Goal: Task Accomplishment & Management: Use online tool/utility

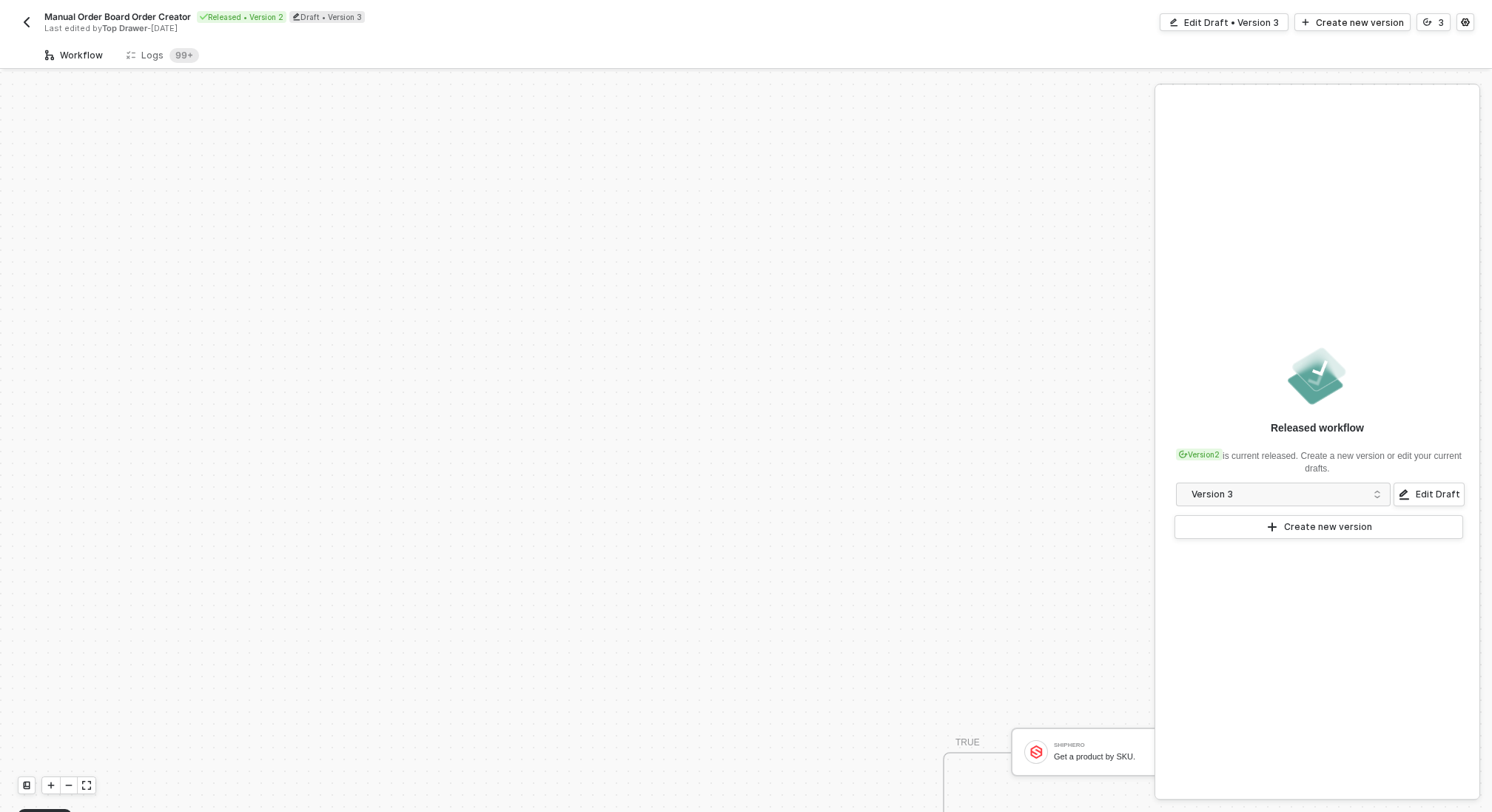
scroll to position [388, 0]
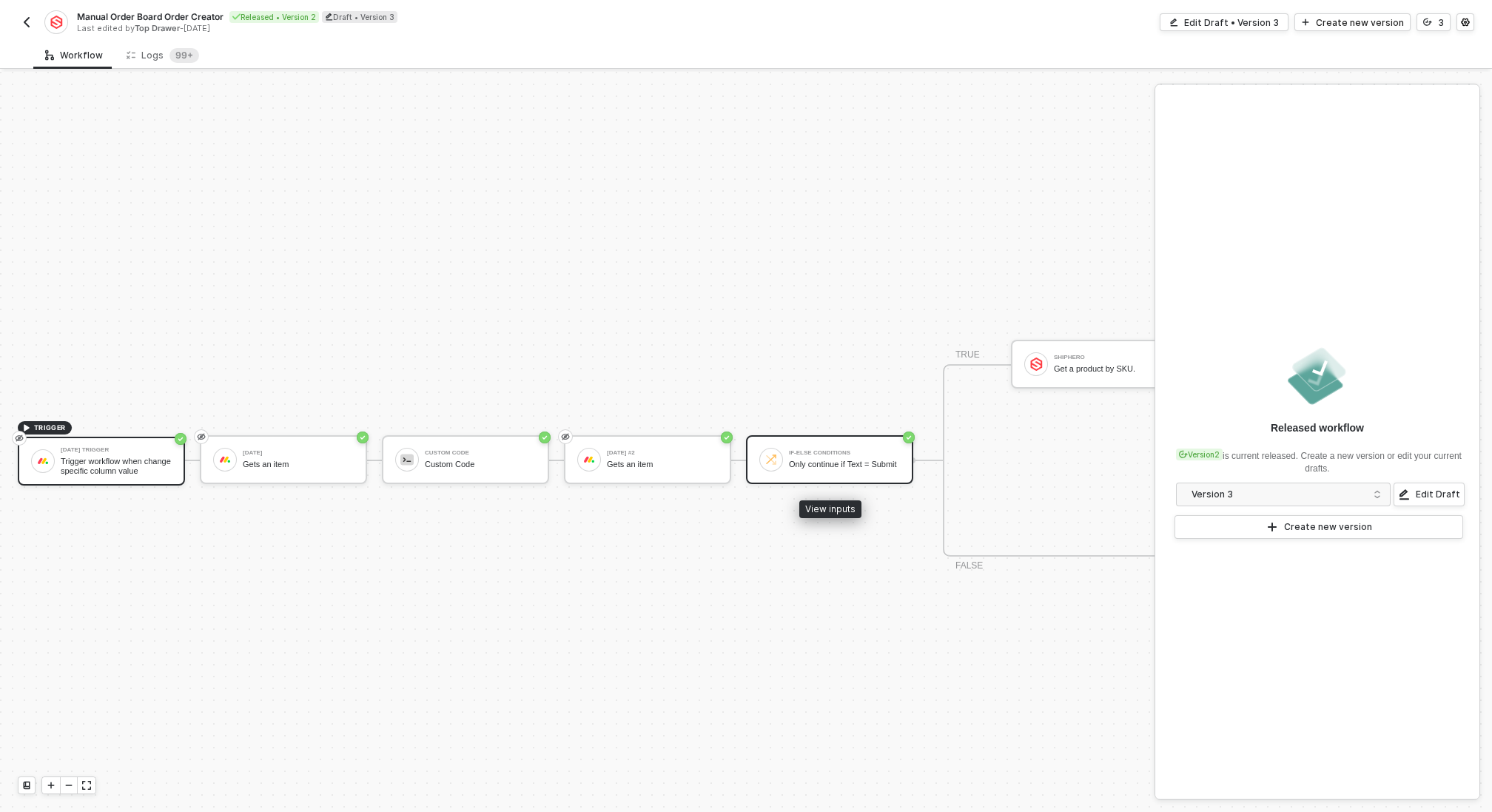
click at [866, 467] on div "Only continue if Text = Submit" at bounding box center [844, 464] width 111 height 9
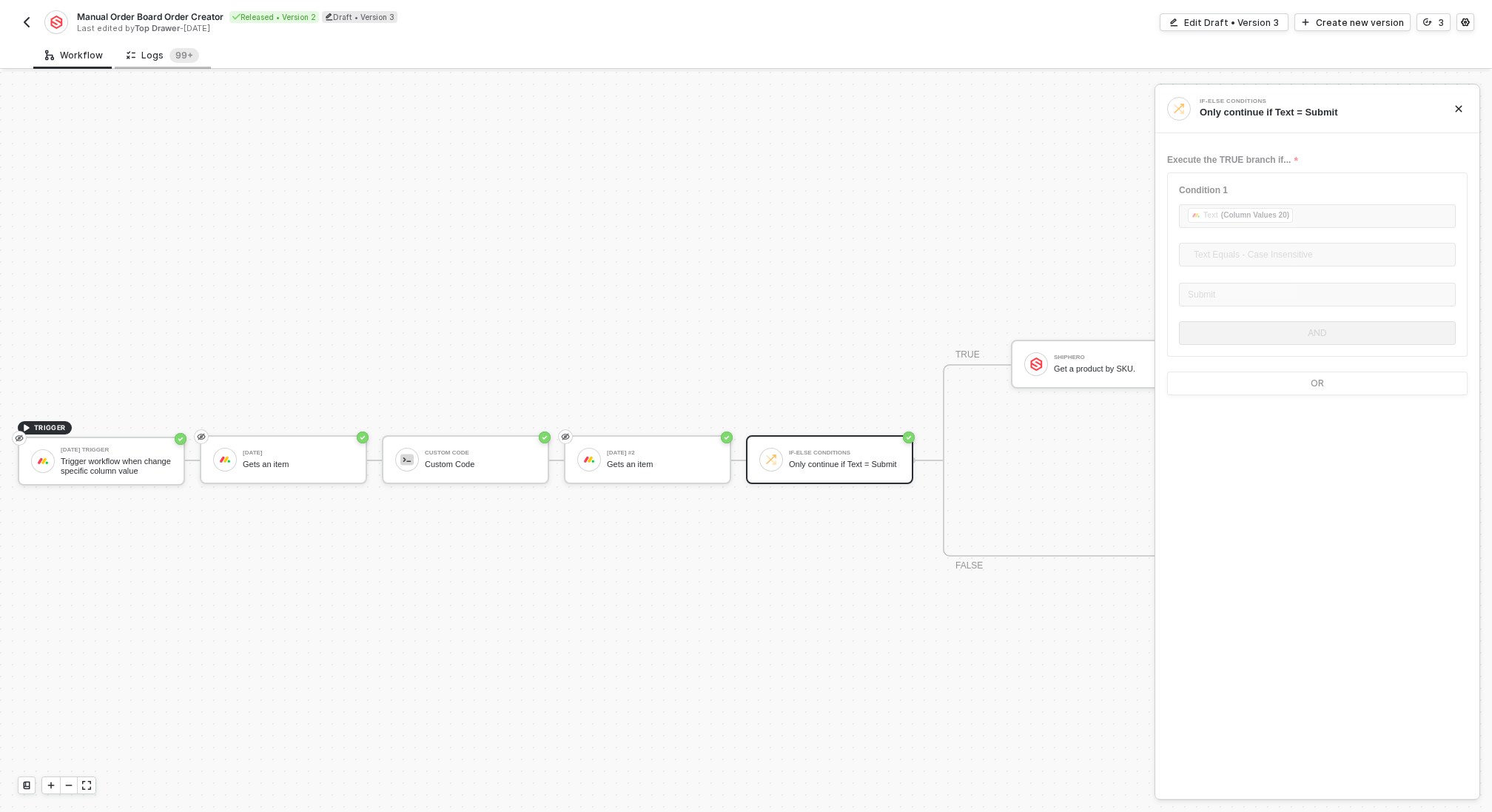
click at [163, 52] on div "Logs 99+" at bounding box center [162, 56] width 73 height 15
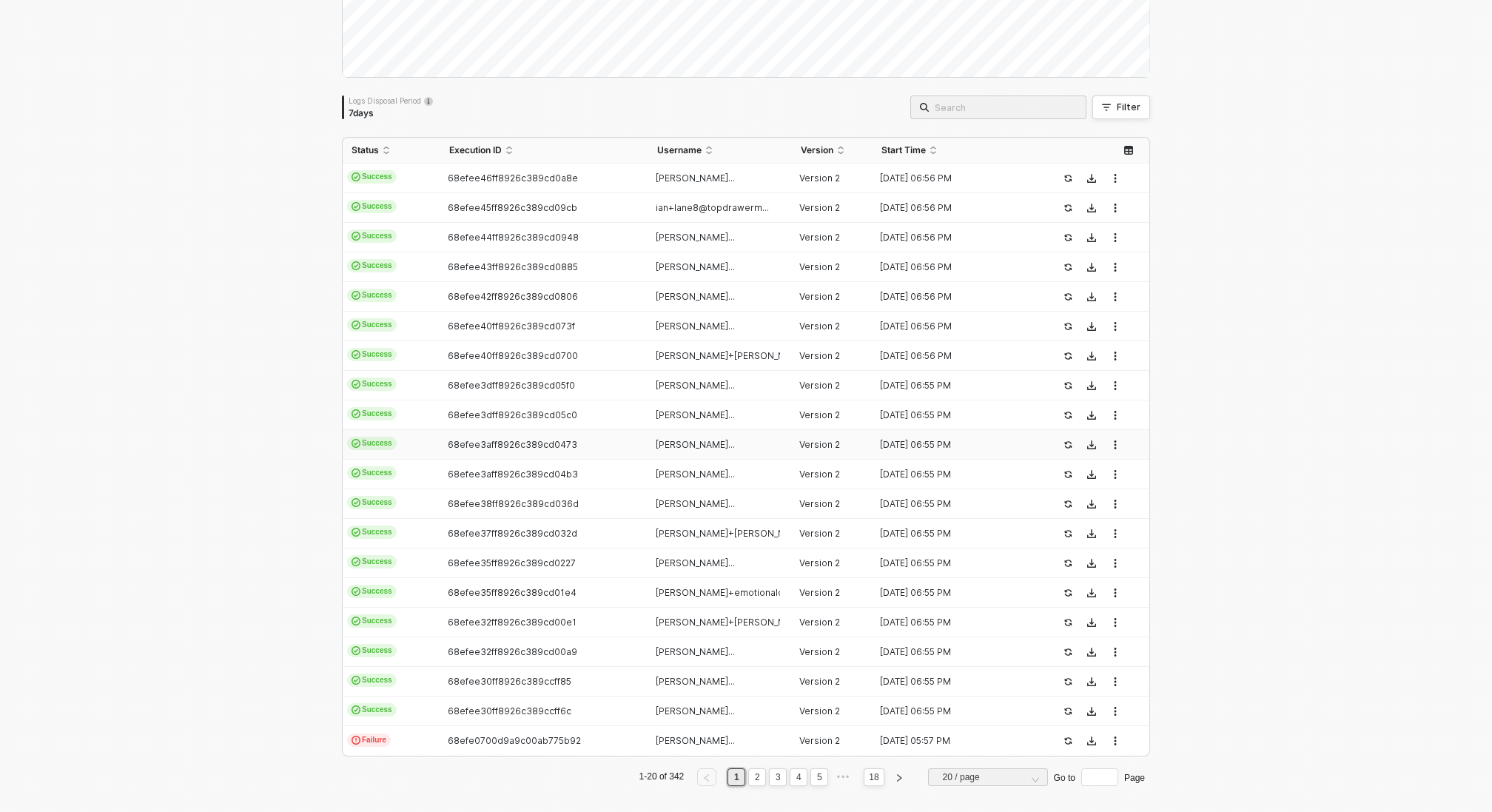
scroll to position [234, 0]
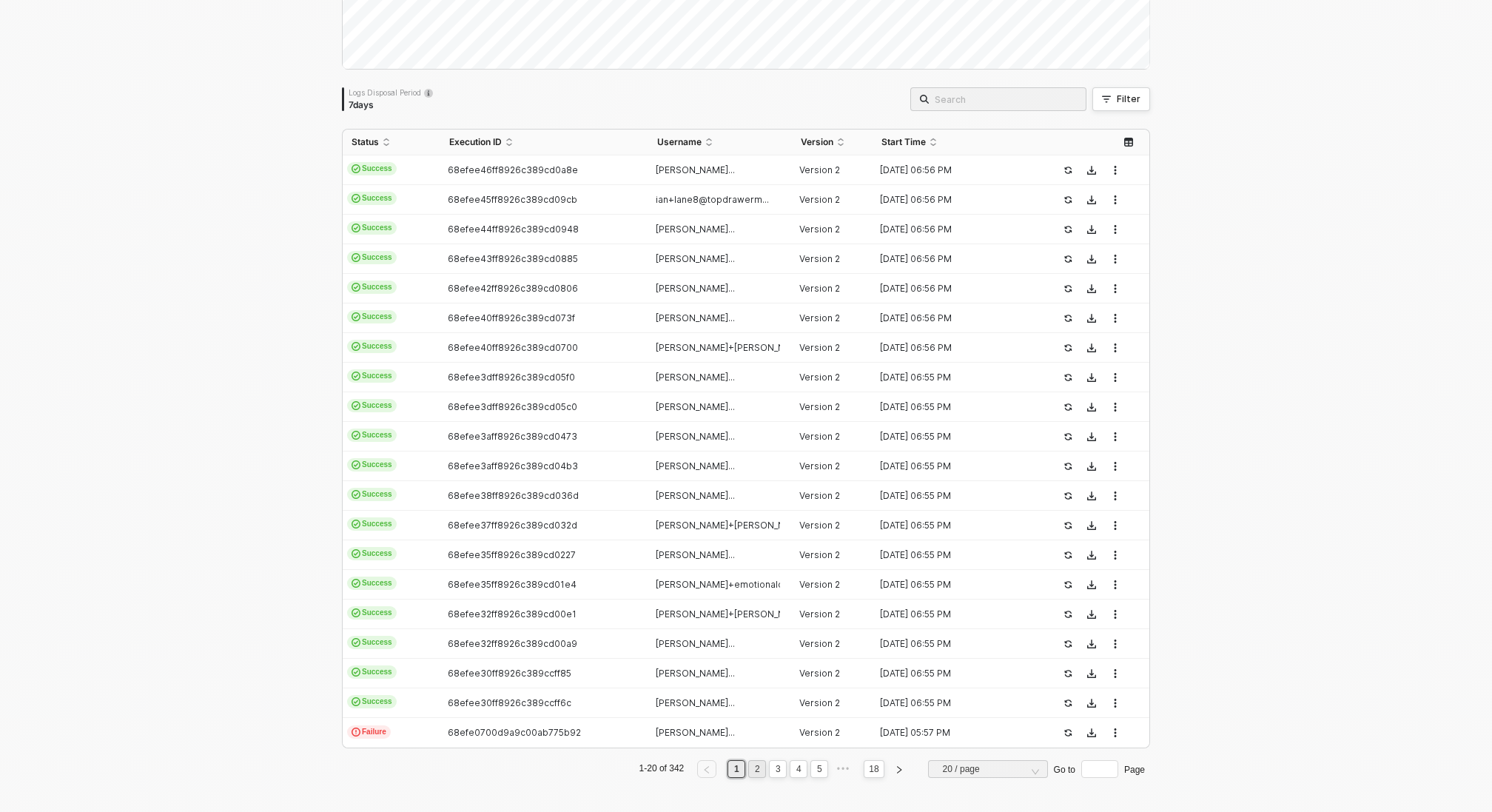
click at [756, 766] on link "2" at bounding box center [757, 768] width 14 height 16
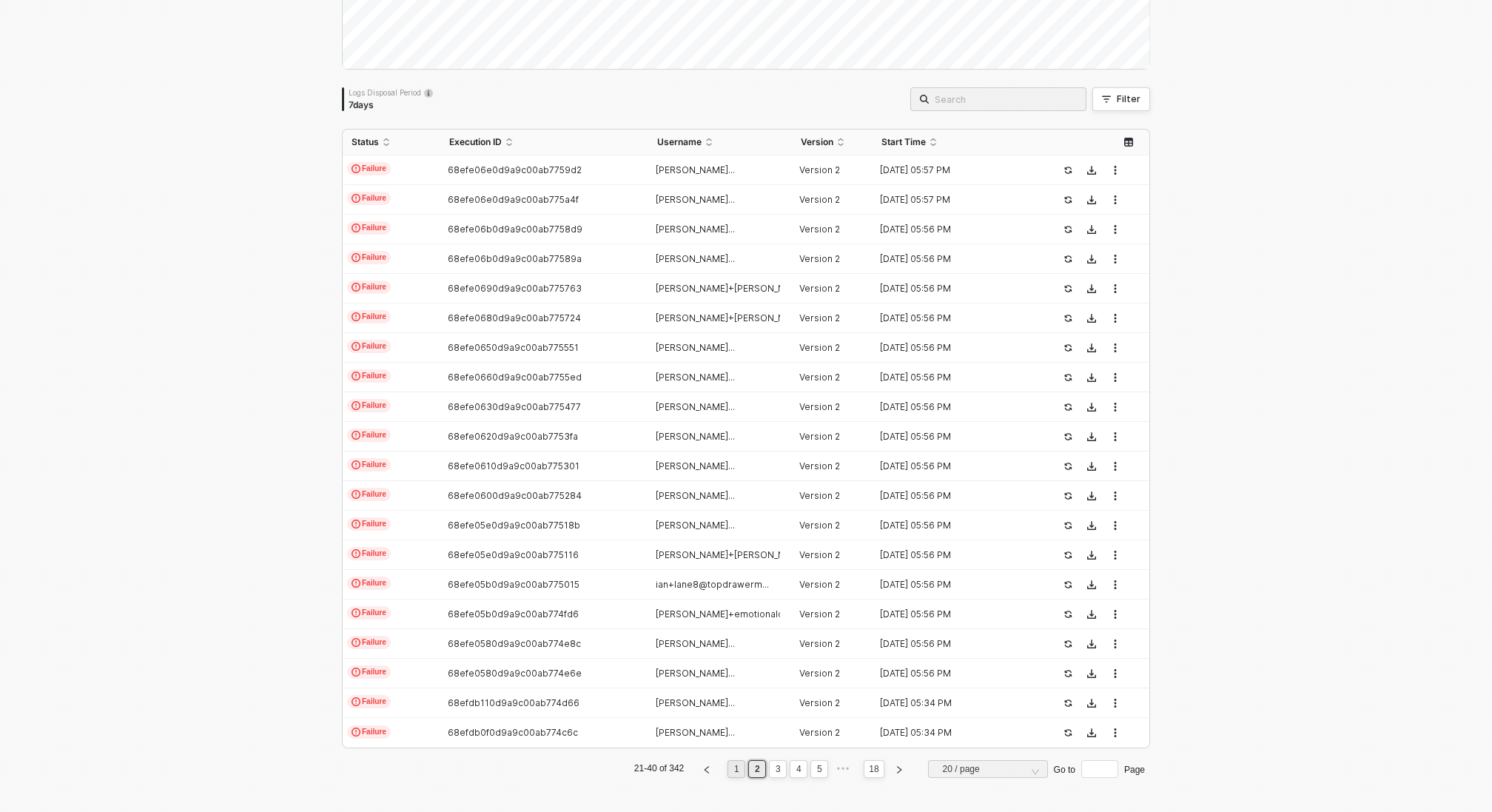
click at [732, 764] on link "1" at bounding box center [736, 768] width 14 height 16
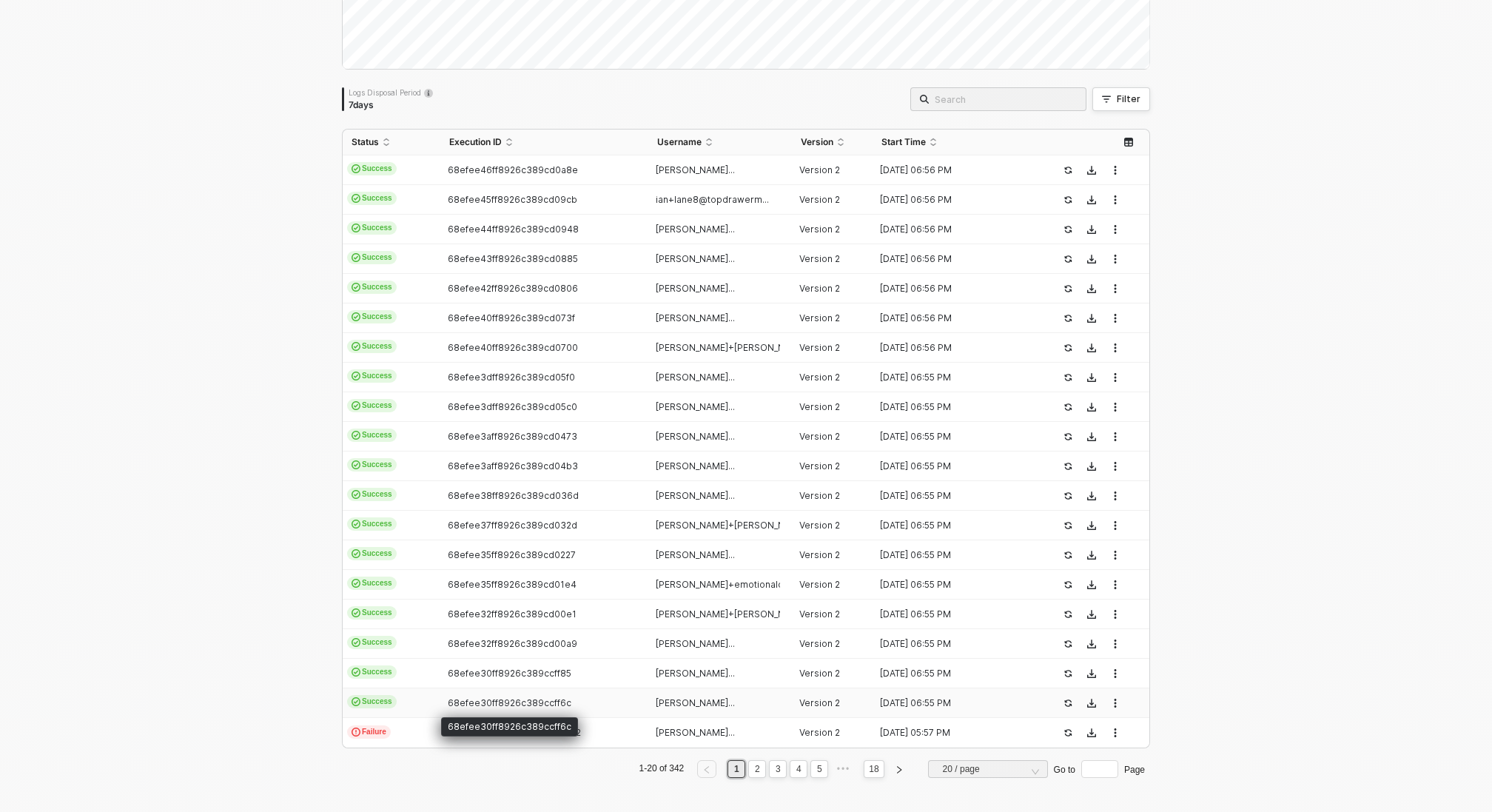
click at [518, 698] on span "68efee30ff8926c389ccff6c" at bounding box center [509, 703] width 123 height 11
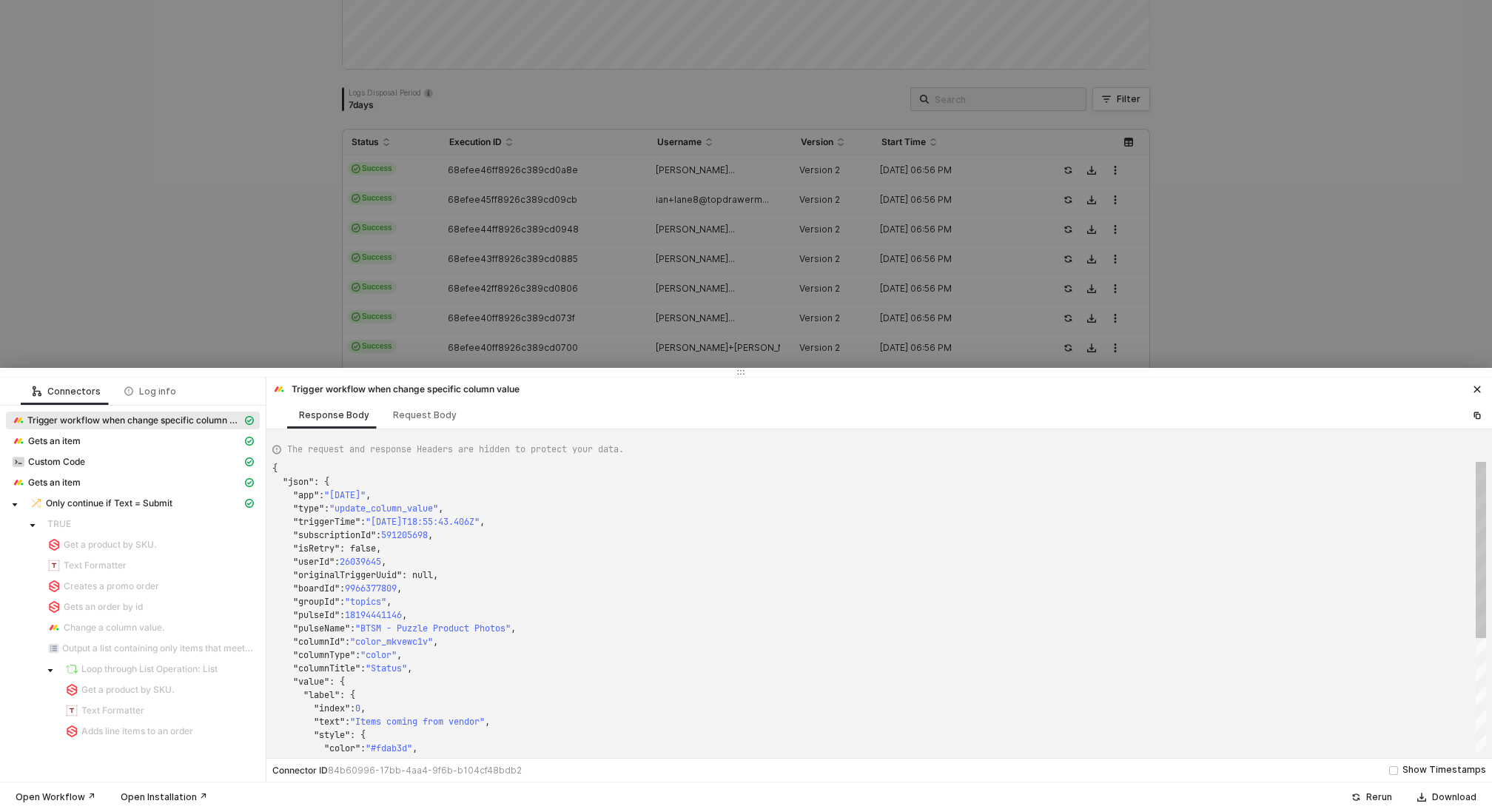
scroll to position [133, 0]
click at [400, 289] on div at bounding box center [746, 406] width 1492 height 812
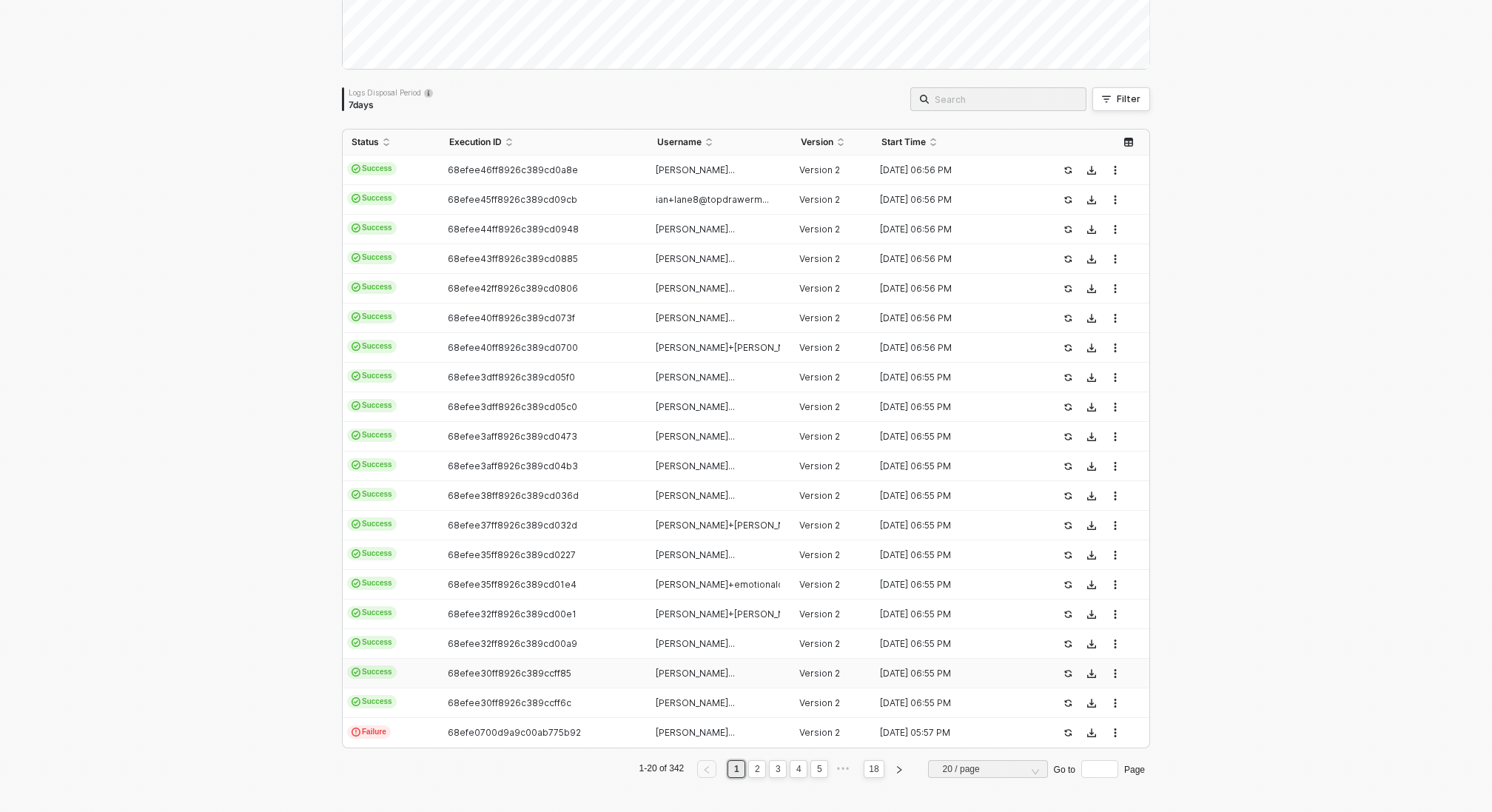
click at [533, 677] on td "68efee30ff8926c389ccff85" at bounding box center [544, 673] width 207 height 29
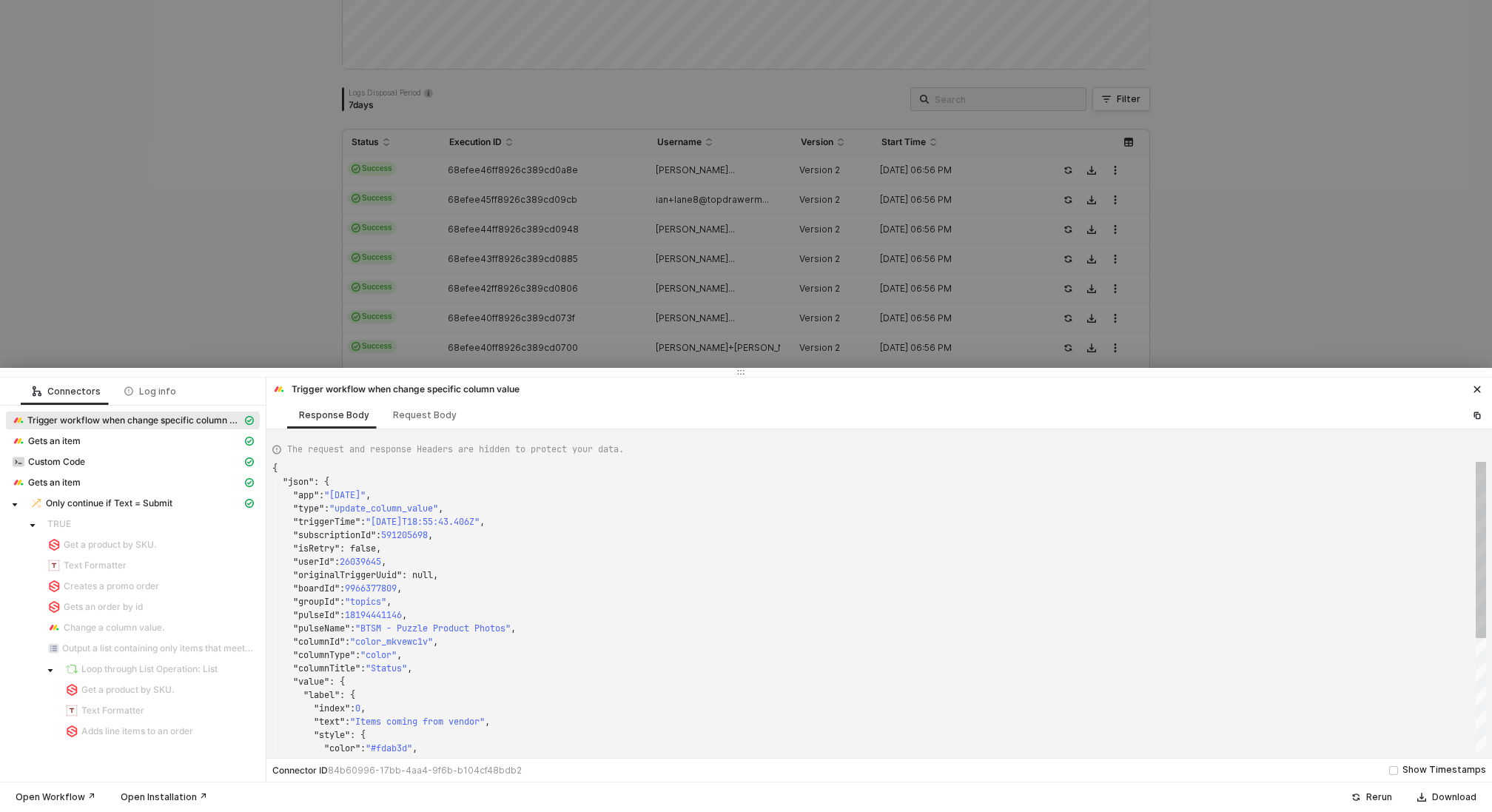
type textarea "{ "json": { "app": "monday", "type": "update_column_value", "triggerTime": "202…"
click at [245, 325] on div at bounding box center [746, 406] width 1492 height 812
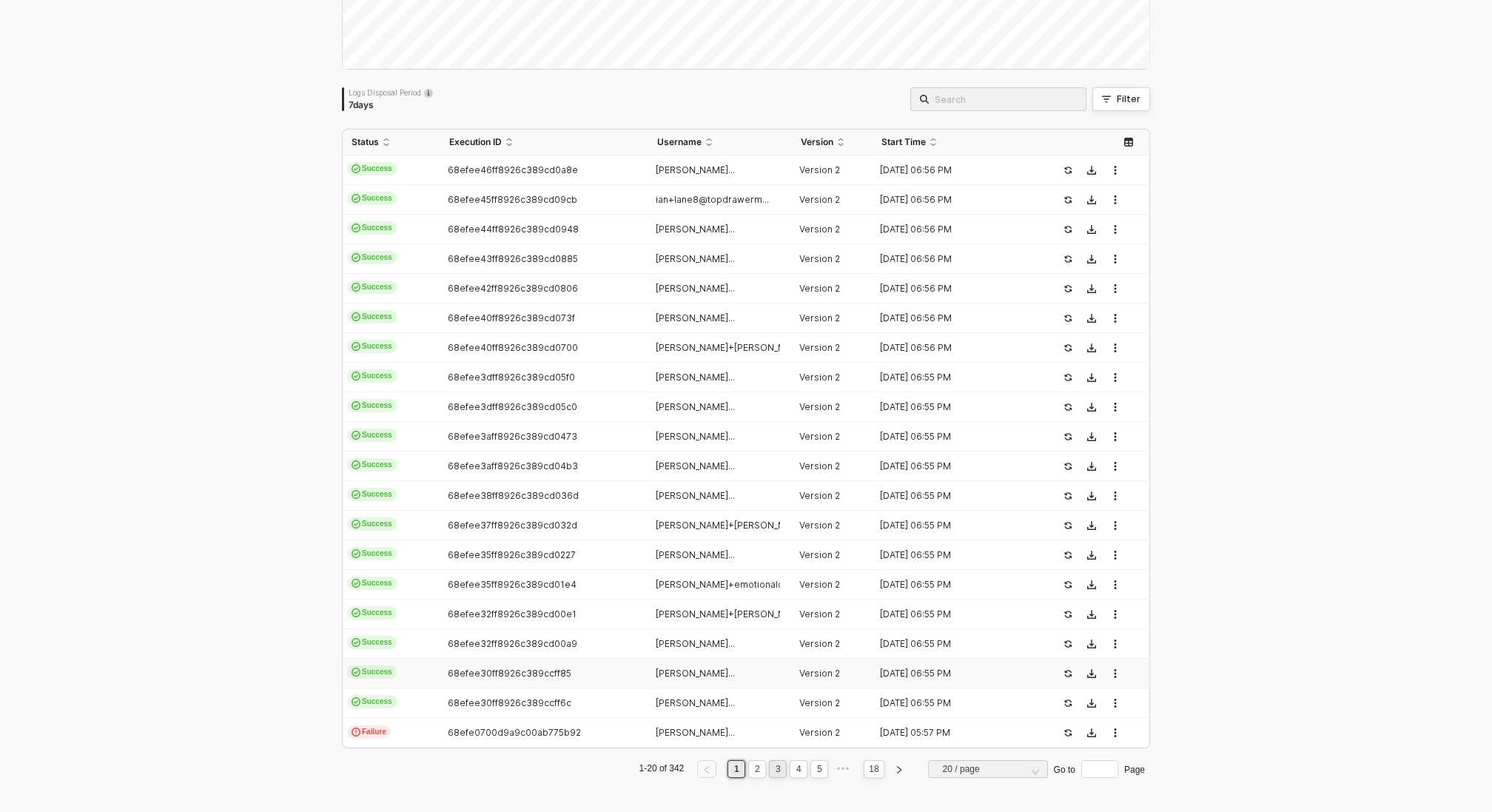
click at [774, 773] on link "3" at bounding box center [778, 768] width 14 height 16
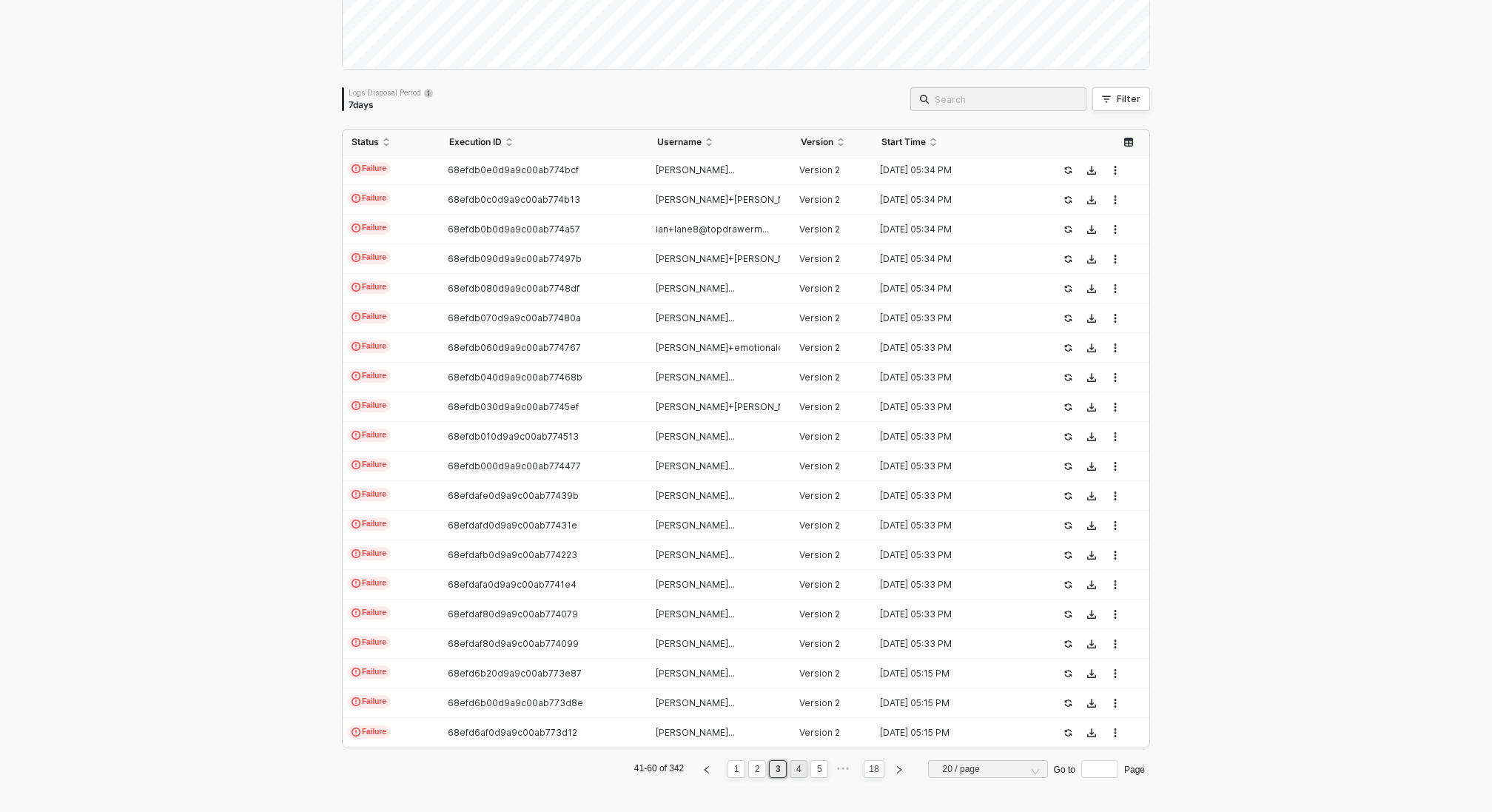
click at [801, 774] on link "4" at bounding box center [798, 768] width 14 height 16
click at [374, 669] on span "Success" at bounding box center [371, 672] width 50 height 13
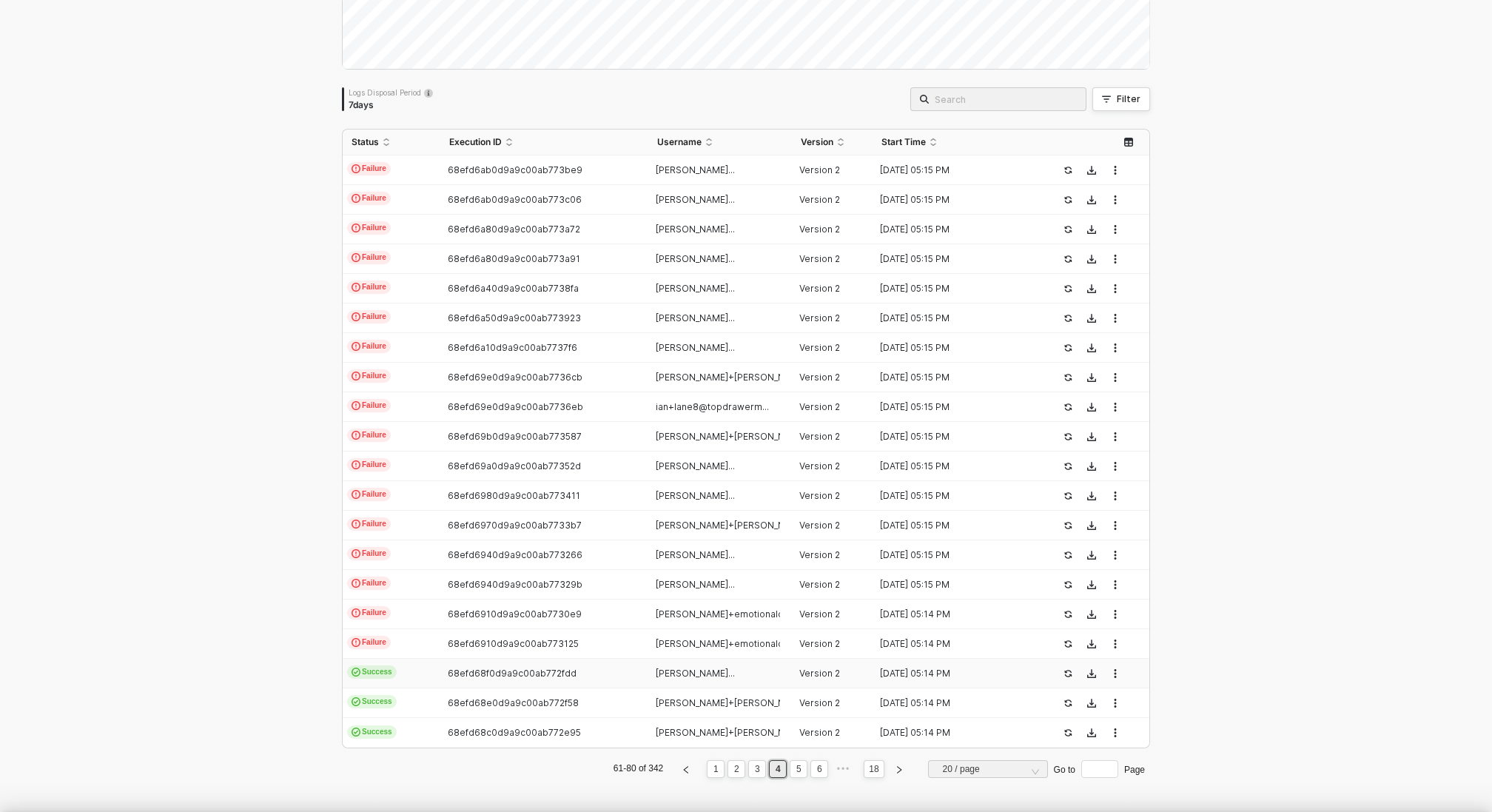
type textarea "{ "json": { "app": "monday", "type": "update_column_value", "triggerTime": "202…"
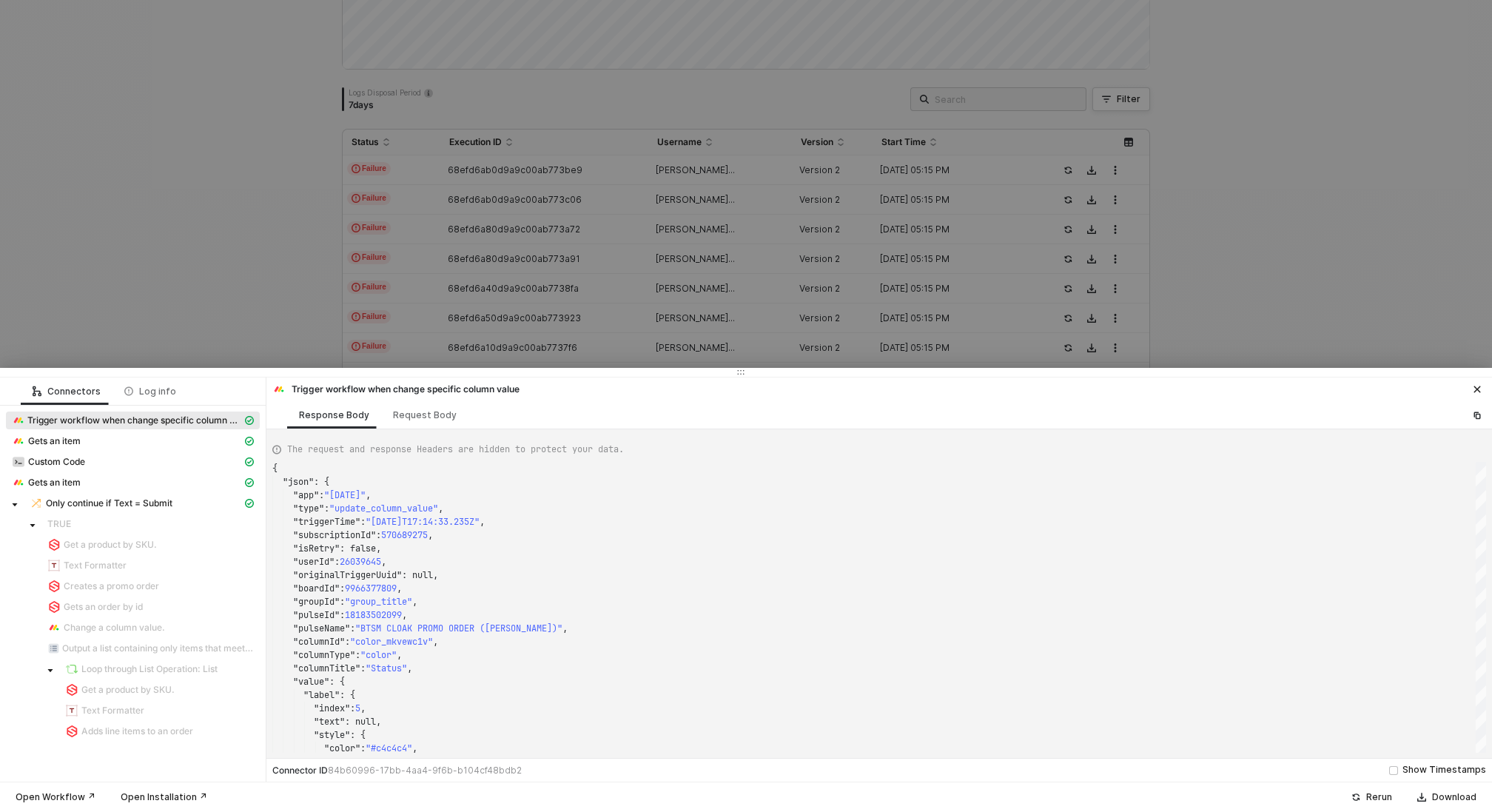
click at [215, 264] on div at bounding box center [746, 406] width 1492 height 812
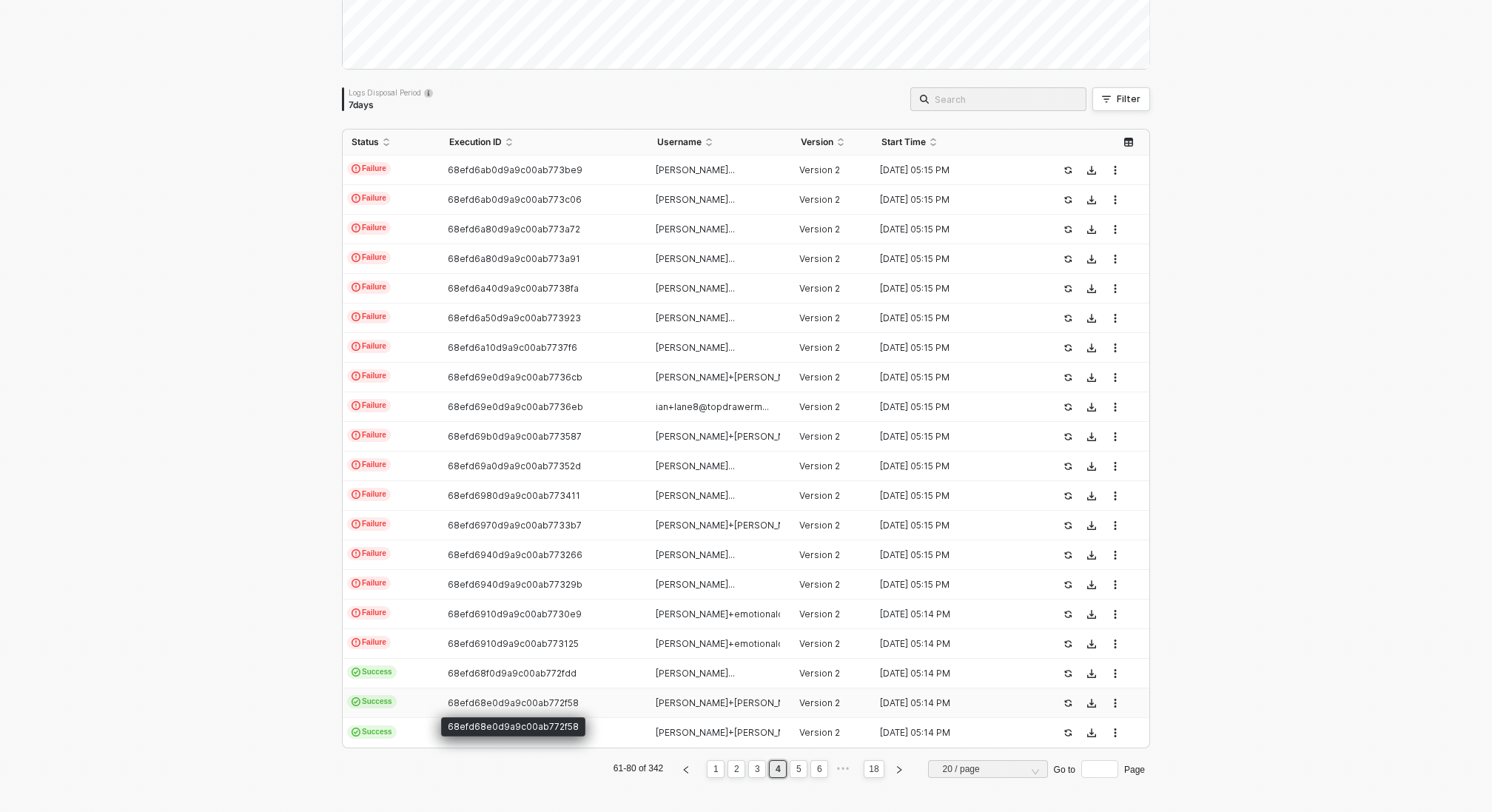
click at [547, 697] on span "68efd68e0d9a9c00ab772f58" at bounding box center [513, 703] width 131 height 11
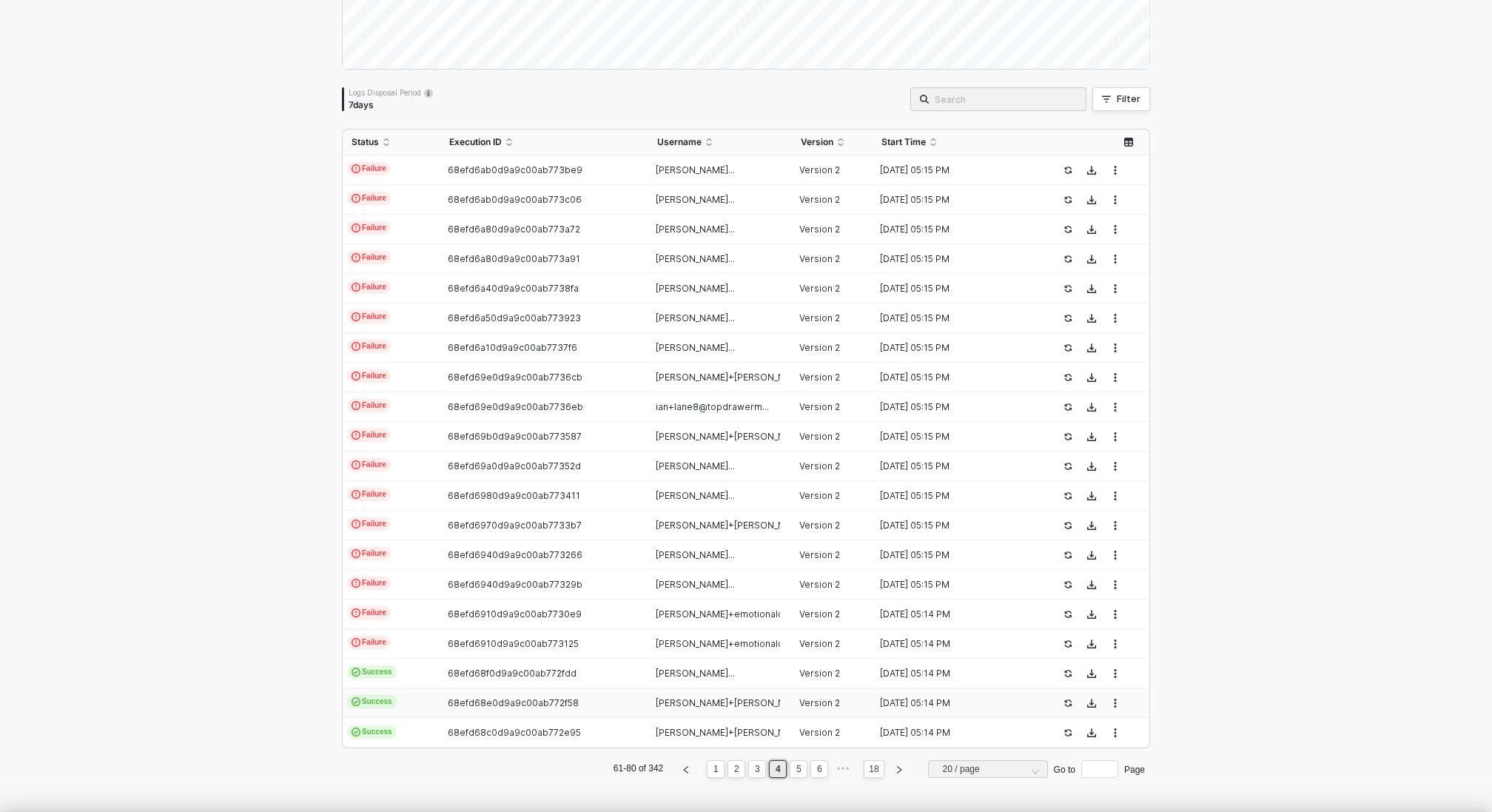
type textarea "{ "json": { "app": "monday", "type": "update_column_value", "triggerTime": "202…"
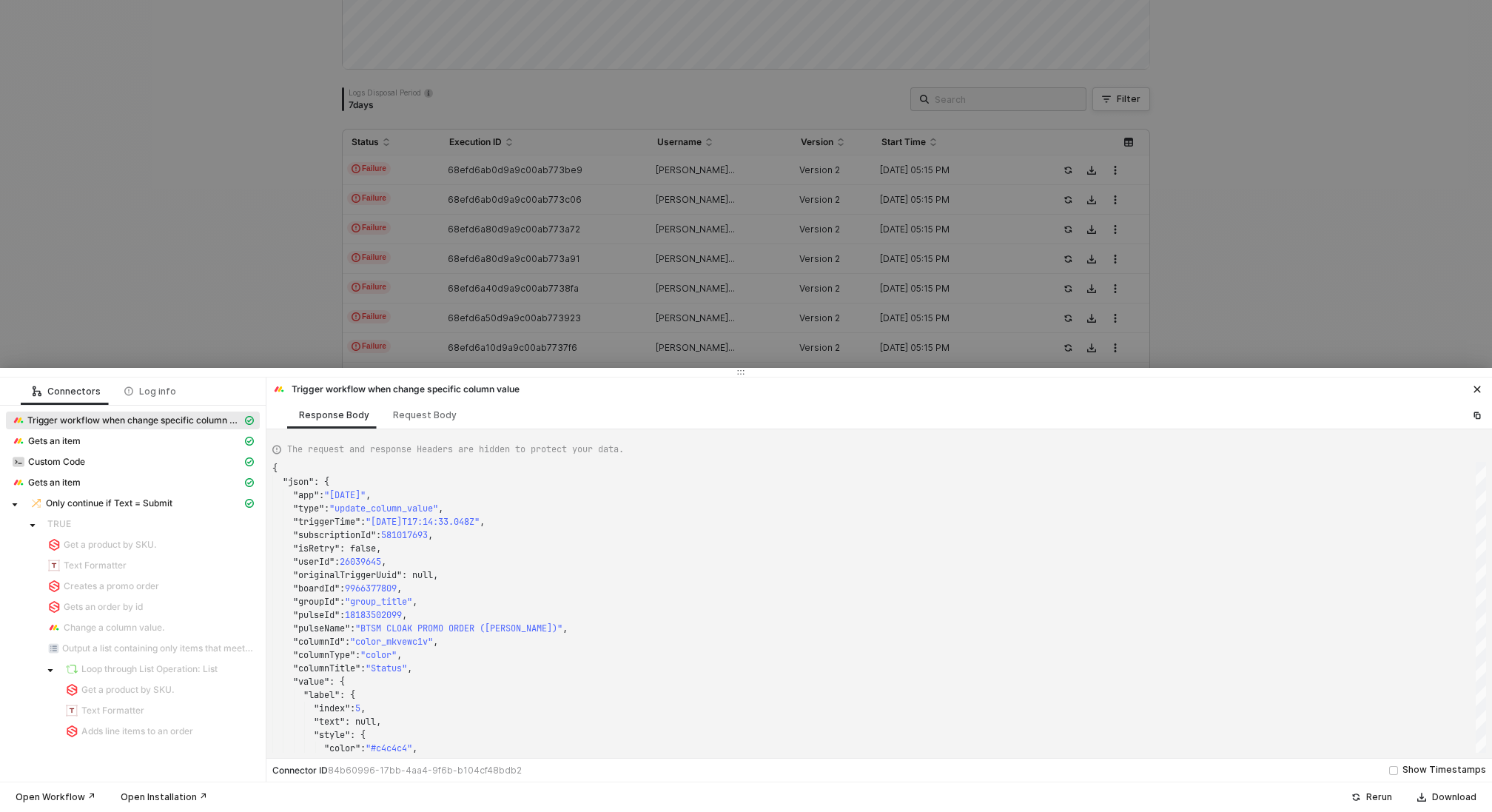
click at [217, 326] on div at bounding box center [746, 406] width 1492 height 812
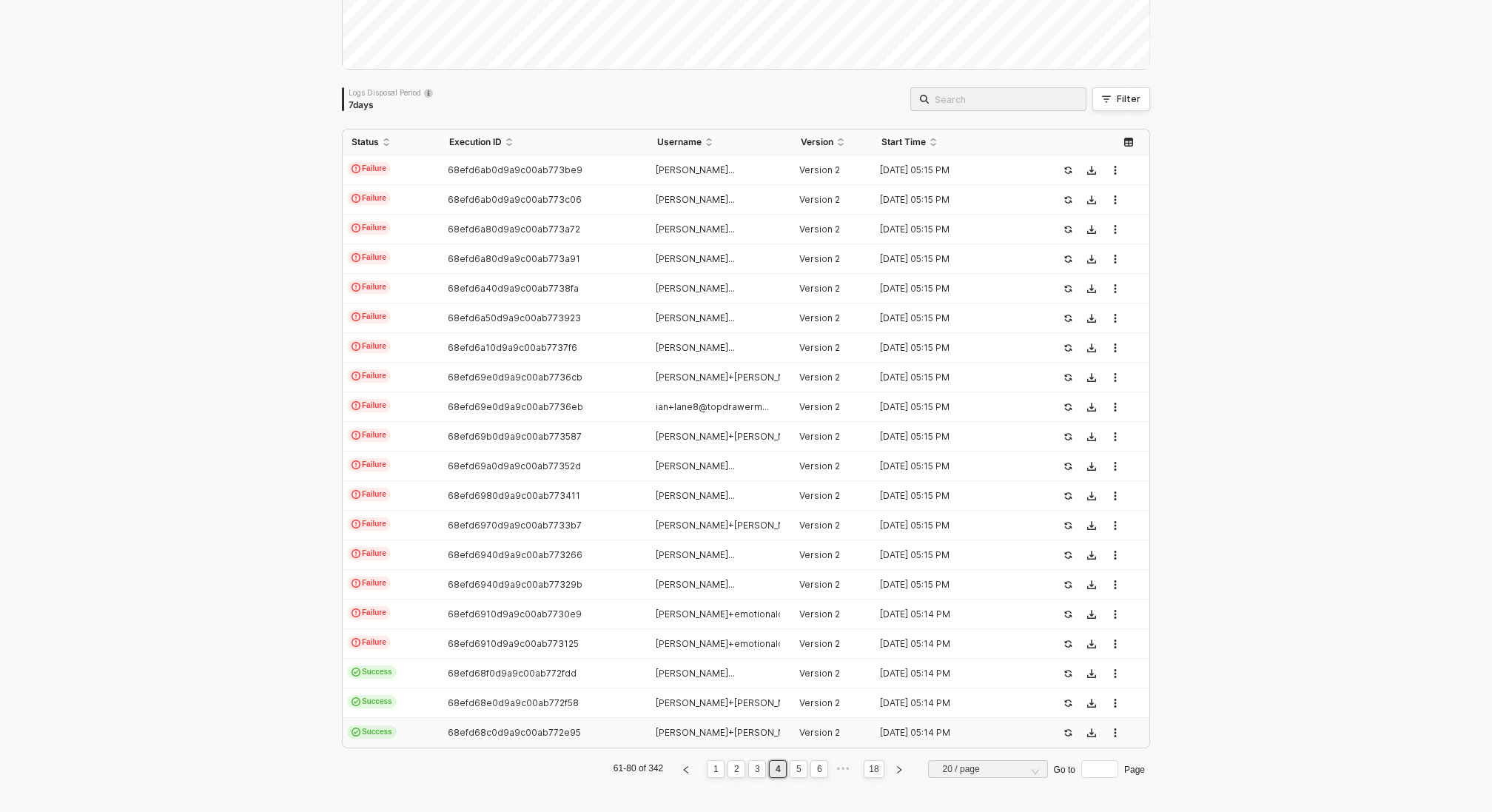
click at [540, 727] on span "68efd68c0d9a9c00ab772e95" at bounding box center [514, 732] width 133 height 11
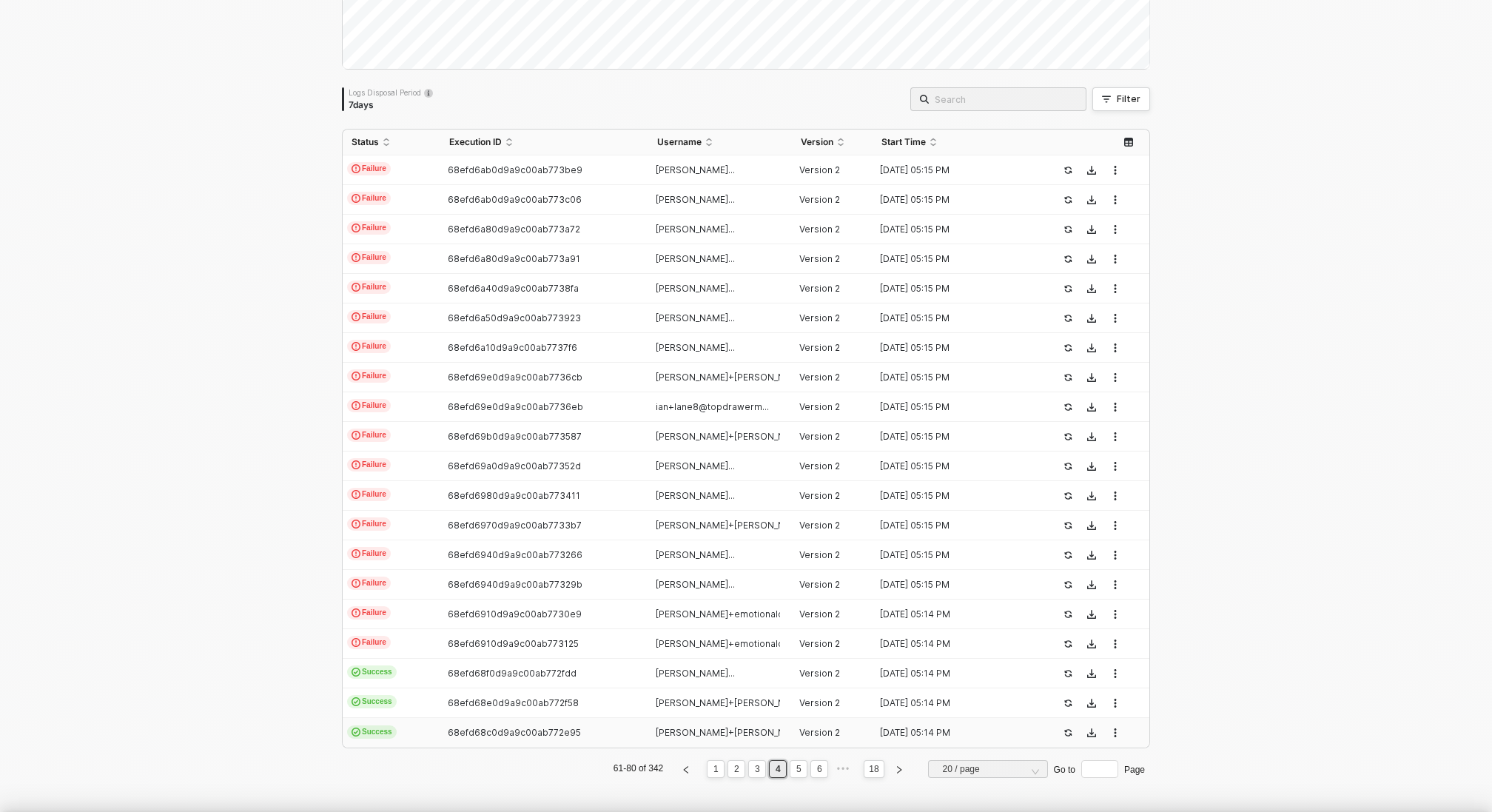
type textarea "{ "json": { "app": "monday", "type": "update_column_value", "triggerTime": "202…"
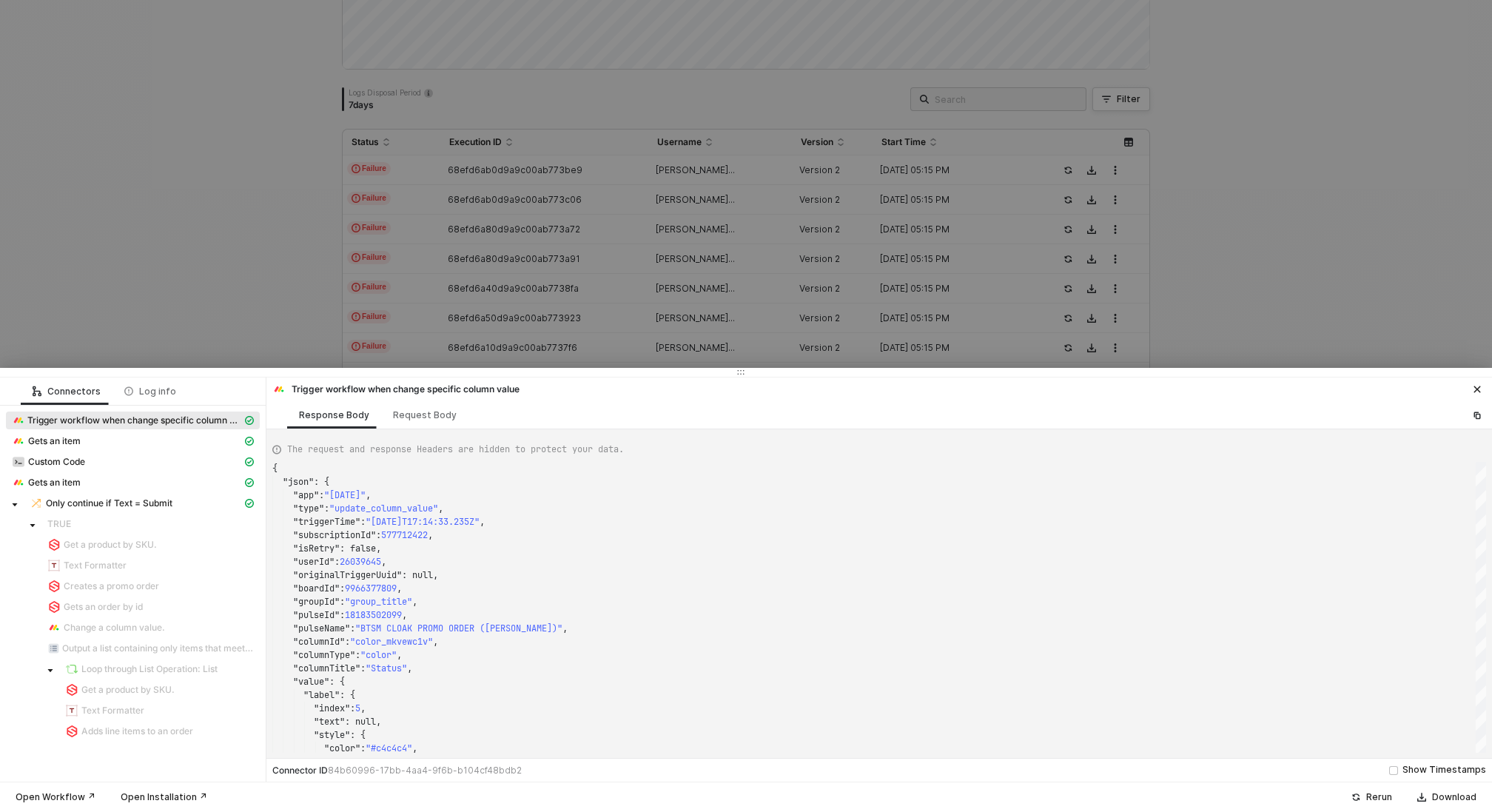
click at [219, 297] on div at bounding box center [746, 406] width 1492 height 812
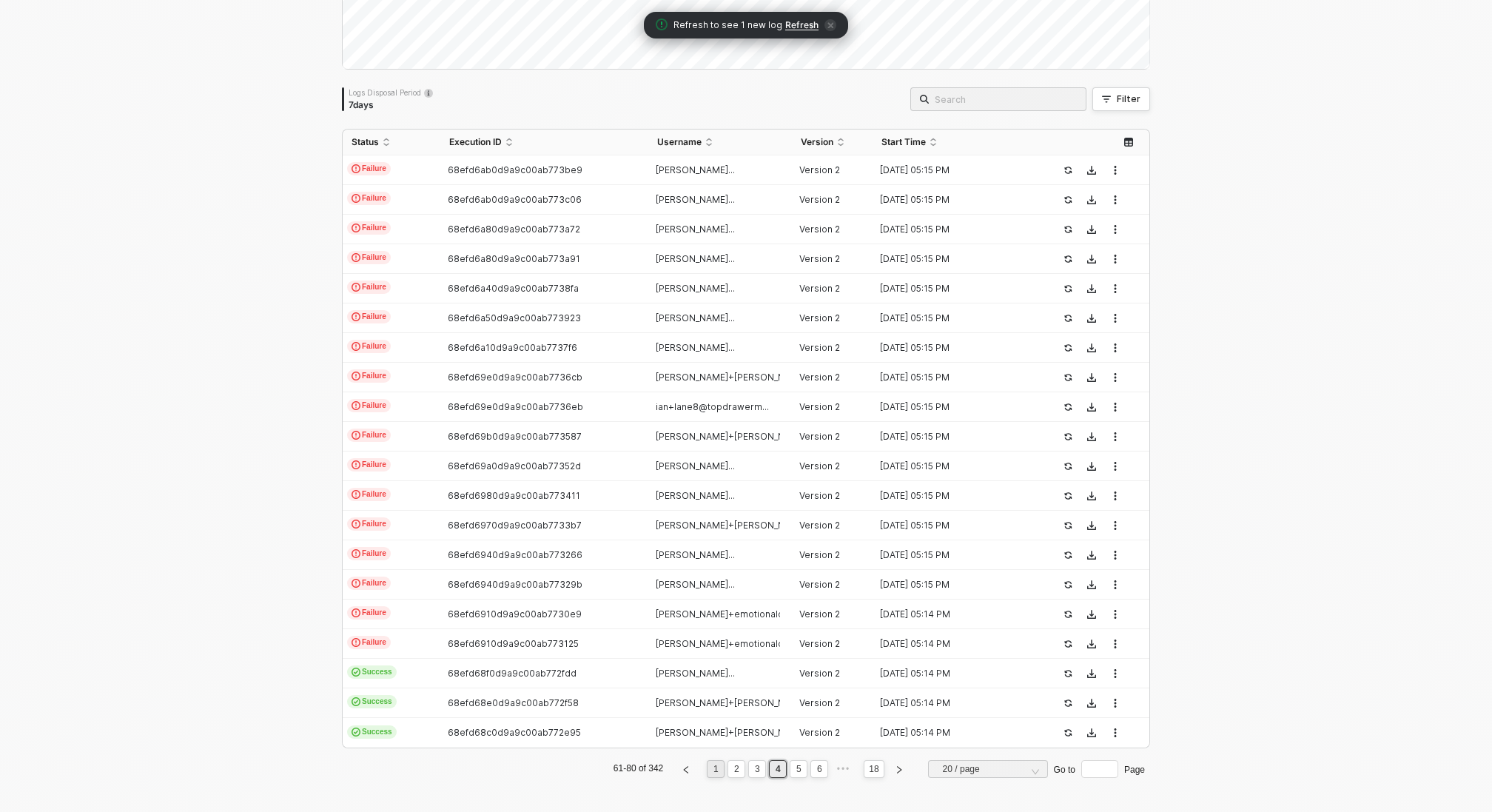
click at [713, 767] on link "1" at bounding box center [715, 768] width 14 height 16
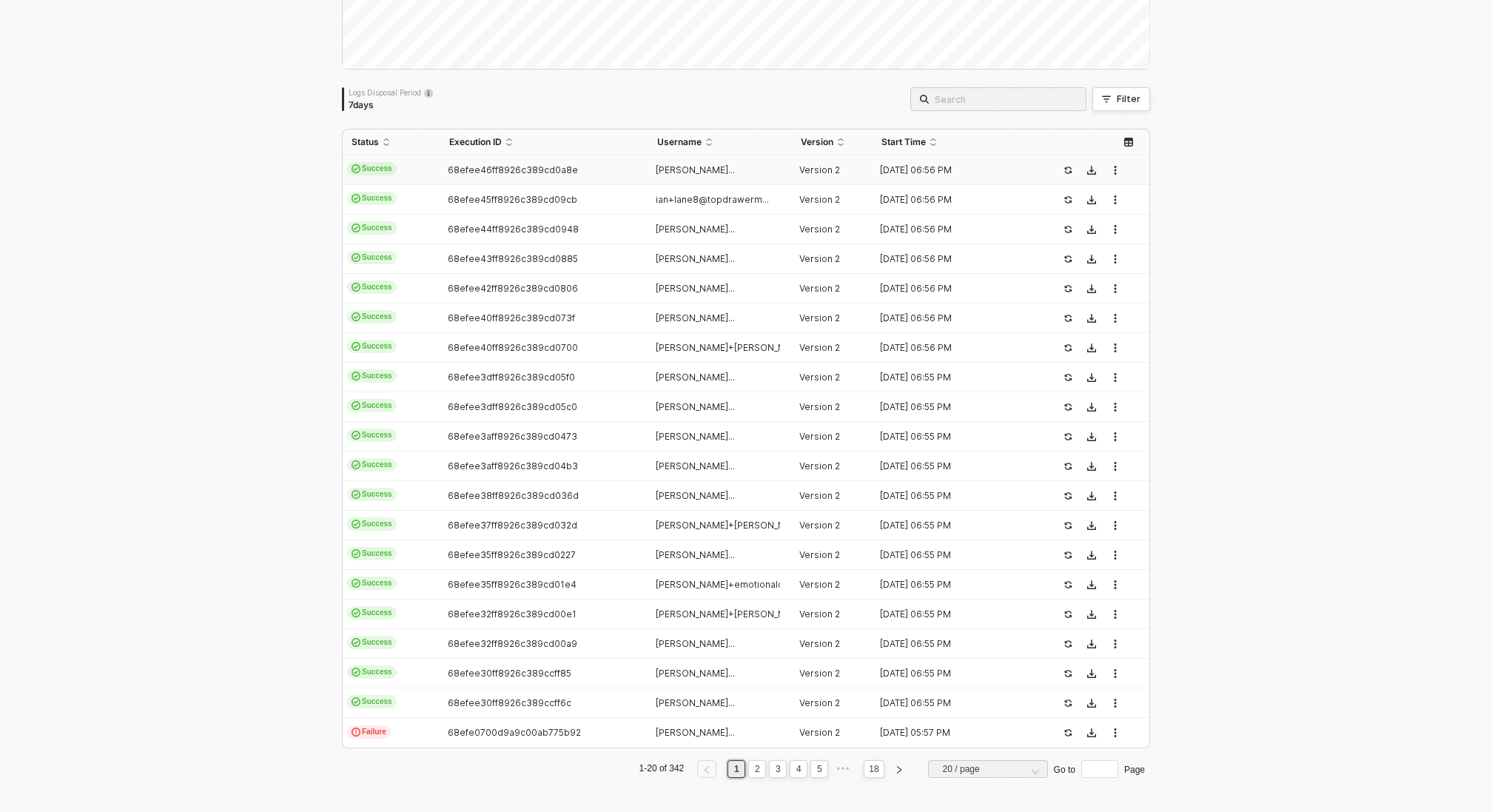
click at [627, 171] on div "68efee46ff8926c389cd0a8e" at bounding box center [537, 170] width 195 height 12
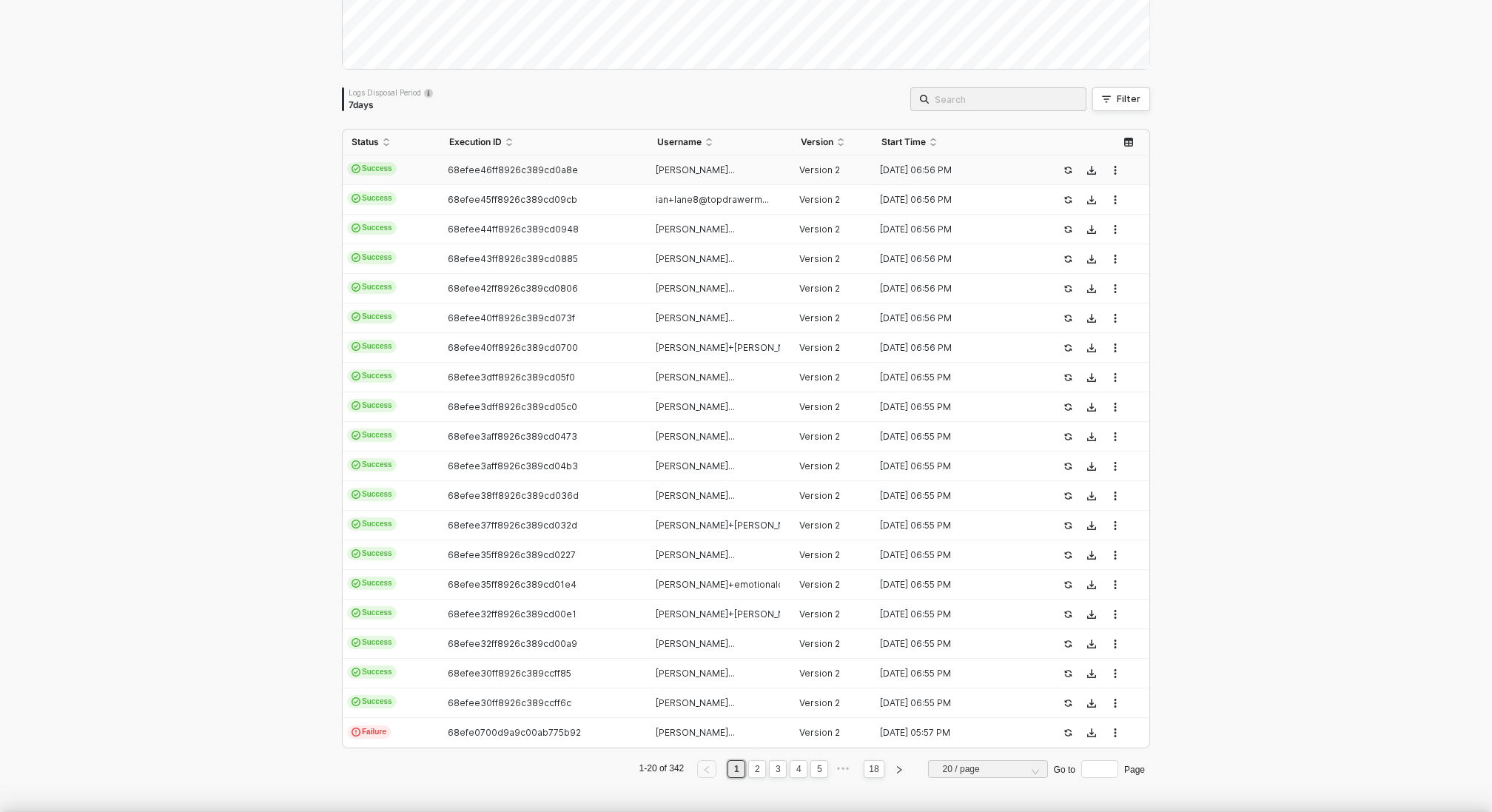
type textarea "{ "json": { "app": "monday", "type": "update_column_value", "triggerTime": "202…"
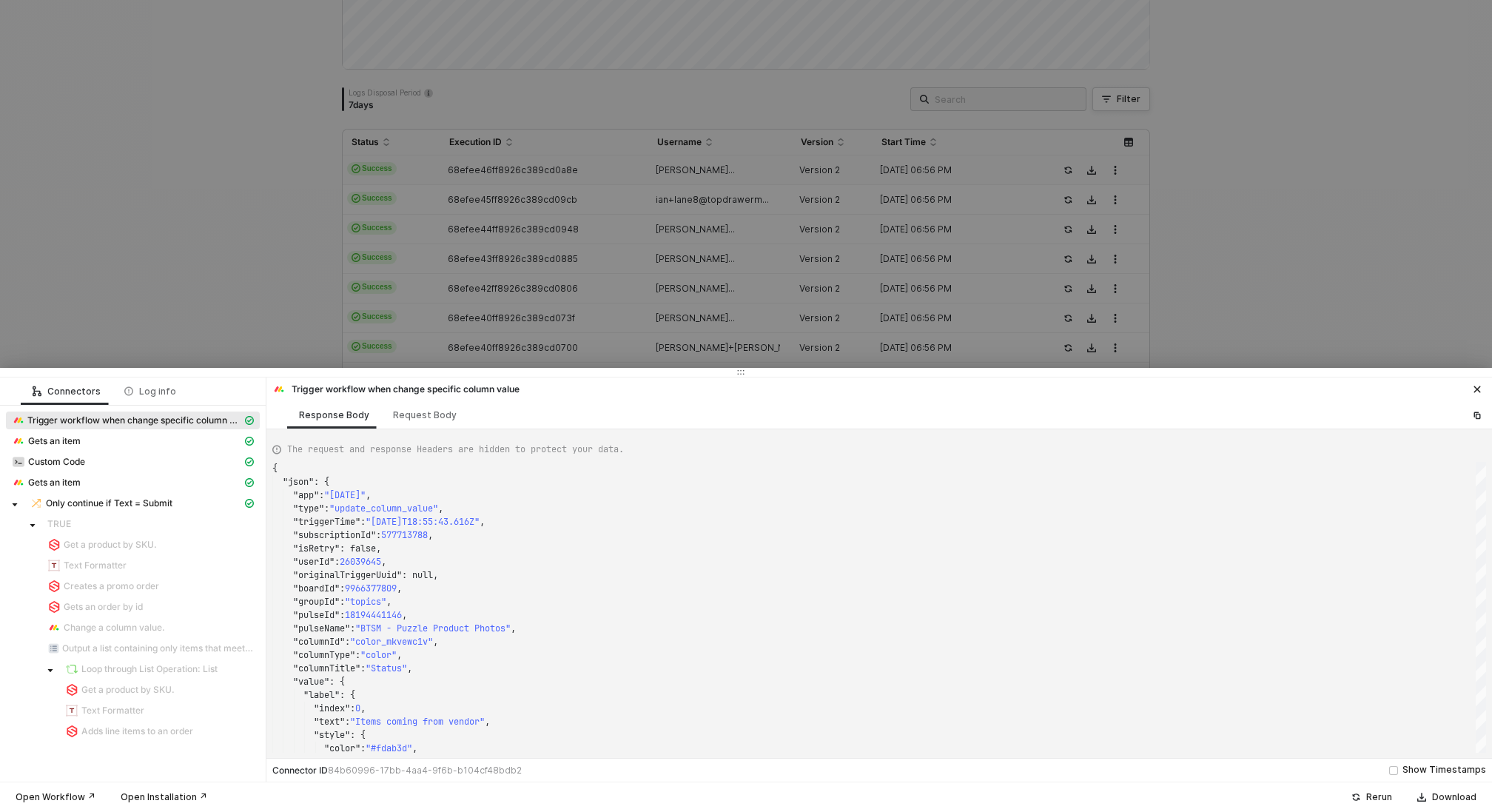
click at [597, 192] on div at bounding box center [746, 406] width 1492 height 812
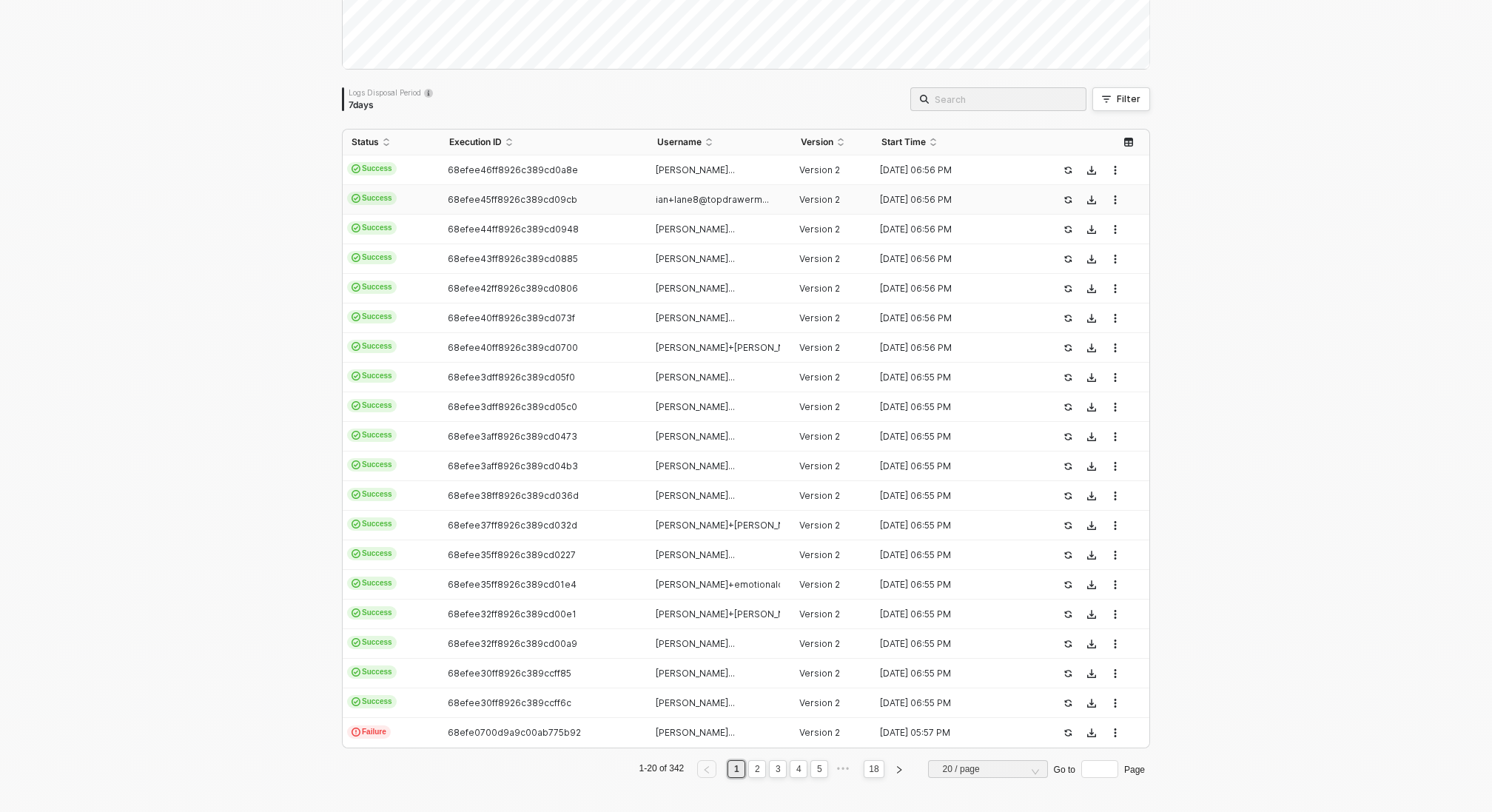
click at [575, 196] on div "68efee45ff8926c389cd09cb" at bounding box center [537, 200] width 195 height 12
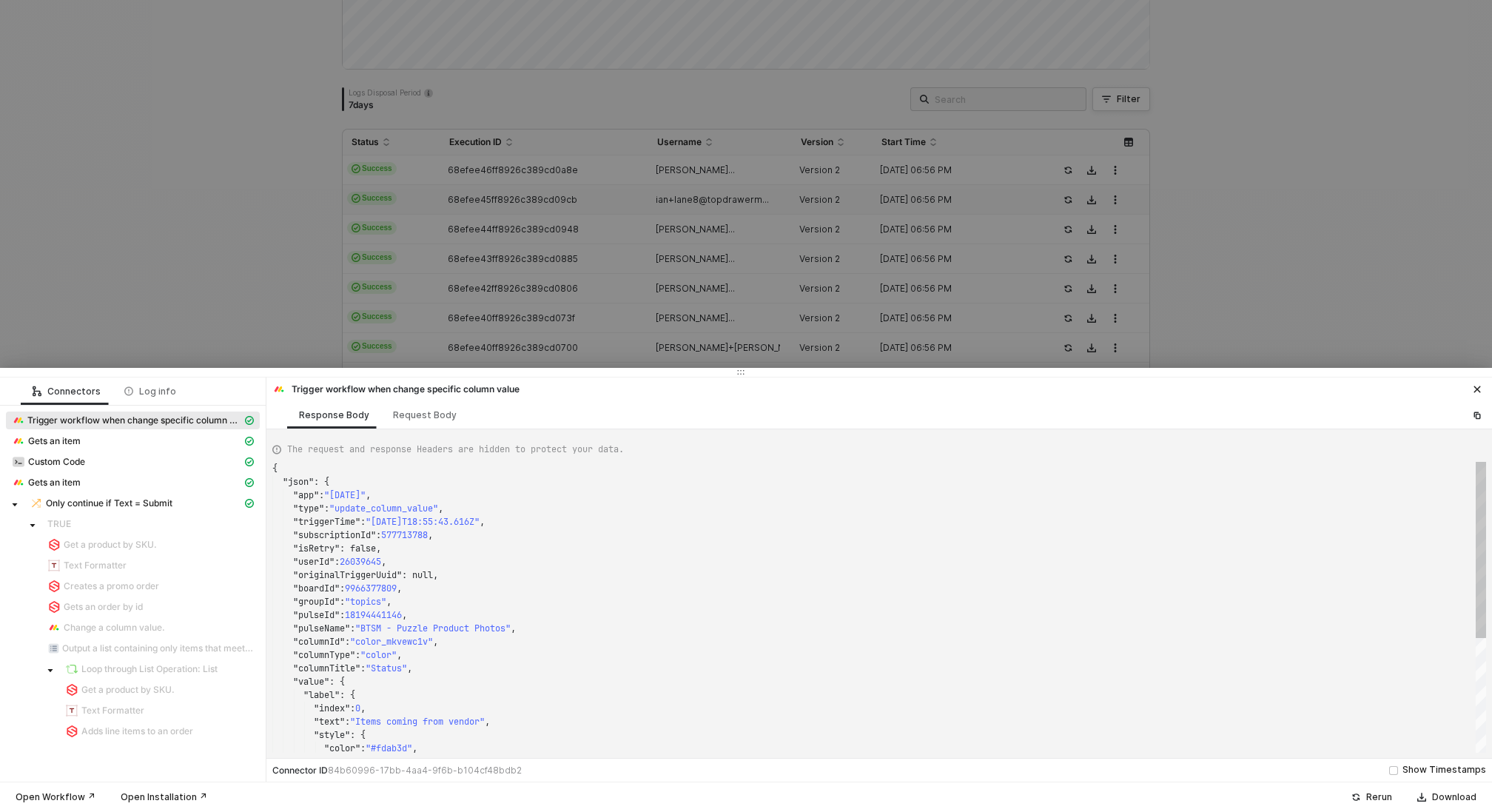
type textarea "{ "json": { "app": "monday", "type": "update_column_value", "triggerTime": "202…"
click at [574, 200] on div at bounding box center [746, 406] width 1492 height 812
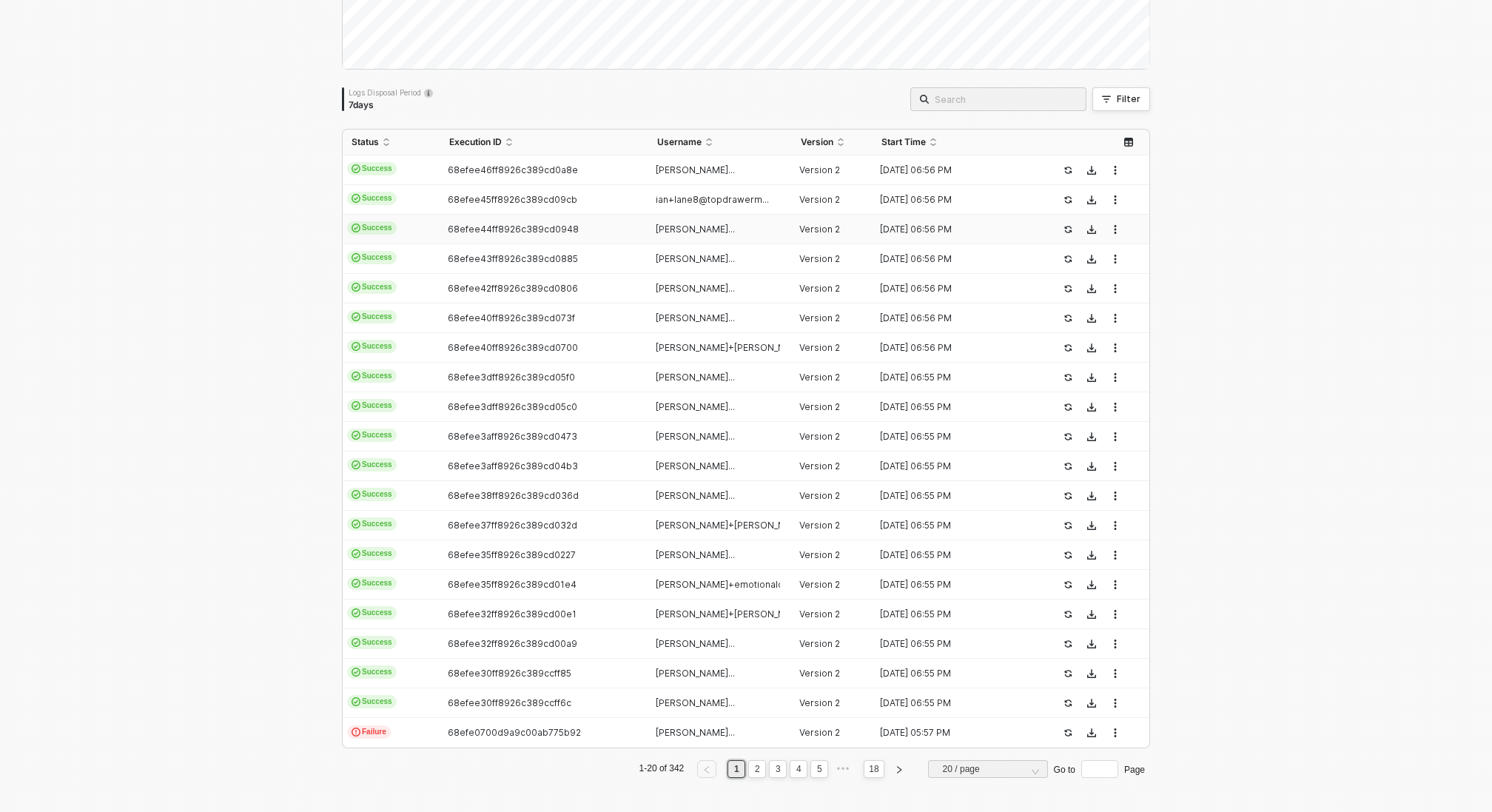
click at [561, 223] on span "68efee44ff8926c389cd0948" at bounding box center [513, 229] width 131 height 11
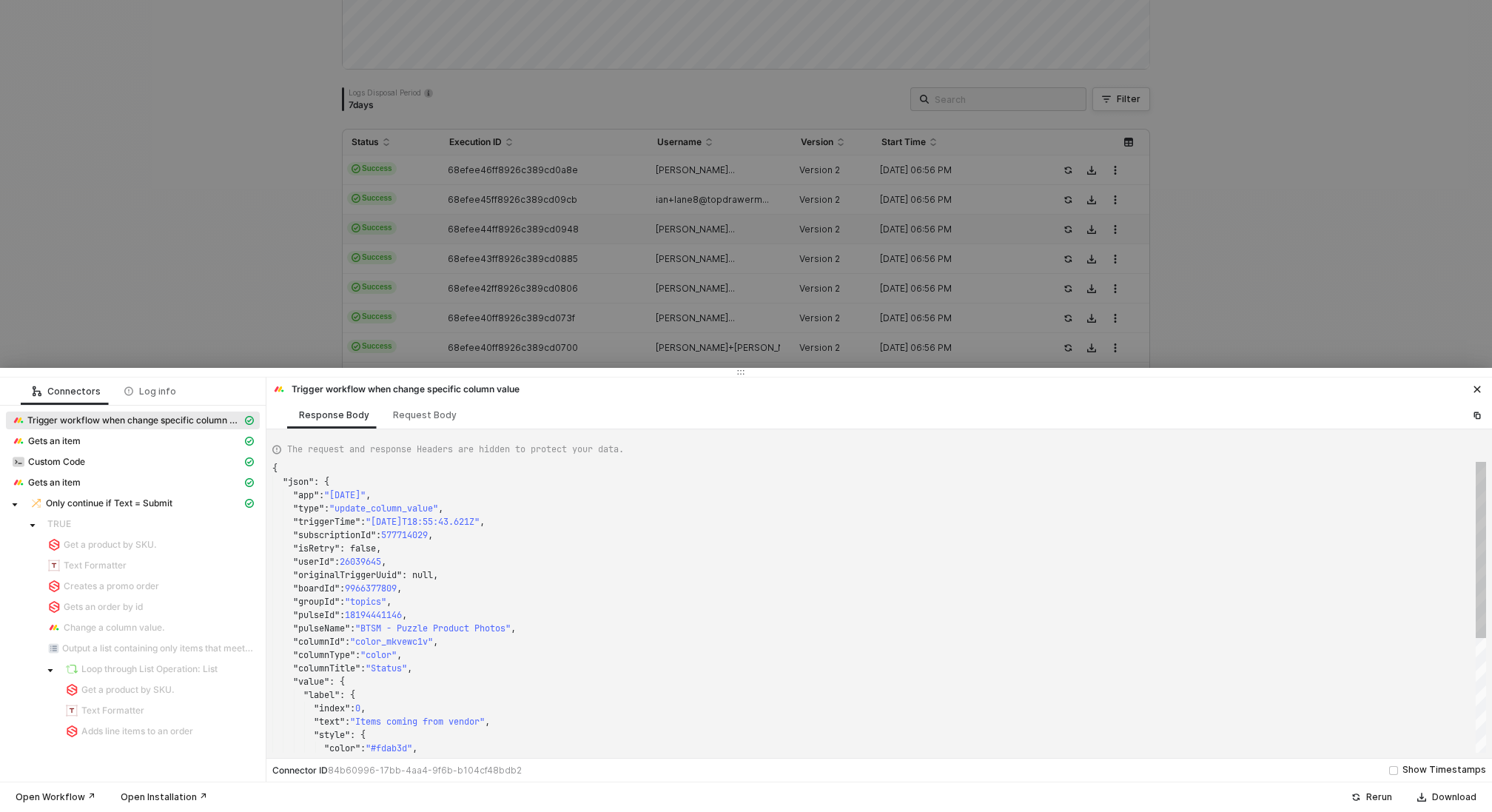
type textarea "{ "json": { "app": "monday", "type": "update_column_value", "triggerTime": "202…"
click at [561, 222] on div at bounding box center [746, 406] width 1492 height 812
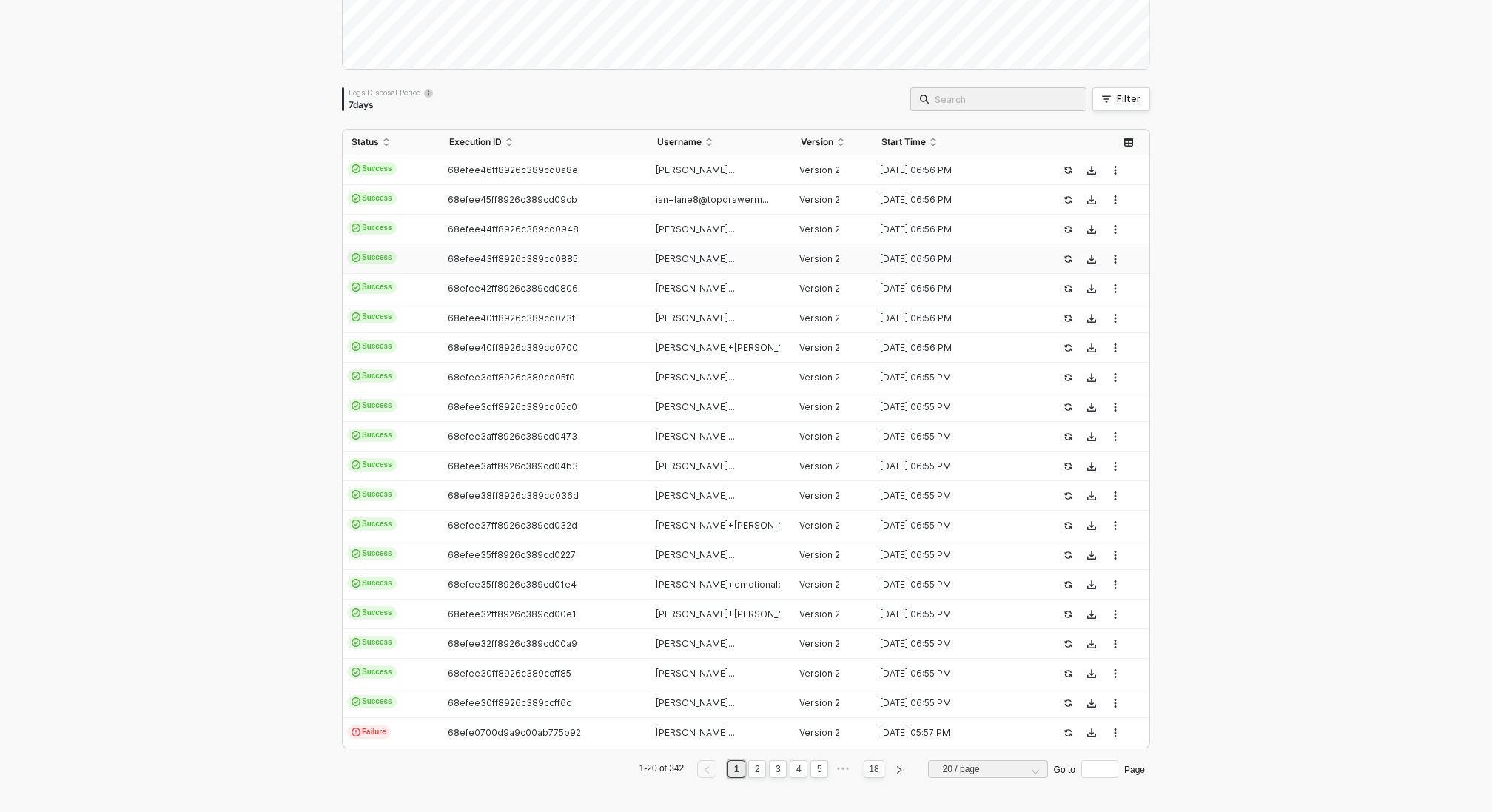
click at [551, 253] on span "68efee43ff8926c389cd0885" at bounding box center [513, 259] width 130 height 11
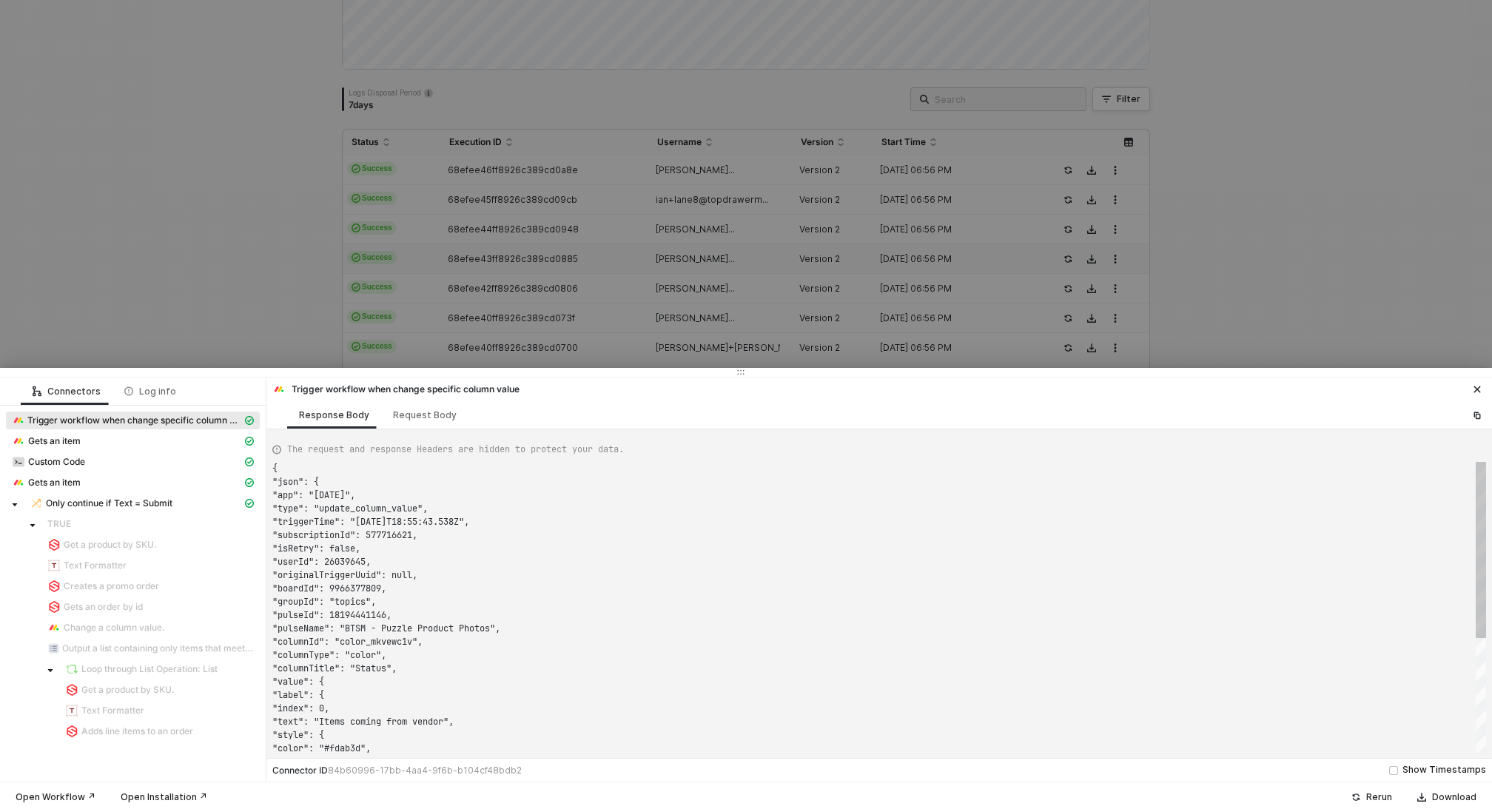
type textarea "{ "json": { "app": "monday", "type": "update_column_value", "triggerTime": "202…"
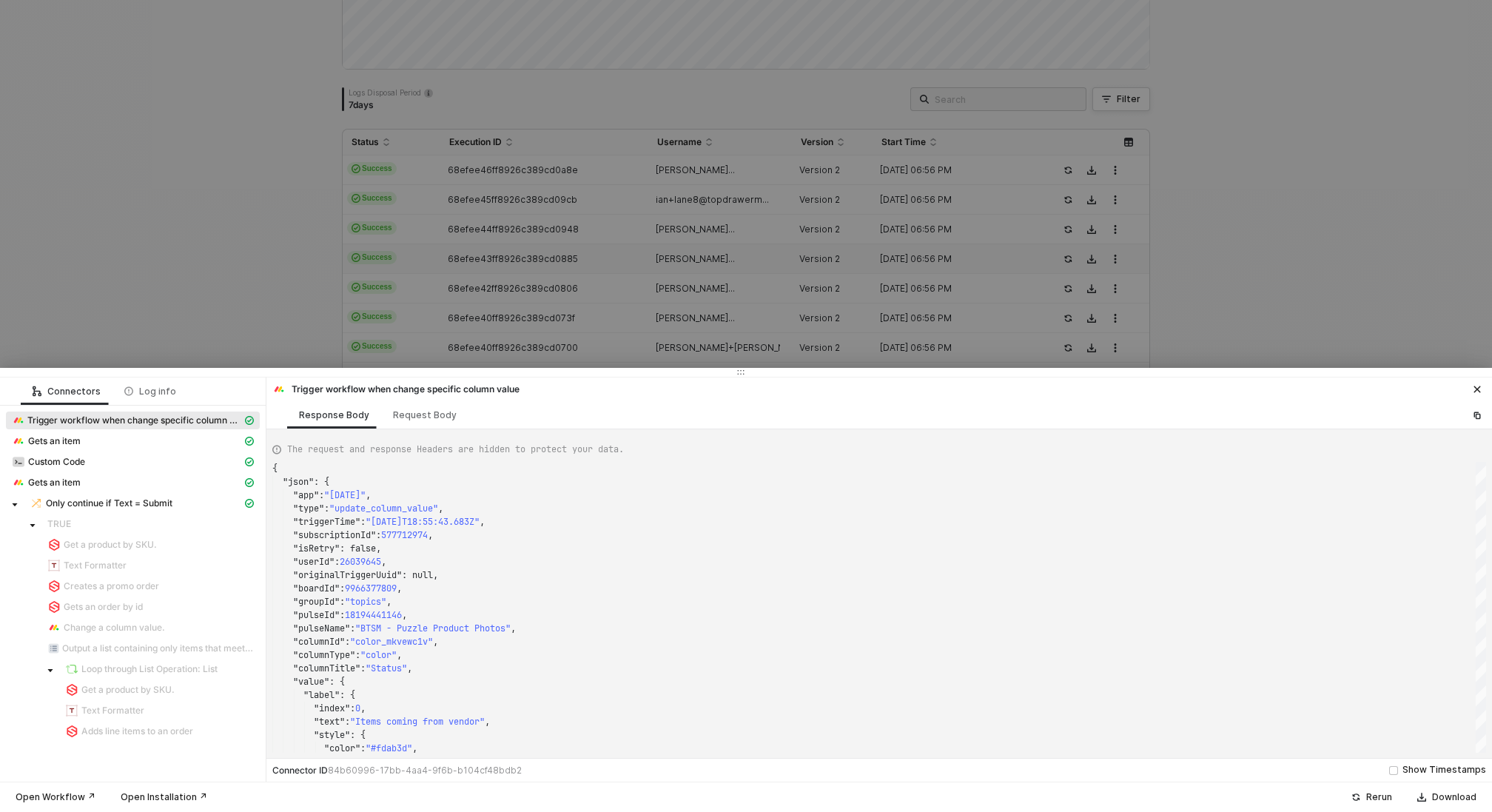
click at [551, 253] on div at bounding box center [746, 406] width 1492 height 812
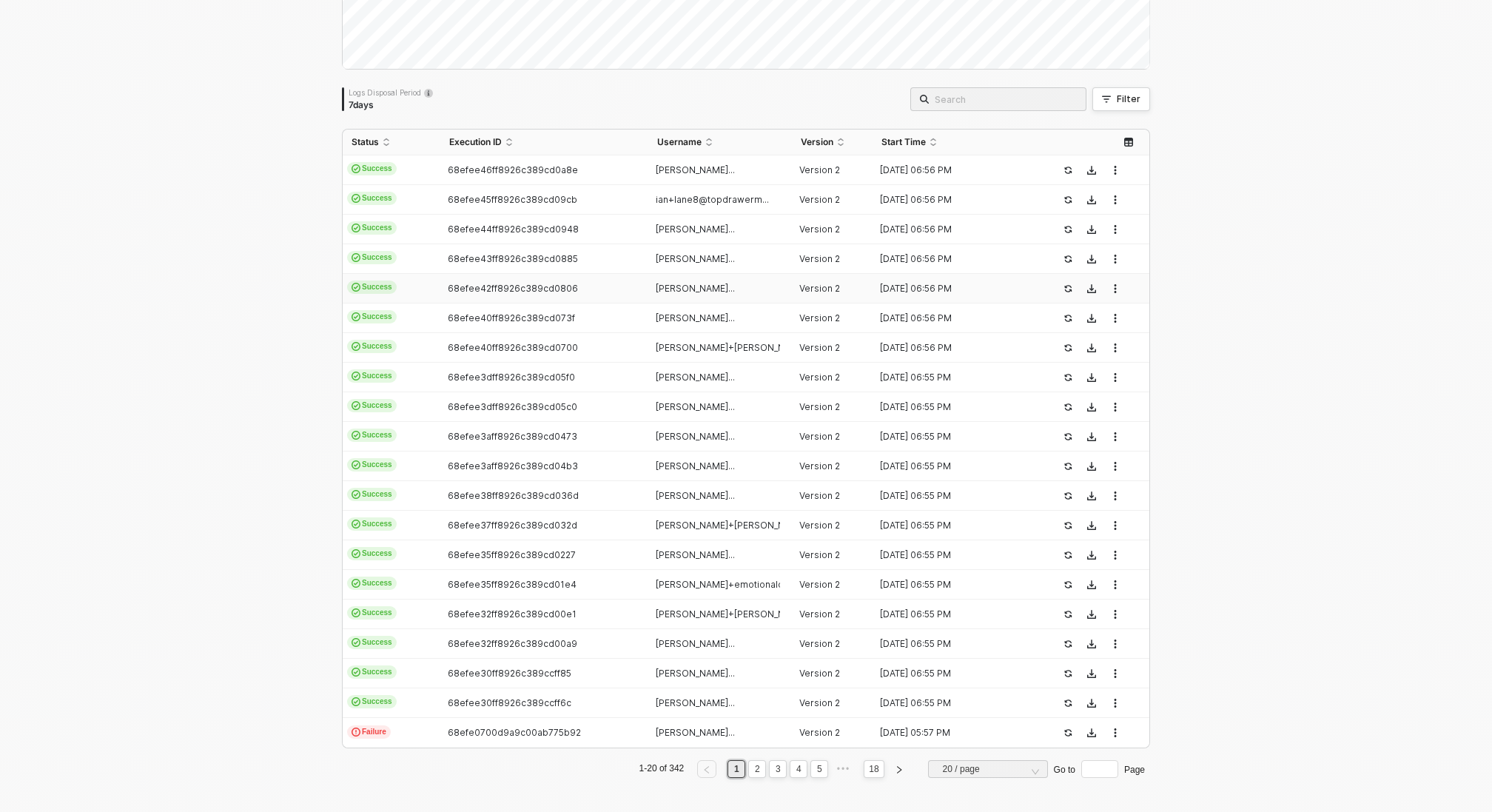
click at [544, 284] on span "68efee42ff8926c389cd0806" at bounding box center [513, 288] width 130 height 11
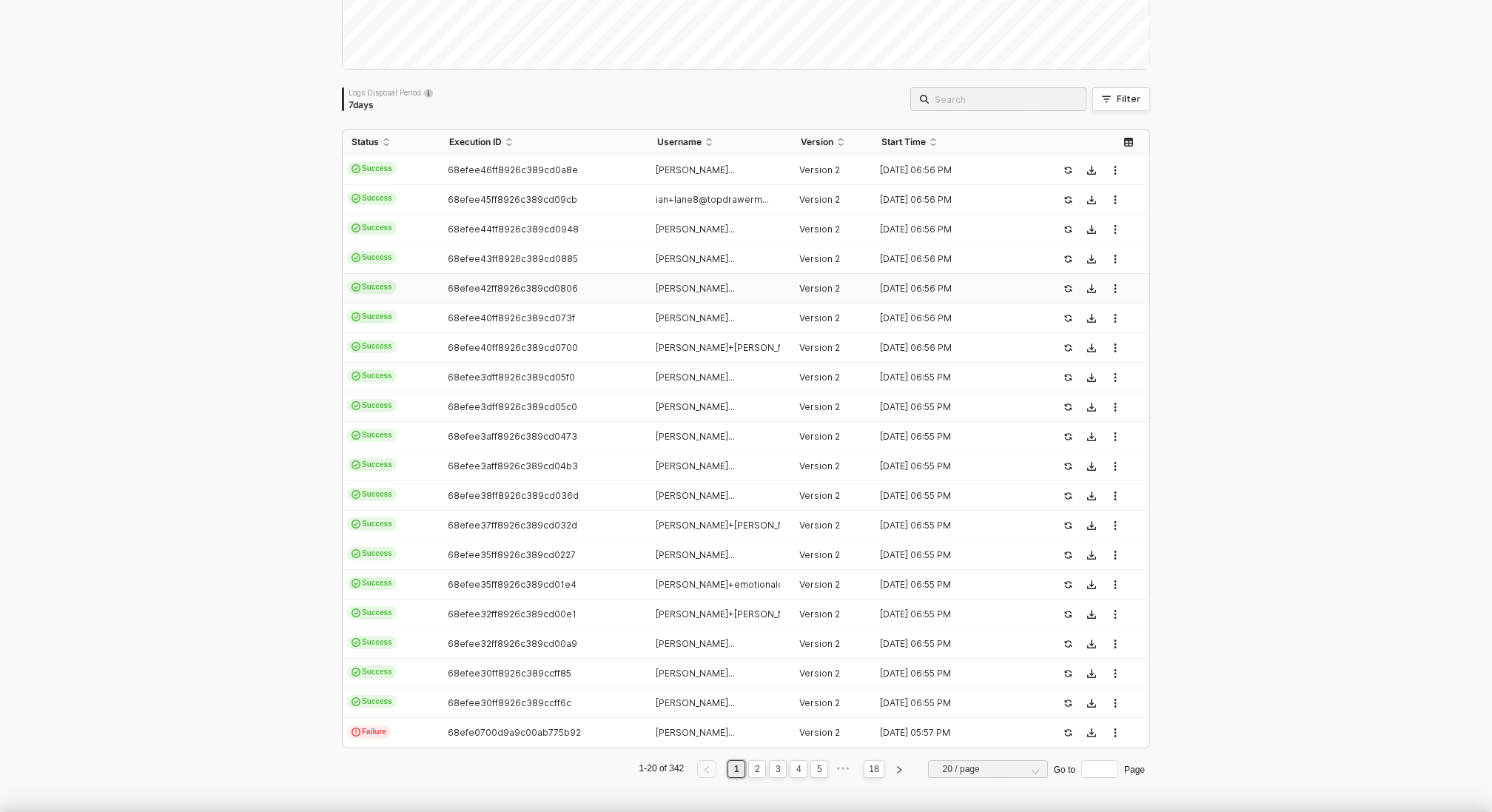
type textarea "{ "json": { "app": "monday", "type": "update_column_value", "triggerTime": "202…"
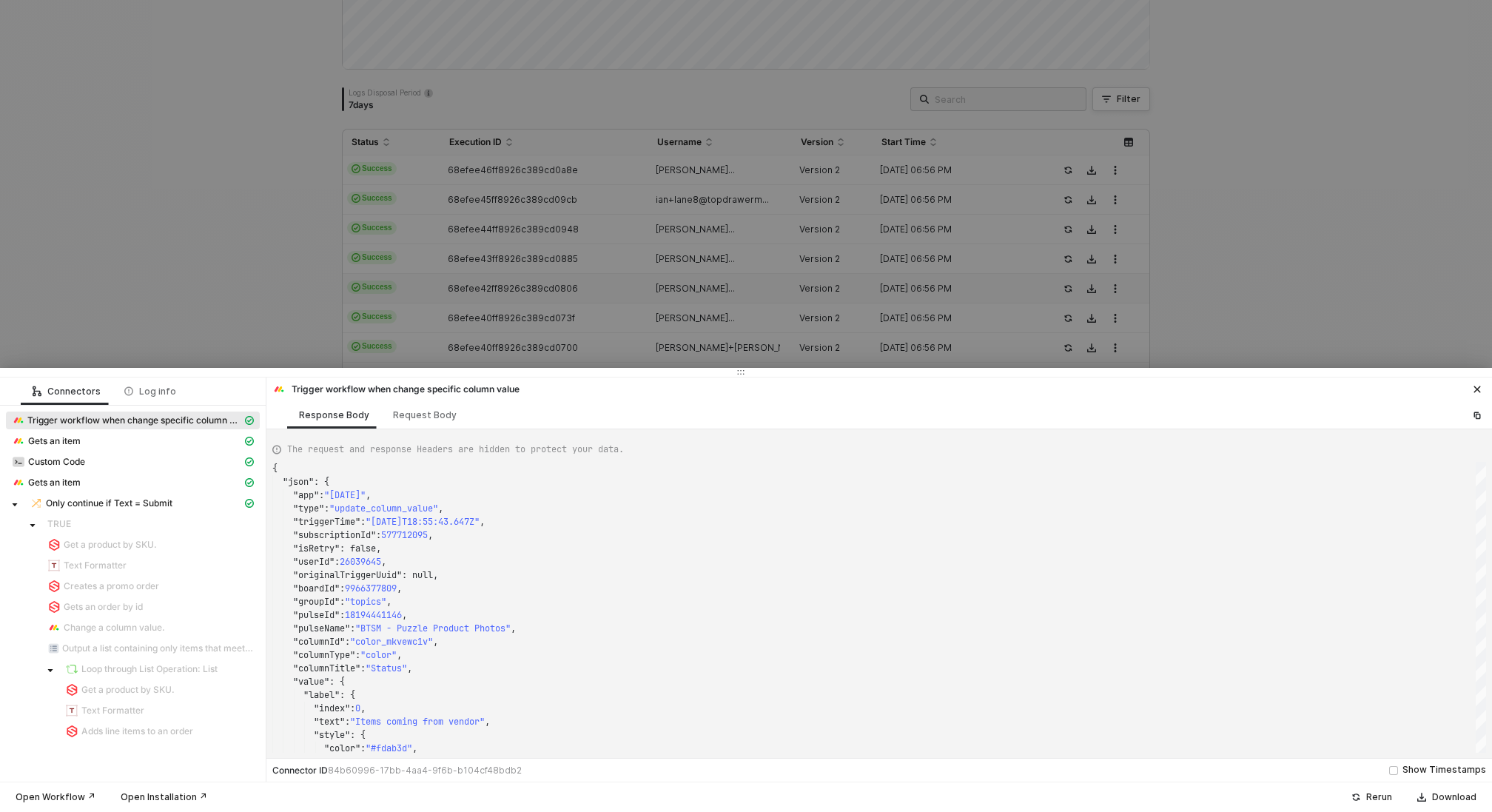
click at [544, 284] on div at bounding box center [746, 406] width 1492 height 812
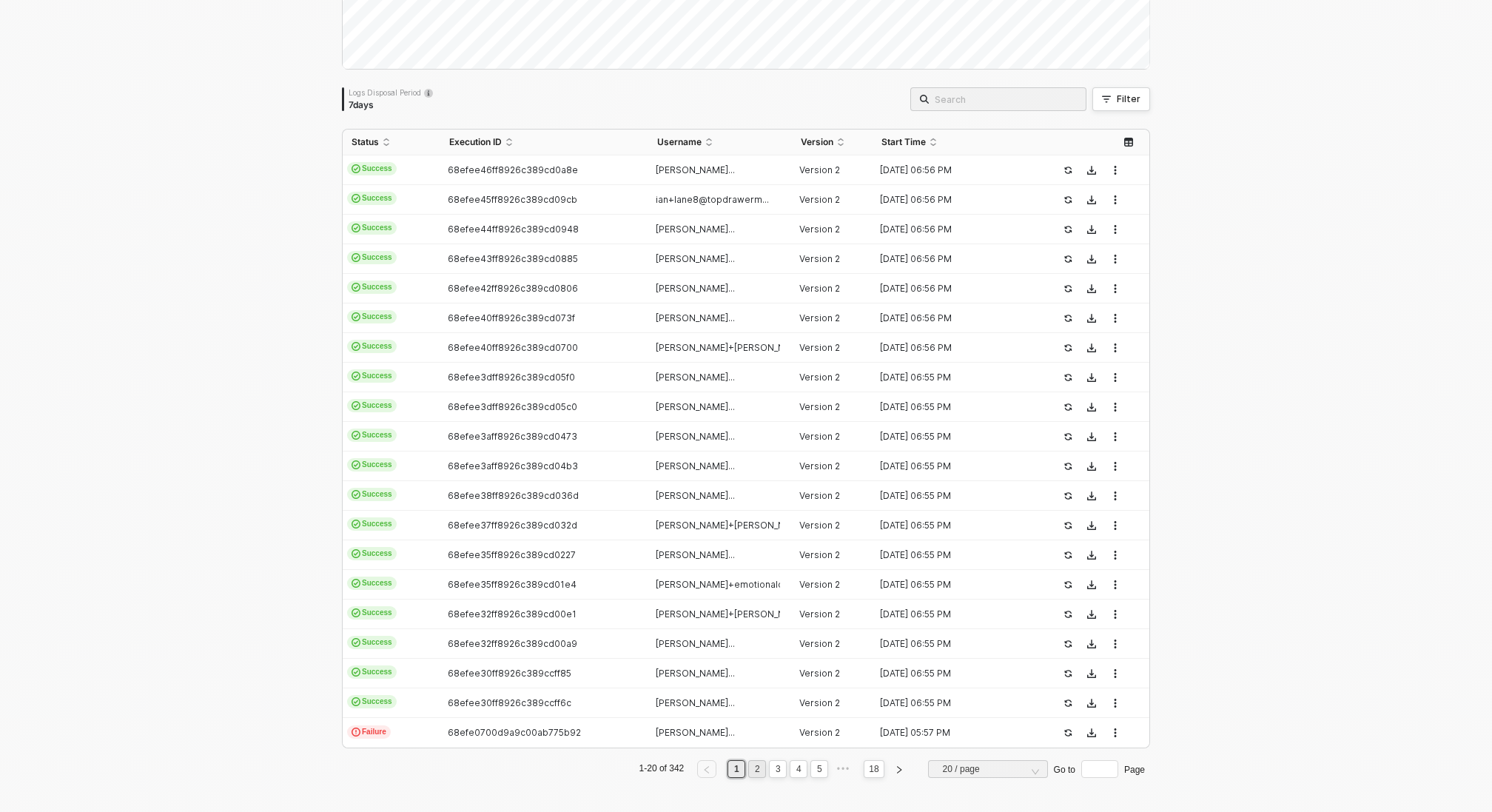
click at [758, 766] on link "2" at bounding box center [757, 768] width 14 height 16
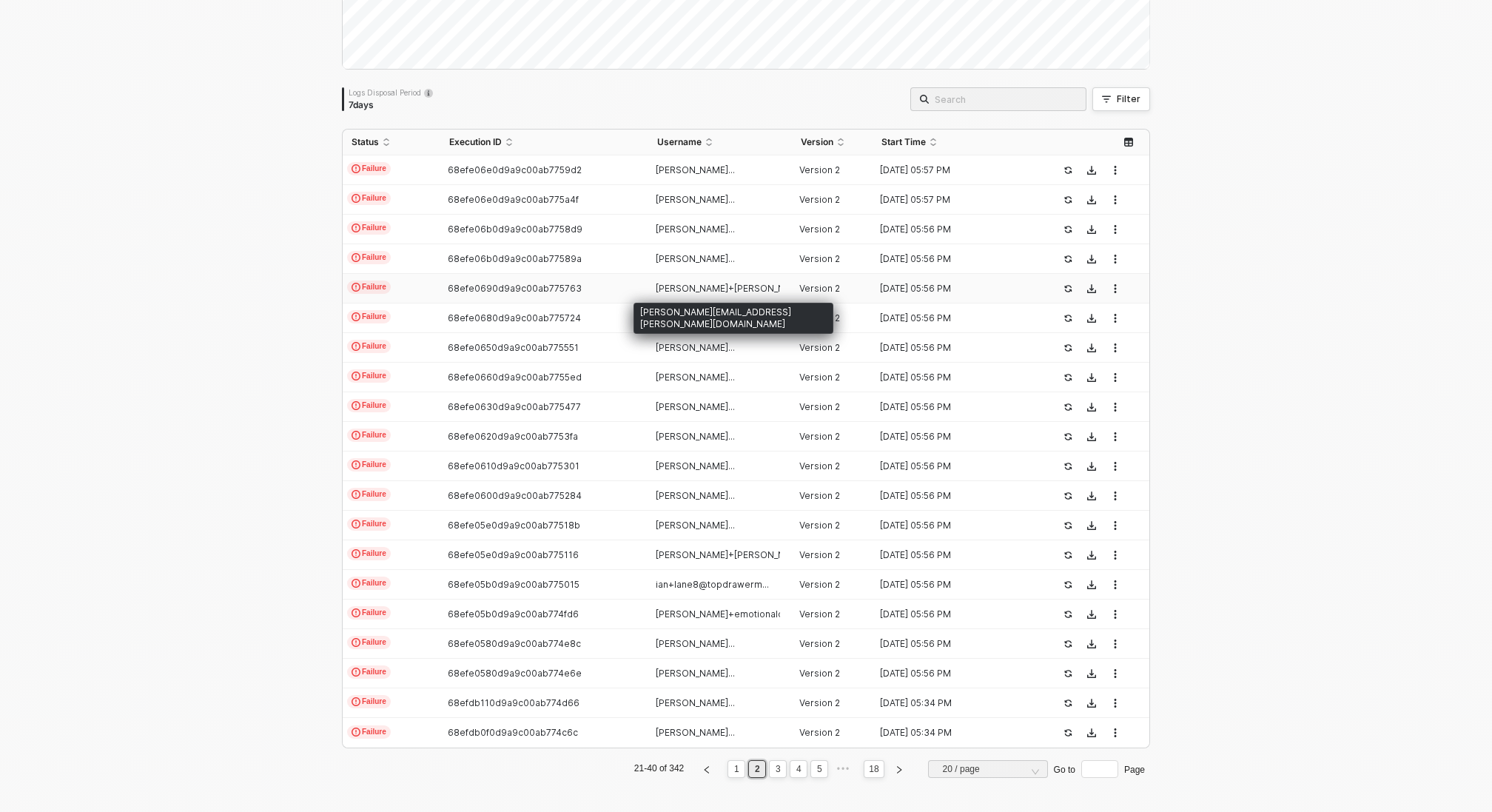
click at [657, 290] on span "[PERSON_NAME]+[PERSON_NAME]@topdrawerm..." at bounding box center [766, 288] width 221 height 11
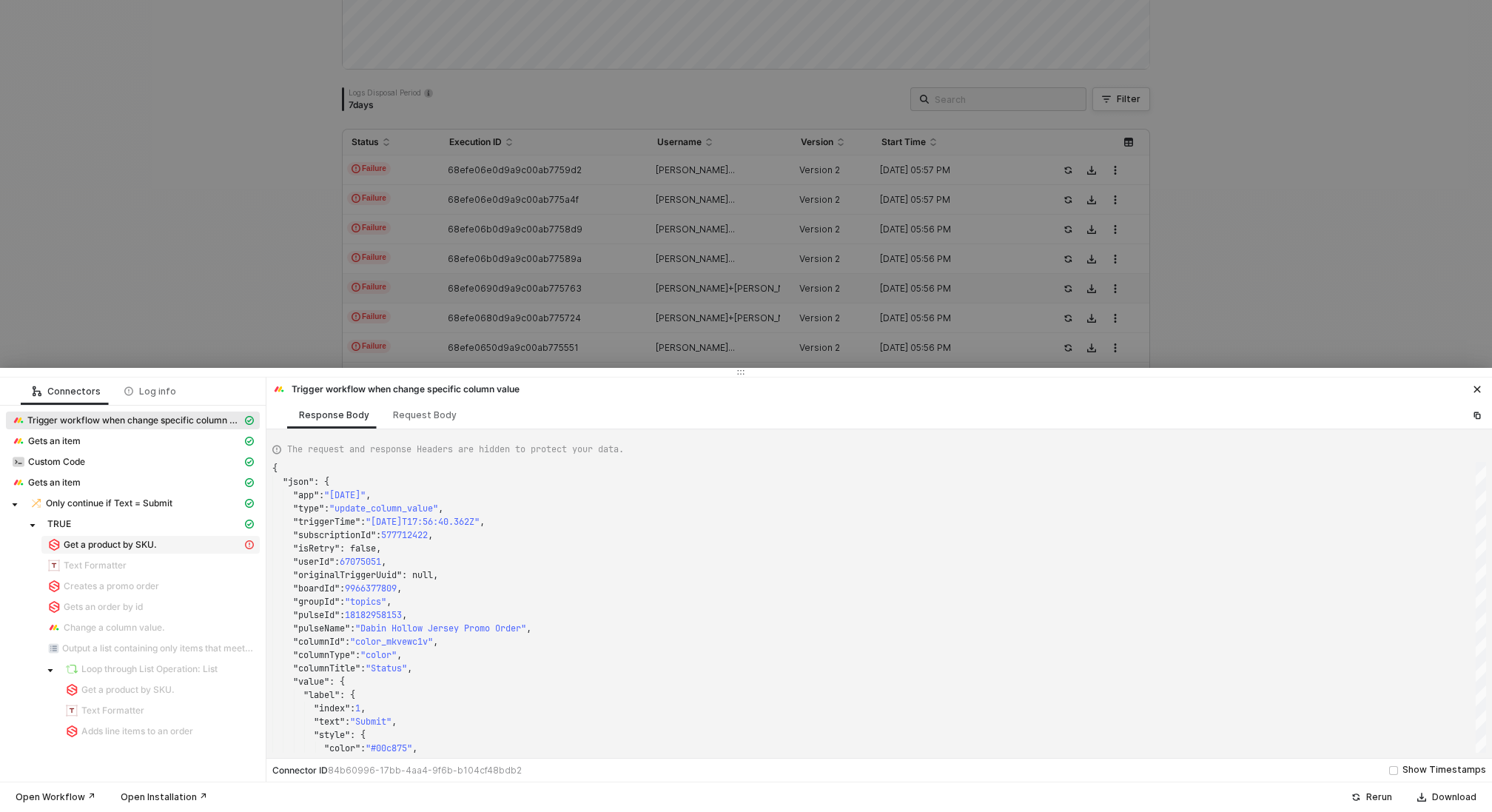
click at [139, 538] on div "Get a product by SKU." at bounding box center [144, 544] width 195 height 13
type textarea "{ "statusCode": 400, "message": "Error : {\"message\":\"Request failed with sta…"
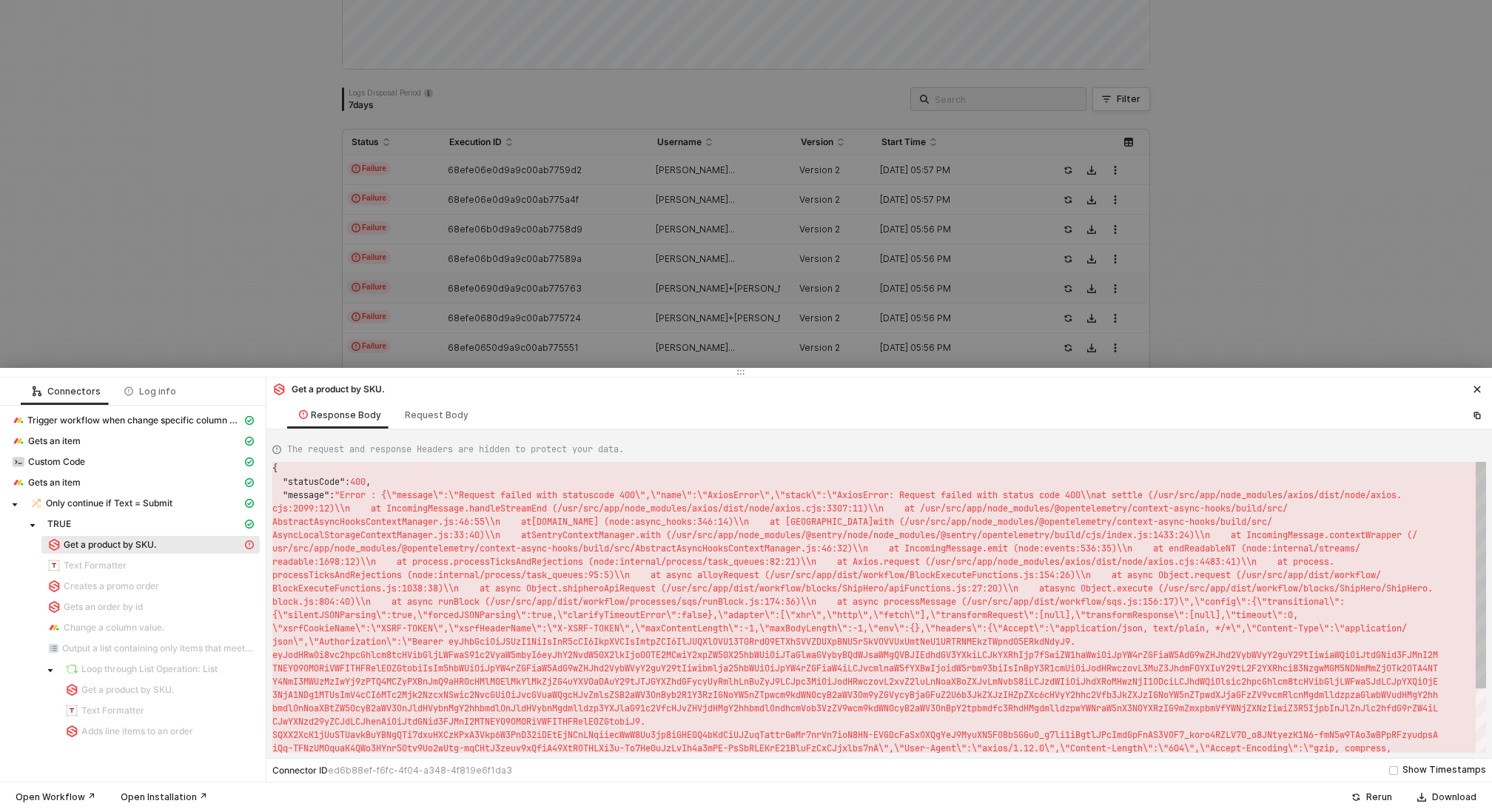
scroll to position [26, 0]
click at [296, 245] on div at bounding box center [746, 406] width 1492 height 812
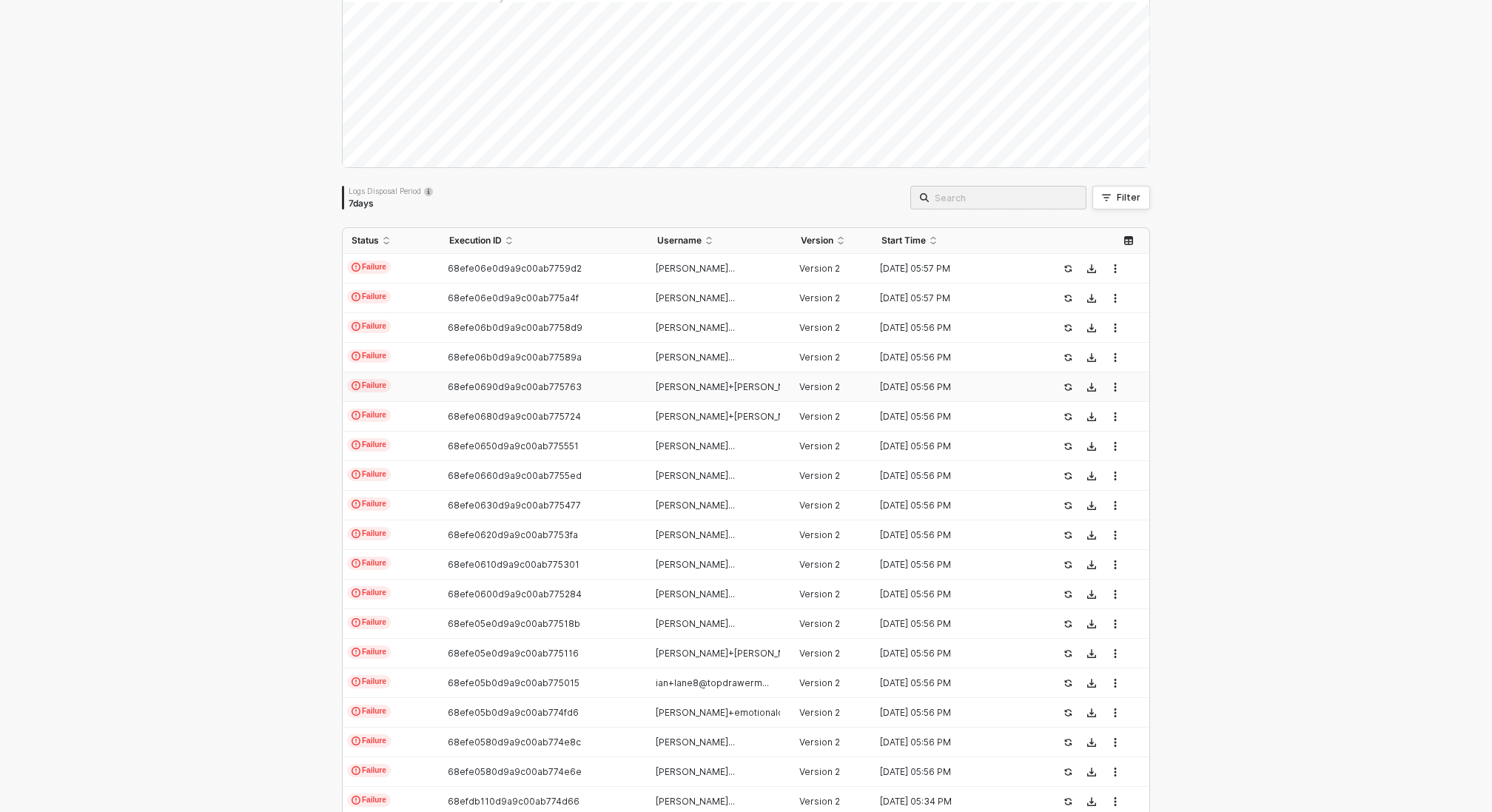
scroll to position [0, 0]
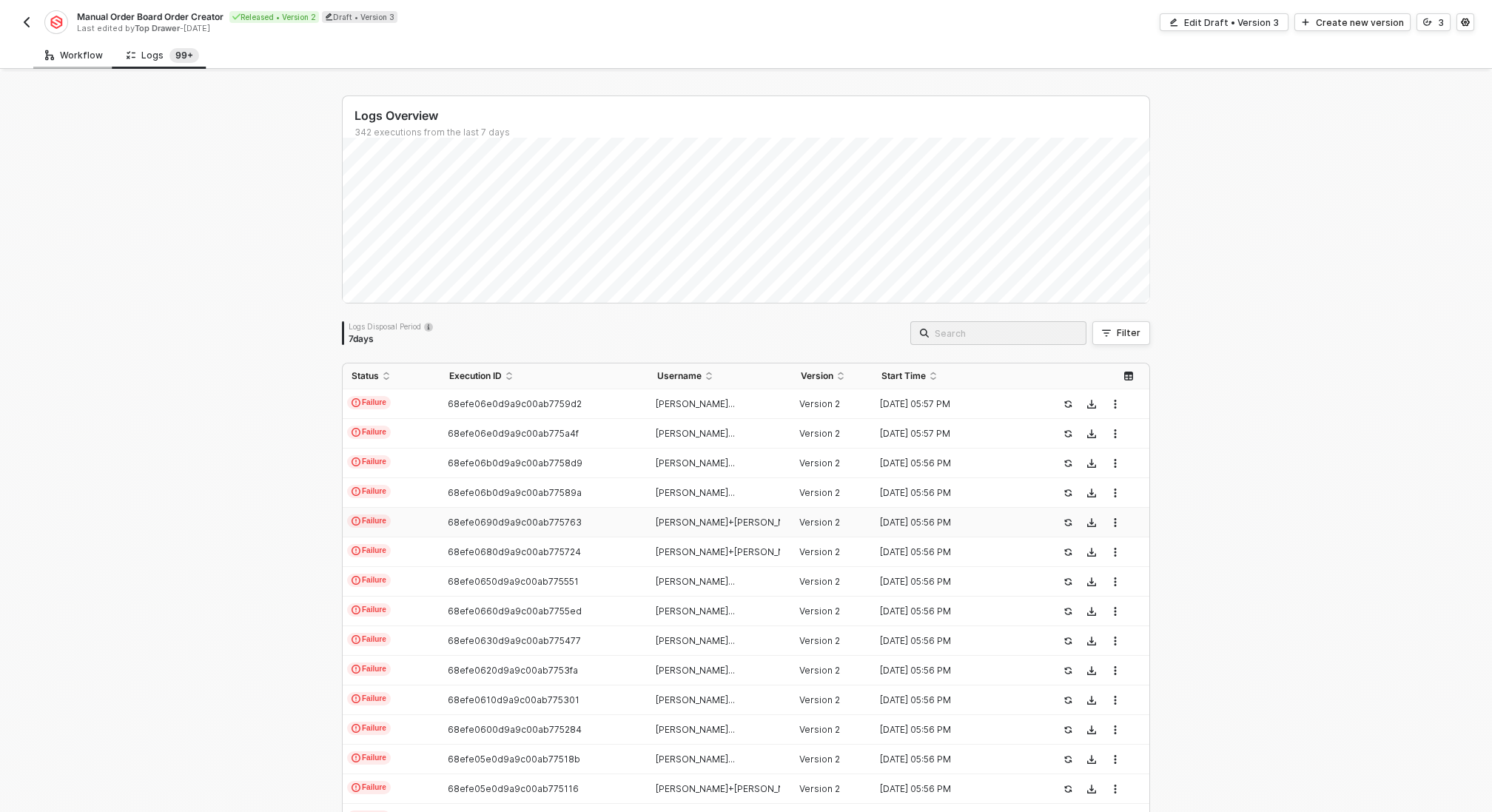
click at [50, 51] on icon at bounding box center [49, 55] width 8 height 14
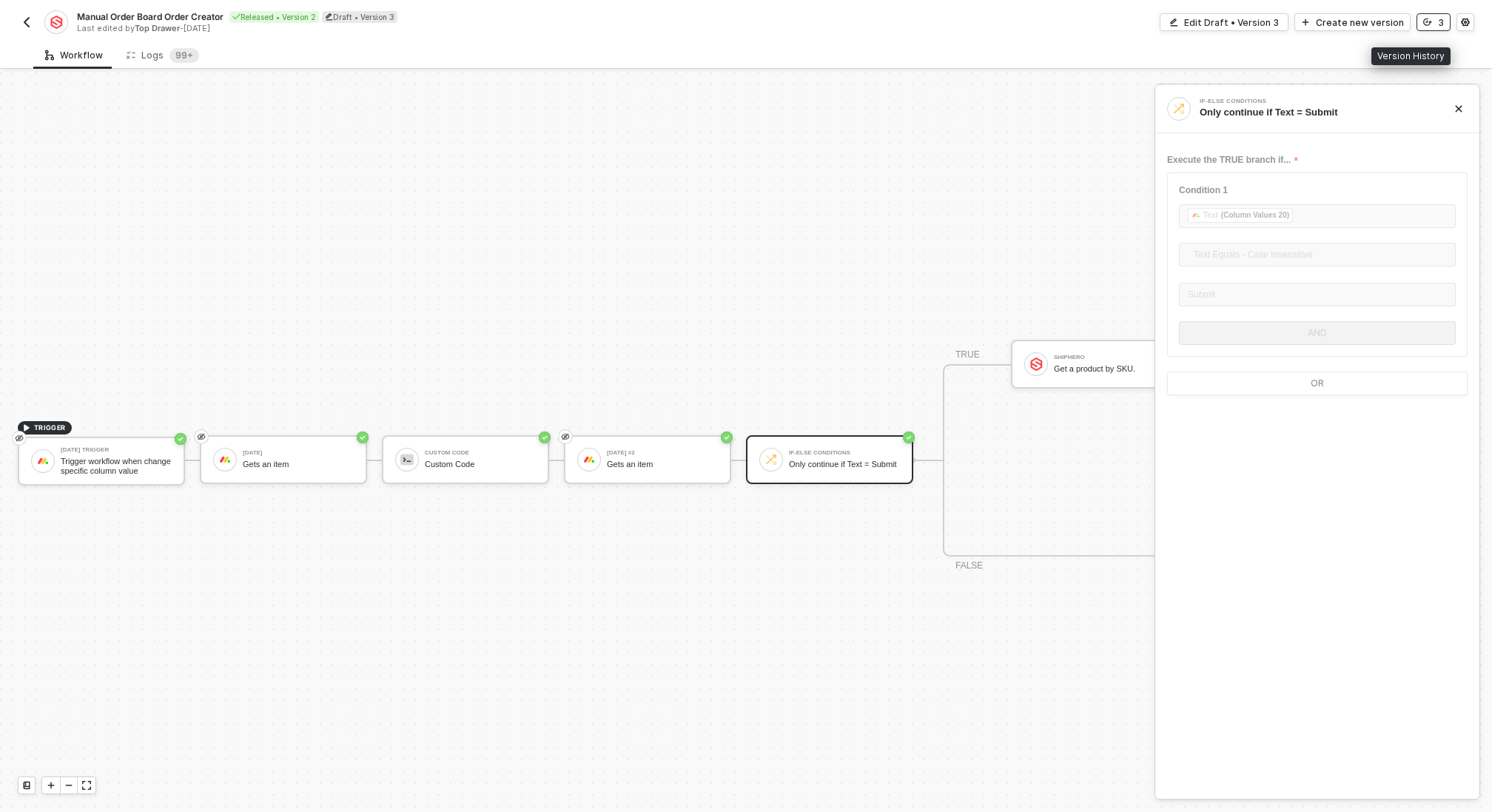
click at [1433, 22] on button "3" at bounding box center [1434, 22] width 34 height 18
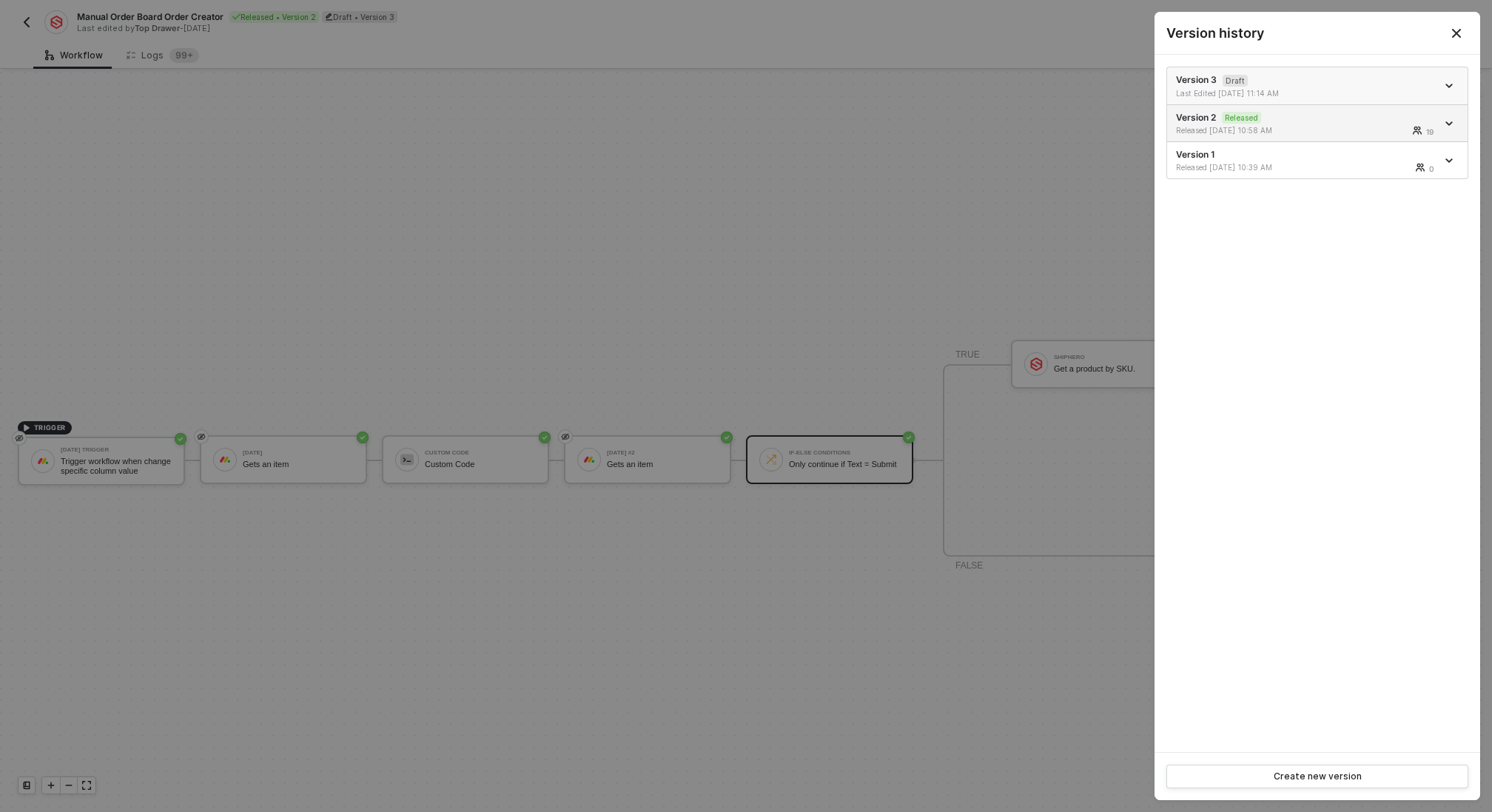
click at [1367, 76] on div "Version 3 Draft Last Edited 10/15/2025 11:14 AM" at bounding box center [1306, 86] width 260 height 25
click at [930, 357] on div at bounding box center [746, 406] width 1492 height 812
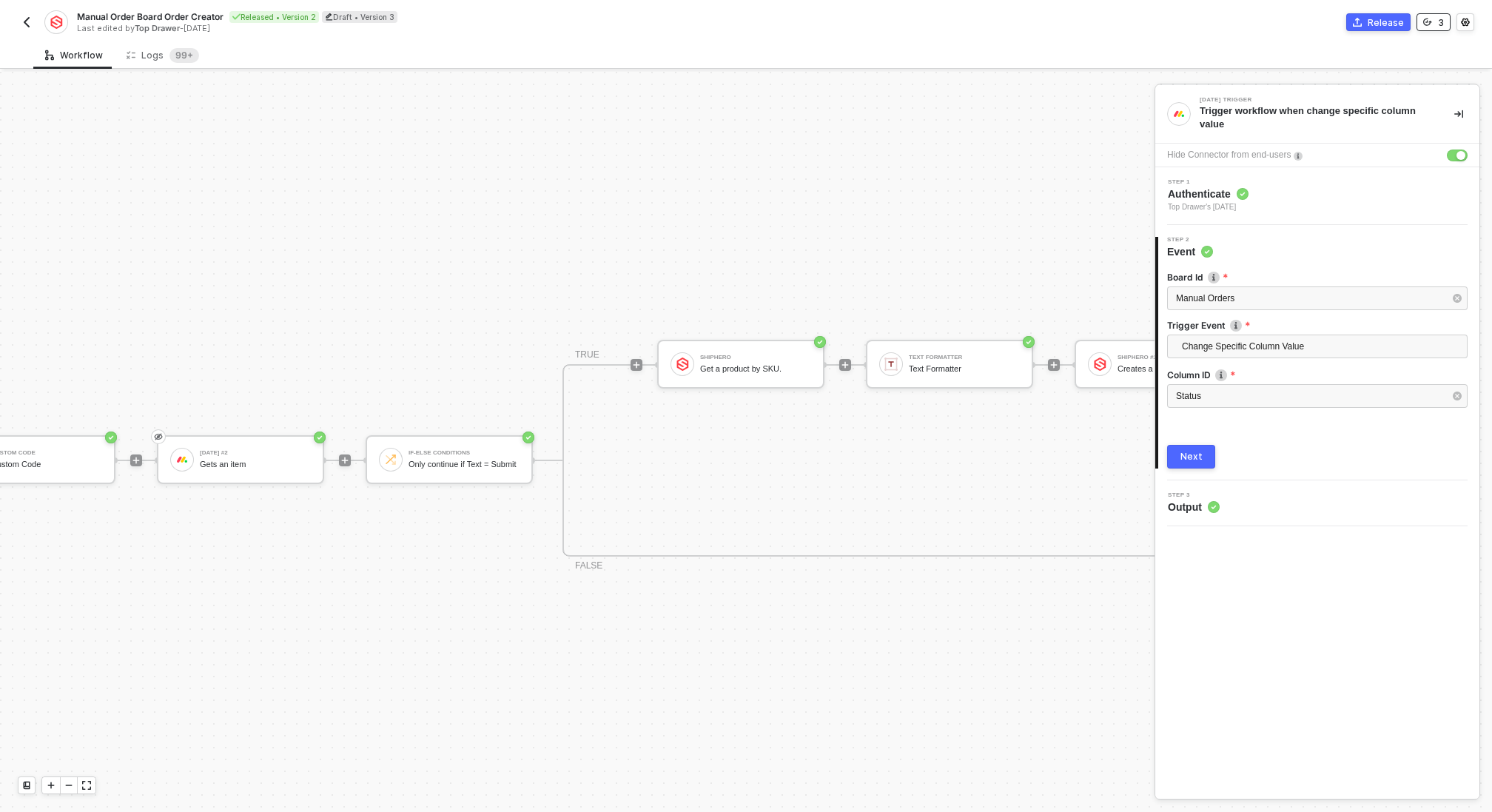
scroll to position [388, 501]
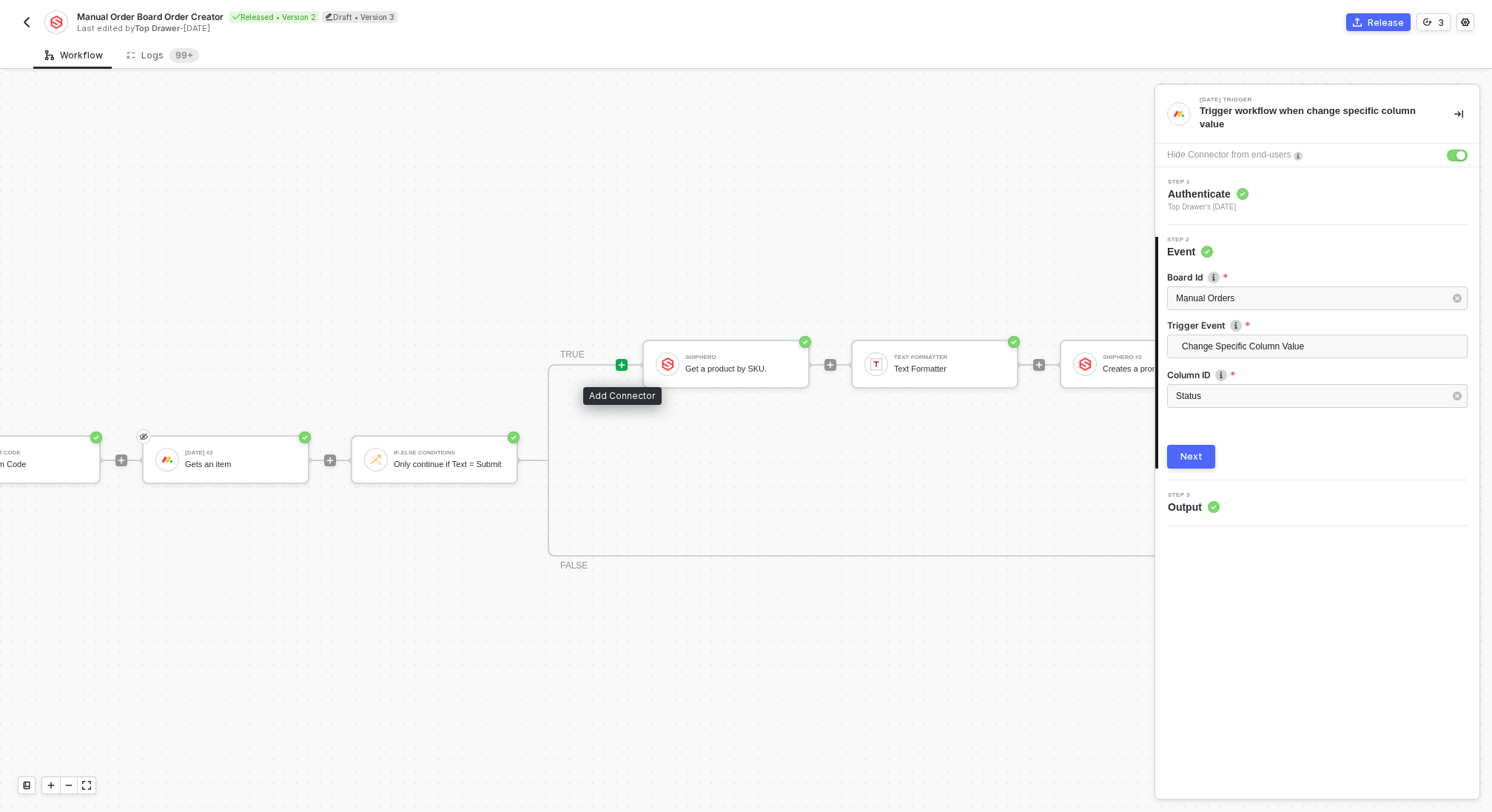
click at [617, 360] on icon "icon-play" at bounding box center [621, 364] width 8 height 8
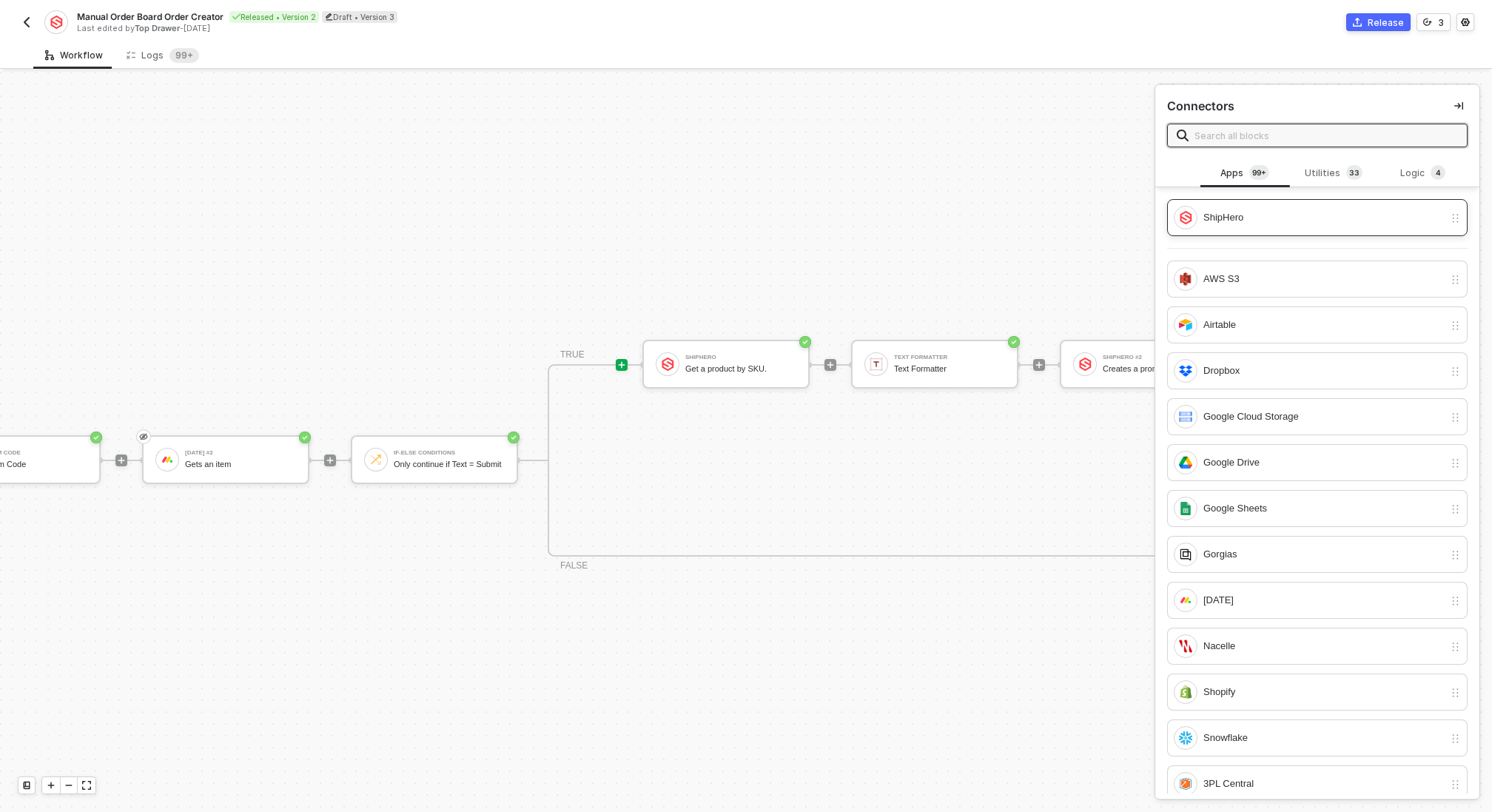
click at [1337, 212] on div "ShipHero" at bounding box center [1323, 217] width 240 height 16
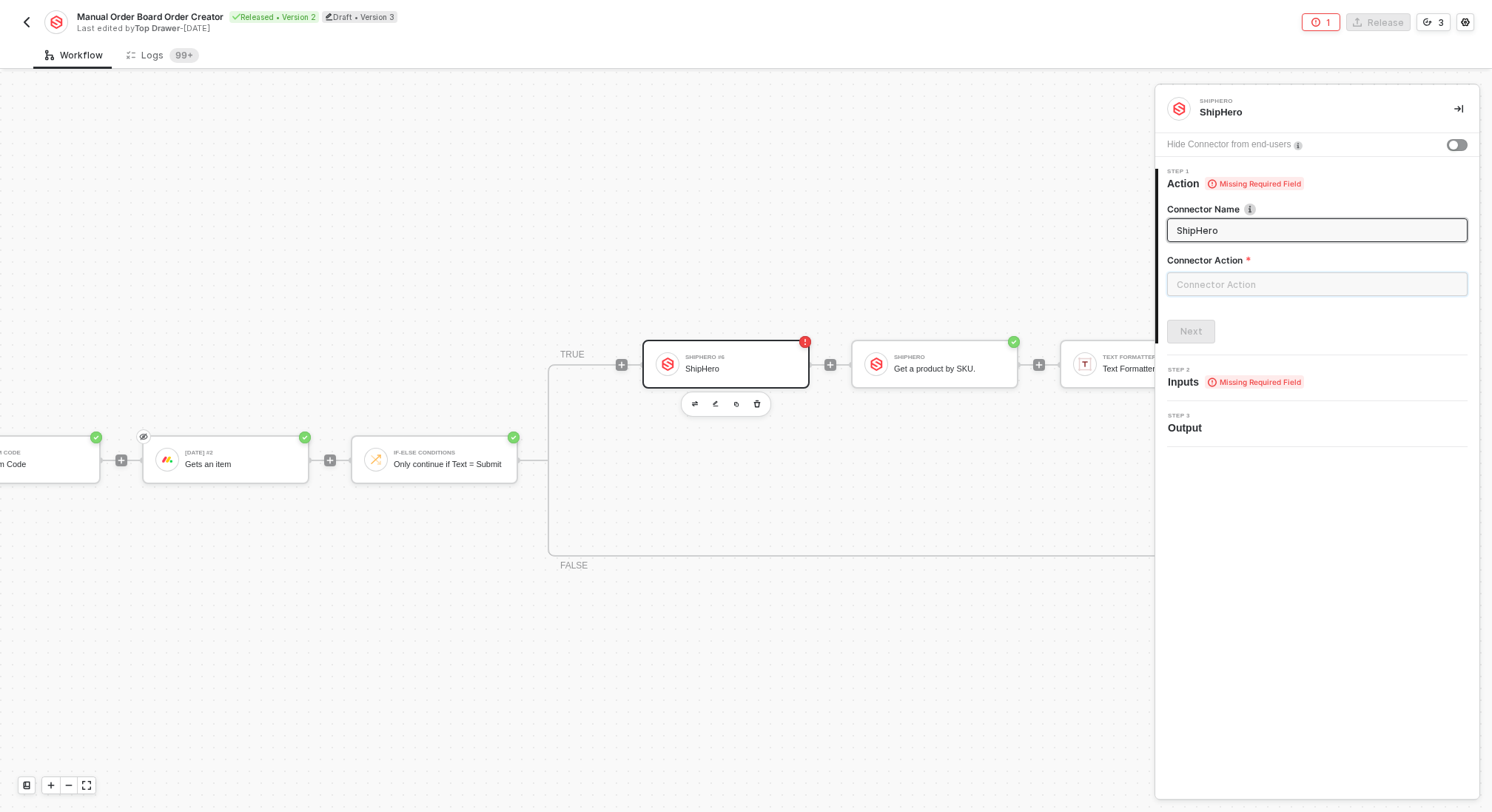
click at [1273, 281] on input "text" at bounding box center [1318, 284] width 301 height 24
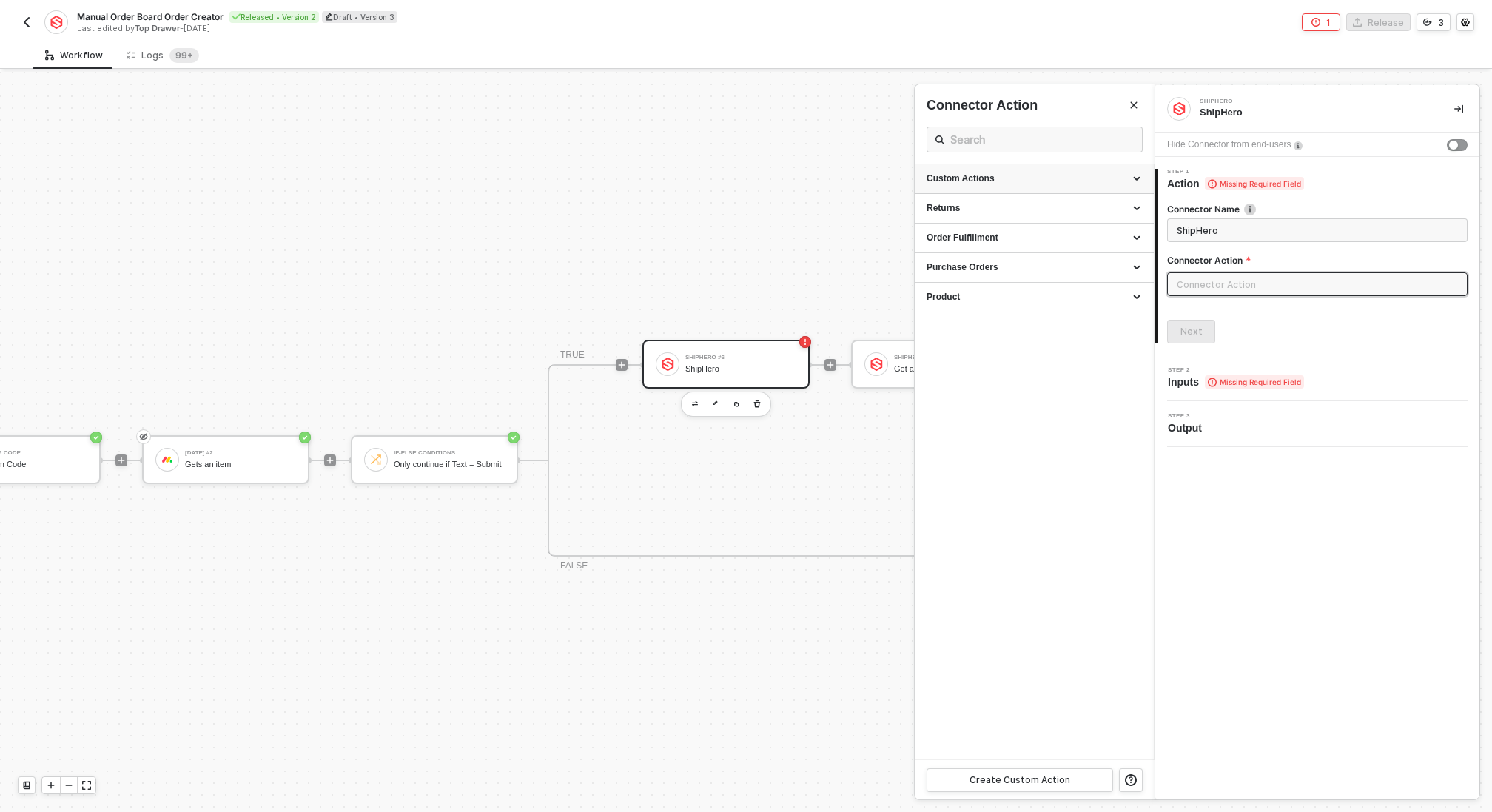
click at [1108, 177] on div "Custom Actions" at bounding box center [1034, 178] width 216 height 12
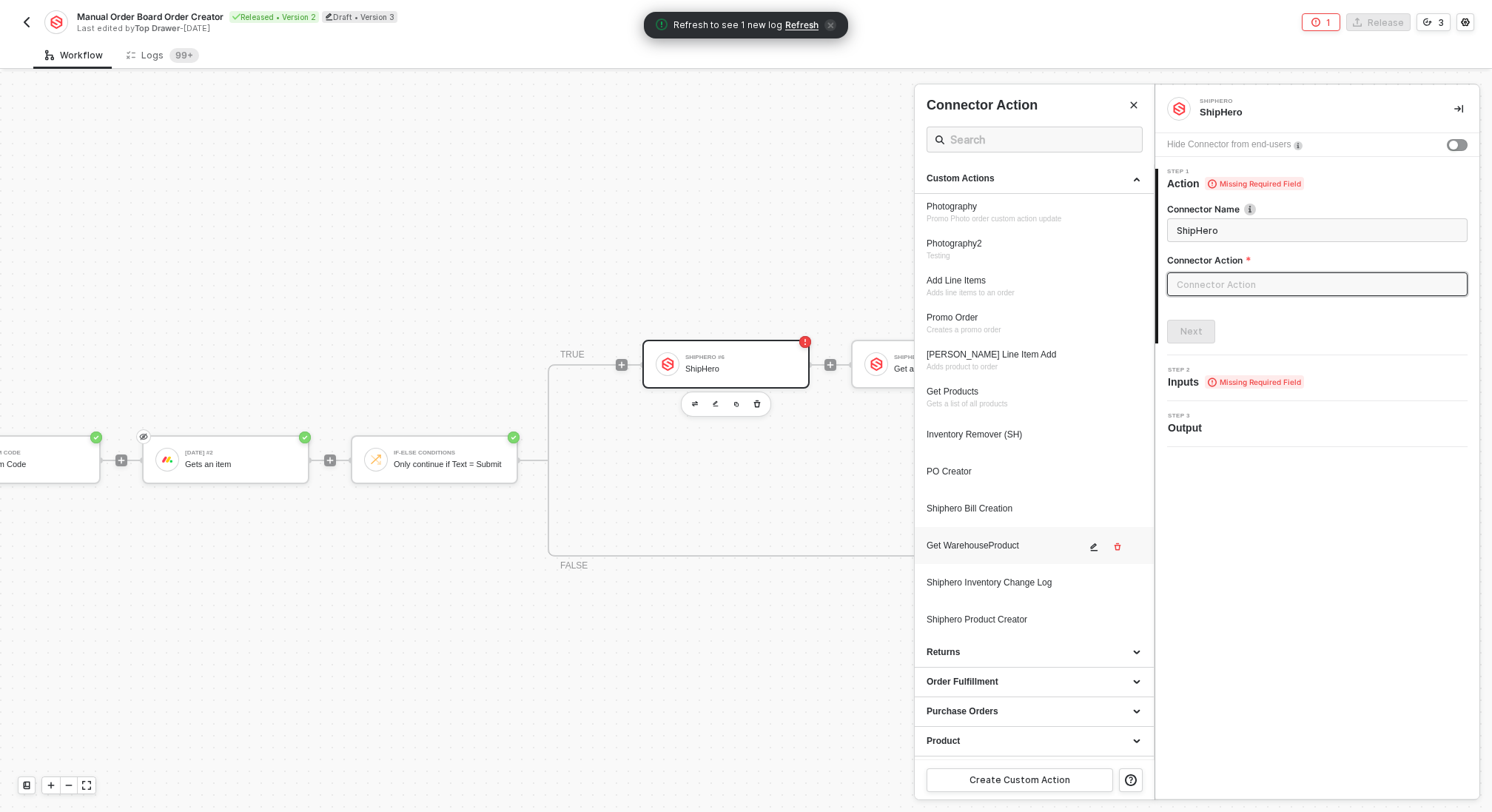
click at [1009, 543] on div "Get WarehouseProduct" at bounding box center [1006, 545] width 159 height 12
type input "Custom Action"
type input "Custom - Get WarehouseProduct"
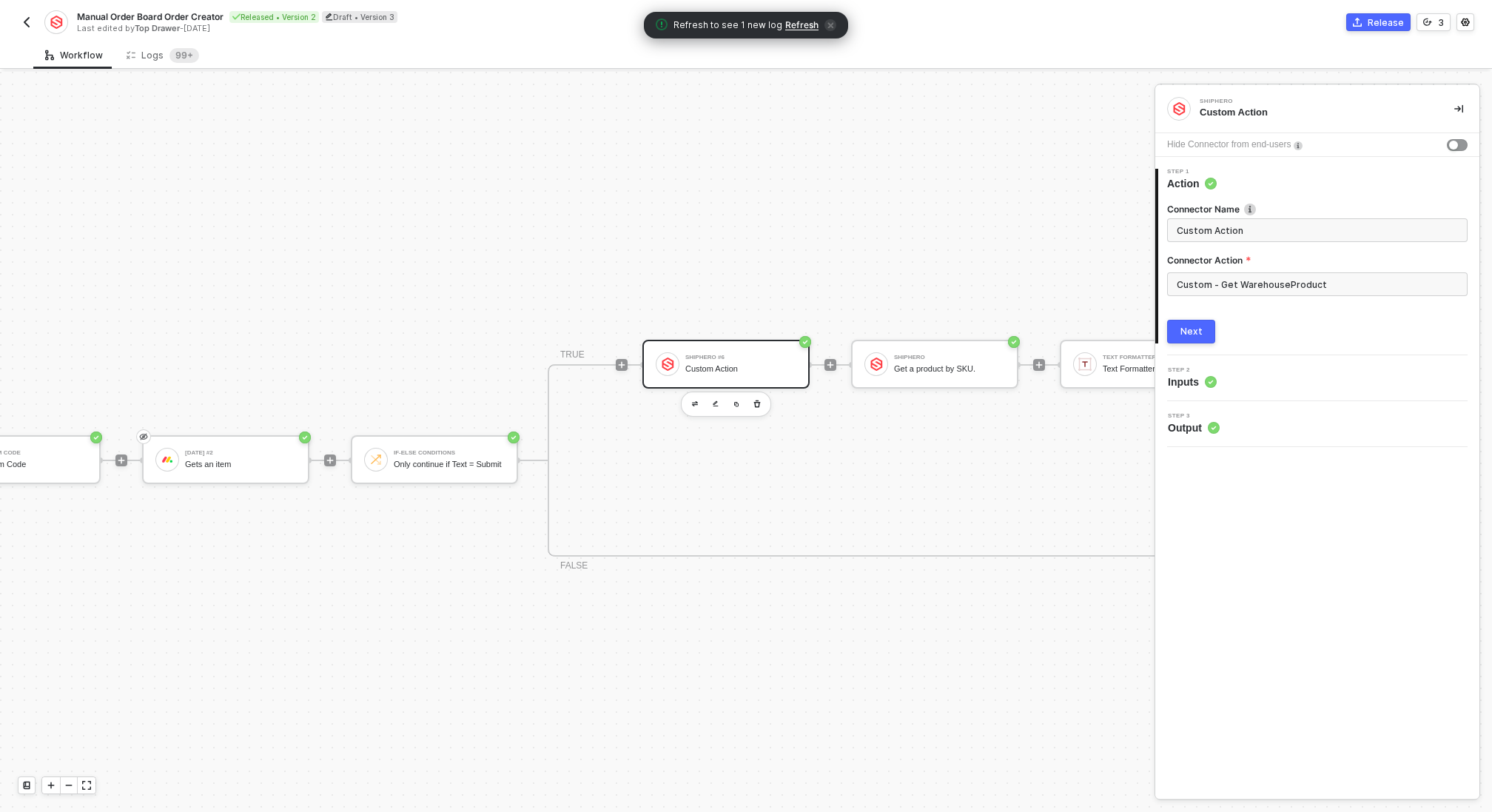
click at [1192, 322] on button "Next" at bounding box center [1191, 331] width 48 height 24
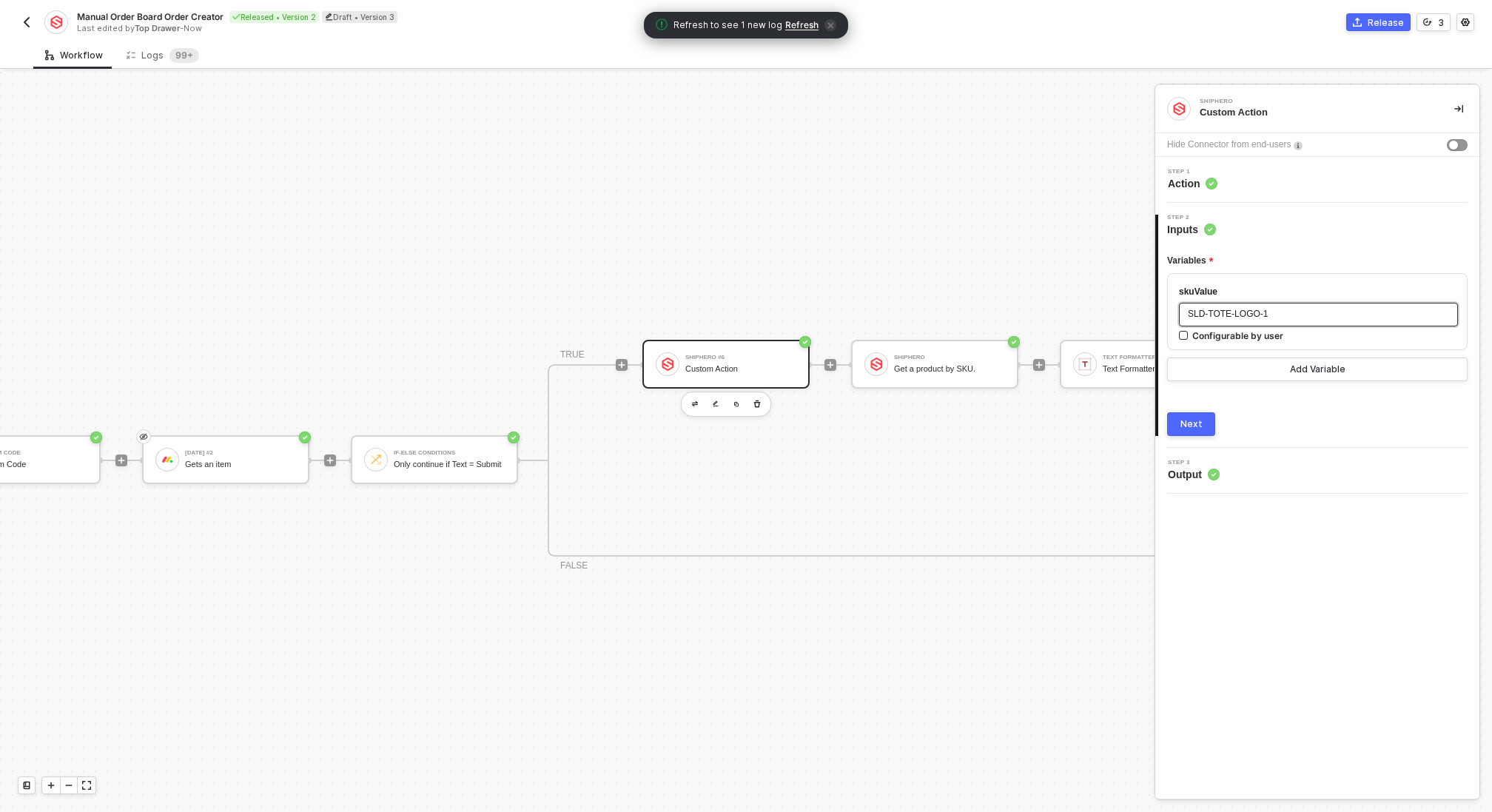
click at [1240, 313] on span "SLD-TOTE-LOGO-1" at bounding box center [1228, 314] width 80 height 10
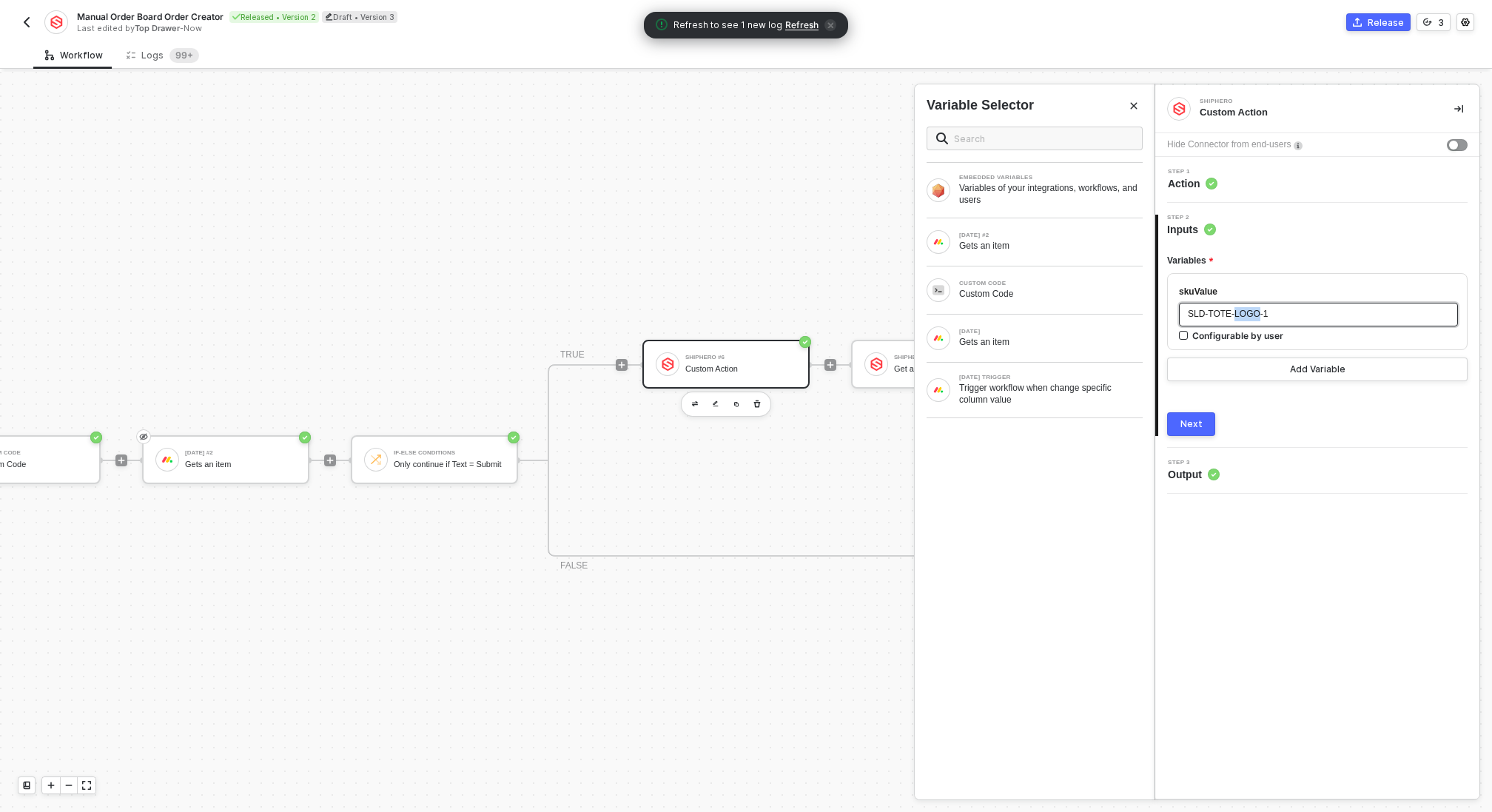
click at [1240, 313] on span "SLD-TOTE-LOGO-1" at bounding box center [1228, 314] width 80 height 10
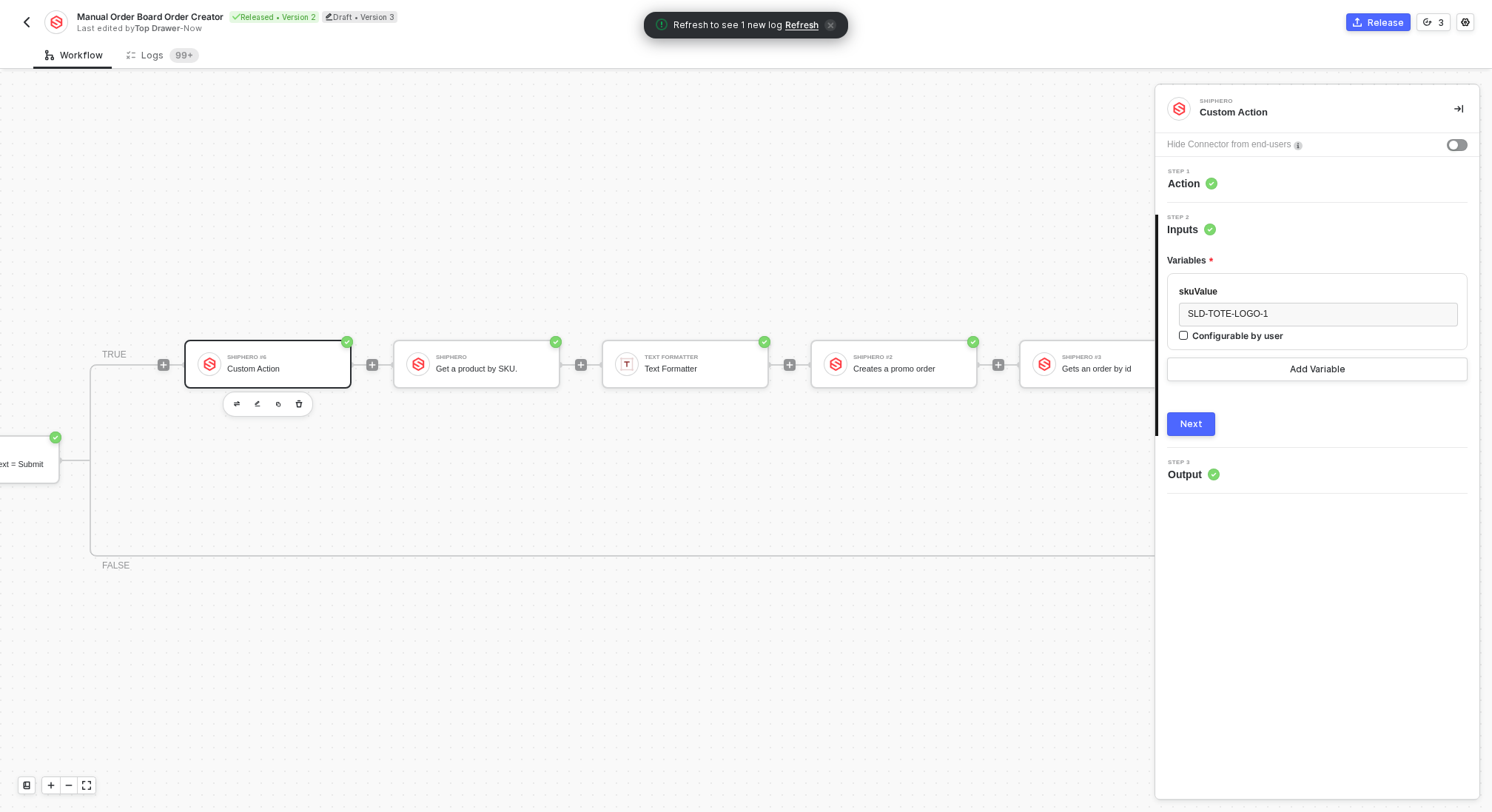
scroll to position [388, 1006]
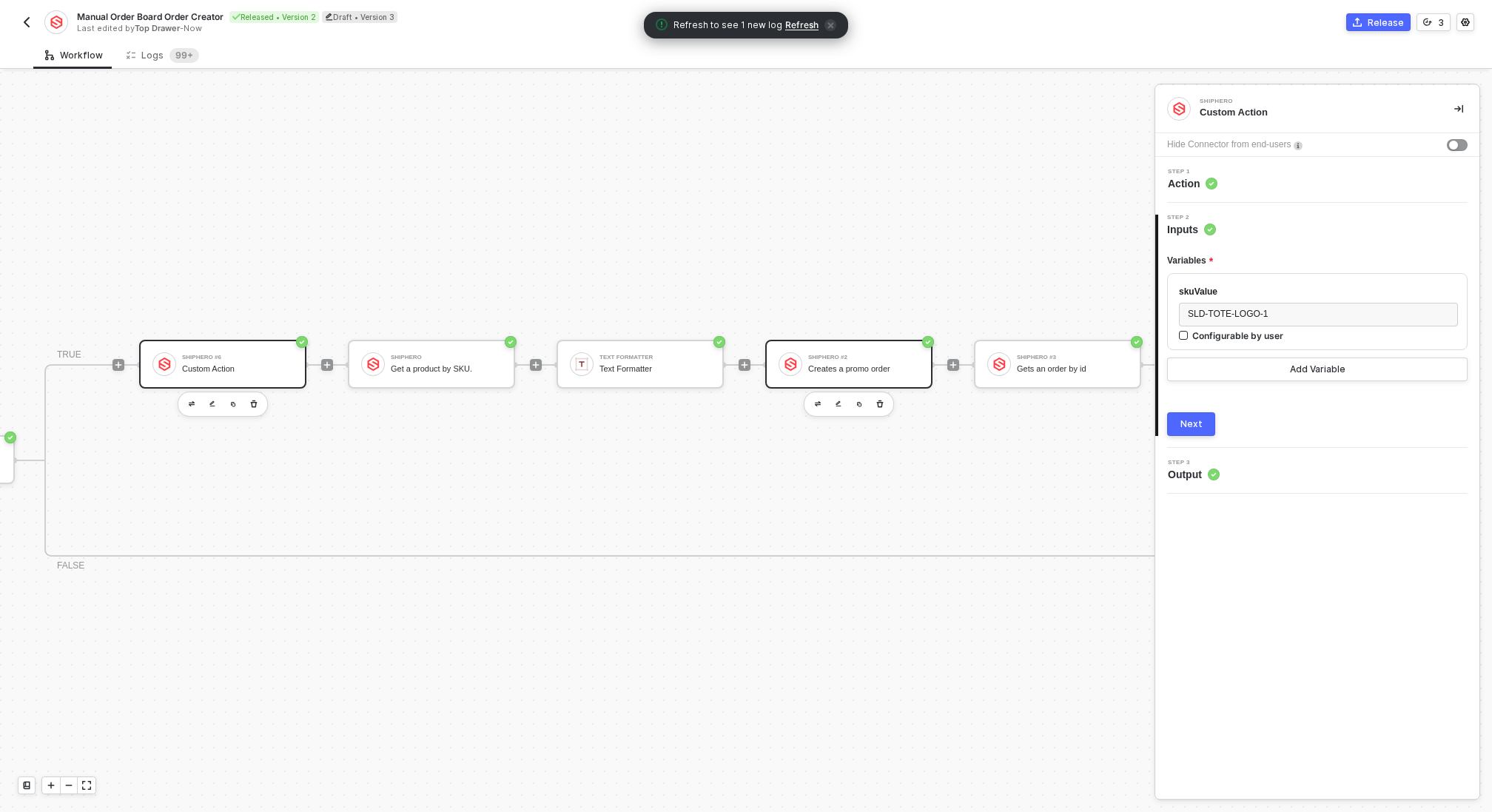
click at [842, 367] on div "Creates a promo order" at bounding box center [864, 368] width 111 height 9
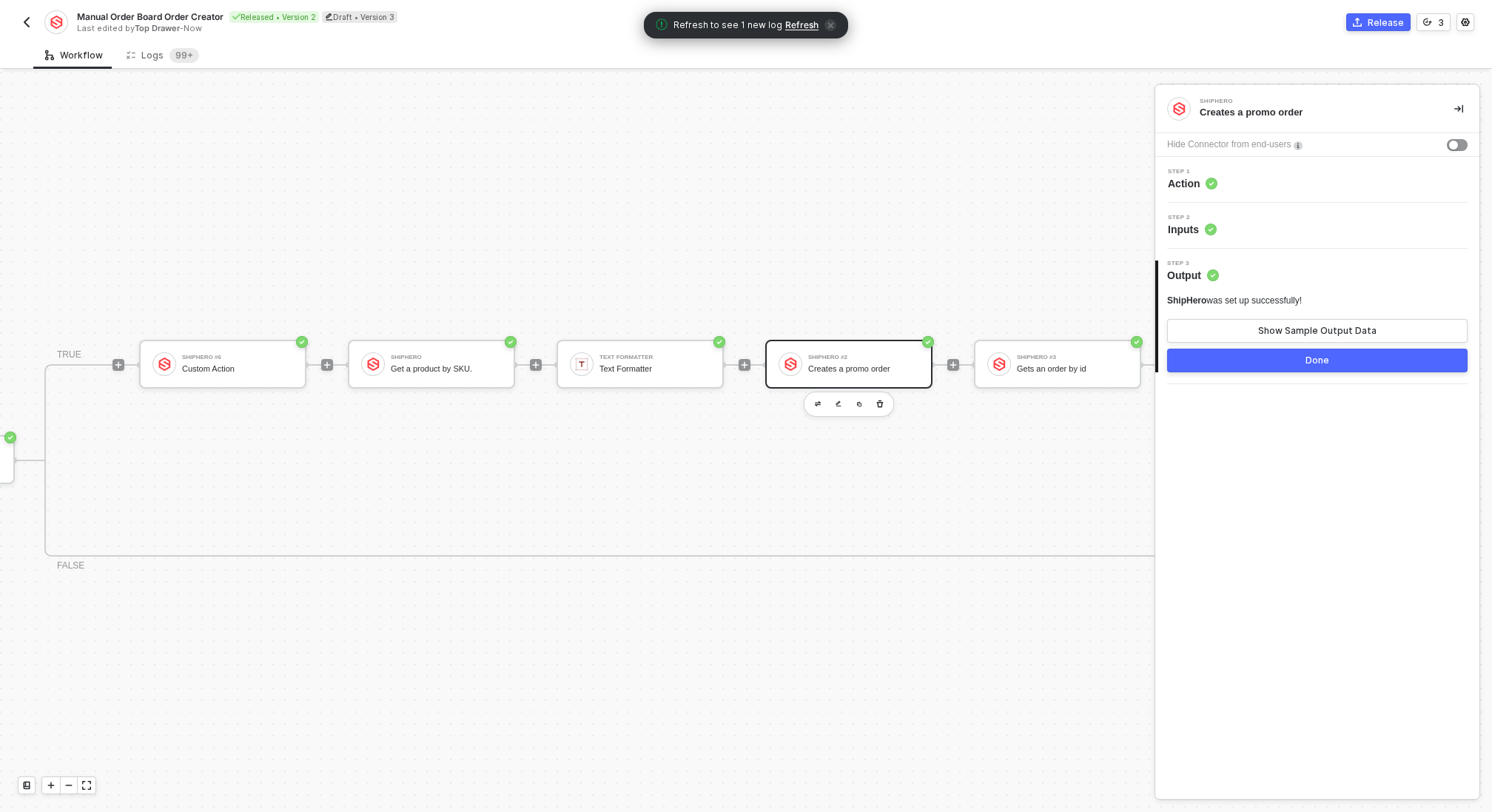
click at [1224, 227] on div "Step 2 Inputs" at bounding box center [1320, 226] width 320 height 23
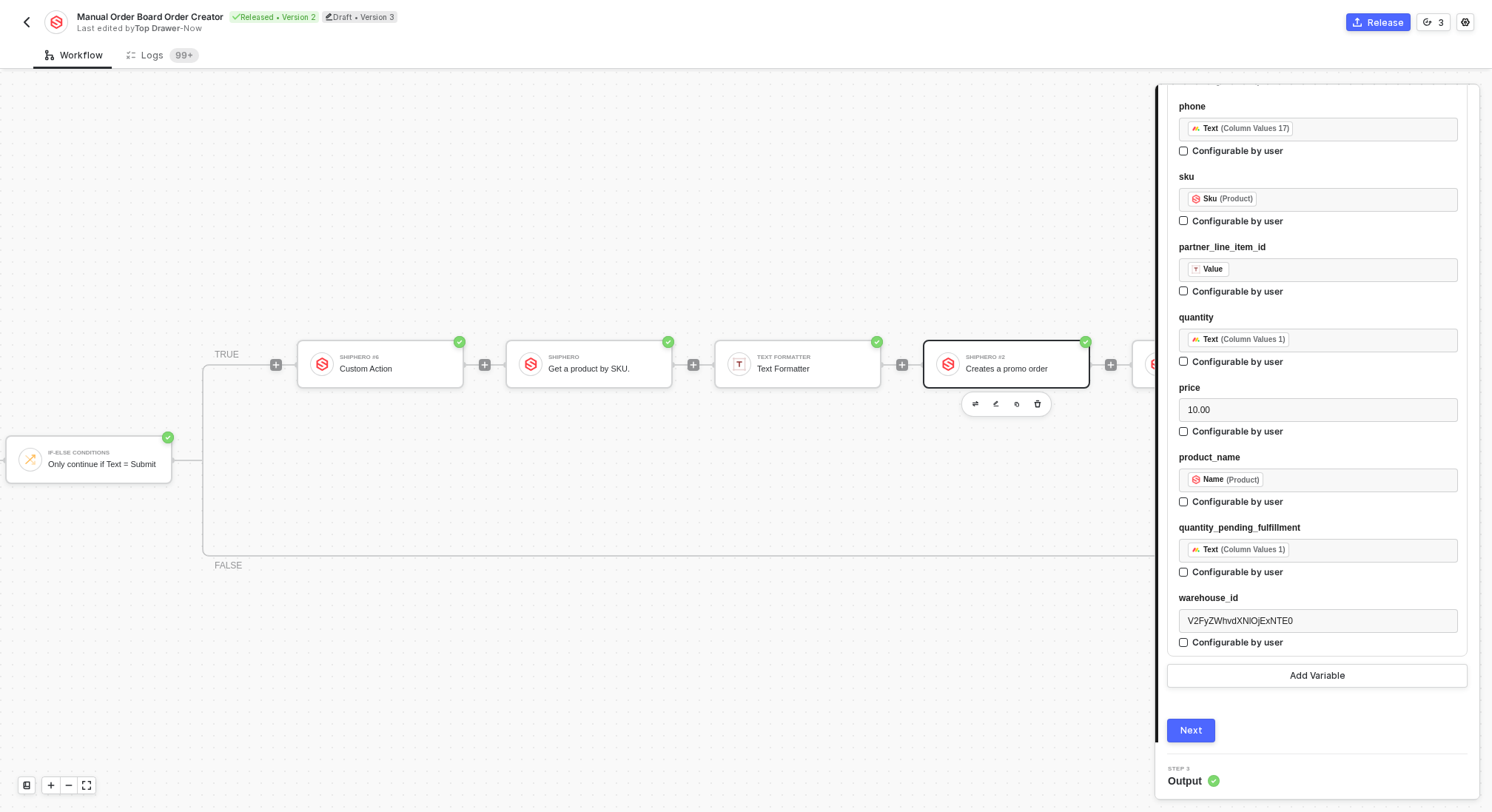
scroll to position [388, 650]
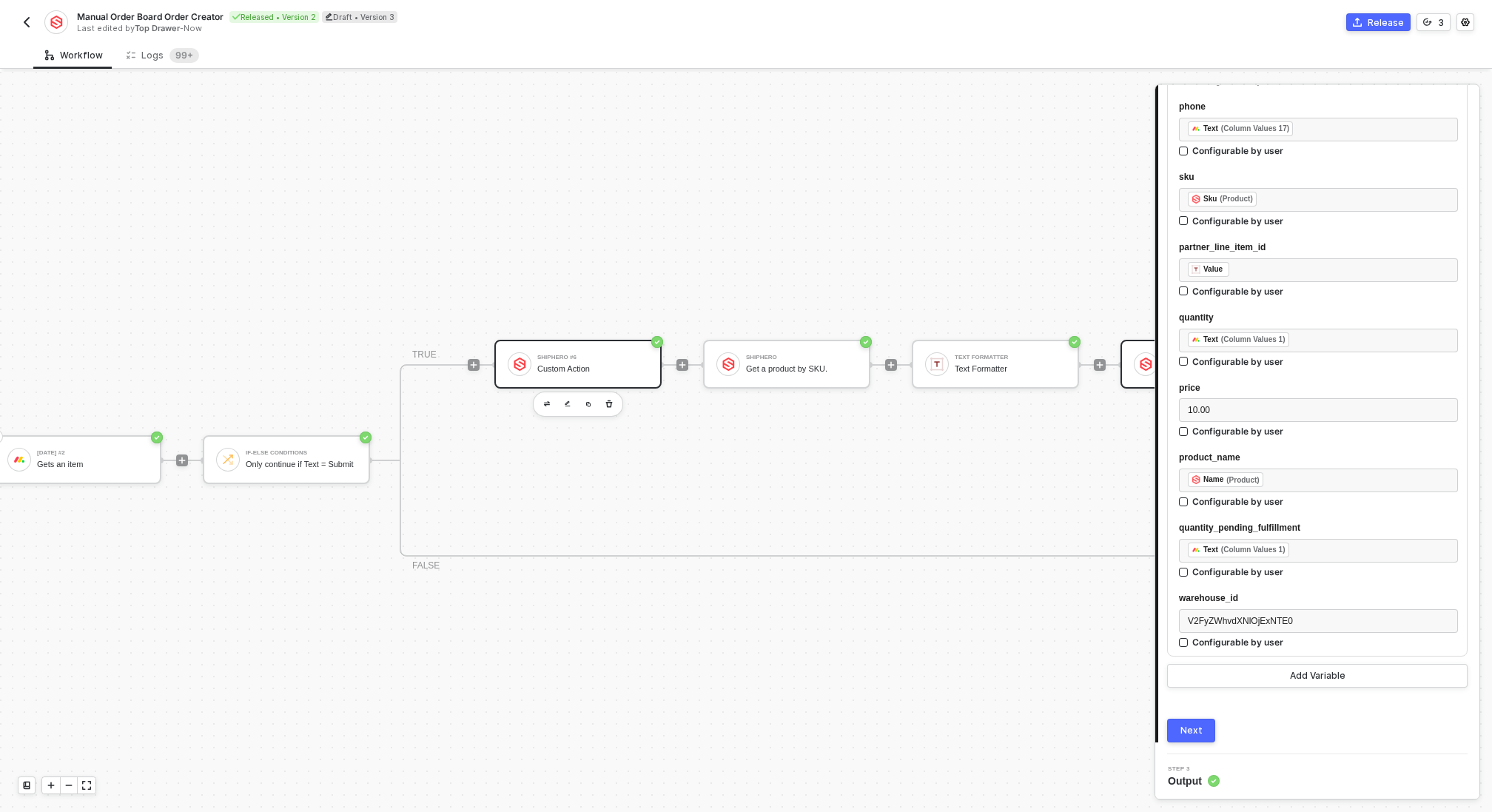
click at [579, 366] on div "Custom Action" at bounding box center [593, 368] width 111 height 9
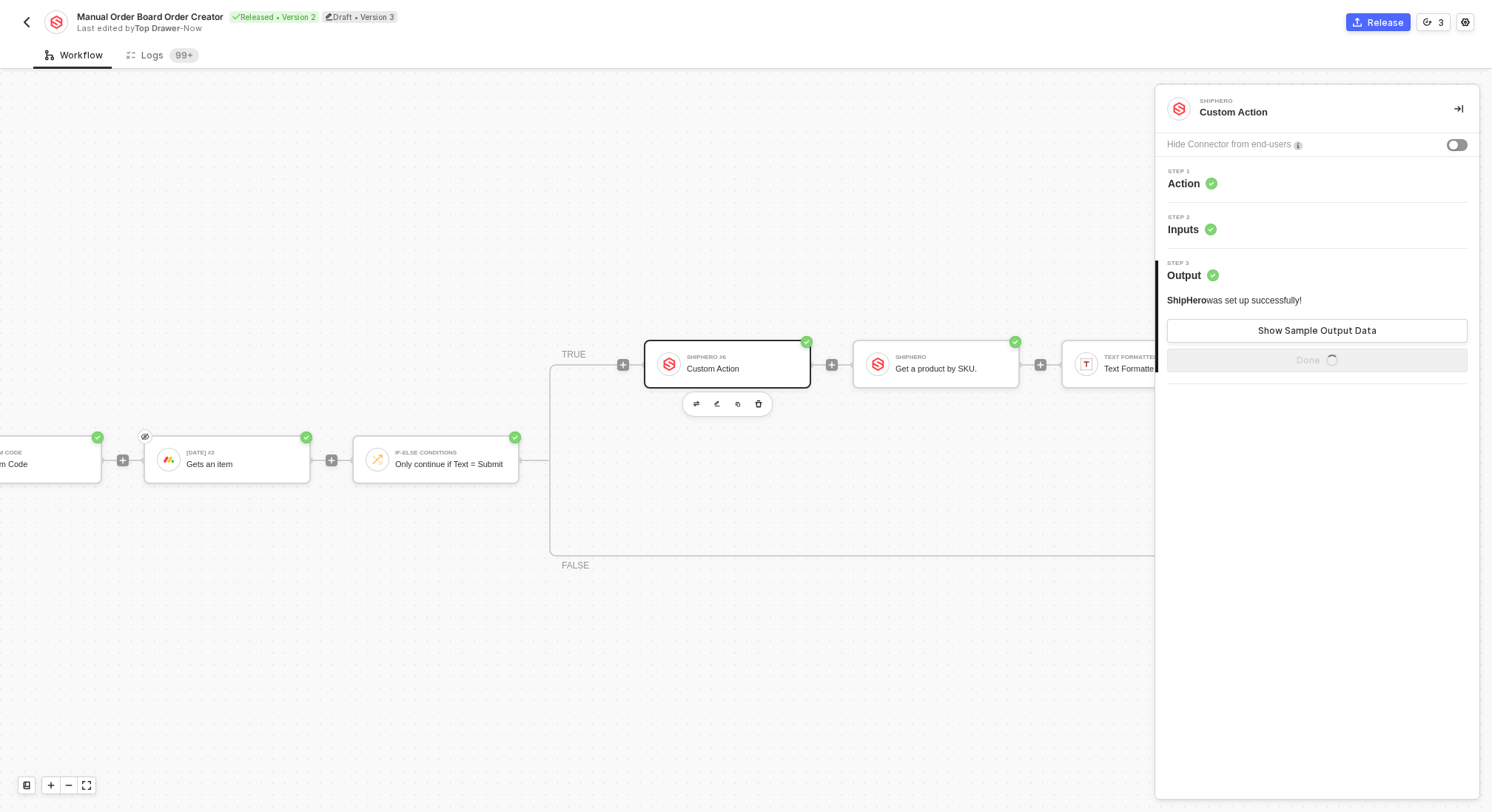
scroll to position [388, 0]
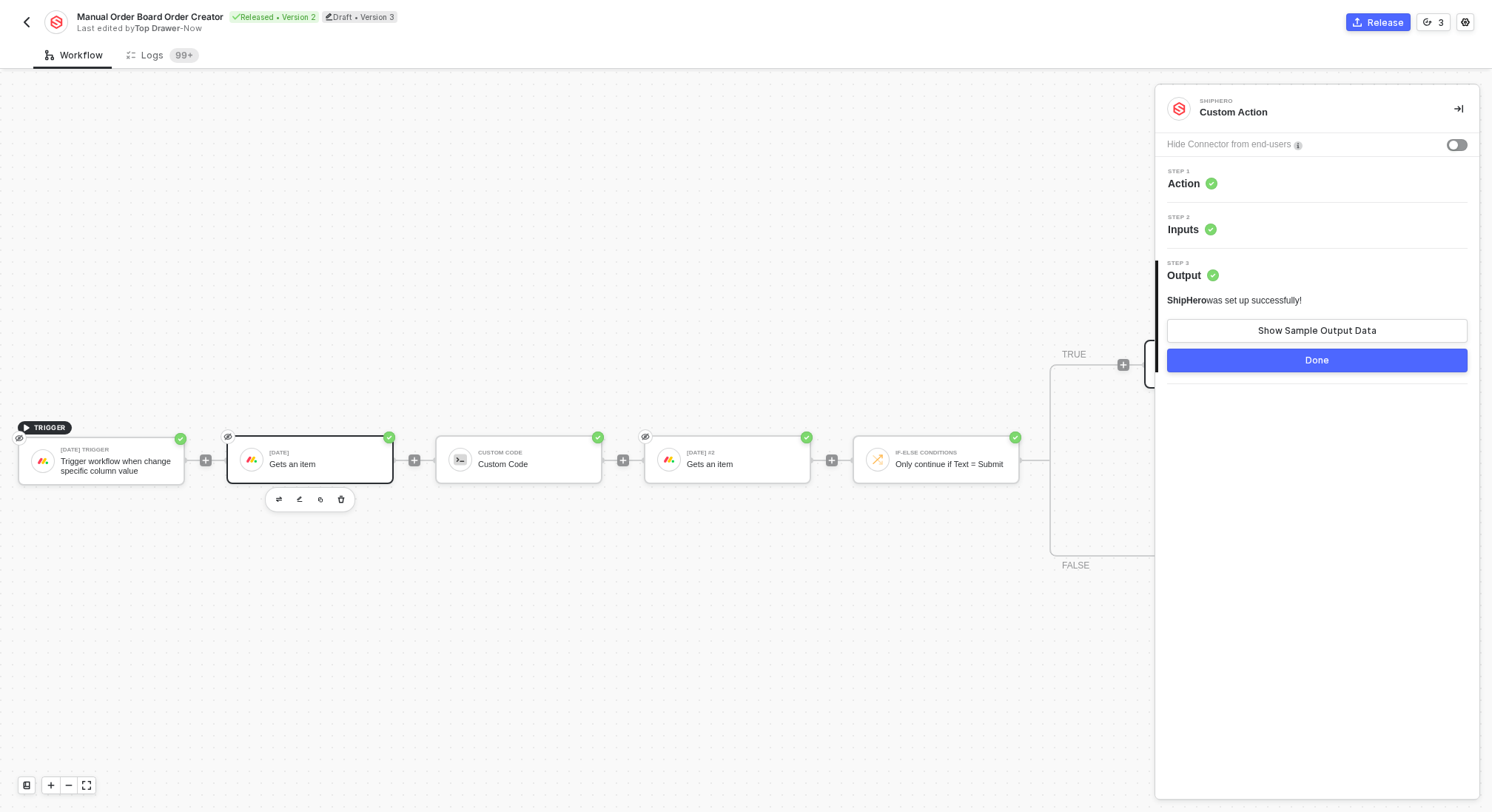
click at [350, 461] on div "Gets an item" at bounding box center [325, 464] width 111 height 9
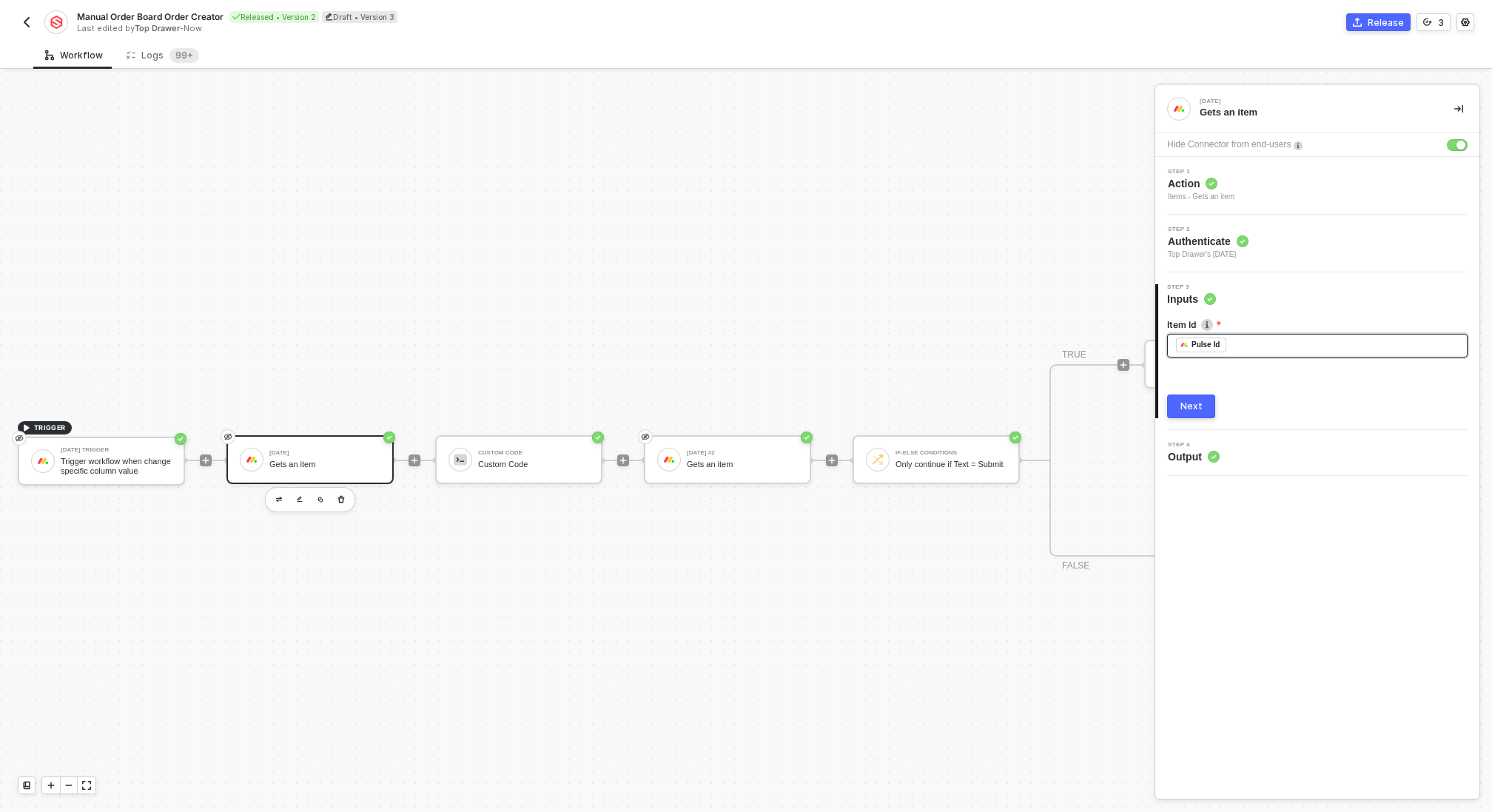
click at [1271, 352] on div "﻿ ﻿ Pulse Id ﻿" at bounding box center [1318, 345] width 283 height 16
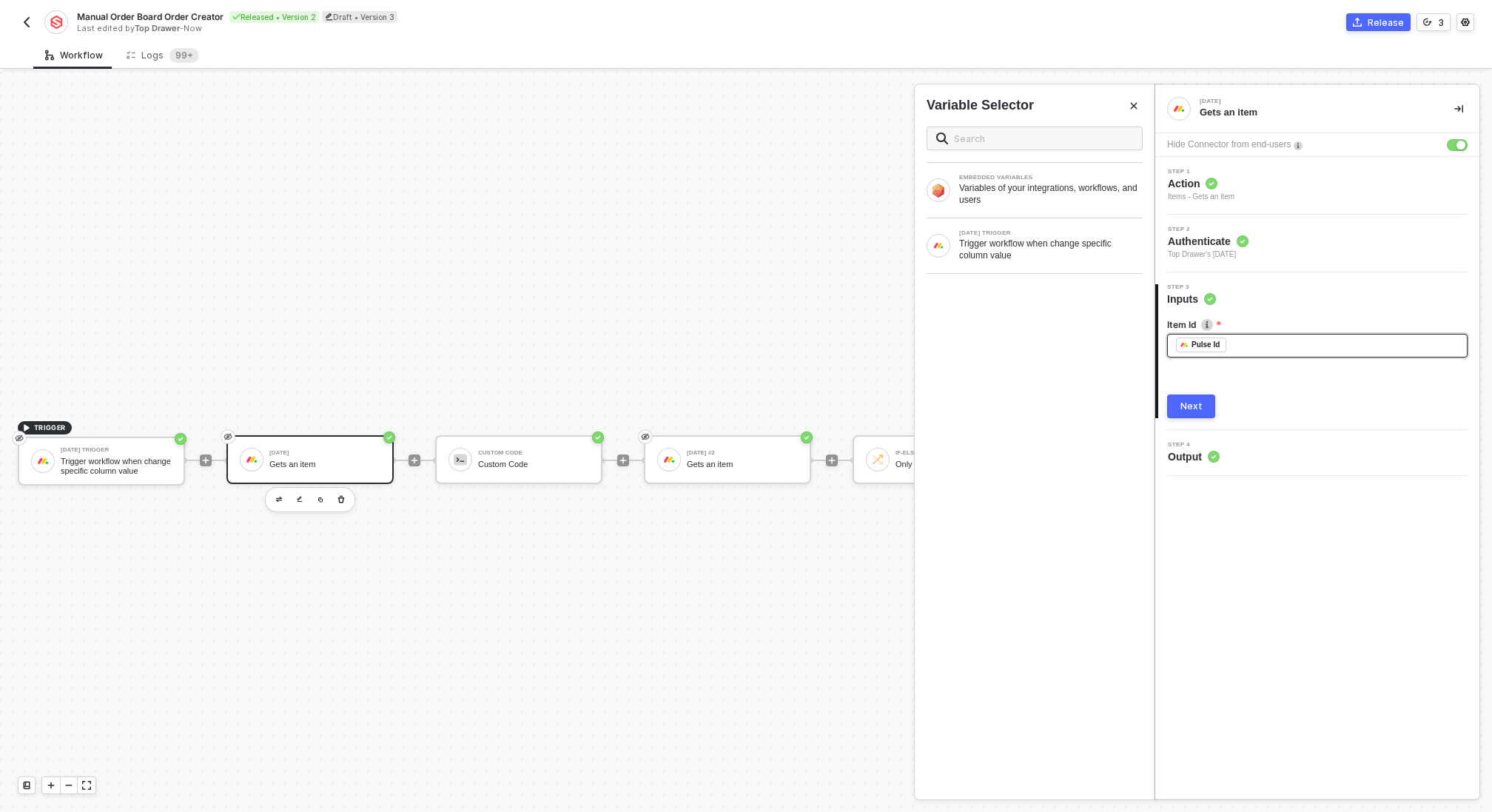
click at [1271, 352] on div "﻿ ﻿ Pulse Id ﻿" at bounding box center [1318, 345] width 283 height 16
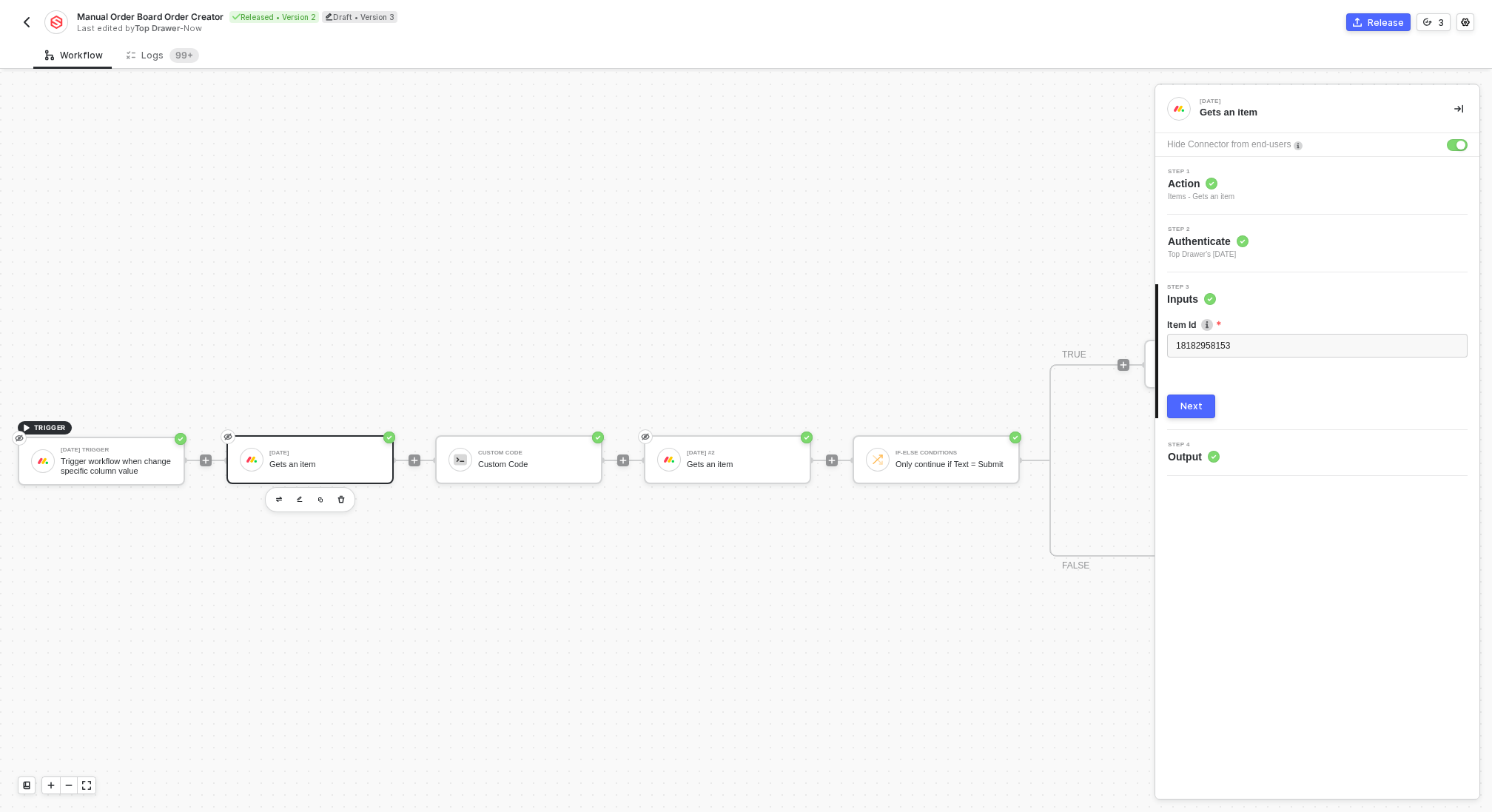
click at [1194, 409] on div "Next" at bounding box center [1192, 406] width 23 height 12
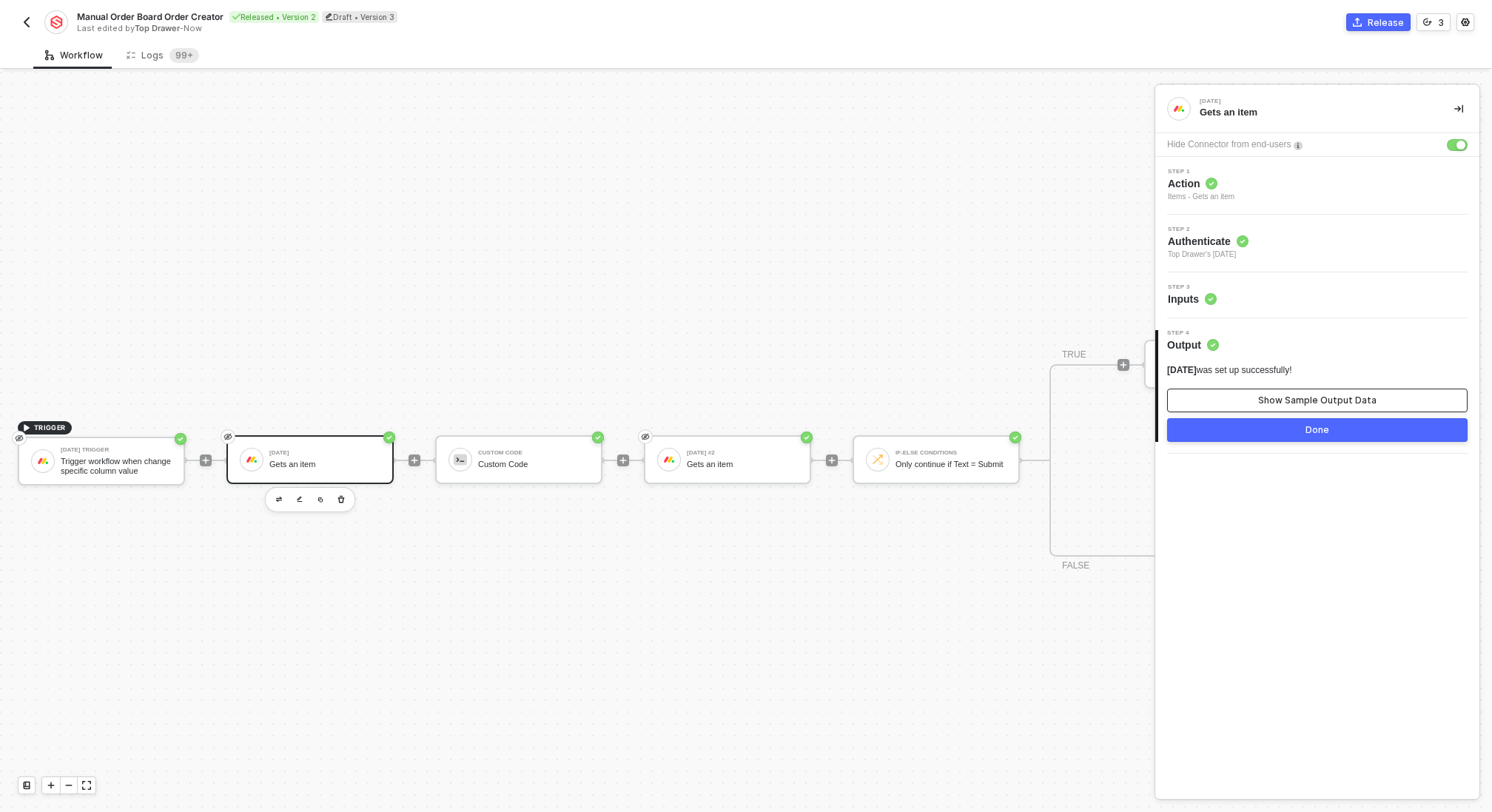
click at [1205, 398] on button "Show Sample Output Data" at bounding box center [1318, 399] width 301 height 24
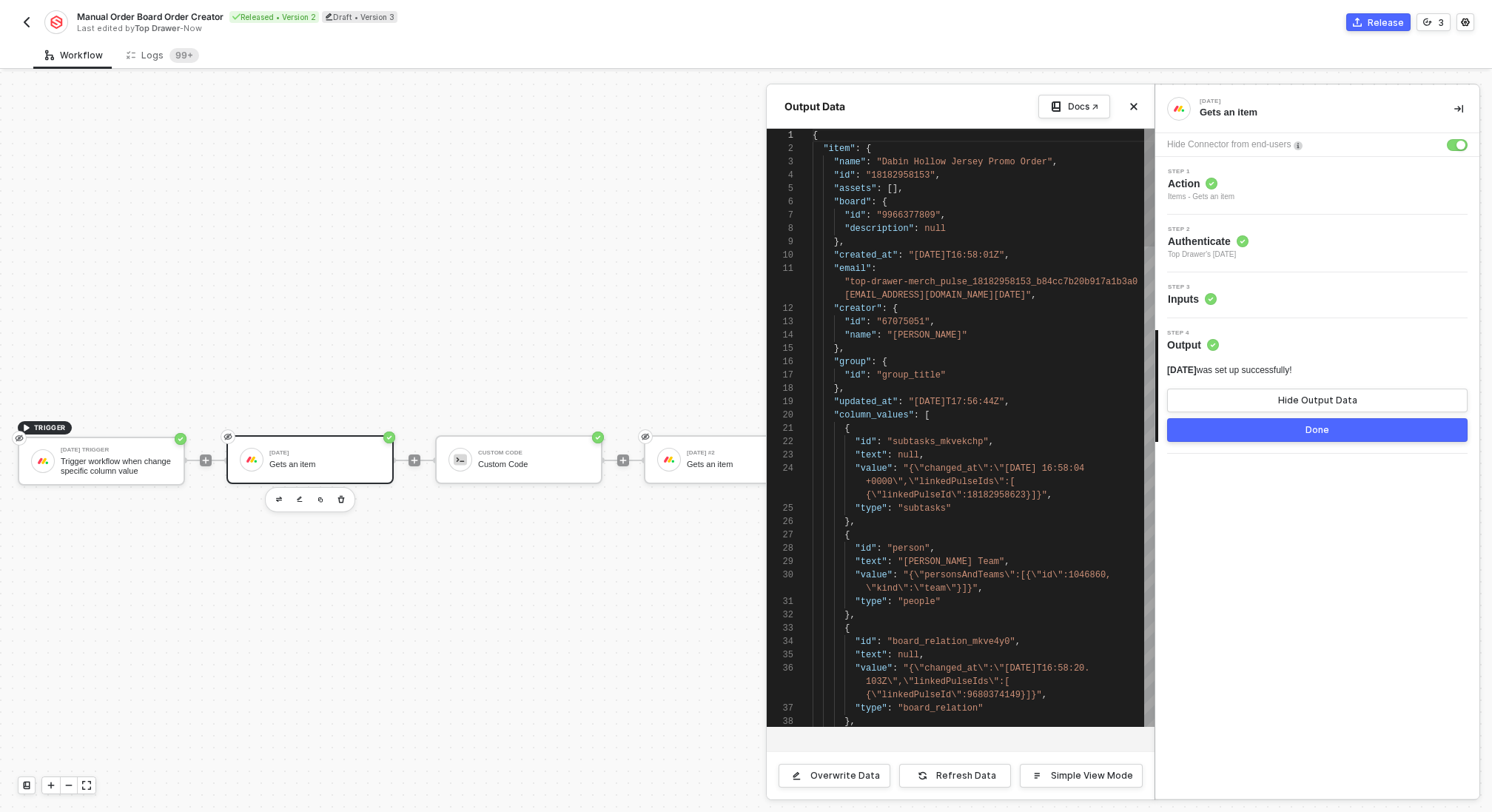
scroll to position [133, 0]
click at [1216, 430] on button "Done" at bounding box center [1318, 430] width 301 height 24
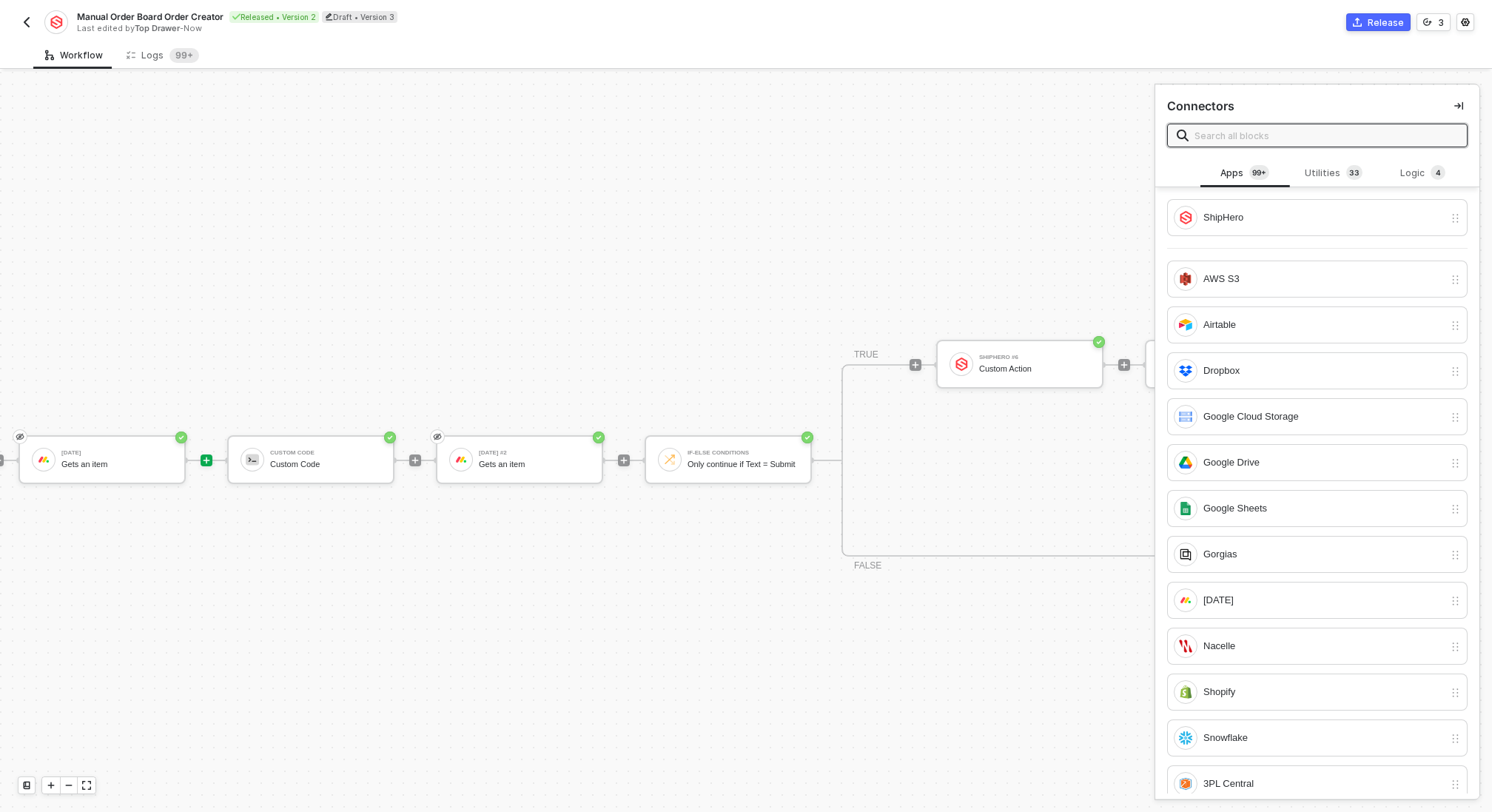
scroll to position [388, 495]
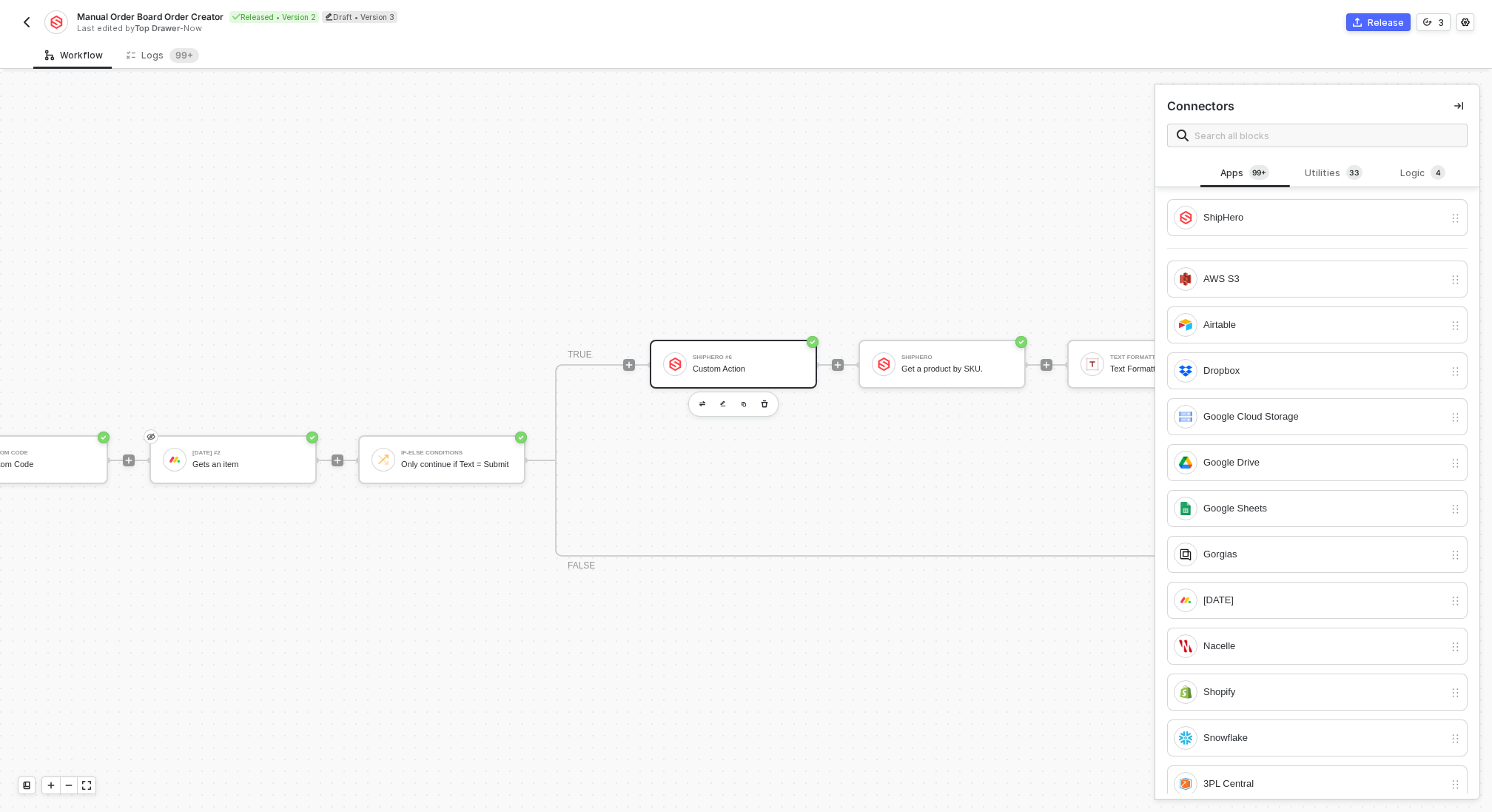
click at [731, 354] on div "ShipHero #6" at bounding box center [748, 357] width 111 height 6
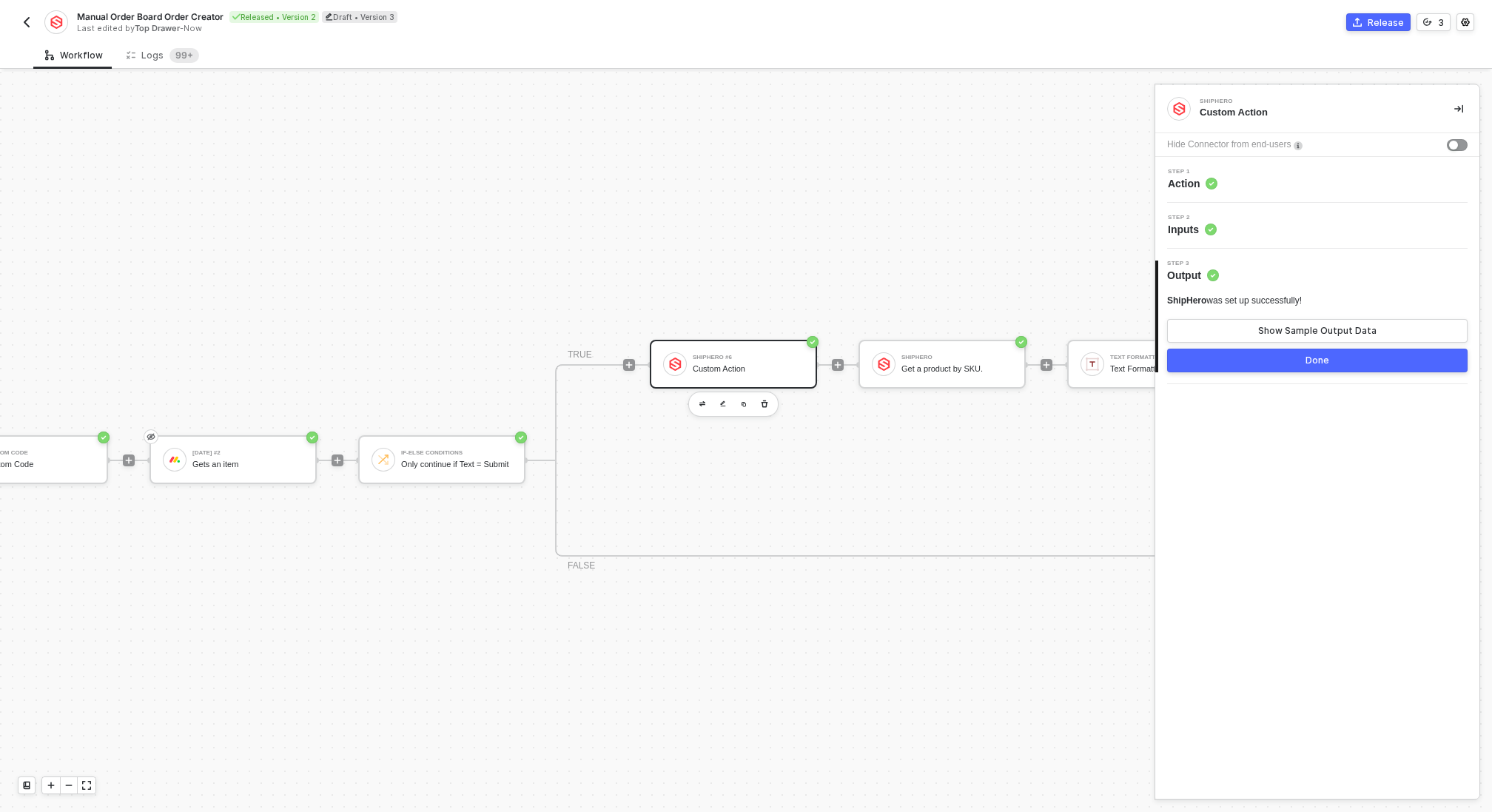
click at [1256, 230] on div "Step 2 Inputs" at bounding box center [1320, 226] width 320 height 23
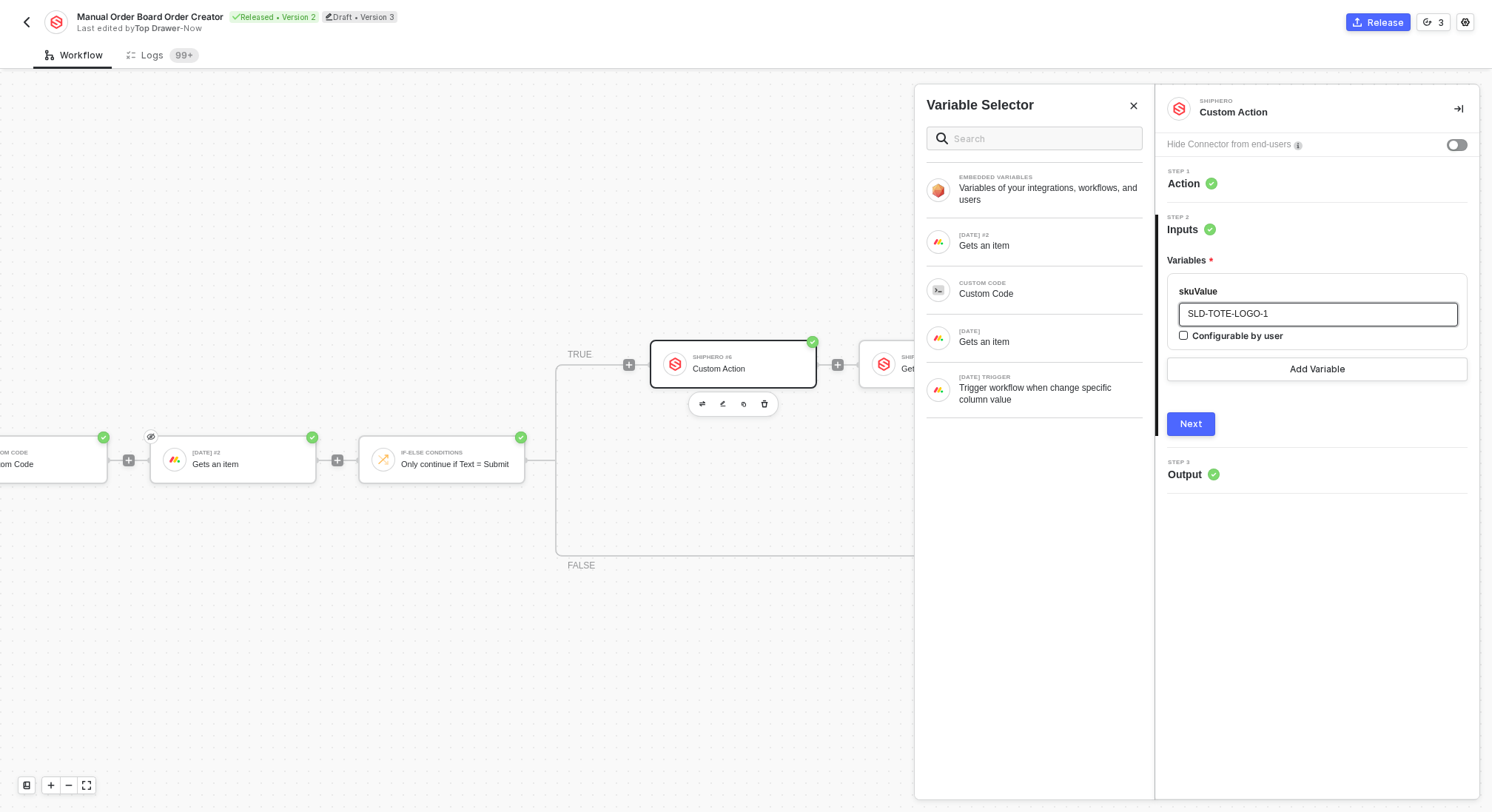
click at [1280, 317] on div "SLD-TOTE-LOGO-1" at bounding box center [1319, 314] width 261 height 14
click at [1011, 321] on div "MONDAY Gets an item" at bounding box center [1035, 338] width 239 height 47
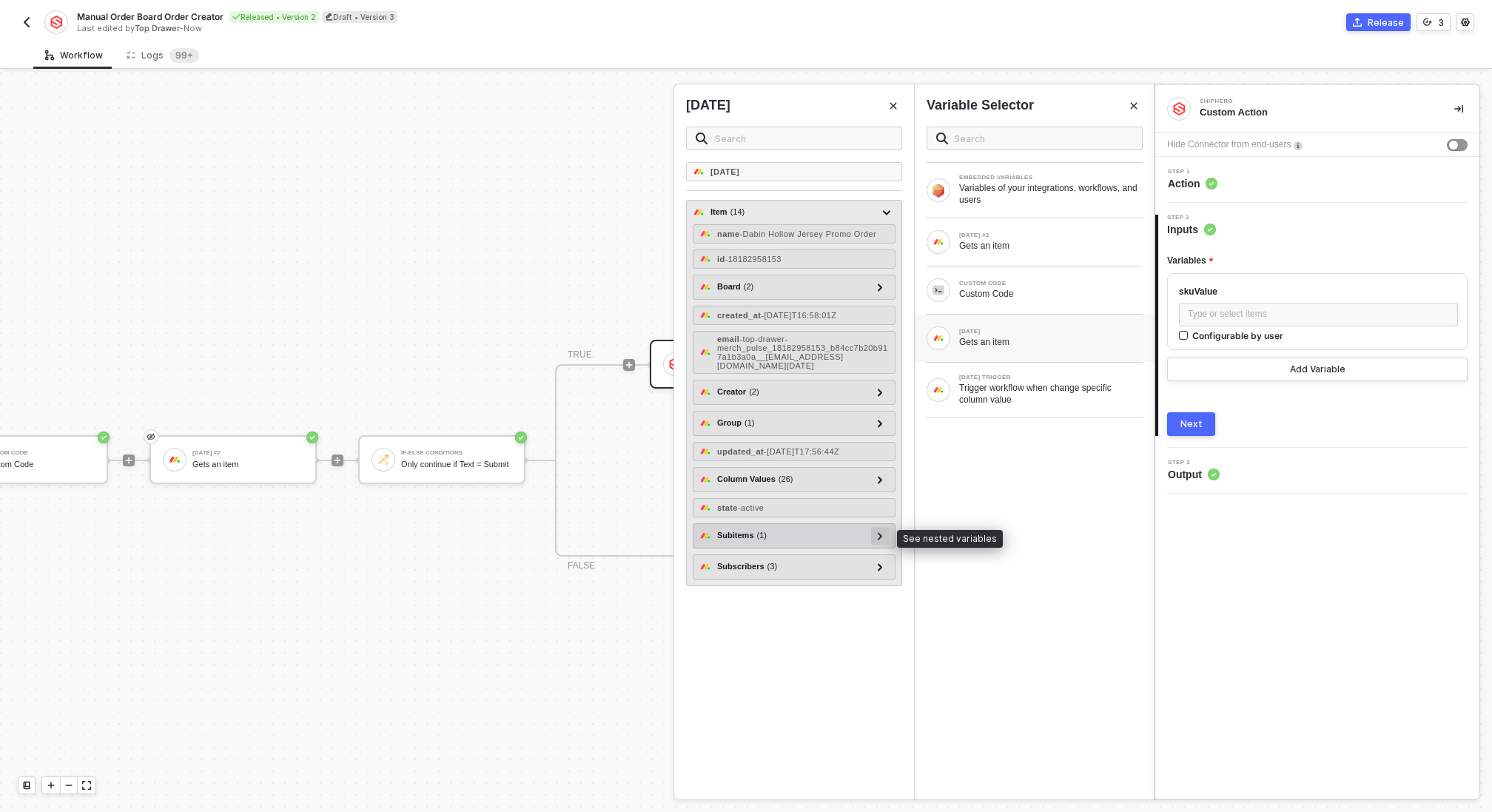
click at [876, 529] on div at bounding box center [879, 535] width 18 height 18
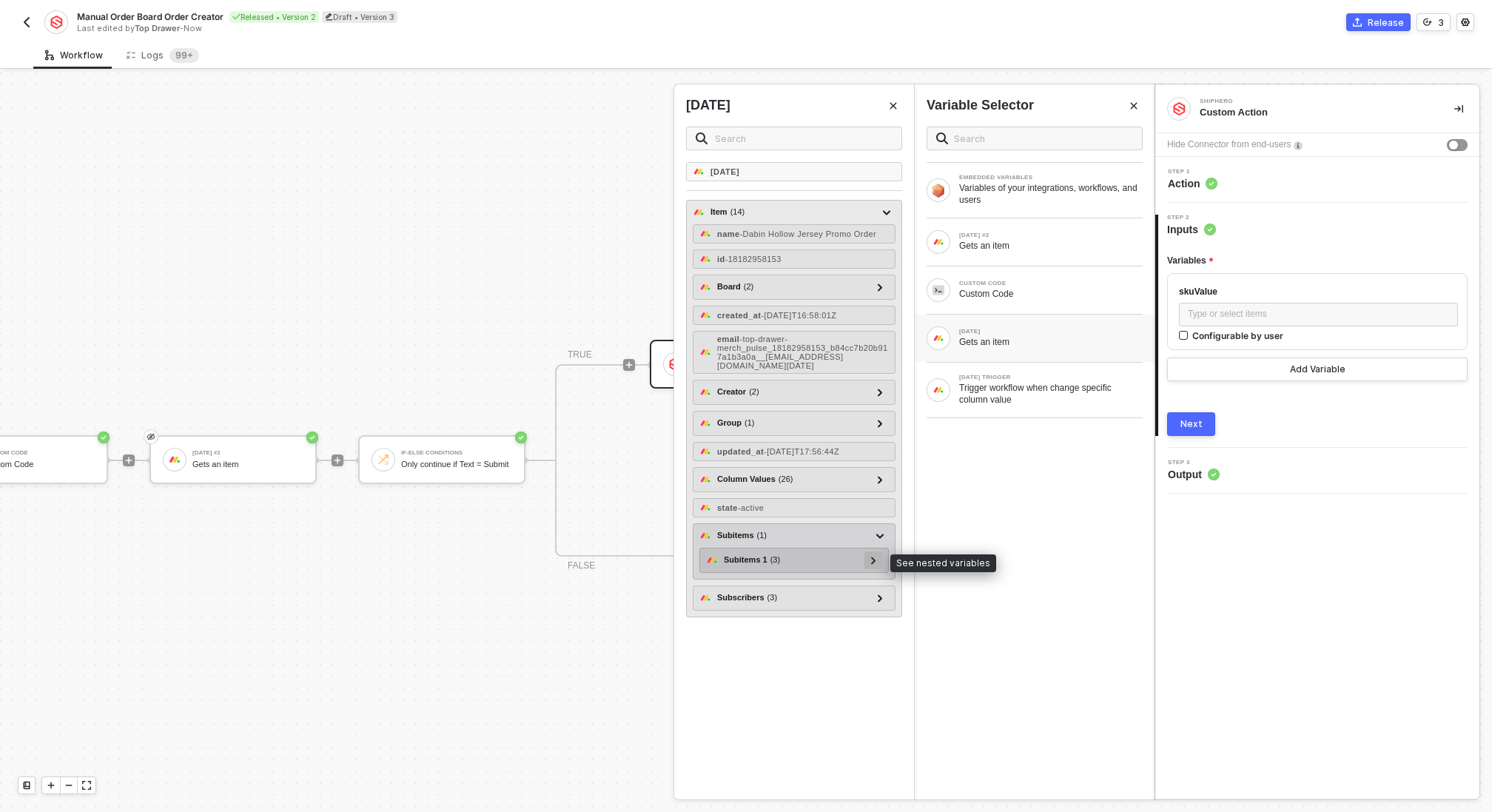
click at [875, 560] on icon at bounding box center [873, 560] width 5 height 8
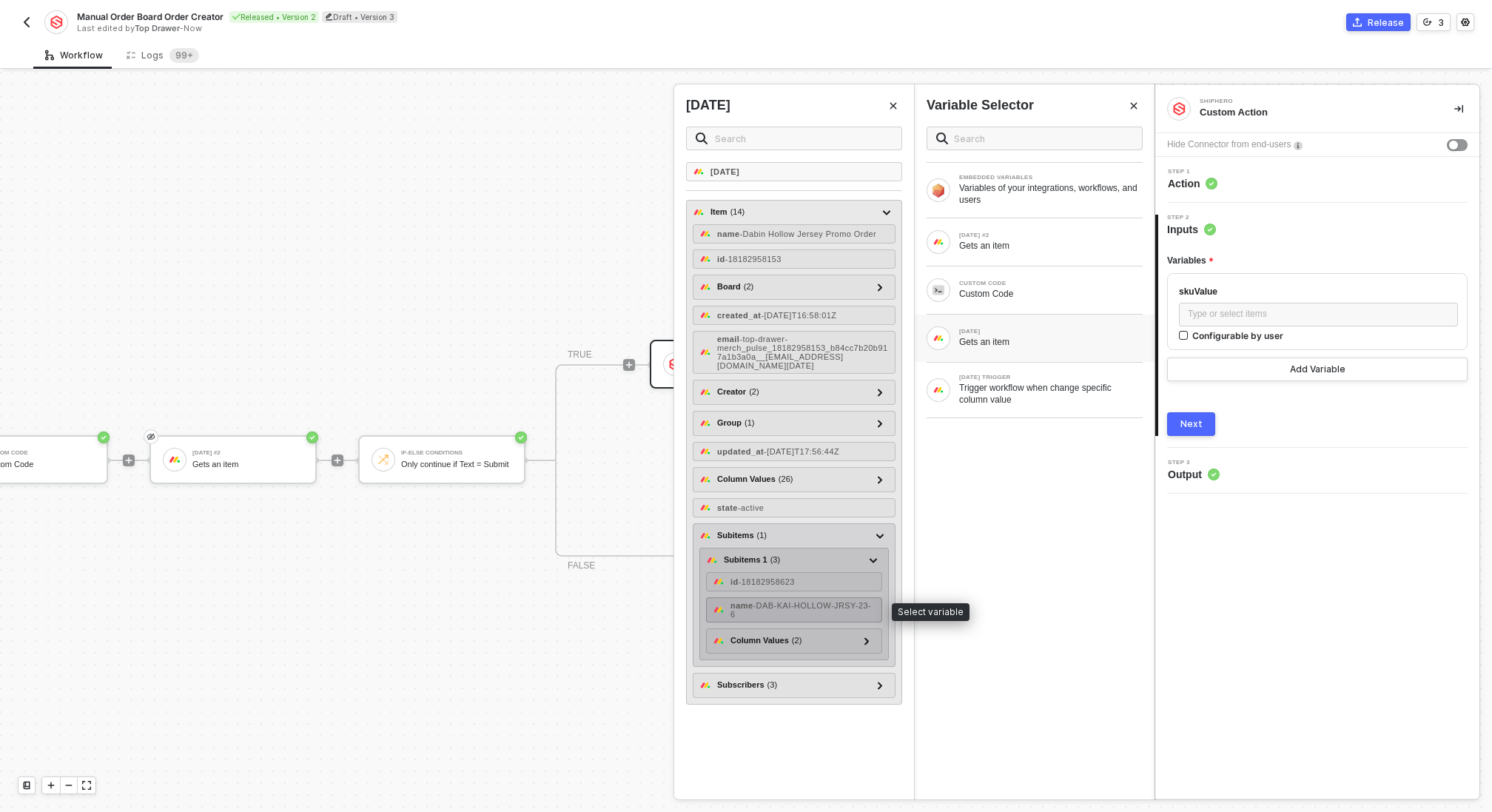
click at [853, 609] on div "name - DAB-KAI-HOLLOW-JRSY-23-6" at bounding box center [803, 609] width 145 height 18
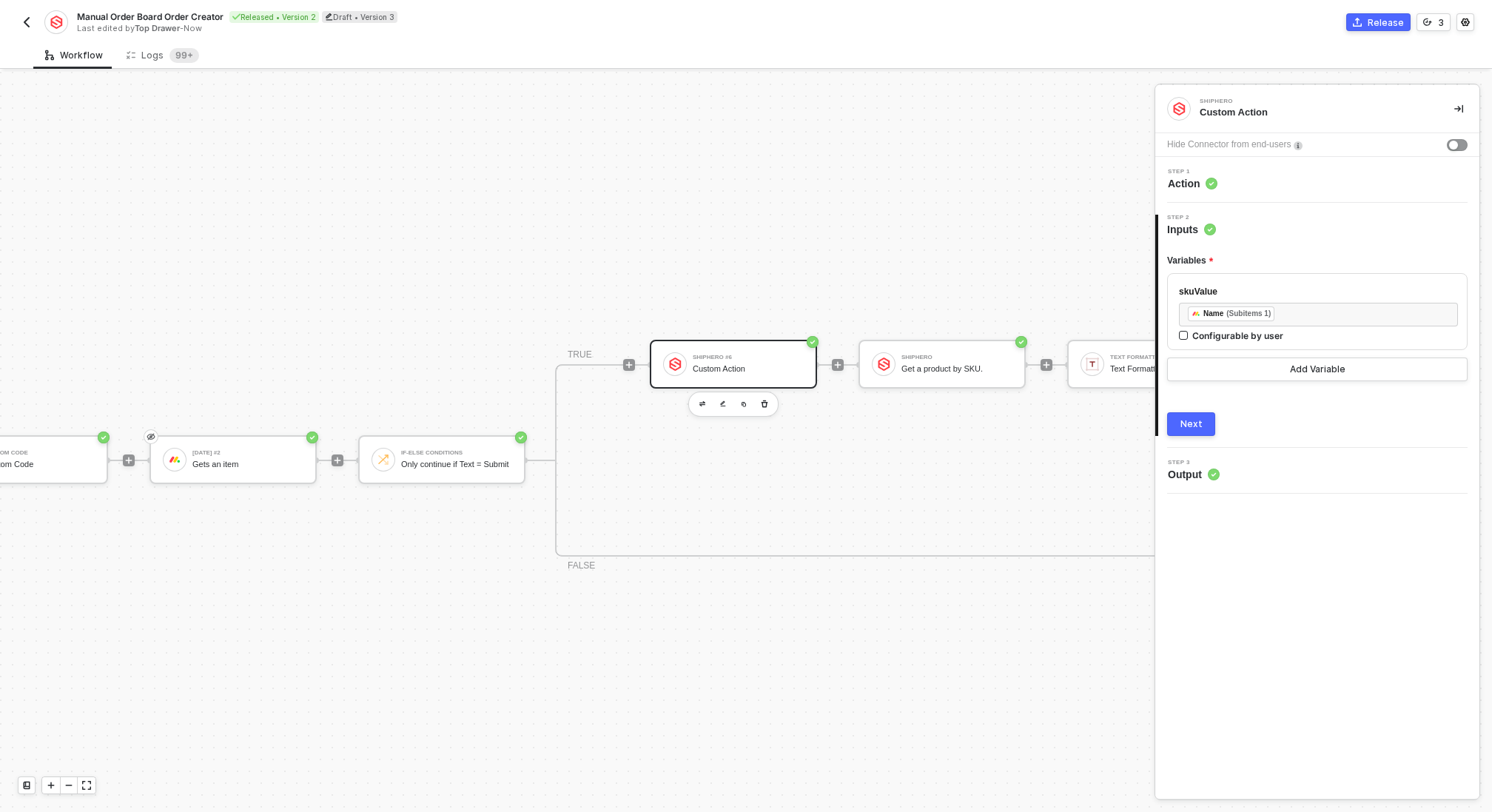
click at [1193, 426] on div "Next" at bounding box center [1192, 424] width 23 height 12
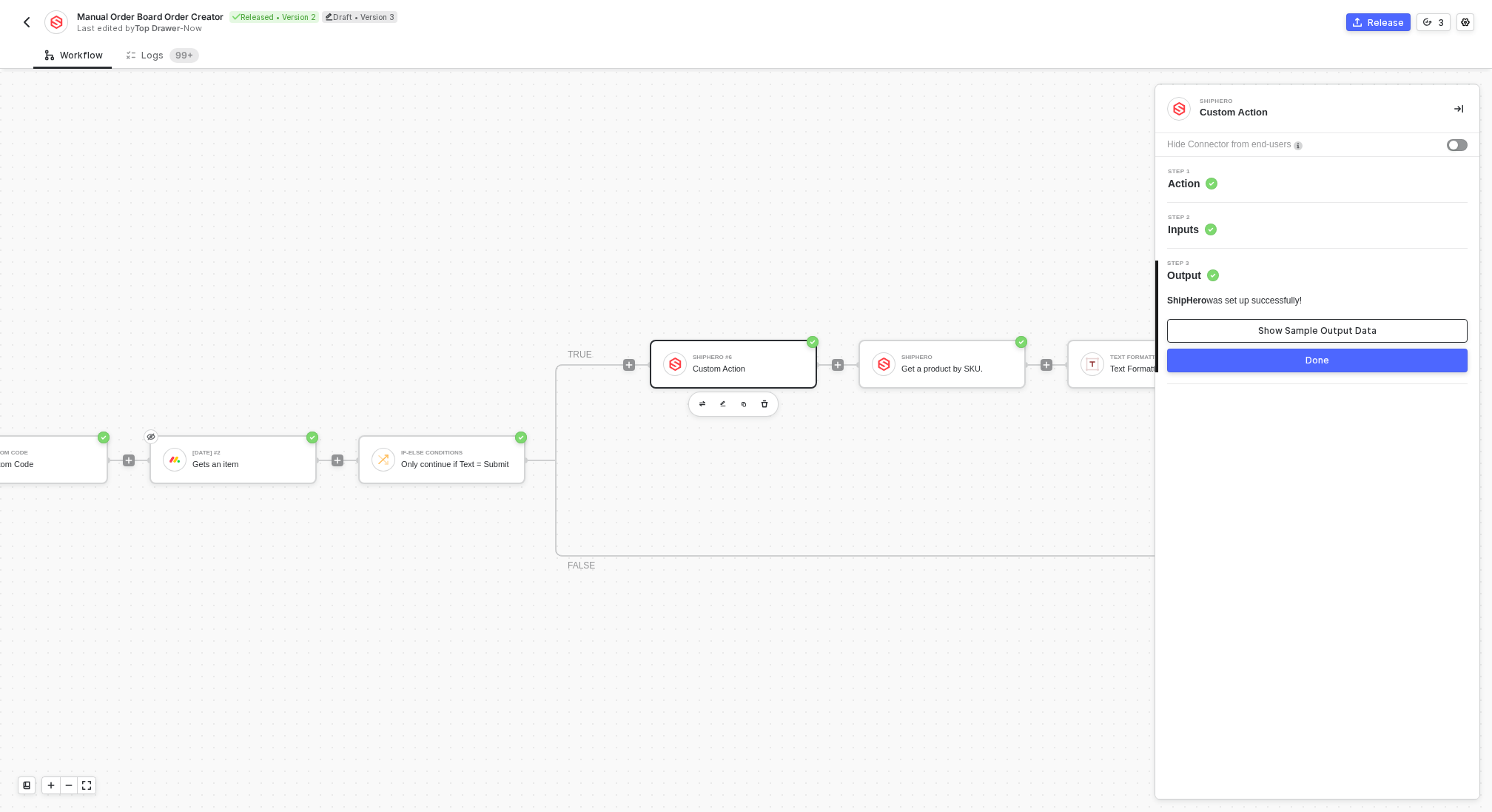
click at [1261, 331] on div "Show Sample Output Data" at bounding box center [1318, 331] width 119 height 12
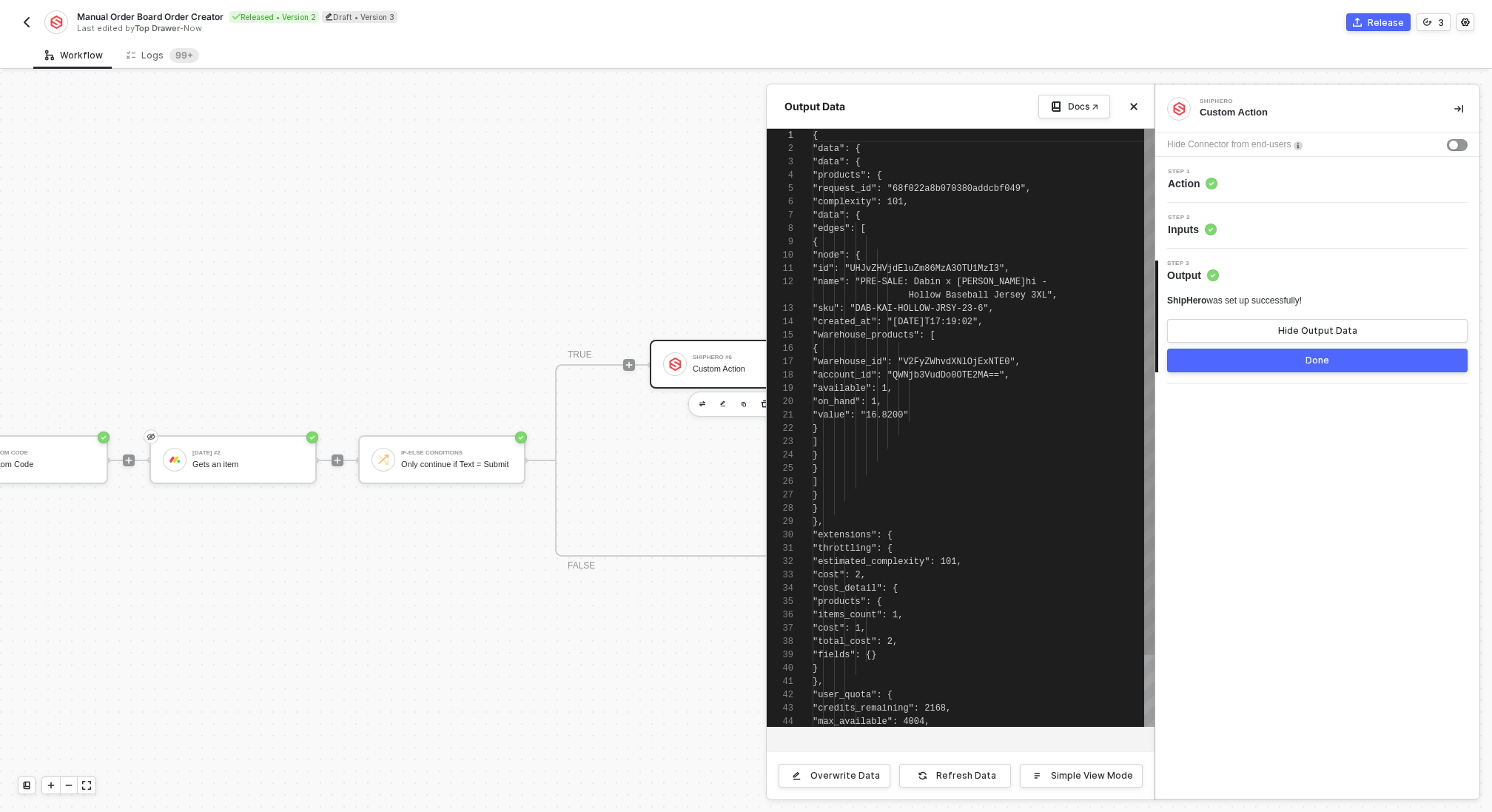
scroll to position [133, 0]
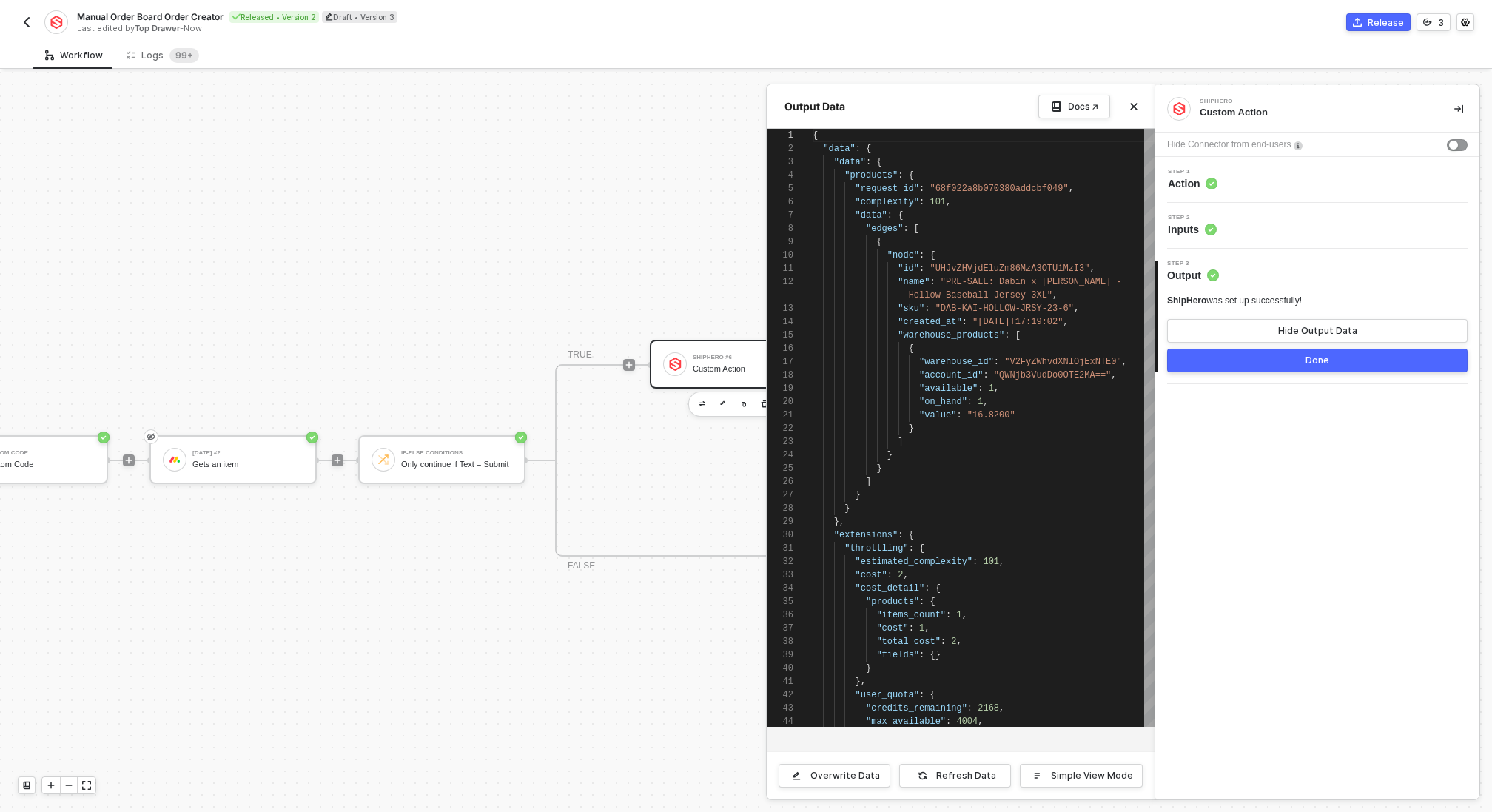
click at [1294, 361] on button "Done" at bounding box center [1318, 360] width 301 height 24
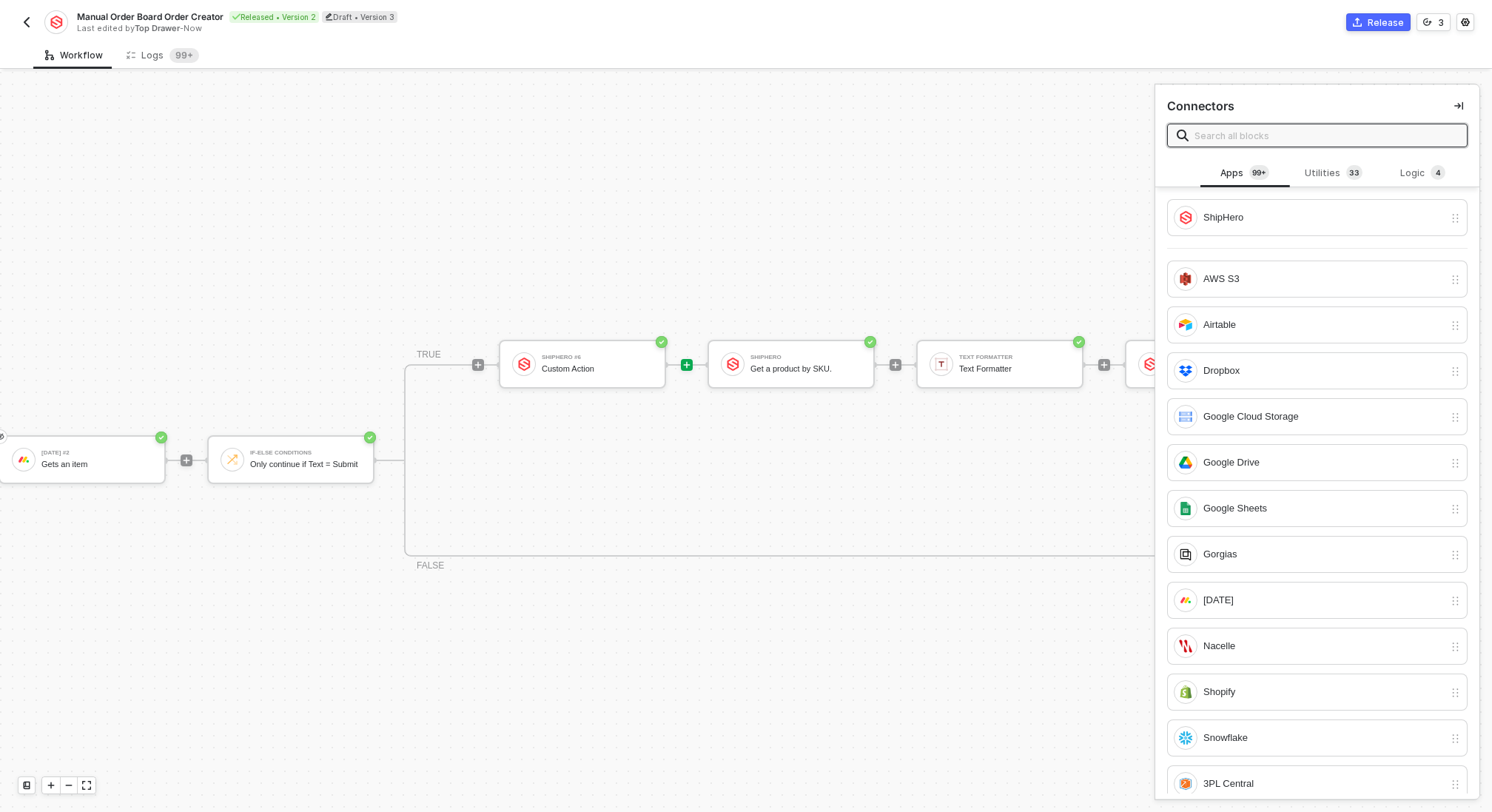
scroll to position [388, 650]
click at [785, 354] on div "ShipHero" at bounding box center [802, 357] width 111 height 6
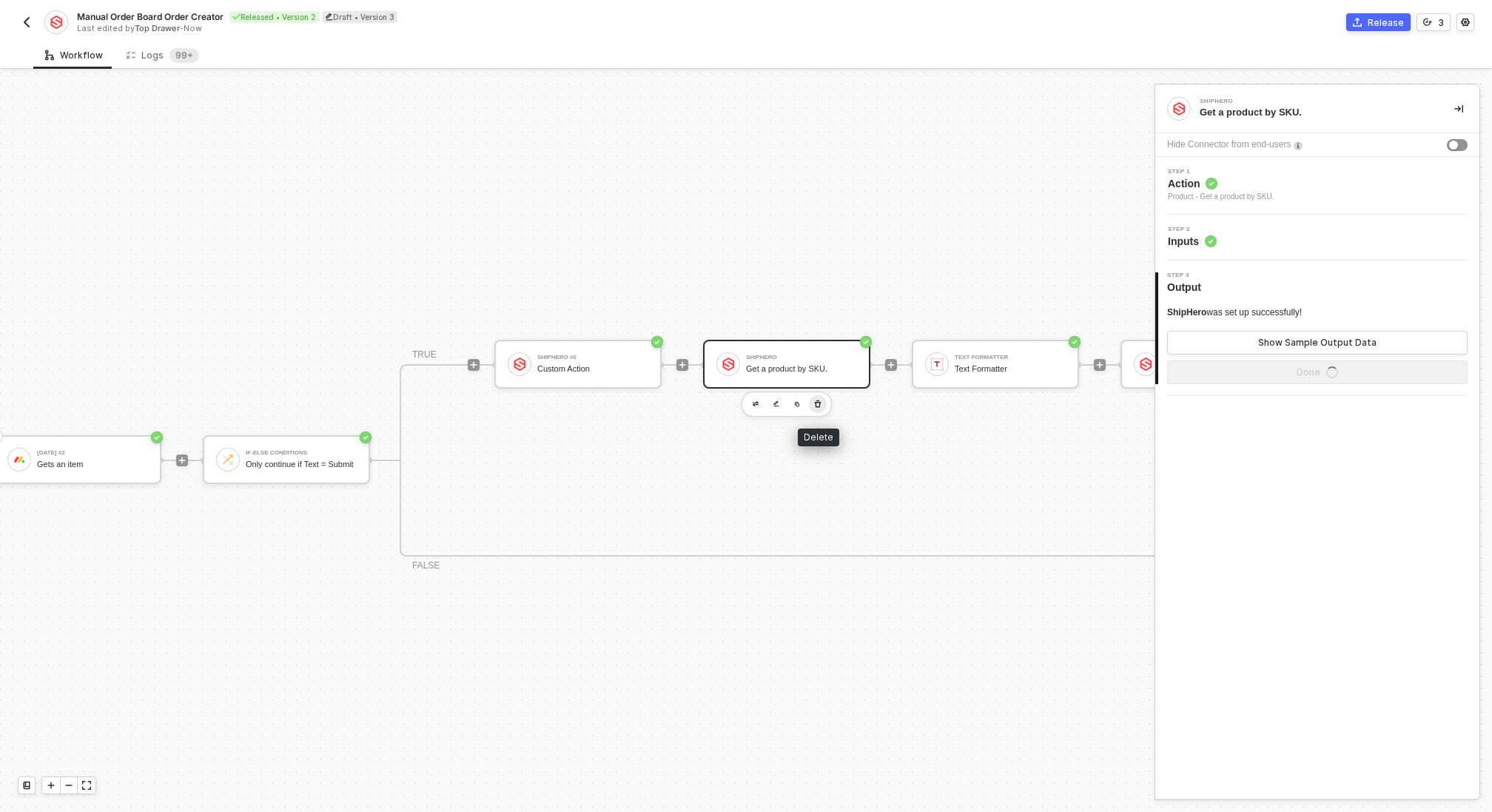
click at [815, 405] on icon "button" at bounding box center [817, 404] width 8 height 12
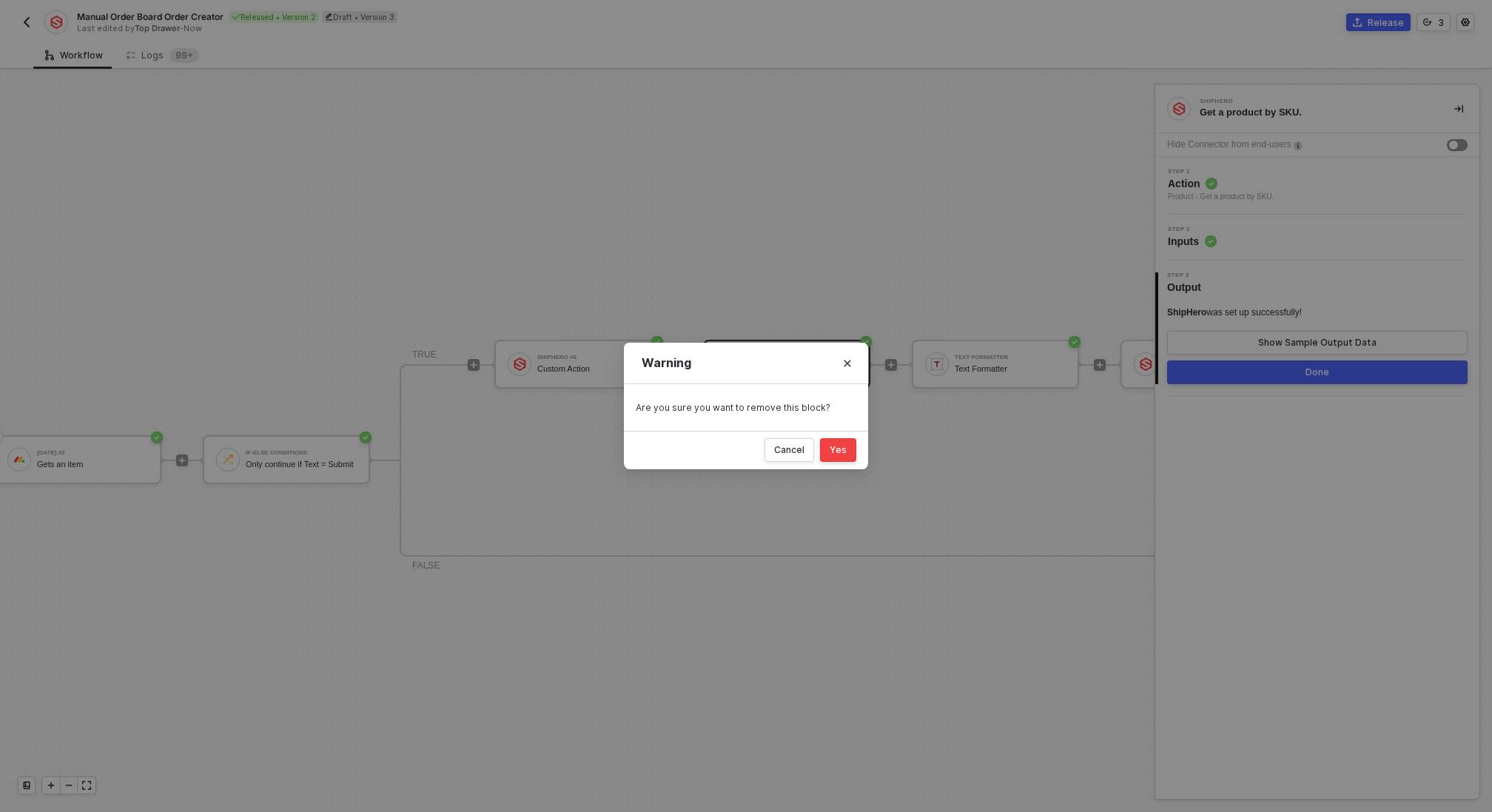
click at [836, 446] on div "Yes" at bounding box center [838, 449] width 17 height 12
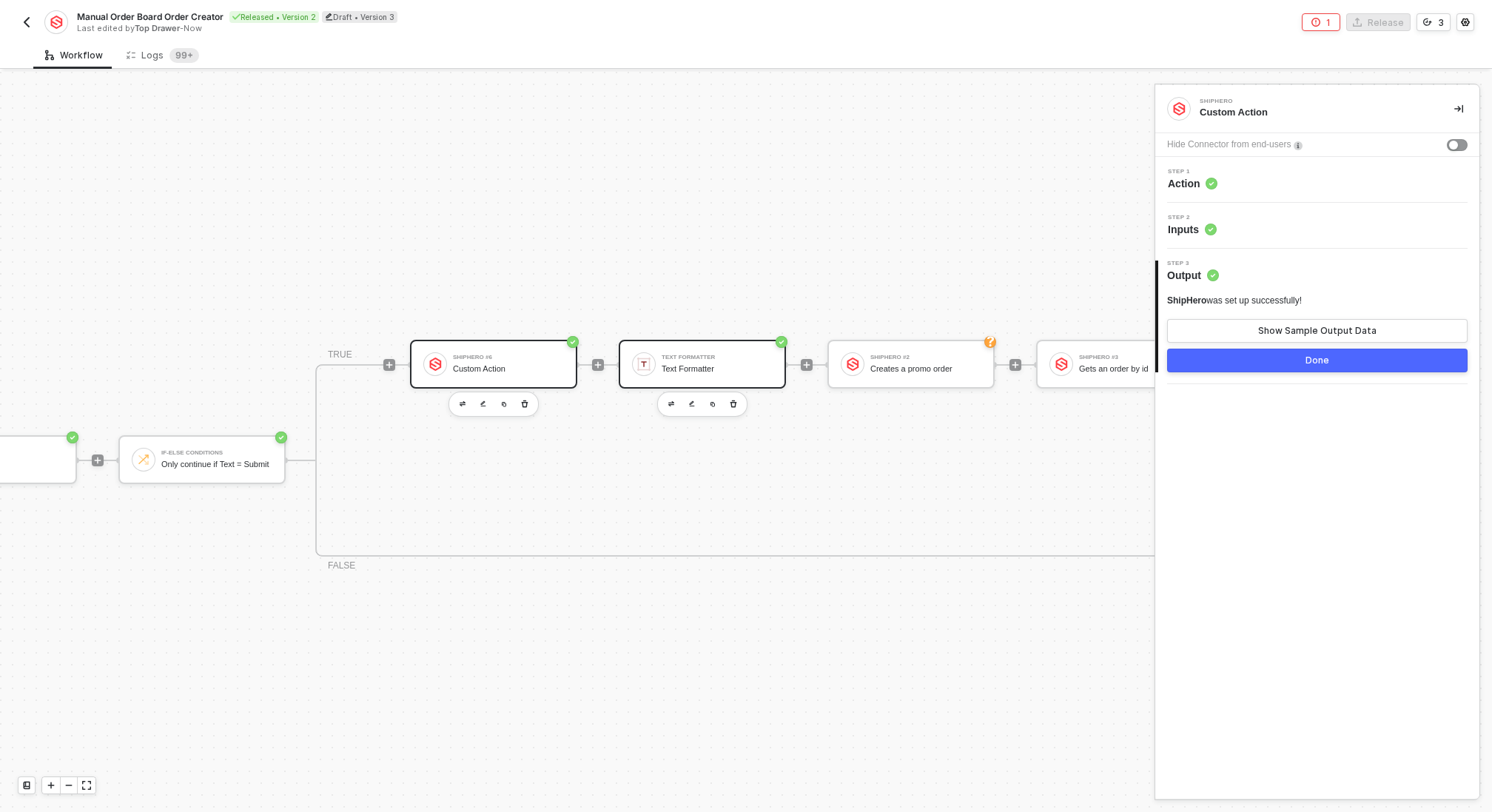
scroll to position [388, 845]
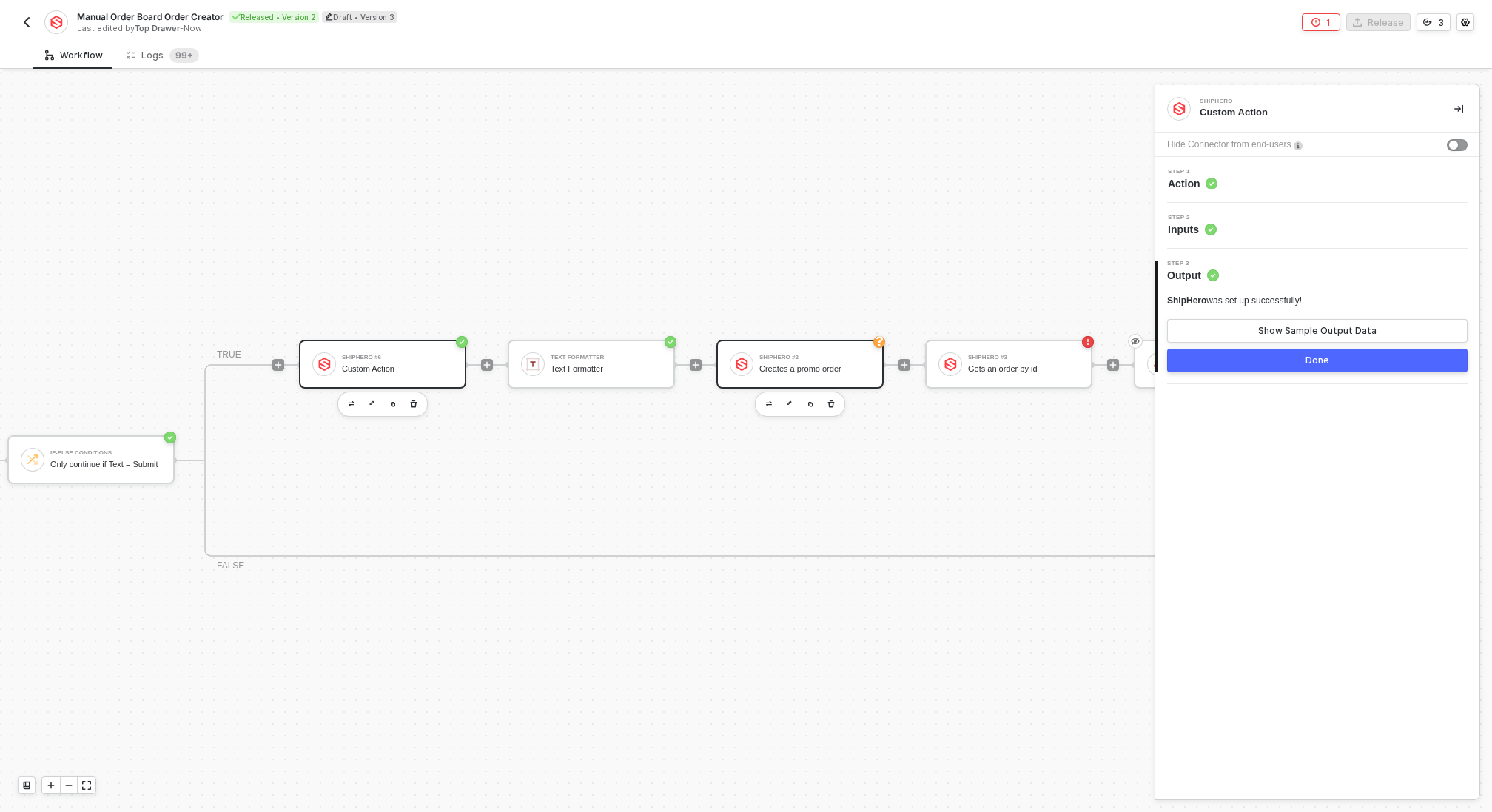
click at [812, 355] on div "ShipHero #2" at bounding box center [815, 357] width 111 height 6
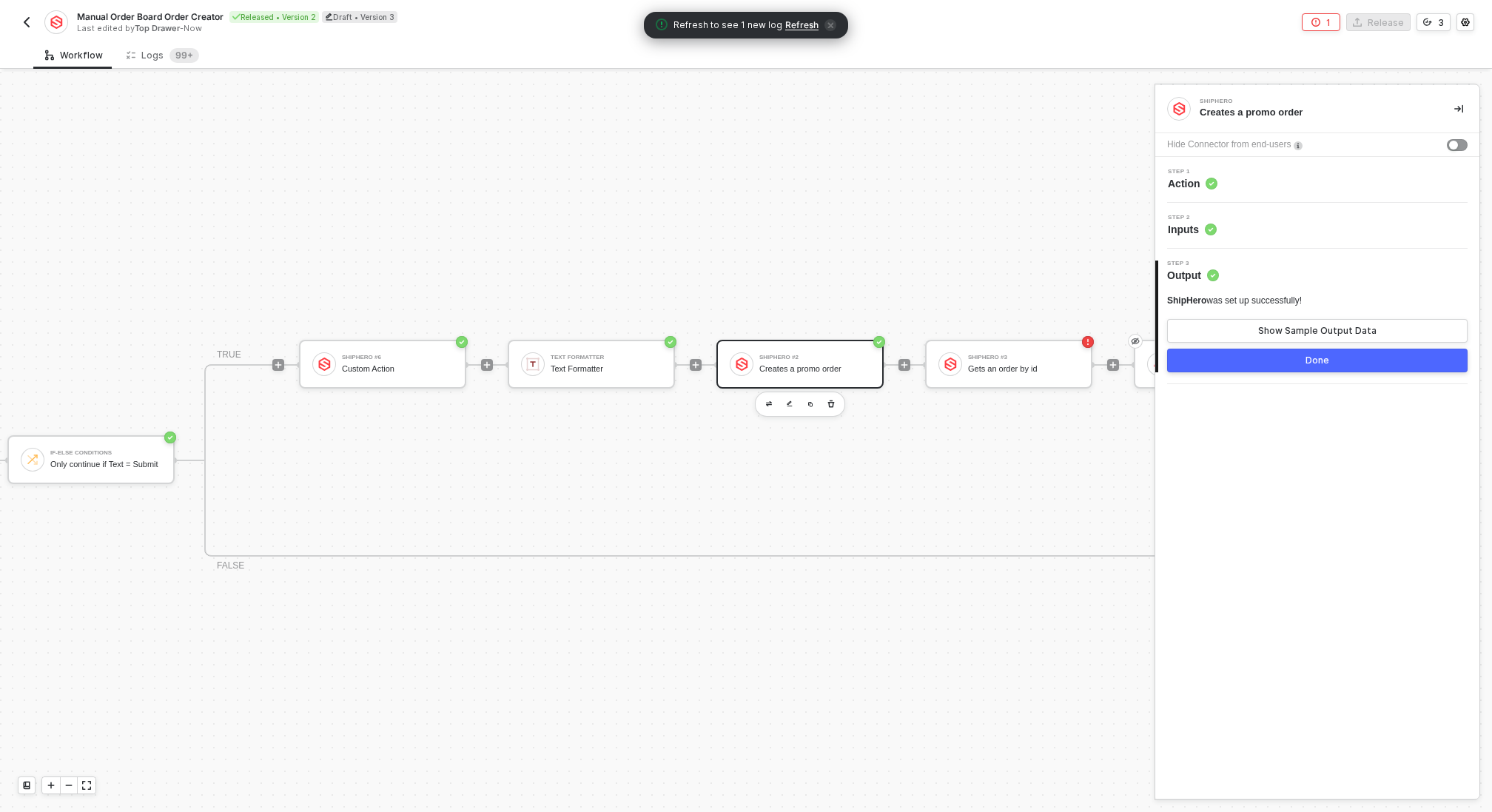
click at [1318, 229] on div "Step 2 Inputs" at bounding box center [1320, 226] width 320 height 23
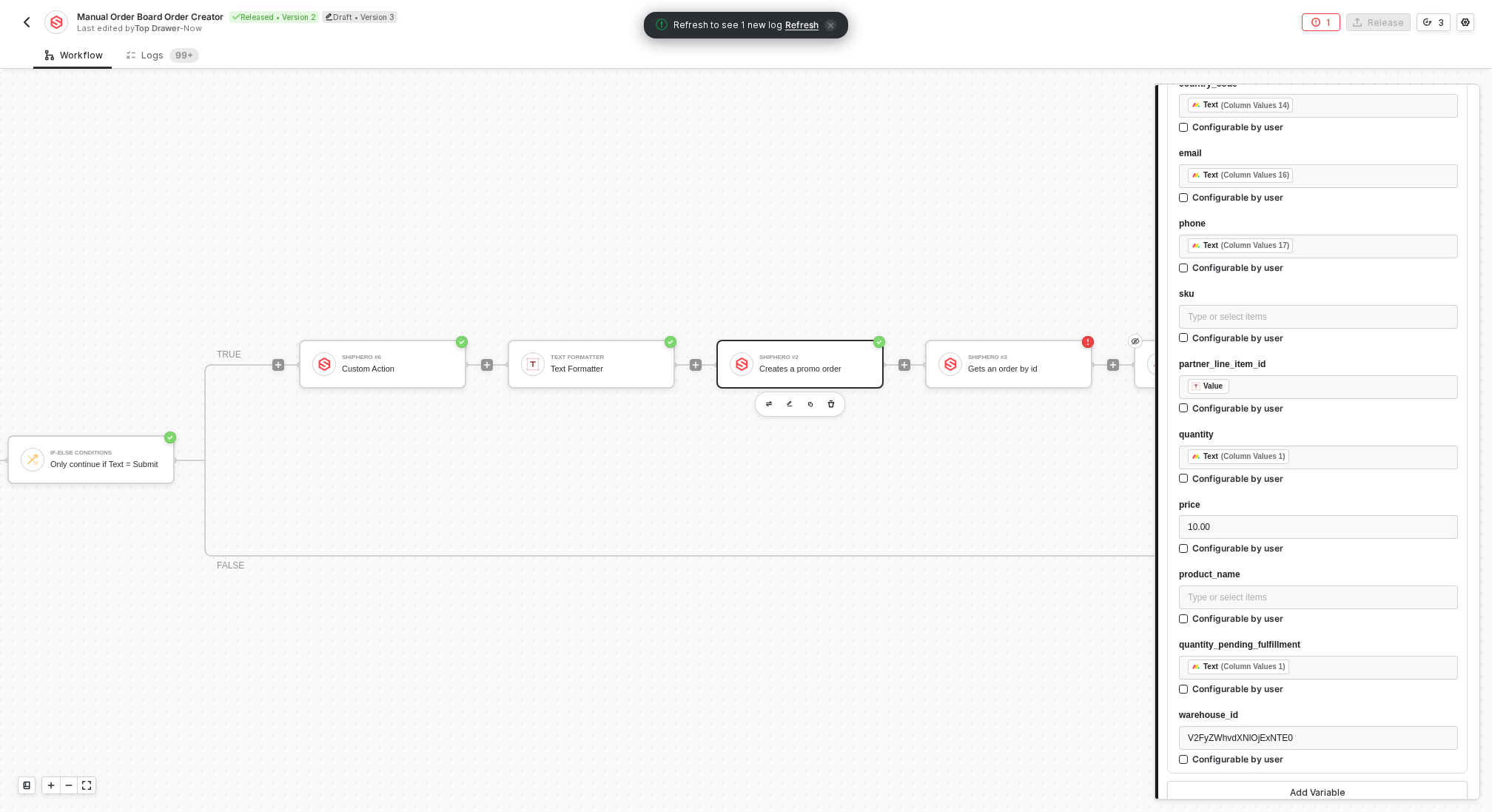
scroll to position [1749, 0]
click at [1275, 318] on div "Type or select items ﻿" at bounding box center [1319, 319] width 261 height 14
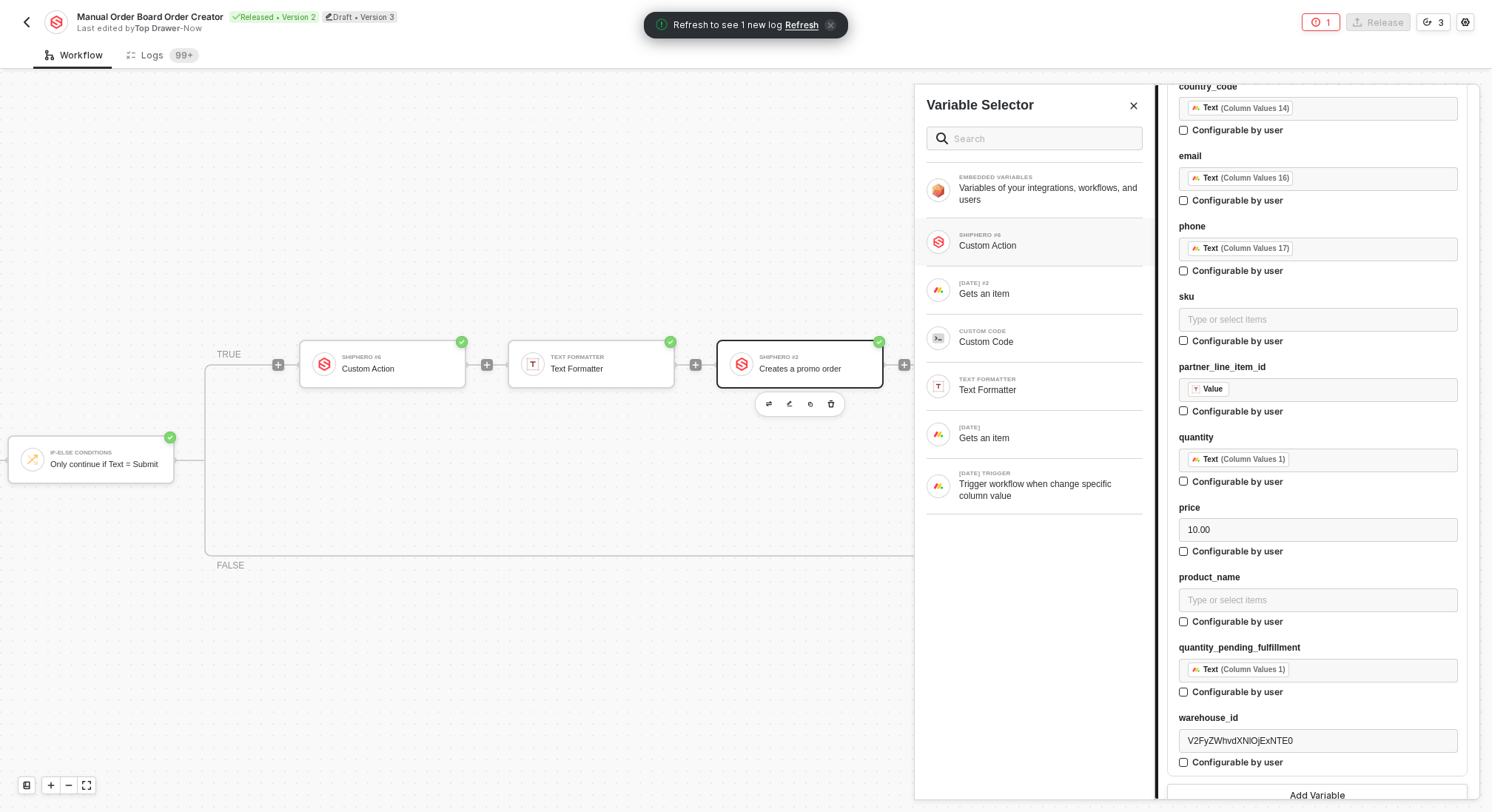
click at [1040, 241] on div "Custom Action" at bounding box center [1051, 245] width 184 height 12
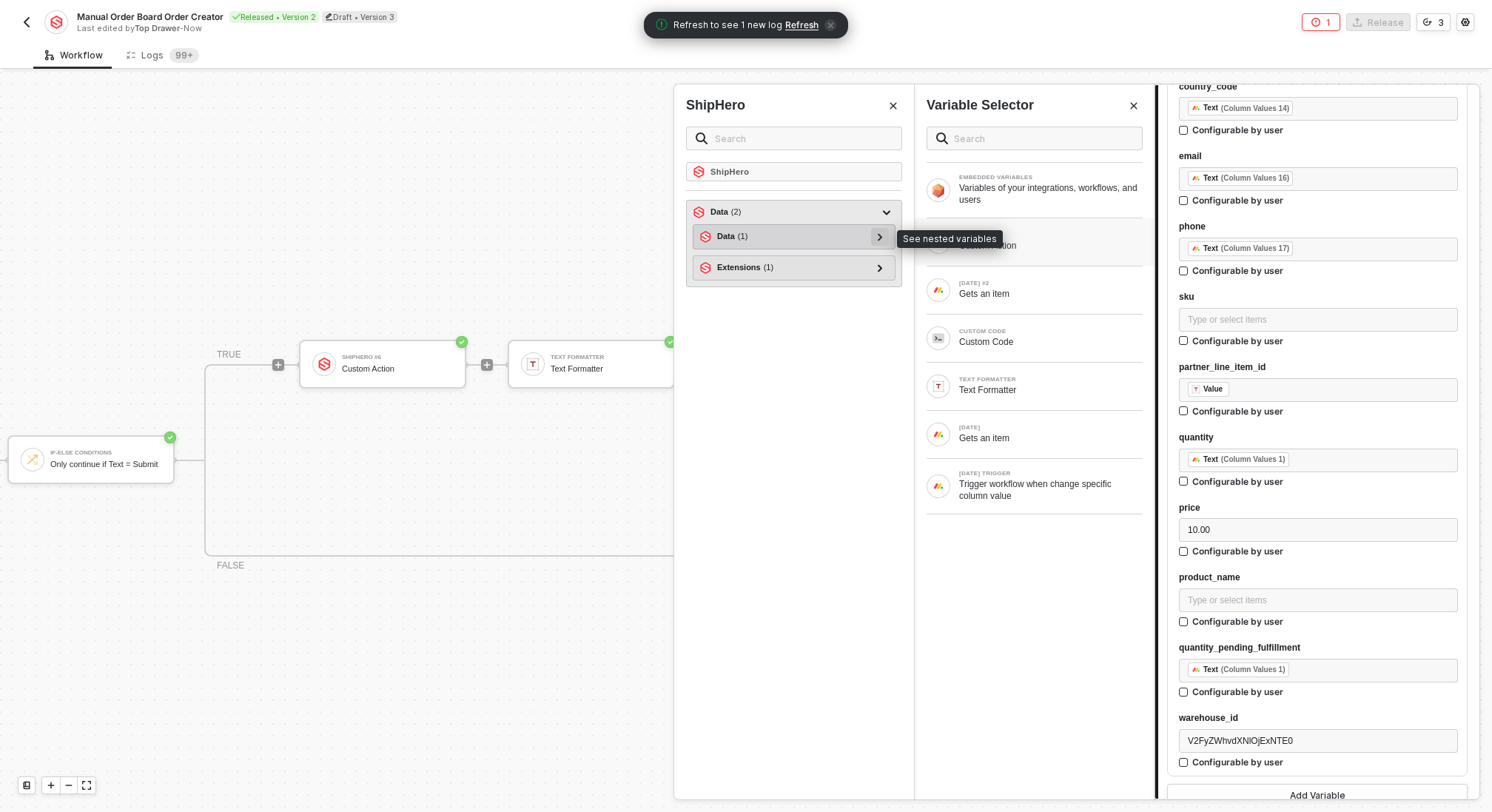
click at [880, 233] on icon at bounding box center [879, 236] width 5 height 8
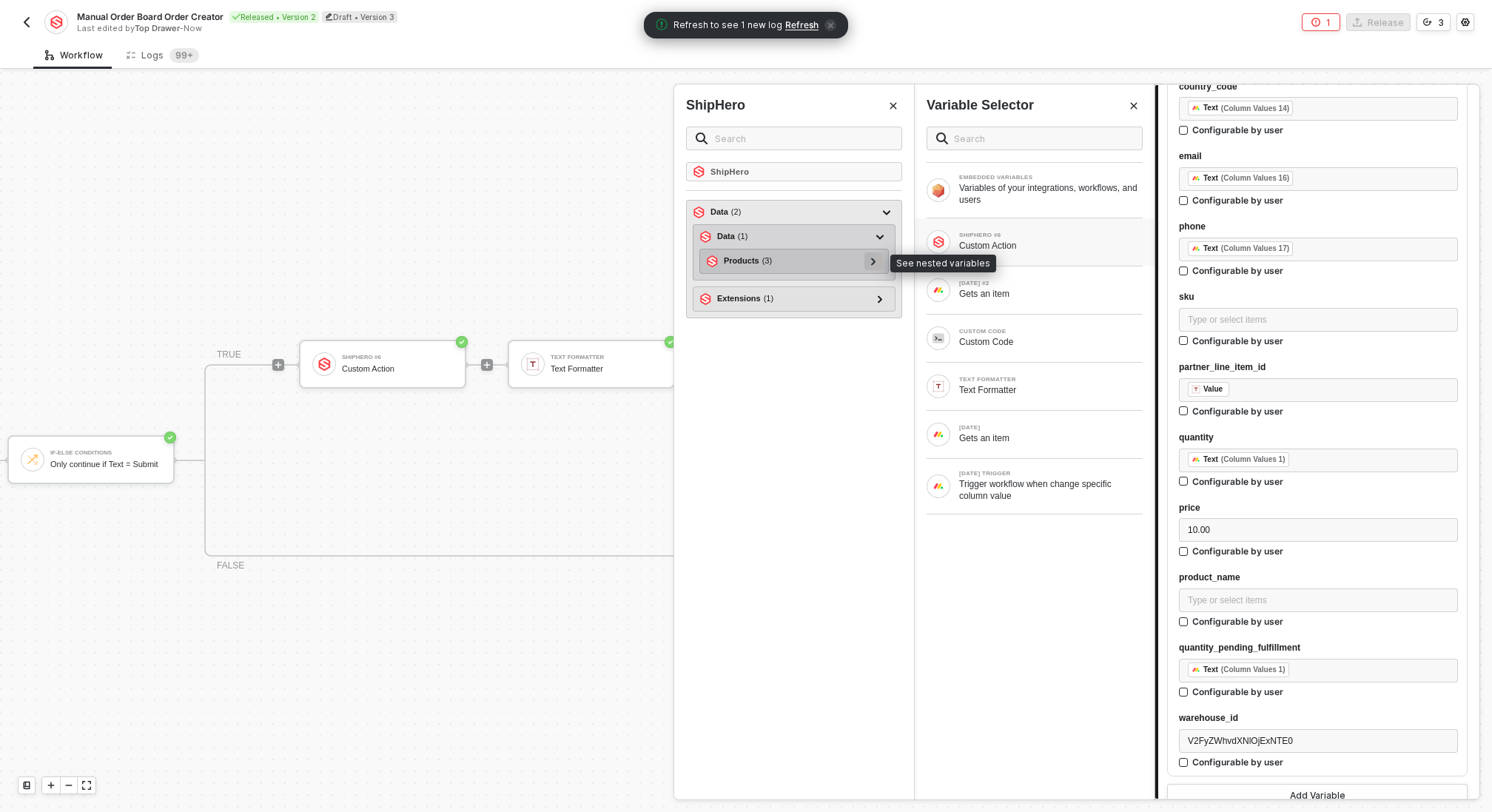
click at [875, 259] on icon at bounding box center [873, 261] width 5 height 8
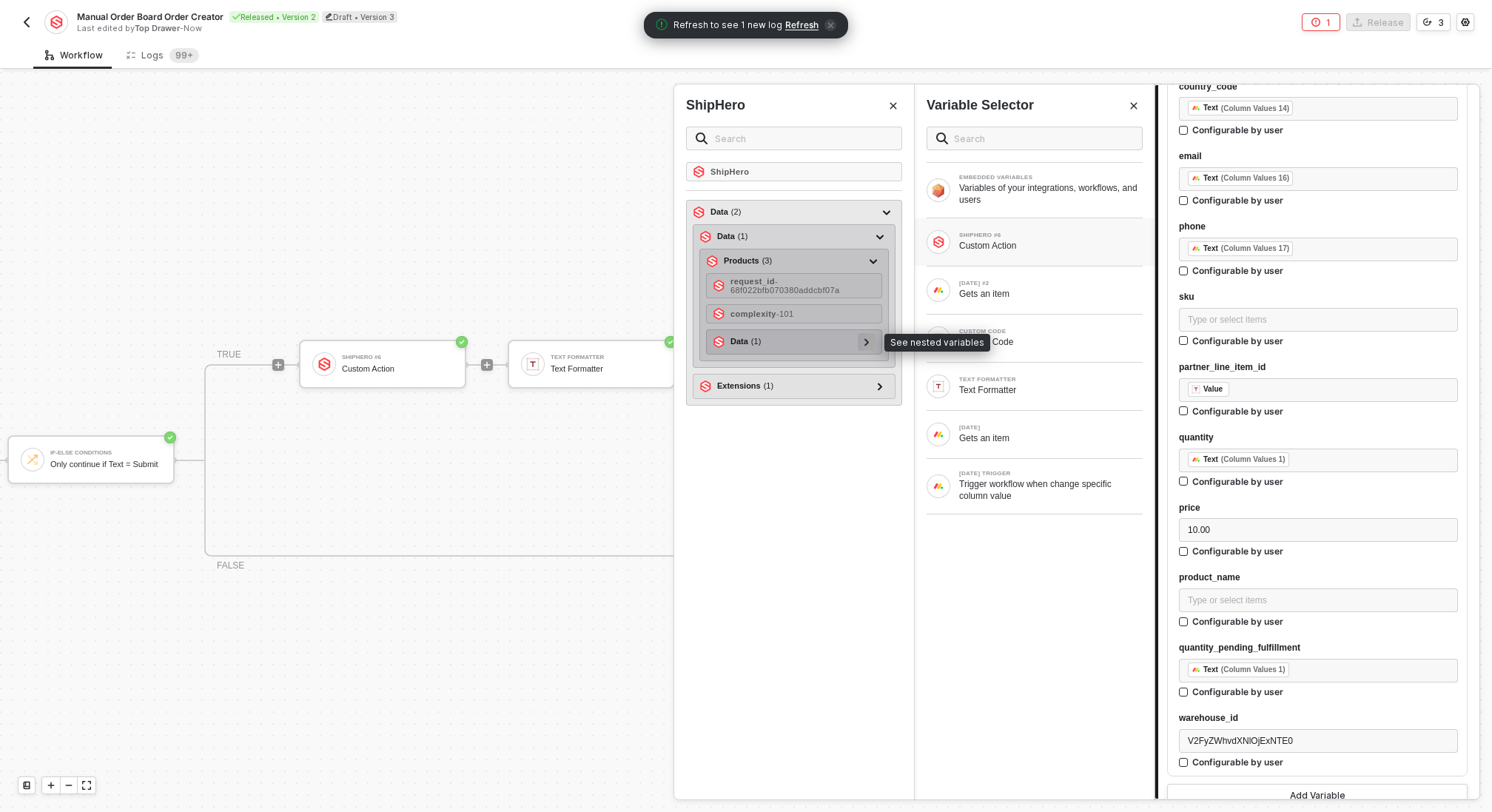
click at [871, 336] on div at bounding box center [866, 341] width 18 height 18
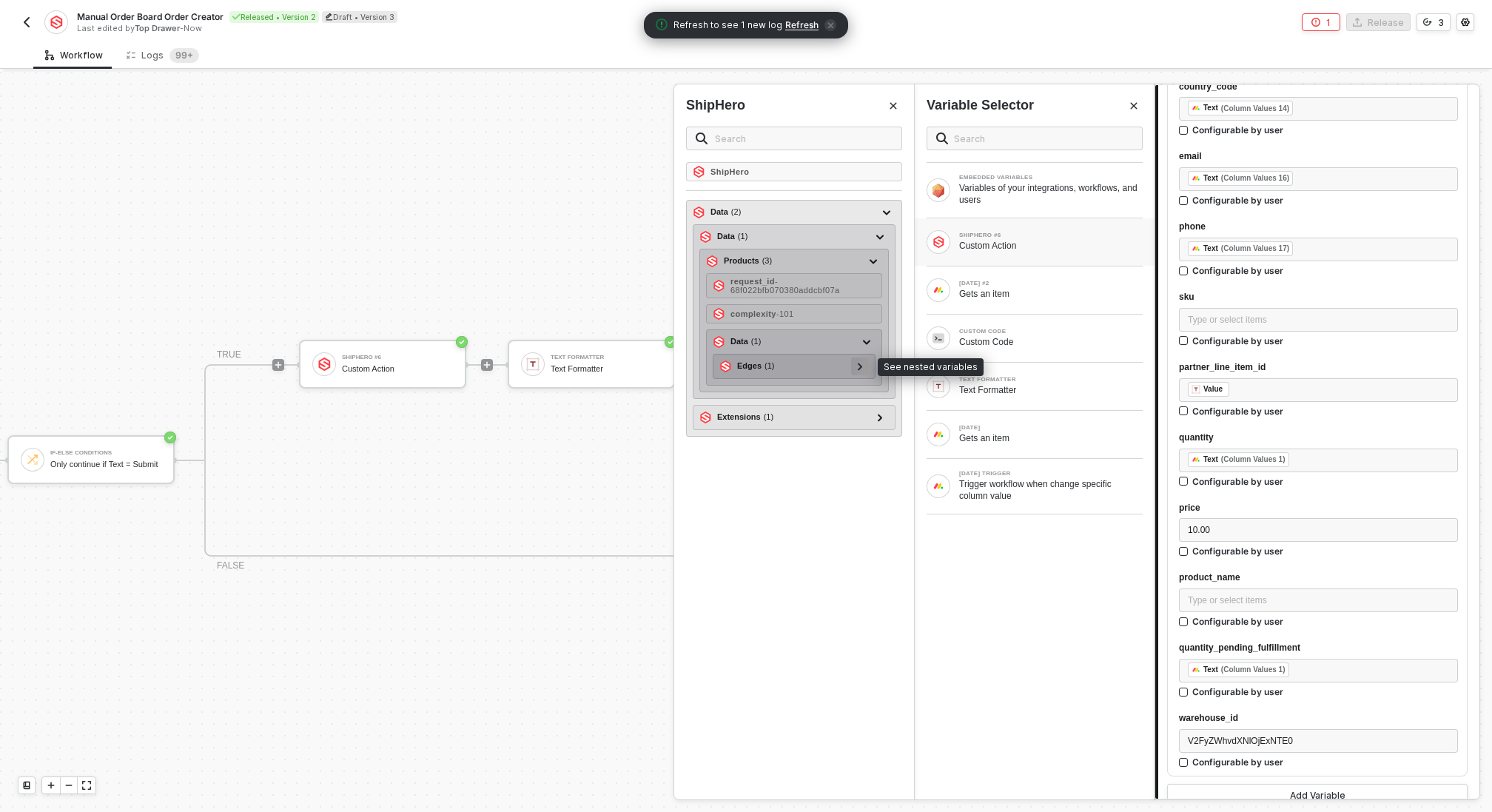
click at [863, 363] on icon at bounding box center [860, 366] width 5 height 8
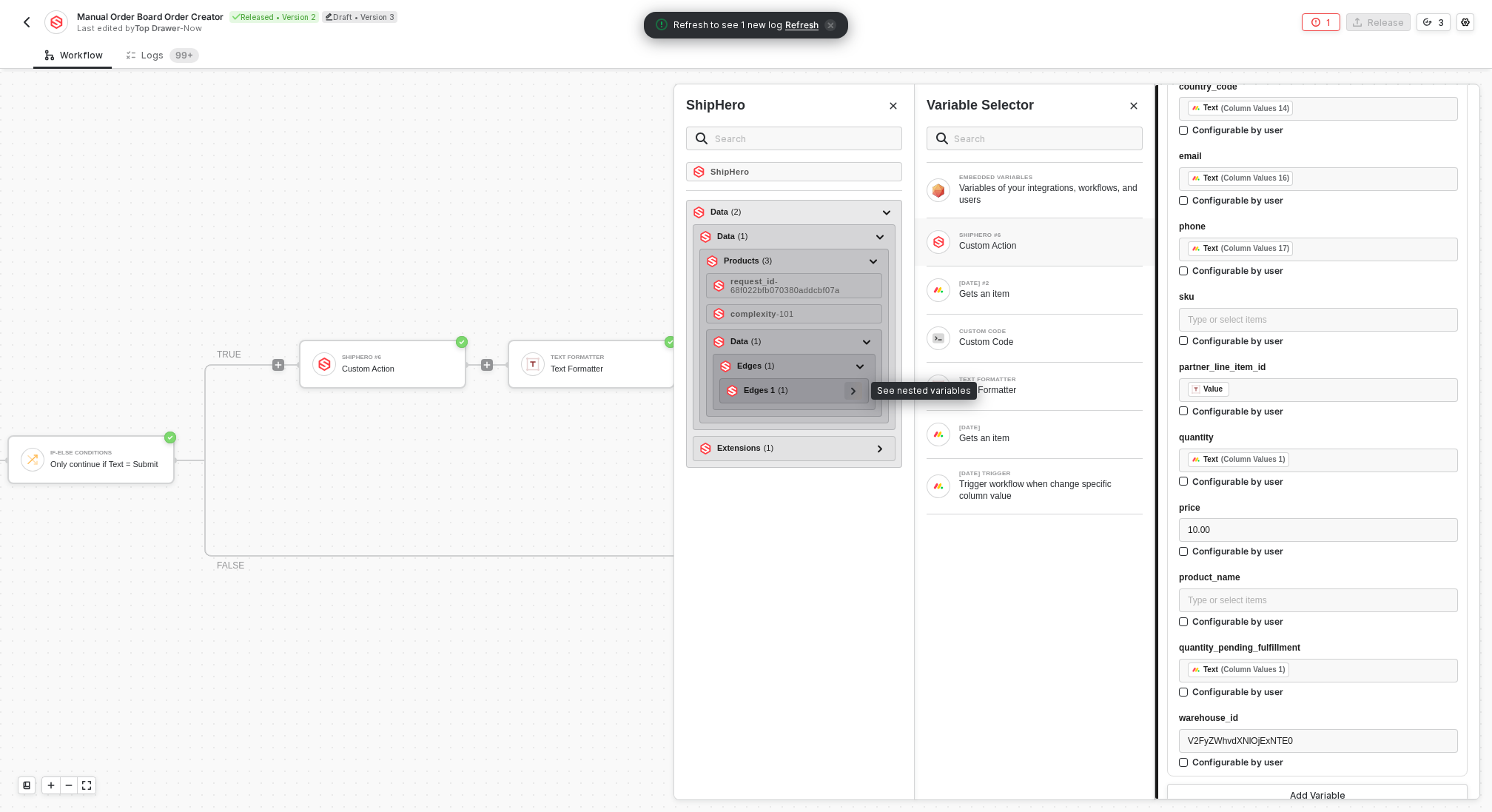
click at [857, 387] on icon at bounding box center [853, 391] width 5 height 8
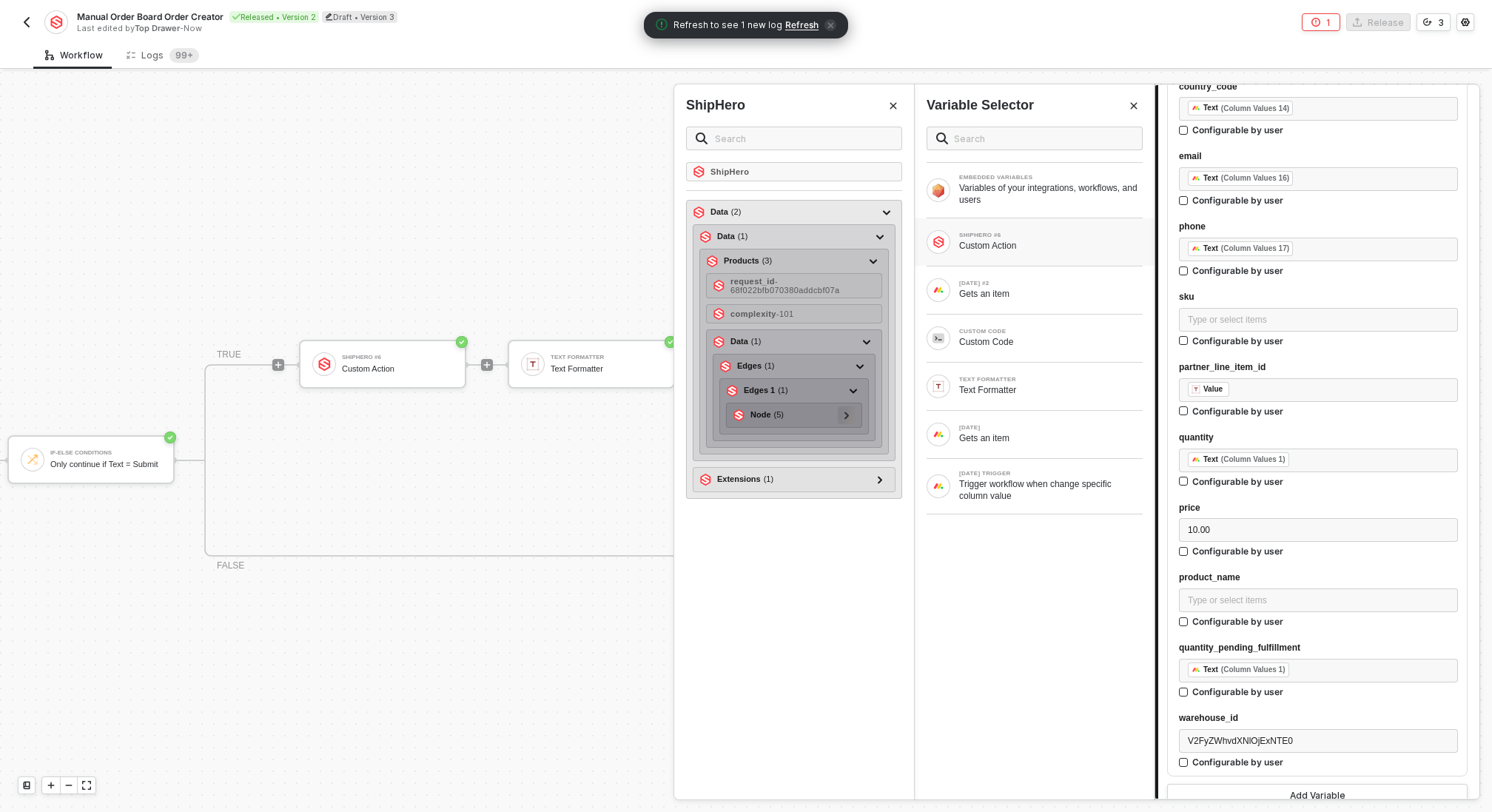
click at [849, 412] on icon at bounding box center [846, 415] width 5 height 8
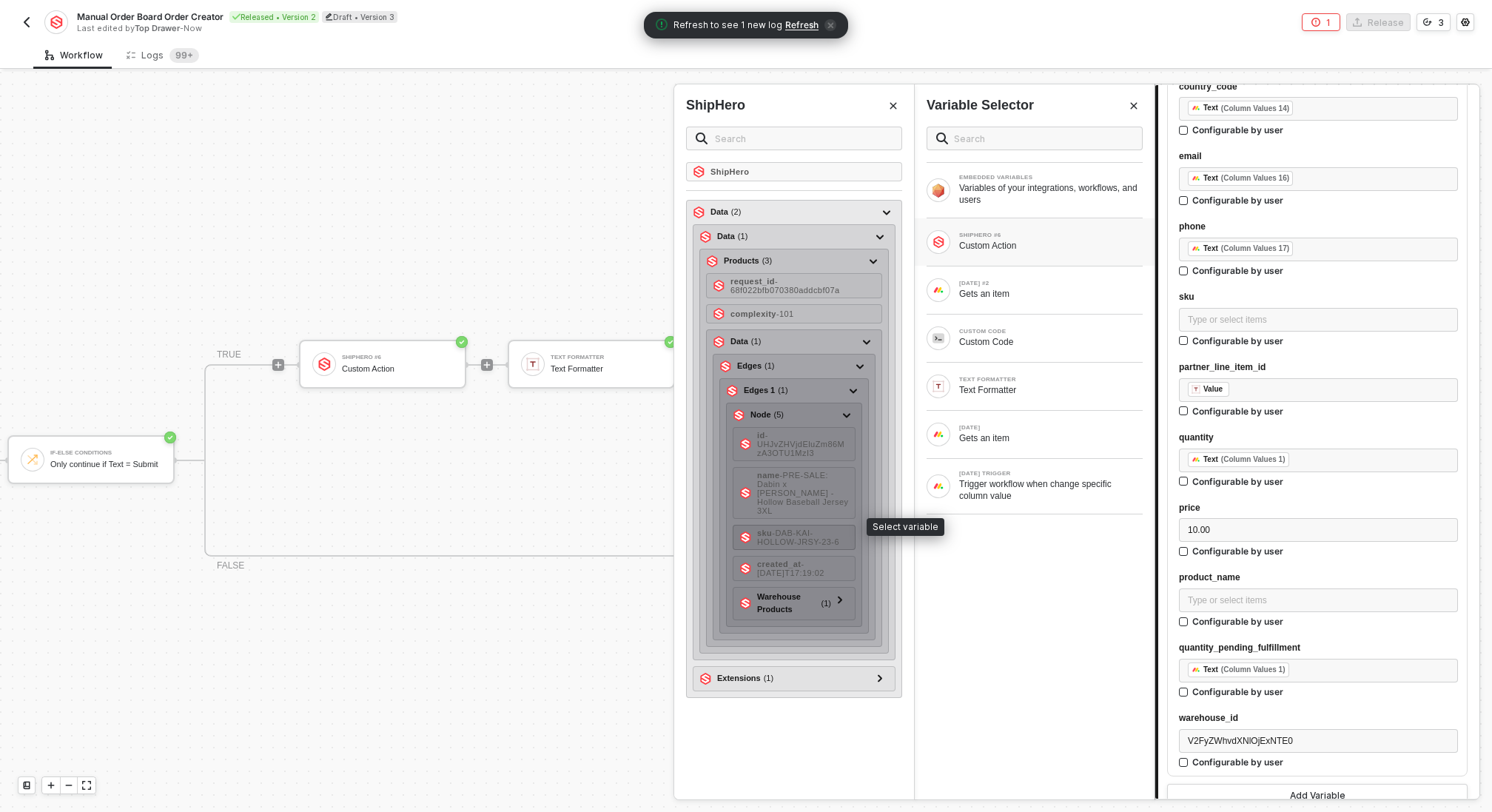
click at [818, 528] on span "- DAB-KAI-HOLLOW-JRSY-23-6" at bounding box center [797, 537] width 82 height 18
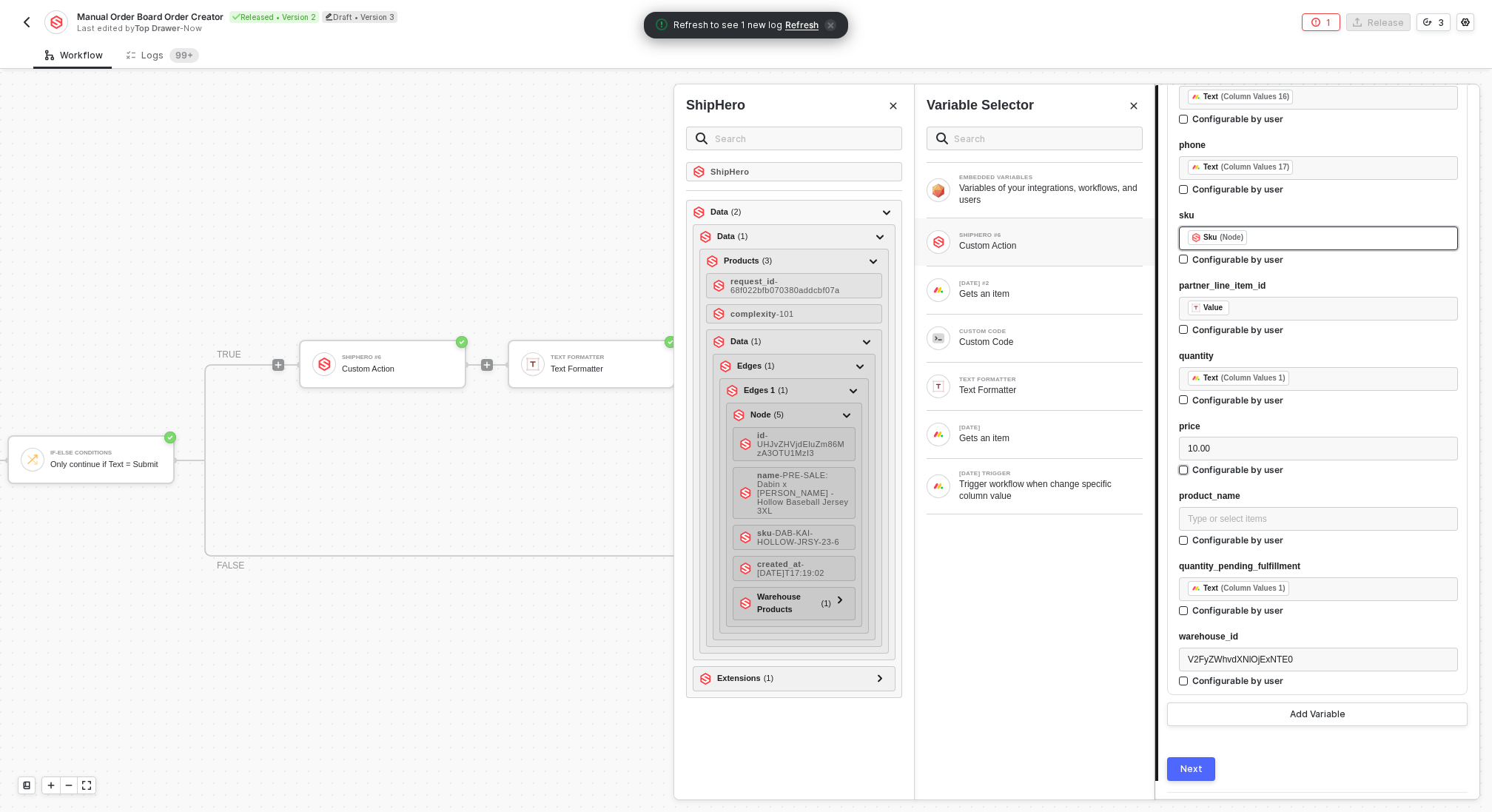
scroll to position [1844, 0]
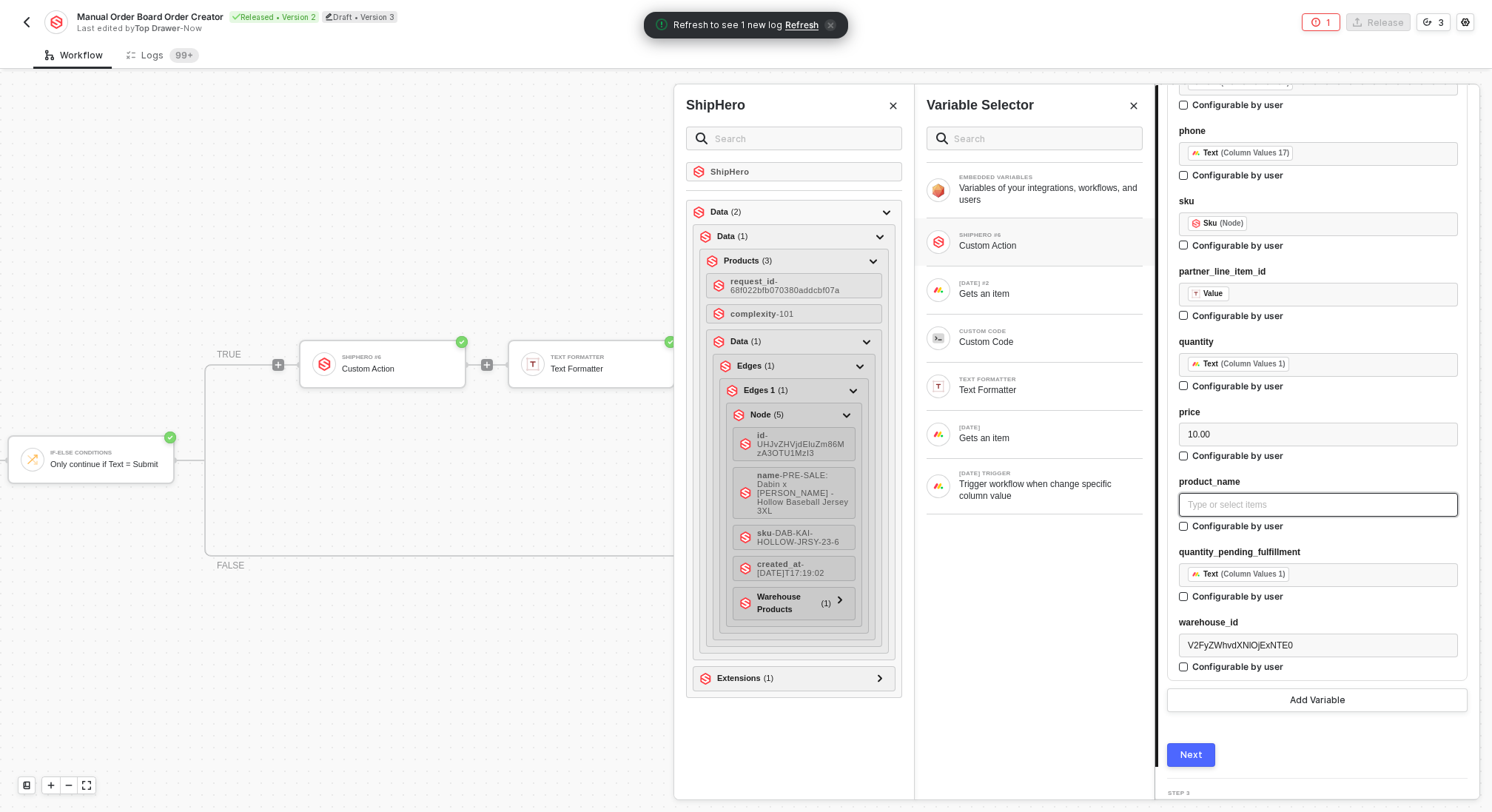
click at [1233, 509] on div "Type or select items ﻿" at bounding box center [1319, 505] width 261 height 14
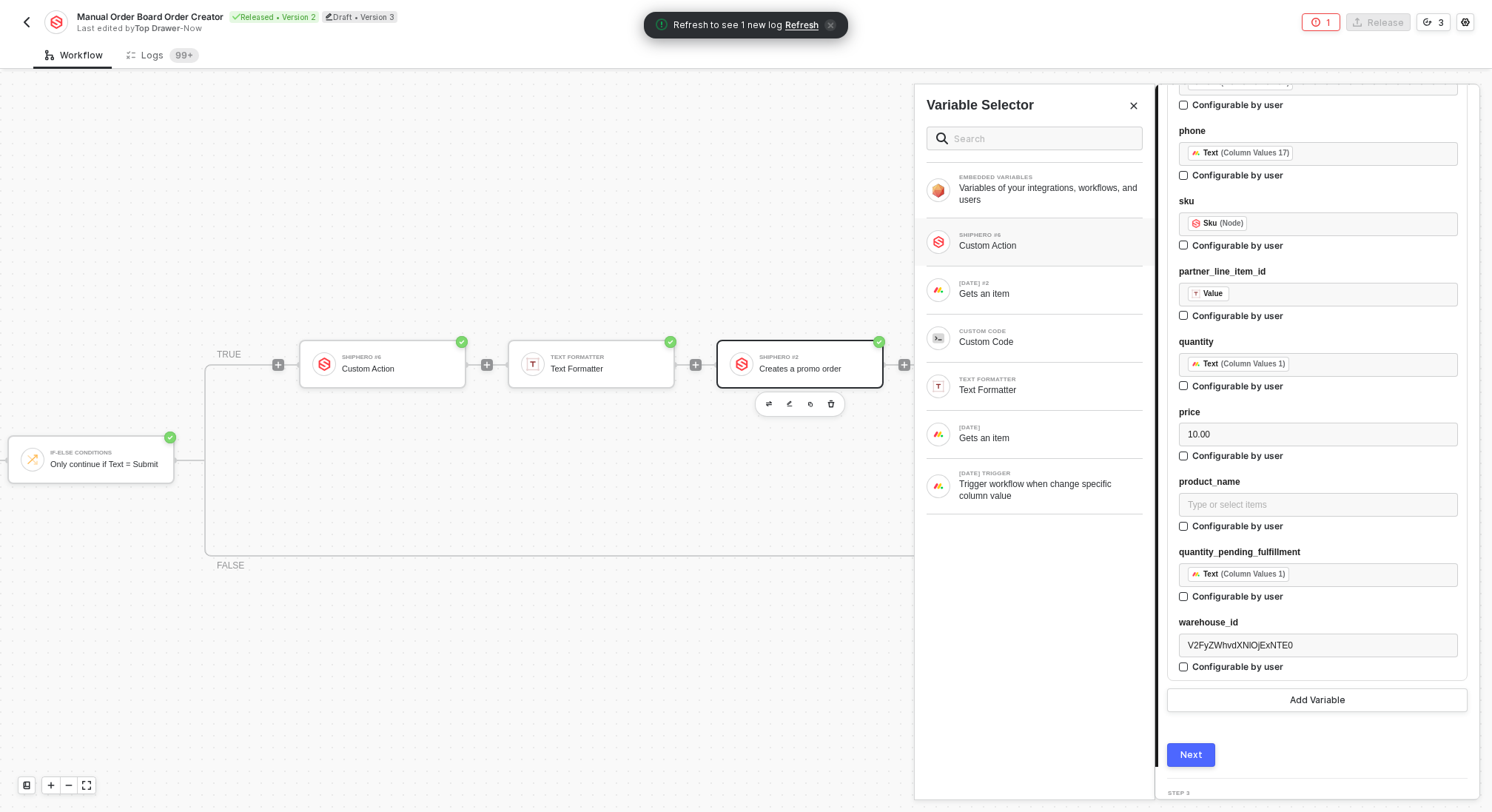
click at [1016, 235] on div "SHIPHERO #6" at bounding box center [1051, 235] width 184 height 6
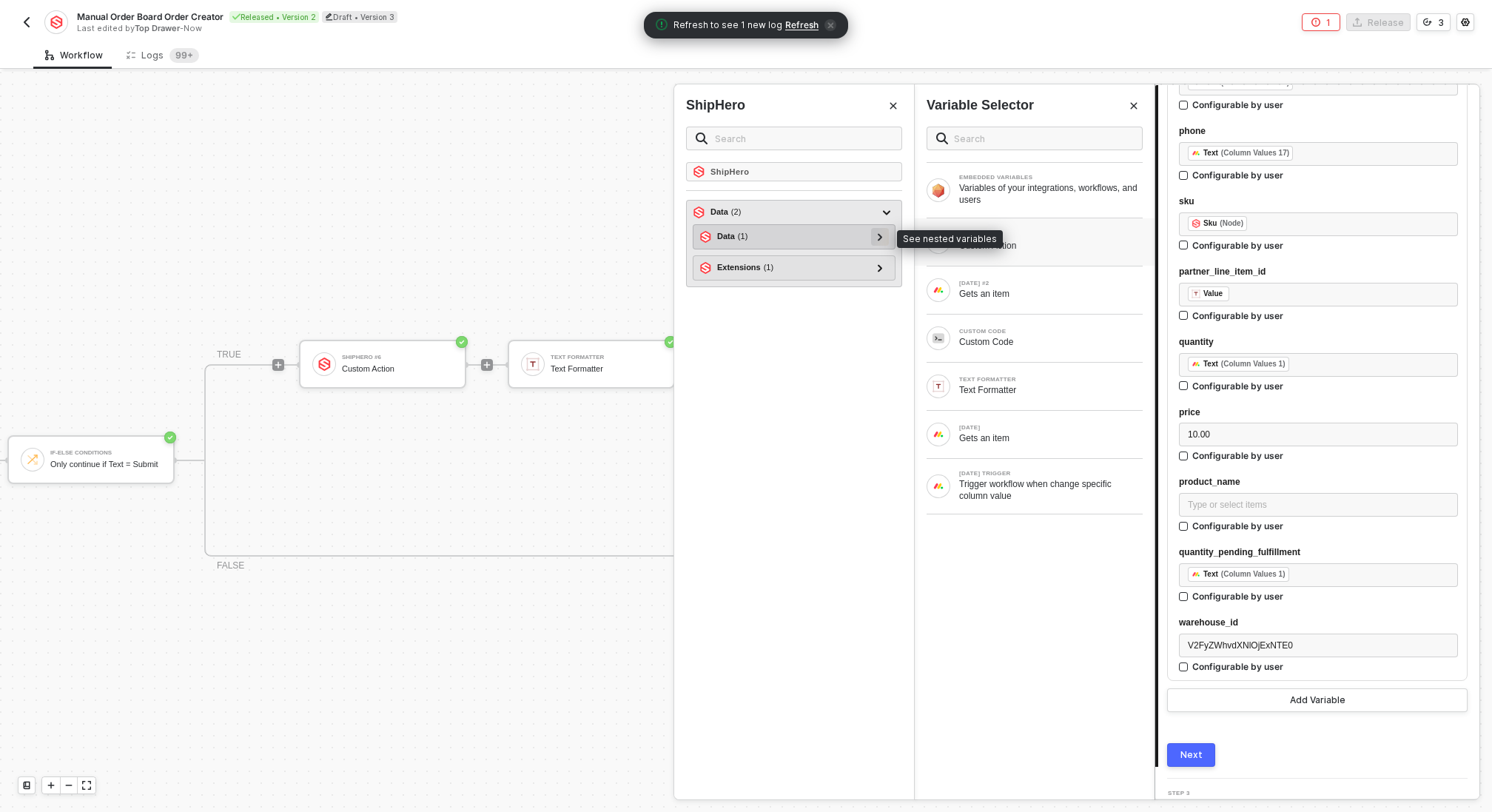
click at [878, 236] on icon at bounding box center [879, 236] width 5 height 8
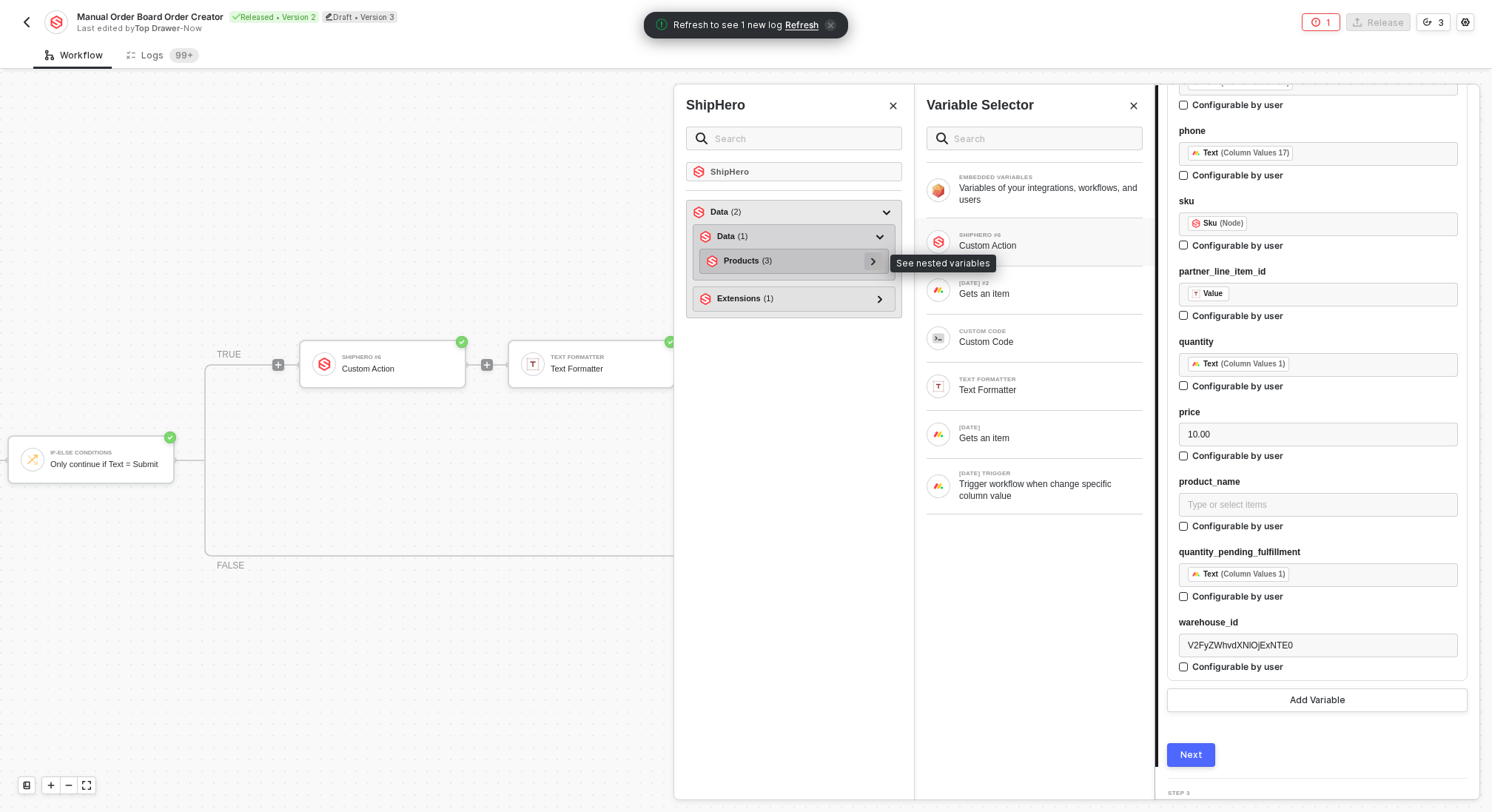
click at [875, 259] on icon at bounding box center [873, 261] width 5 height 8
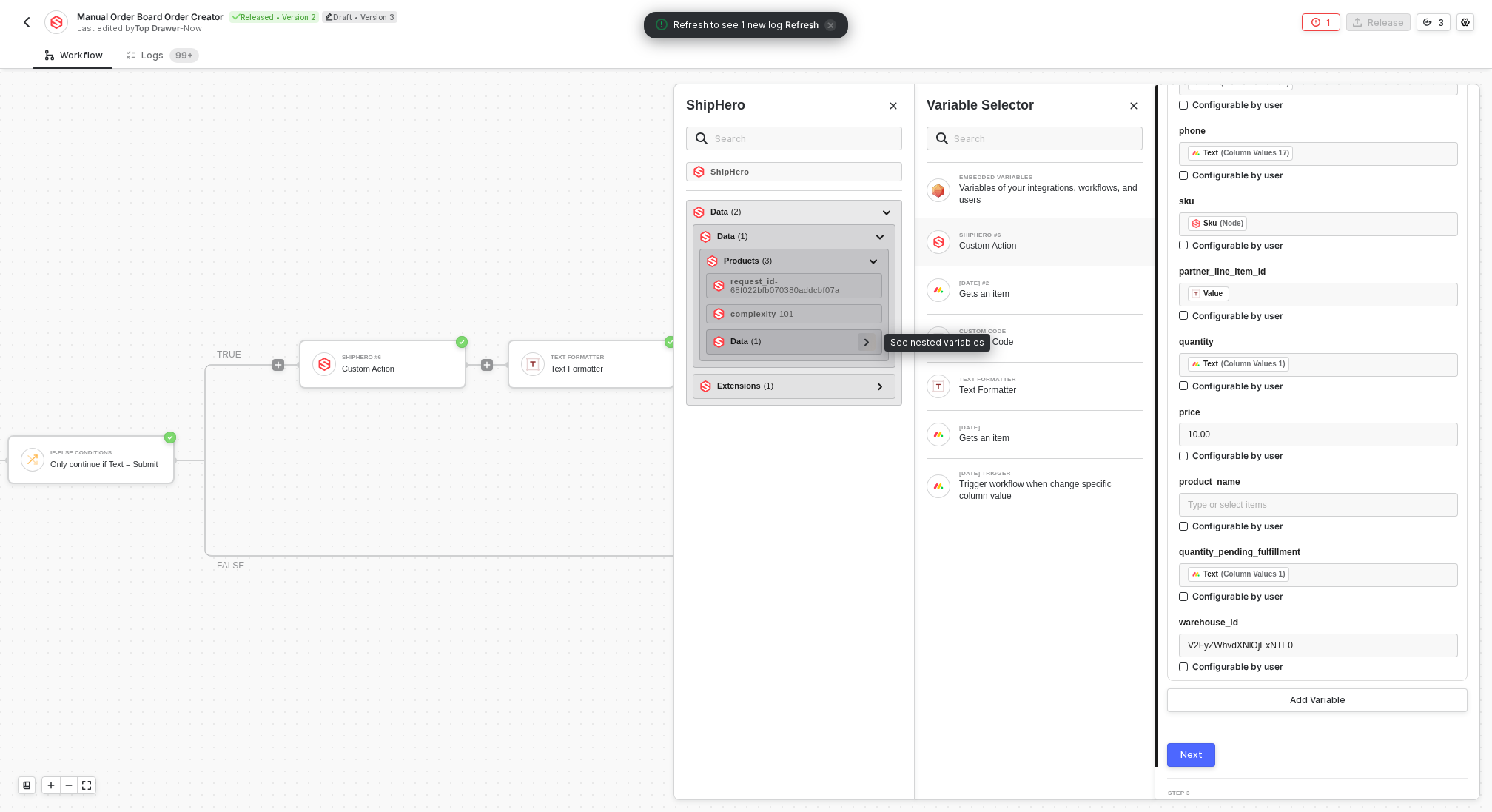
click at [867, 338] on icon at bounding box center [866, 342] width 5 height 8
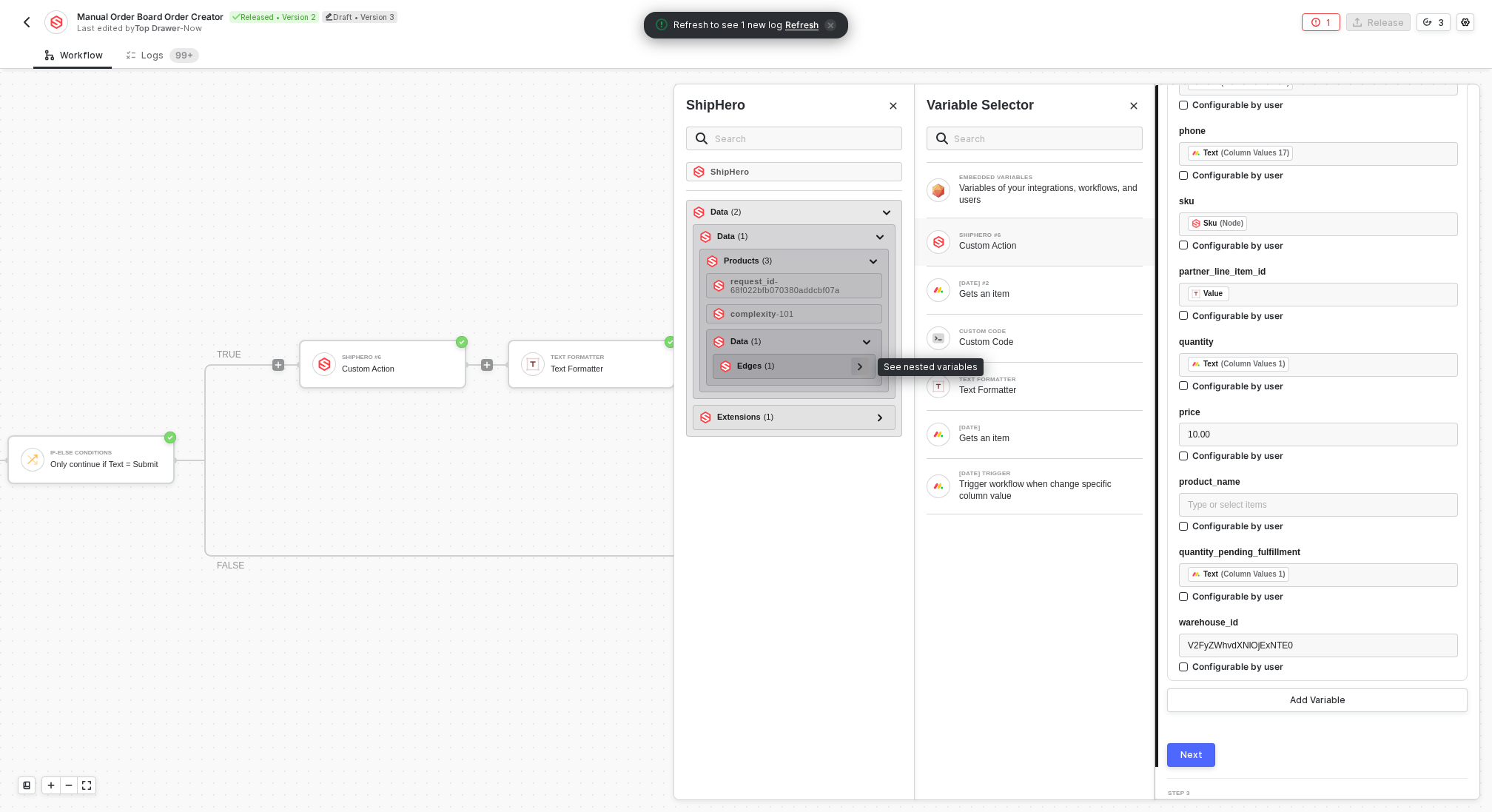
click at [859, 365] on icon at bounding box center [860, 366] width 5 height 8
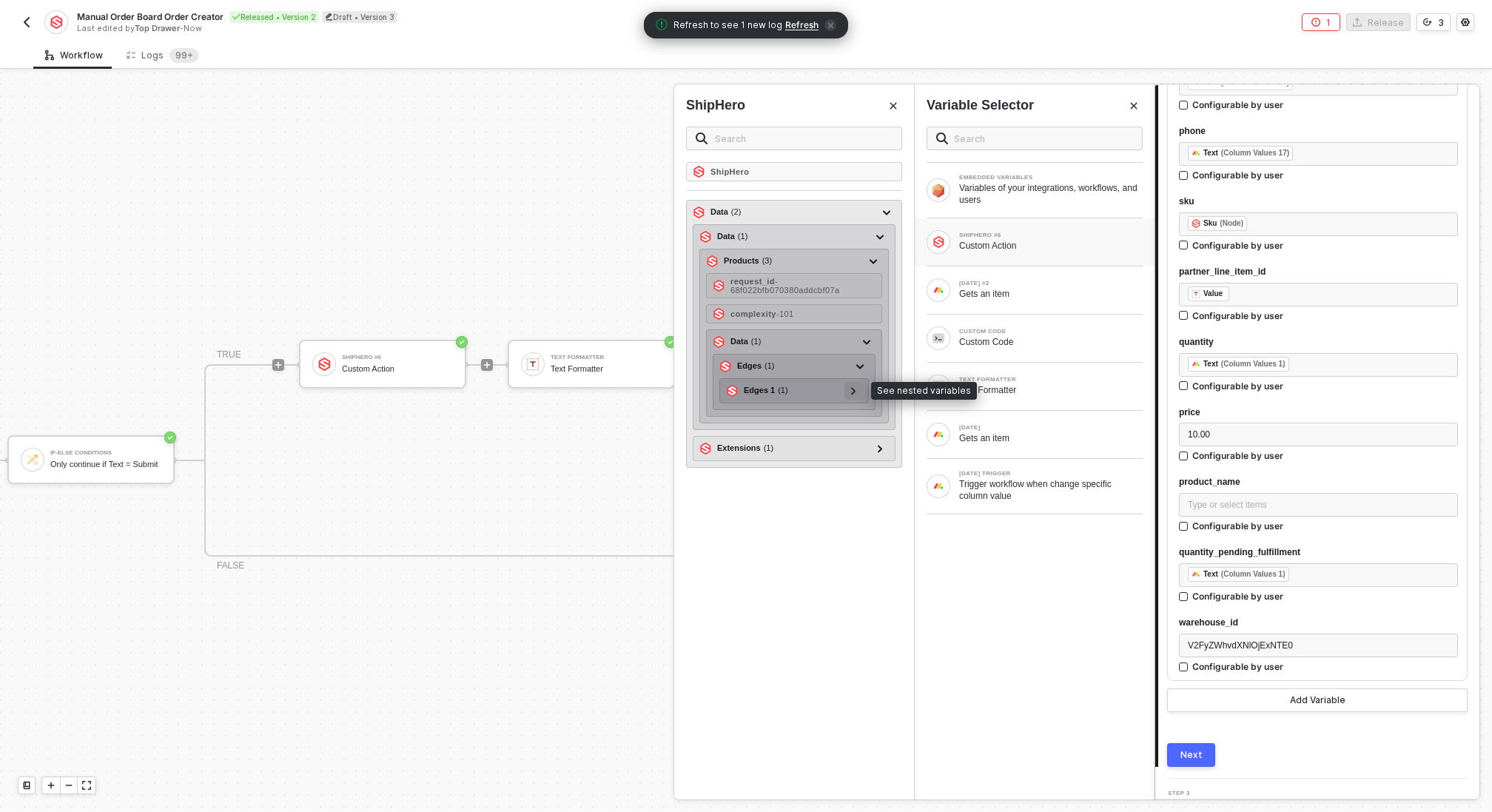
click at [857, 391] on div at bounding box center [854, 389] width 8 height 16
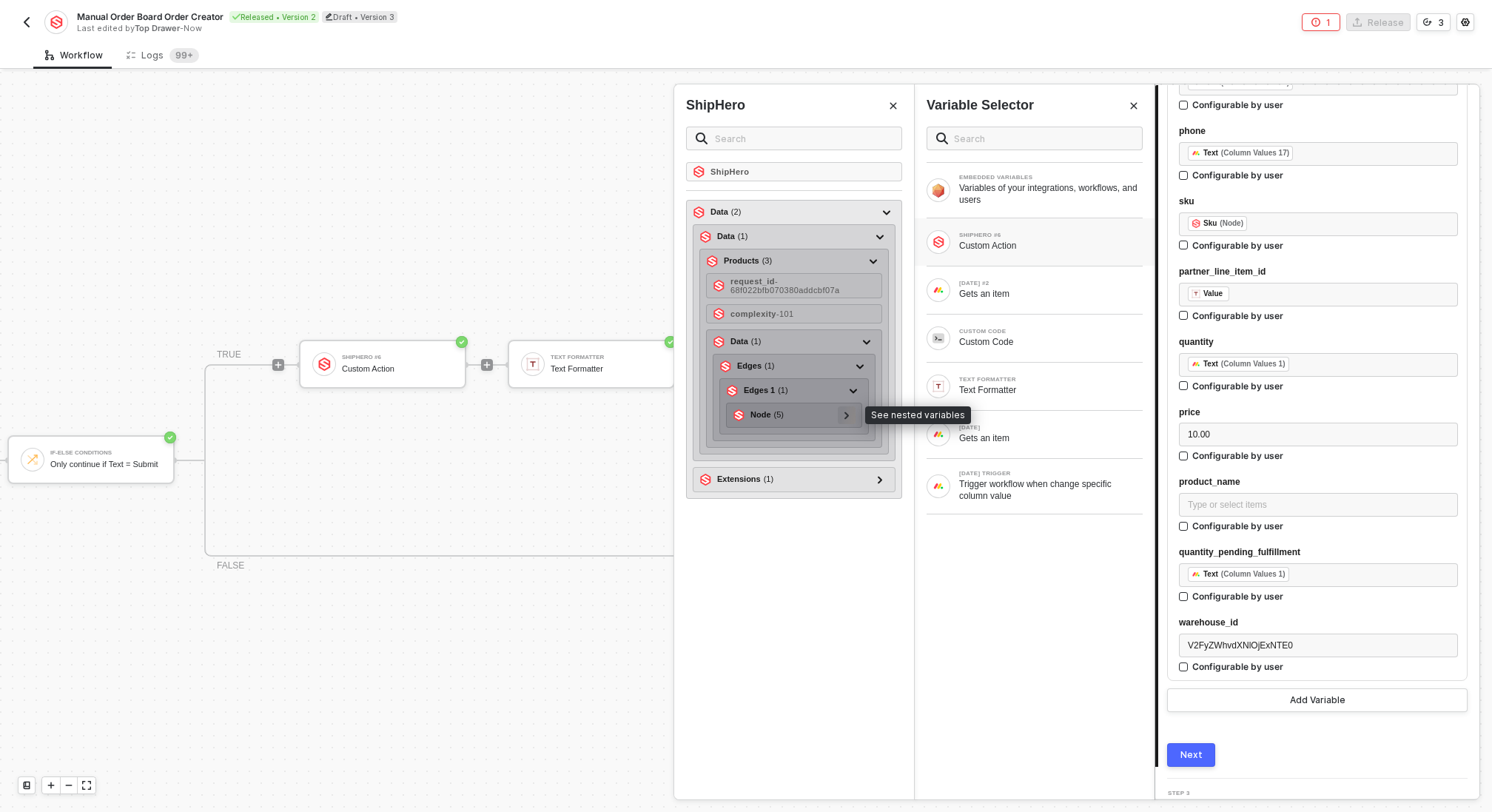
click at [854, 413] on div at bounding box center [846, 414] width 18 height 18
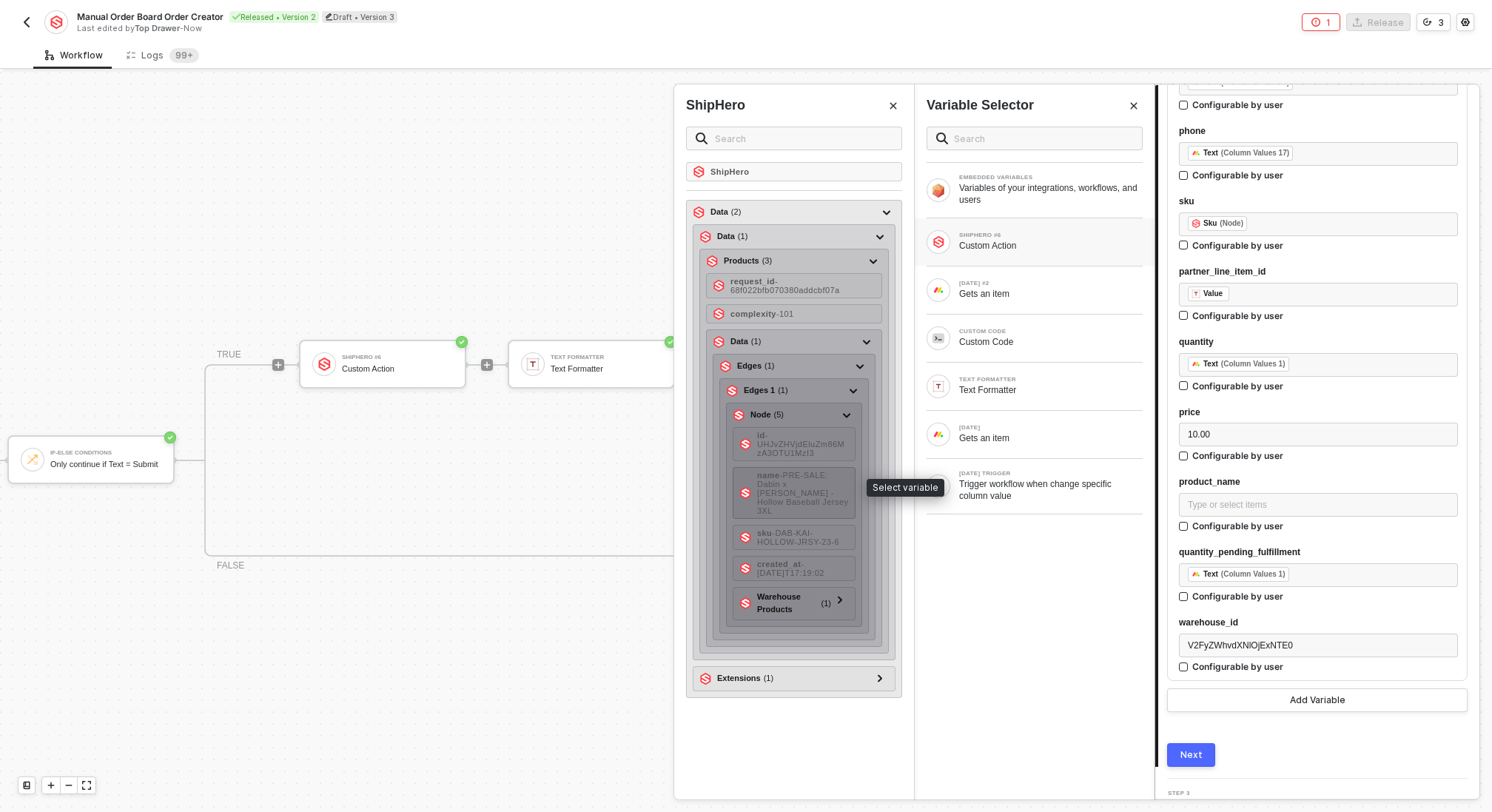
click at [824, 482] on span "- PRE-SALE: Dabin x Kai Wachi - Hollow Baseball Jersey 3XL" at bounding box center [802, 493] width 91 height 44
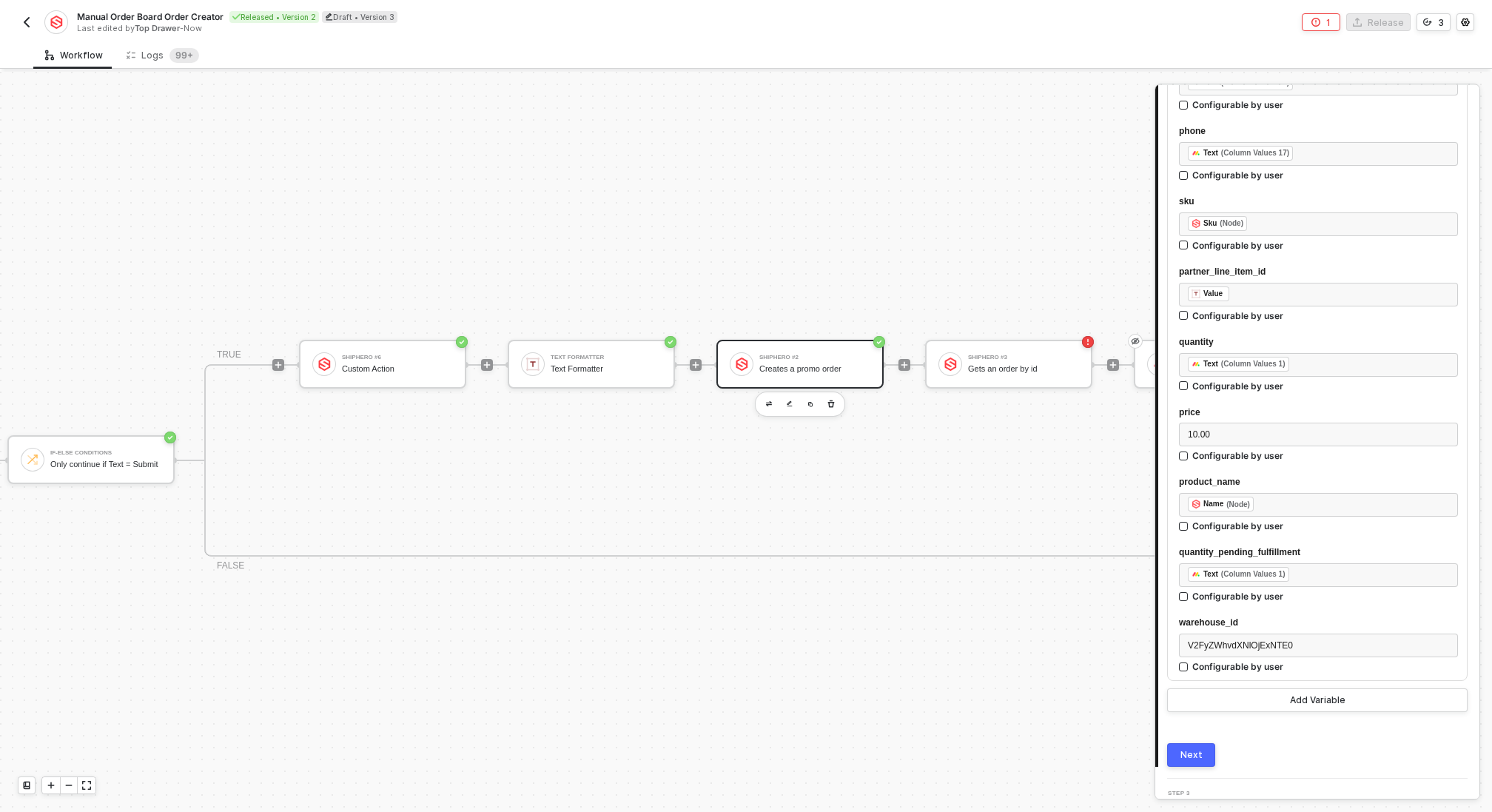
click at [1196, 751] on div "Next" at bounding box center [1192, 755] width 23 height 12
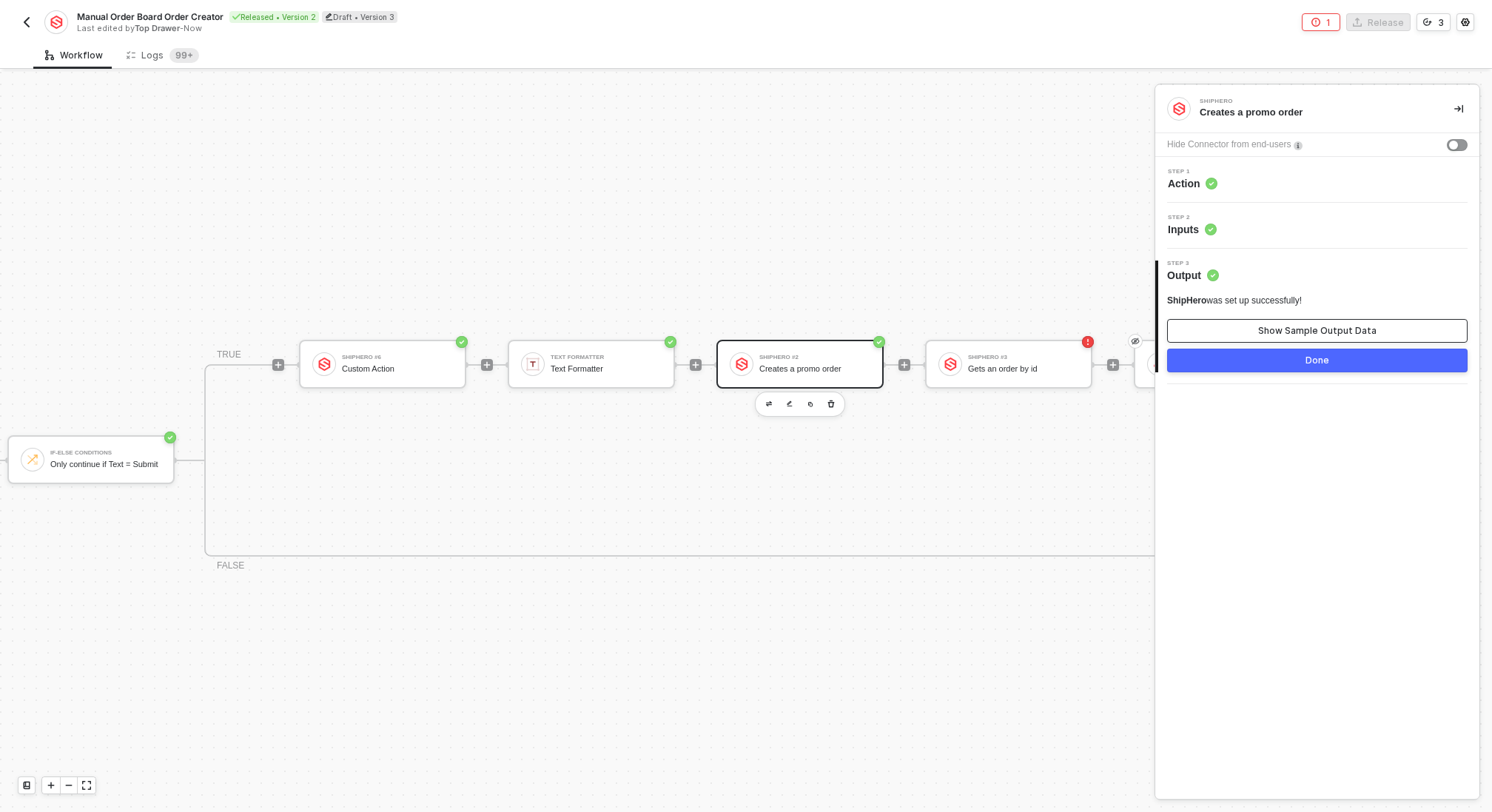
click at [1265, 321] on button "Show Sample Output Data" at bounding box center [1318, 330] width 301 height 24
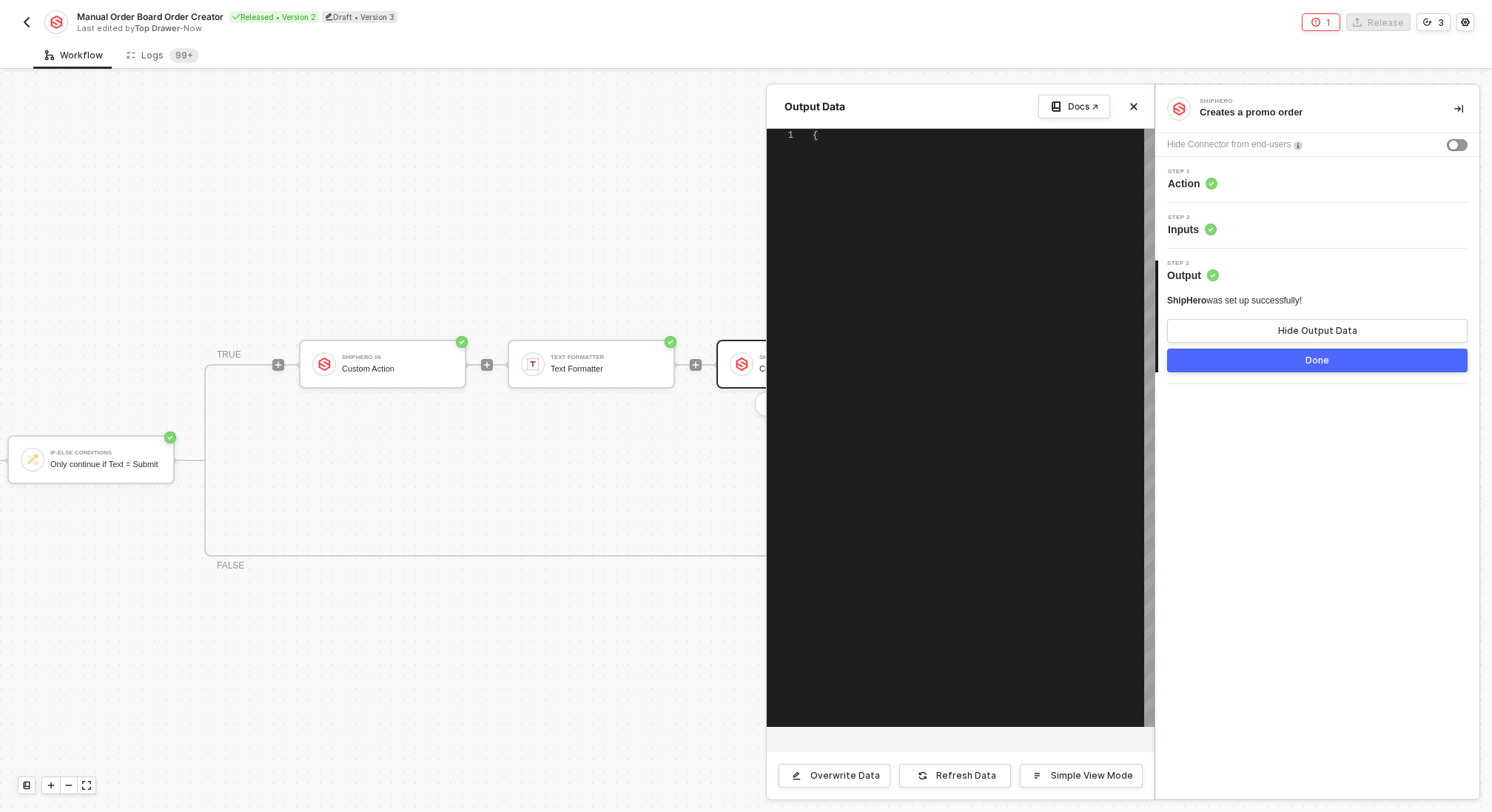
type textarea "{ "data": [ [ { "json": { "message": "partner_line_item_id pLXAyh-AwPNcH_oqw-4j…"
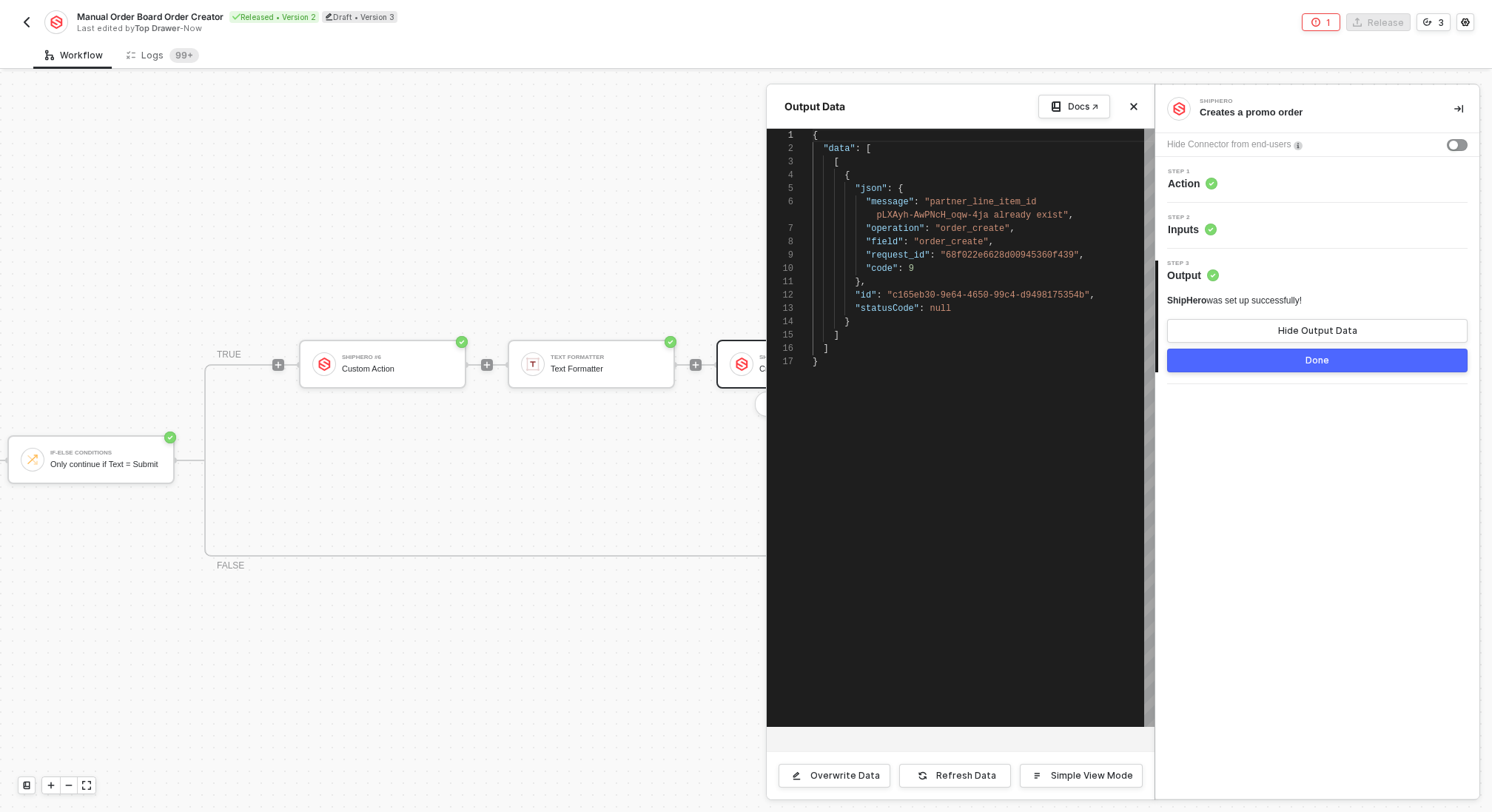
click at [1254, 364] on button "Done" at bounding box center [1318, 360] width 301 height 24
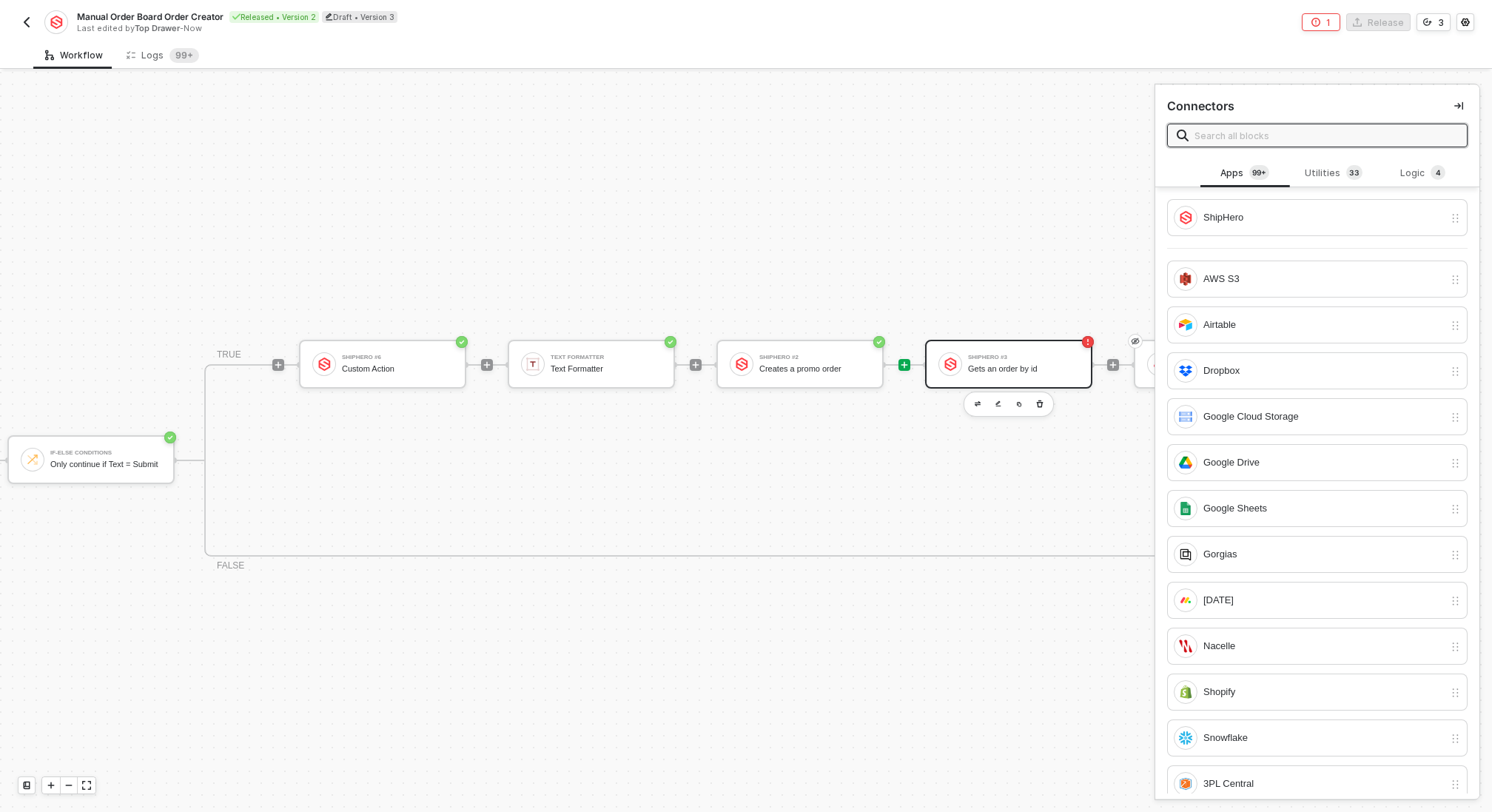
click at [1024, 365] on div "Gets an order by id" at bounding box center [1024, 368] width 111 height 9
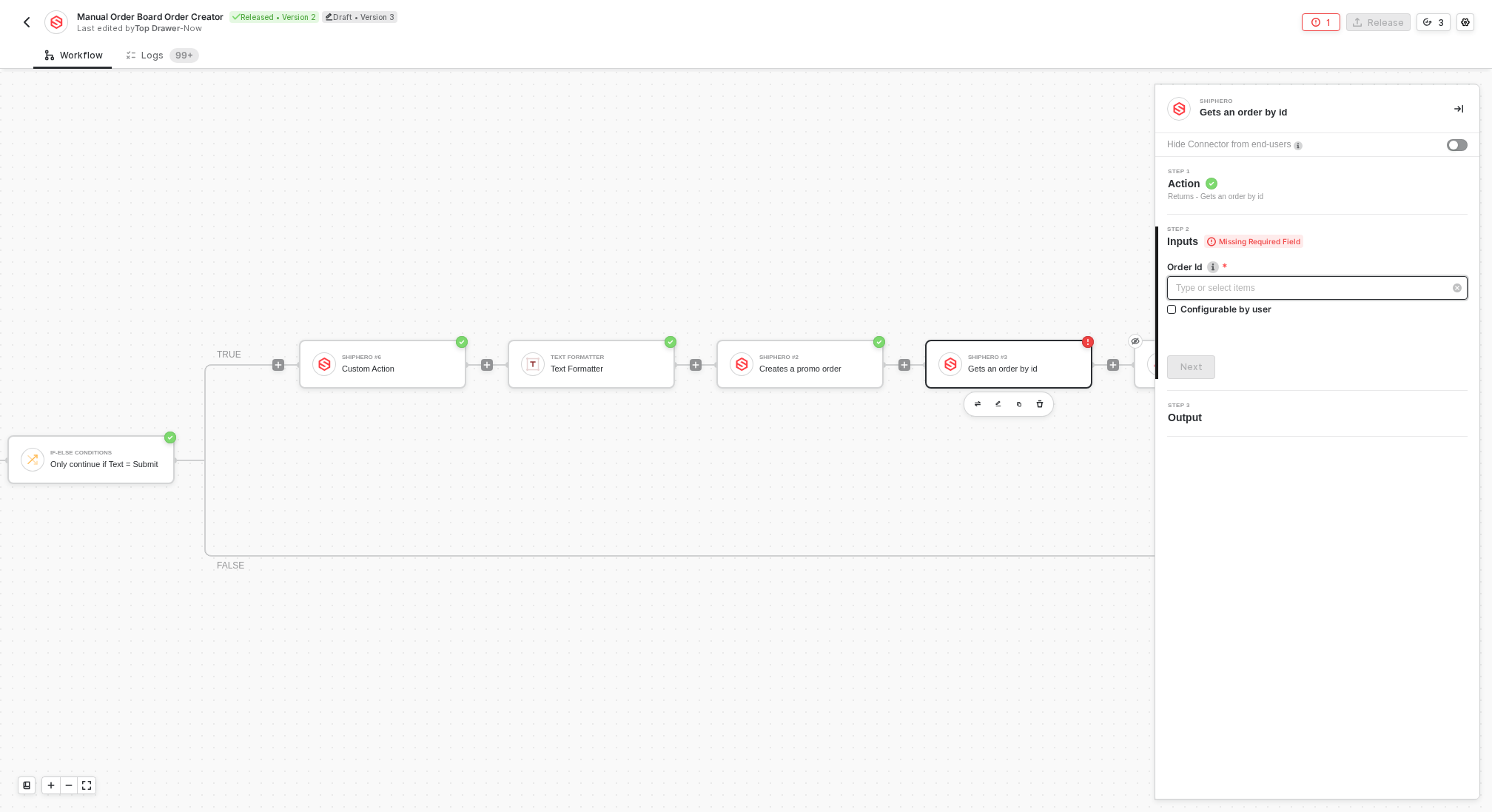
click at [1270, 284] on div "Type or select items ﻿" at bounding box center [1310, 287] width 268 height 14
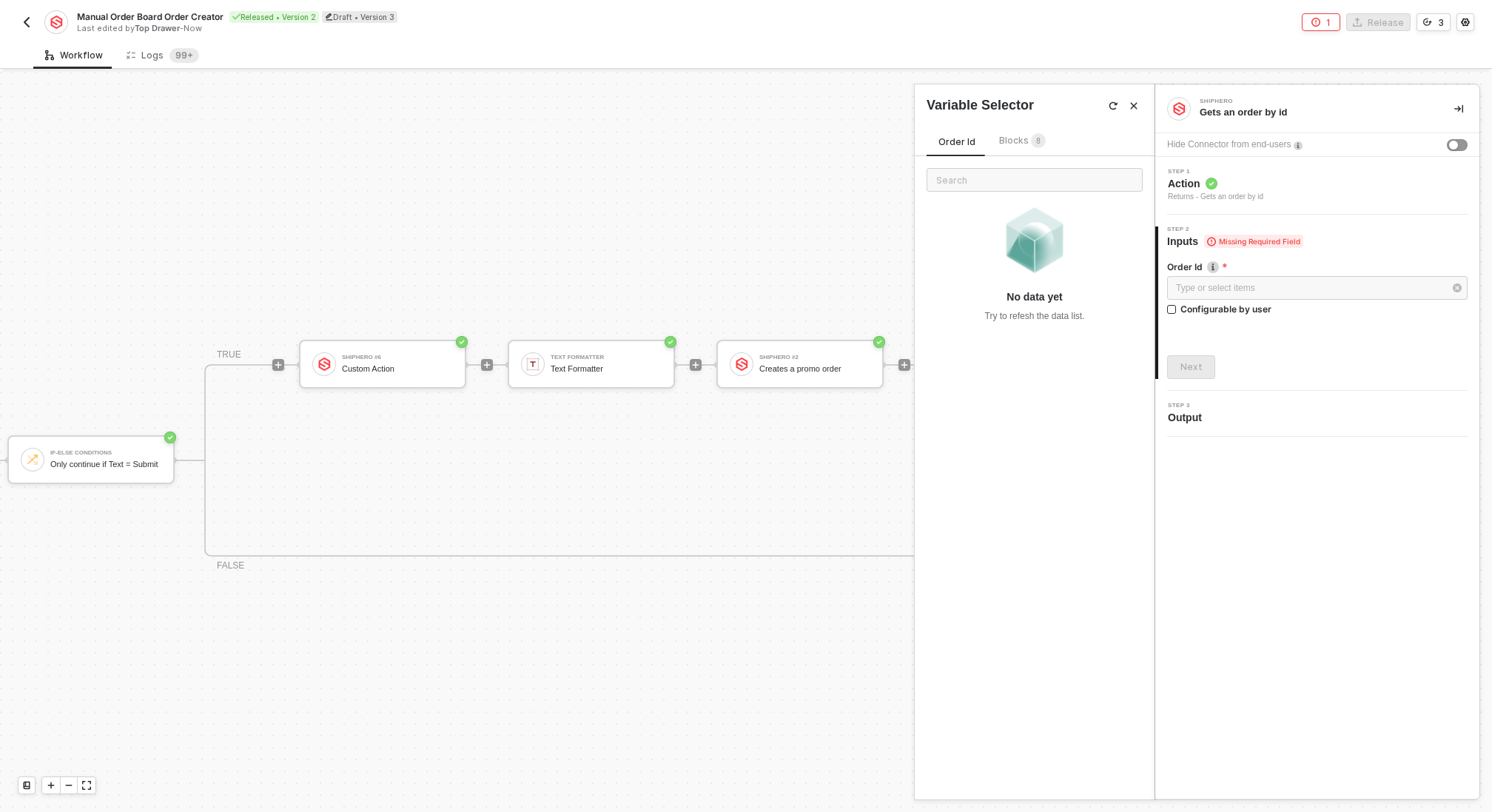
click at [1008, 141] on span "Blocks 8" at bounding box center [1022, 140] width 46 height 11
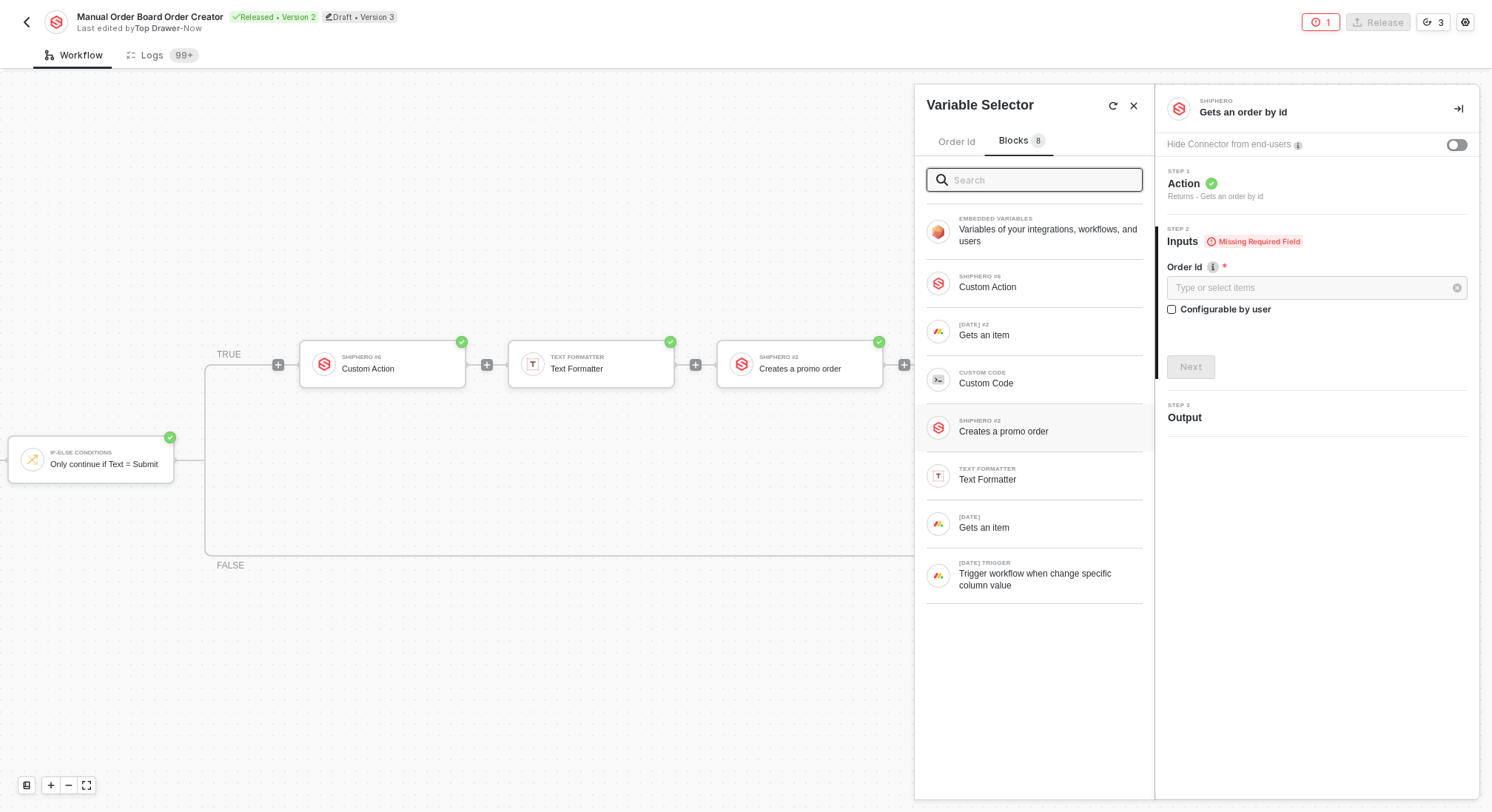
click at [1037, 430] on div "Creates a promo order" at bounding box center [1051, 431] width 184 height 12
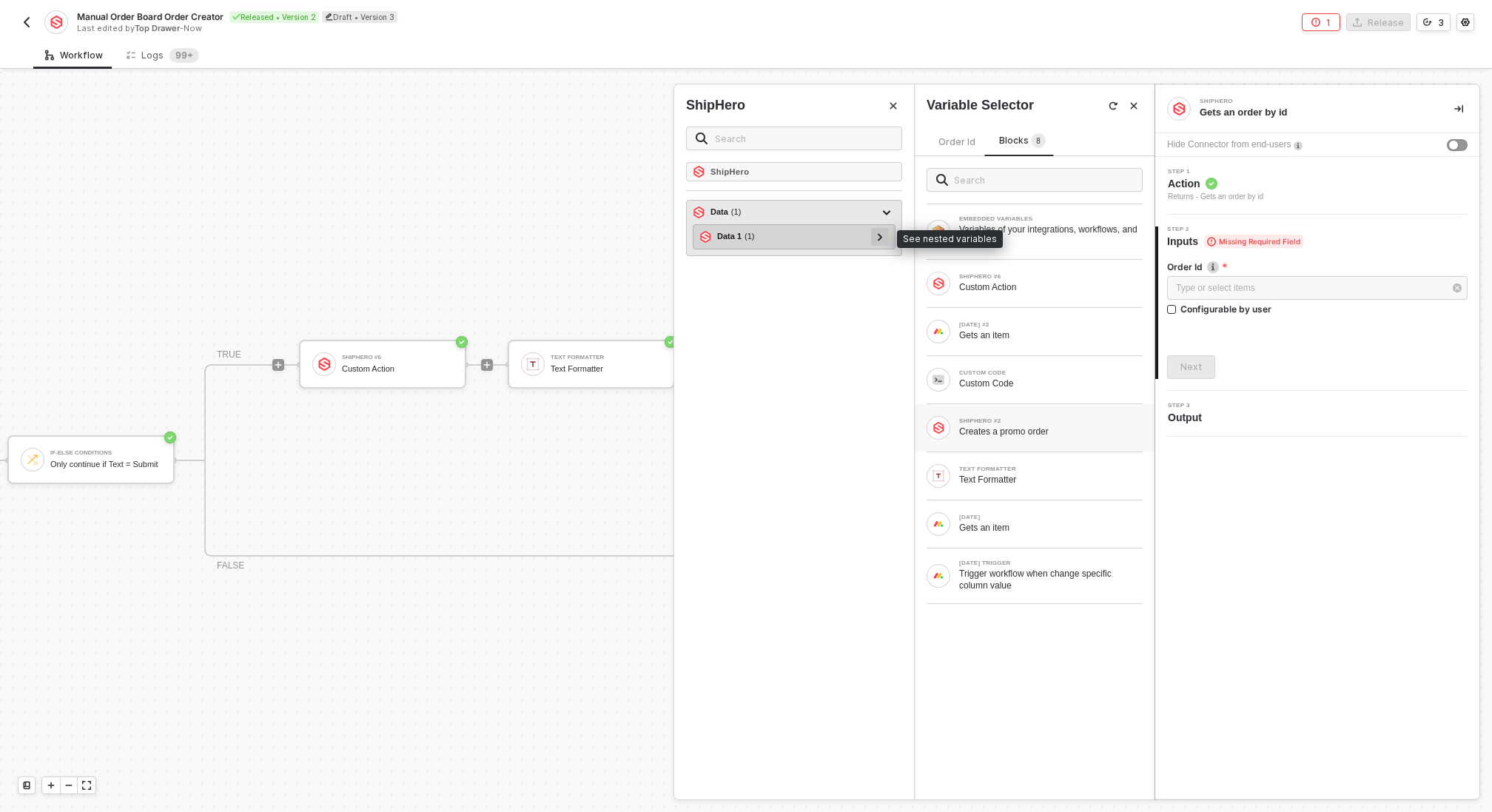
click at [881, 234] on icon at bounding box center [879, 236] width 5 height 8
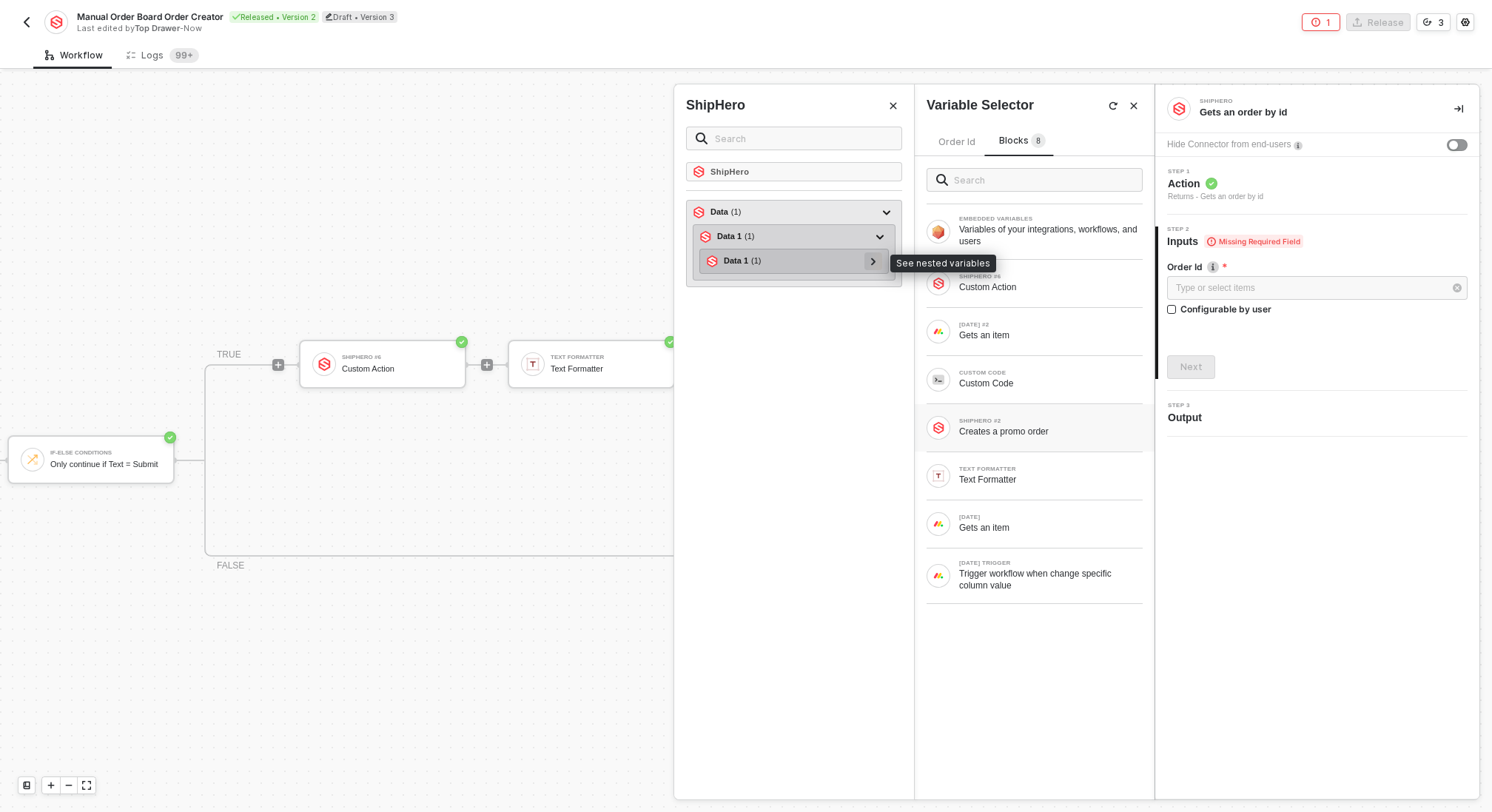
click at [877, 261] on div at bounding box center [874, 260] width 8 height 16
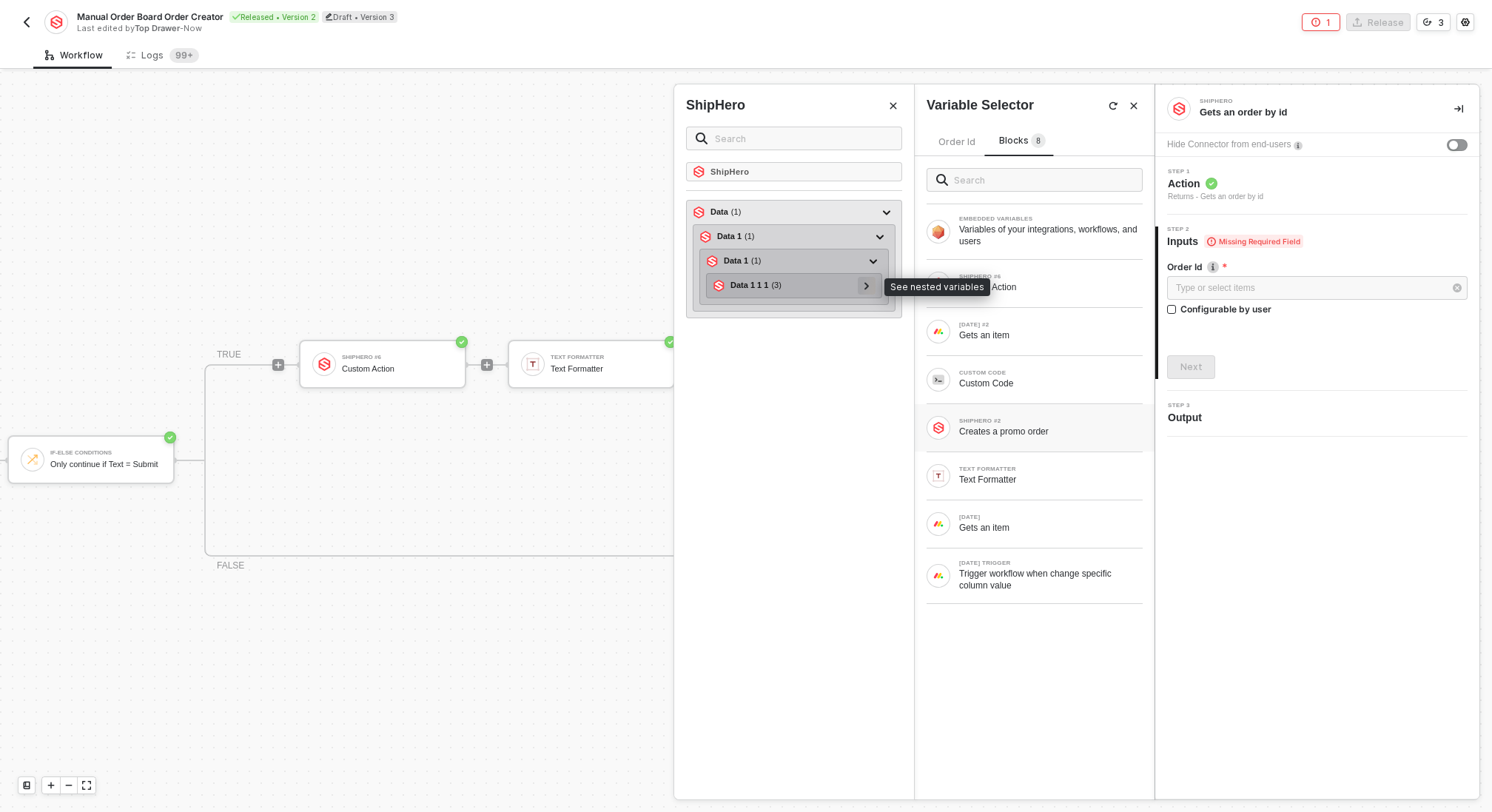
click at [869, 283] on icon at bounding box center [866, 285] width 5 height 8
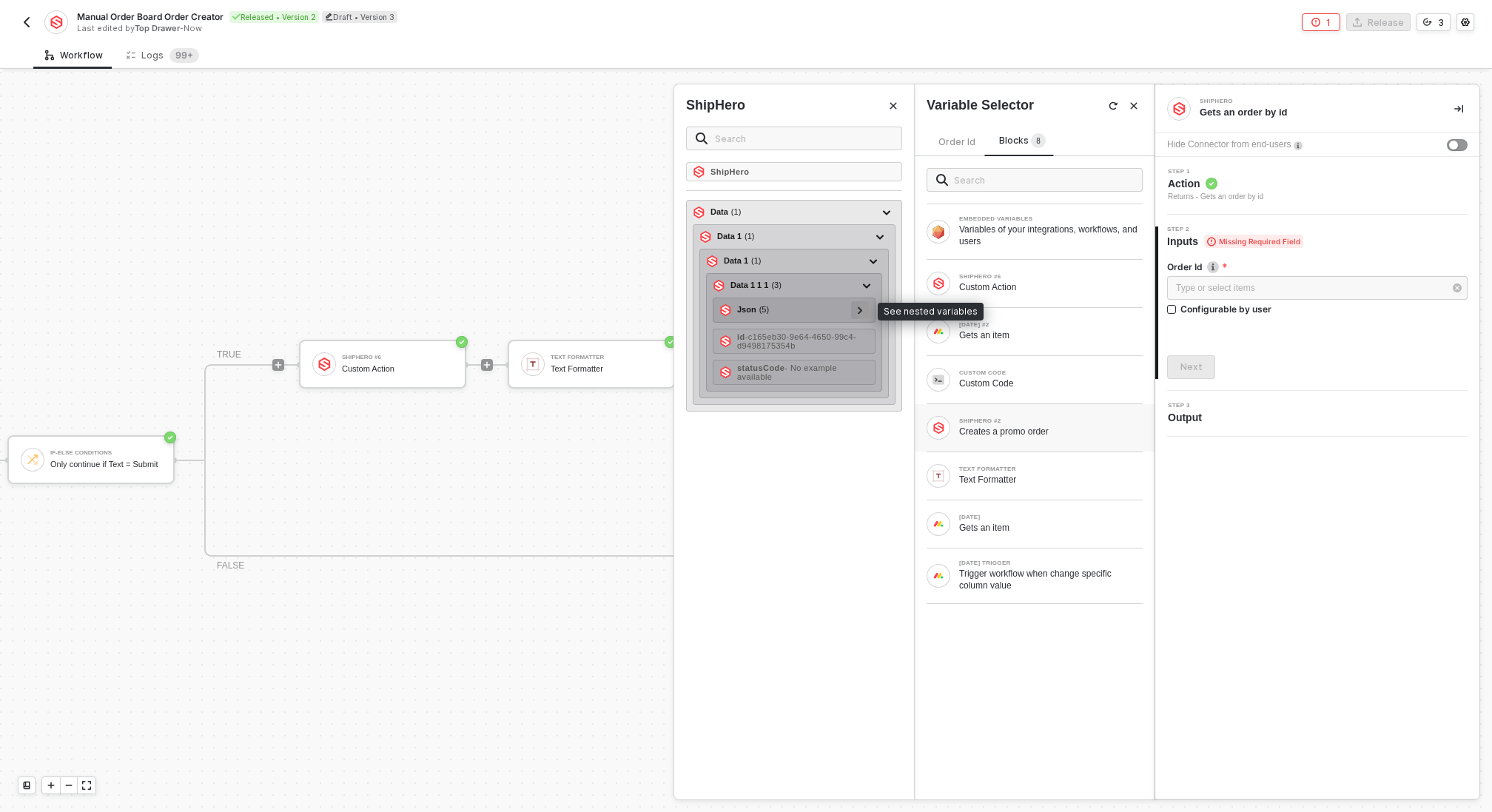
click at [865, 305] on div at bounding box center [860, 310] width 18 height 18
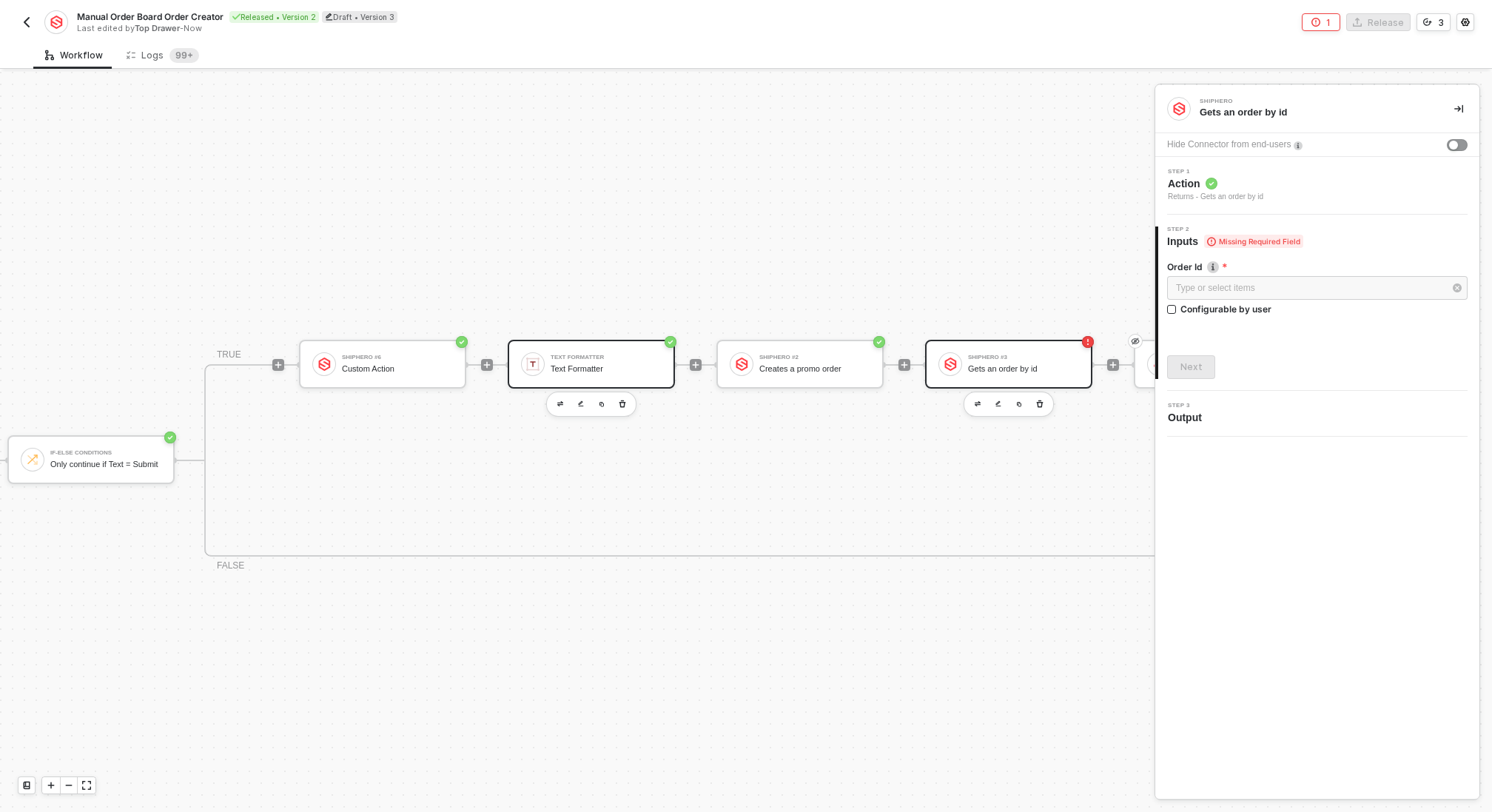
click at [604, 364] on div "Text Formatter" at bounding box center [606, 368] width 111 height 9
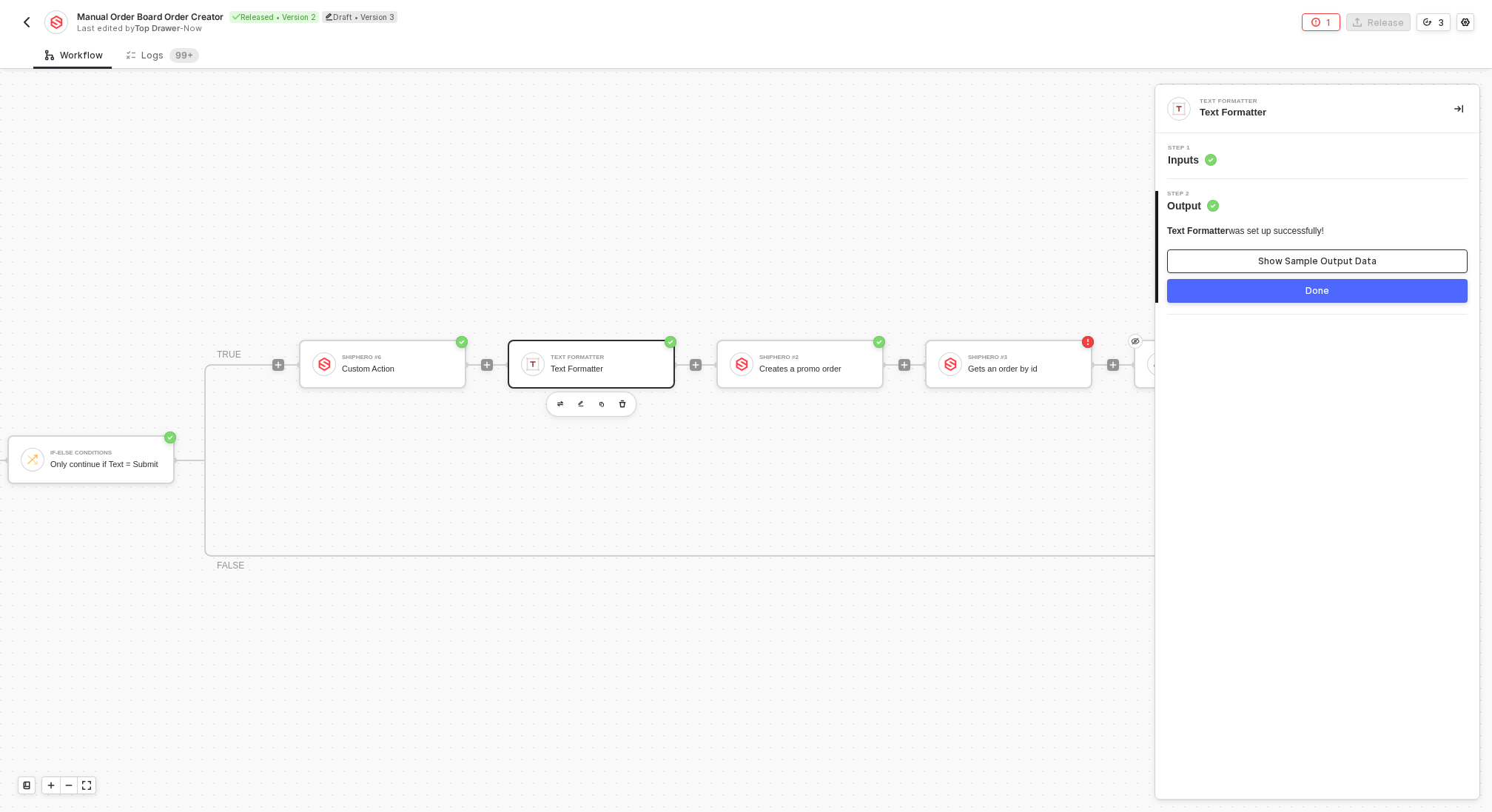
click at [1276, 255] on div "Show Sample Output Data" at bounding box center [1318, 261] width 119 height 12
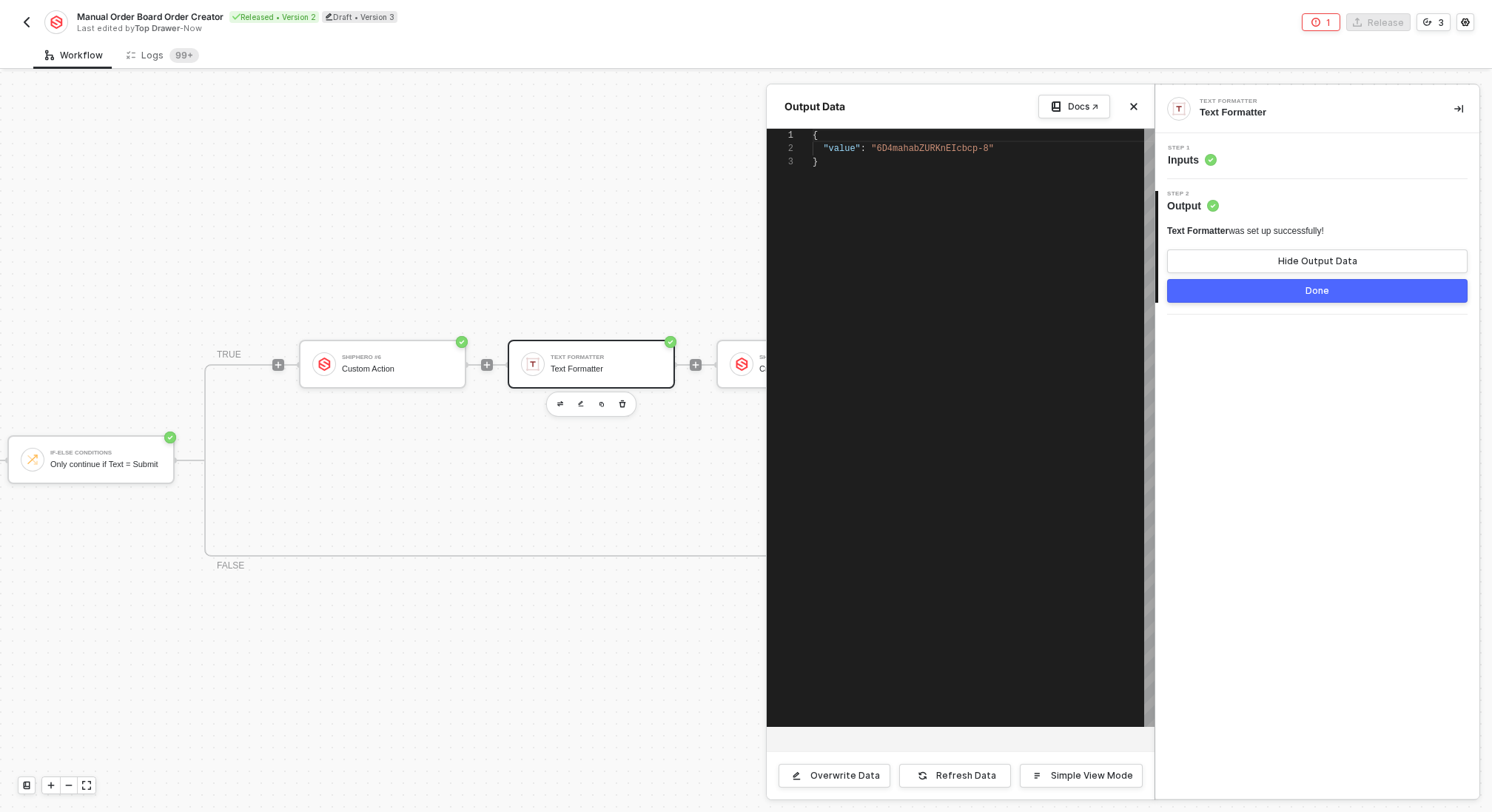
scroll to position [26, 0]
click at [1266, 288] on button "Done" at bounding box center [1318, 290] width 301 height 24
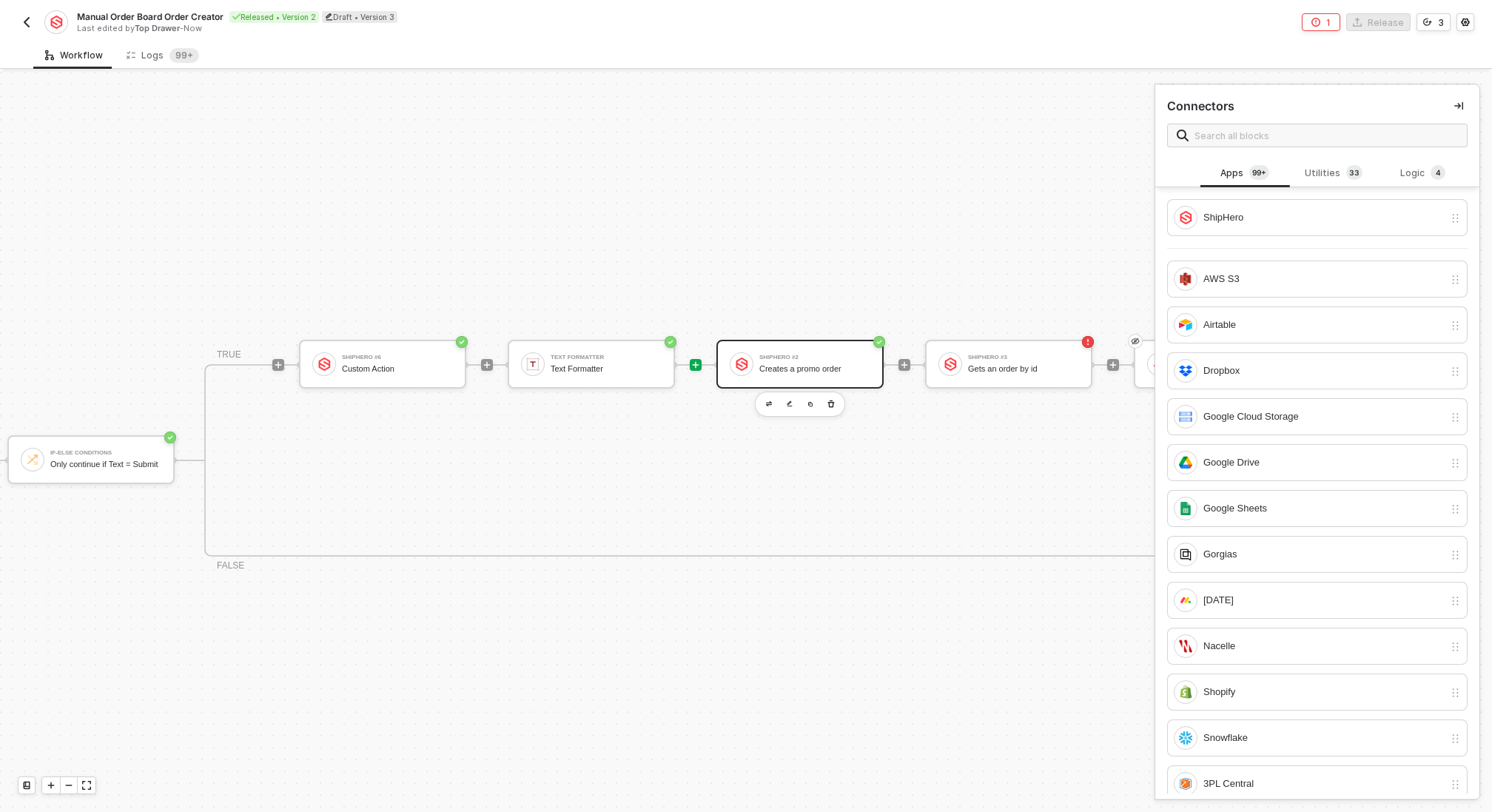
click at [831, 372] on div "Creates a promo order" at bounding box center [815, 368] width 111 height 9
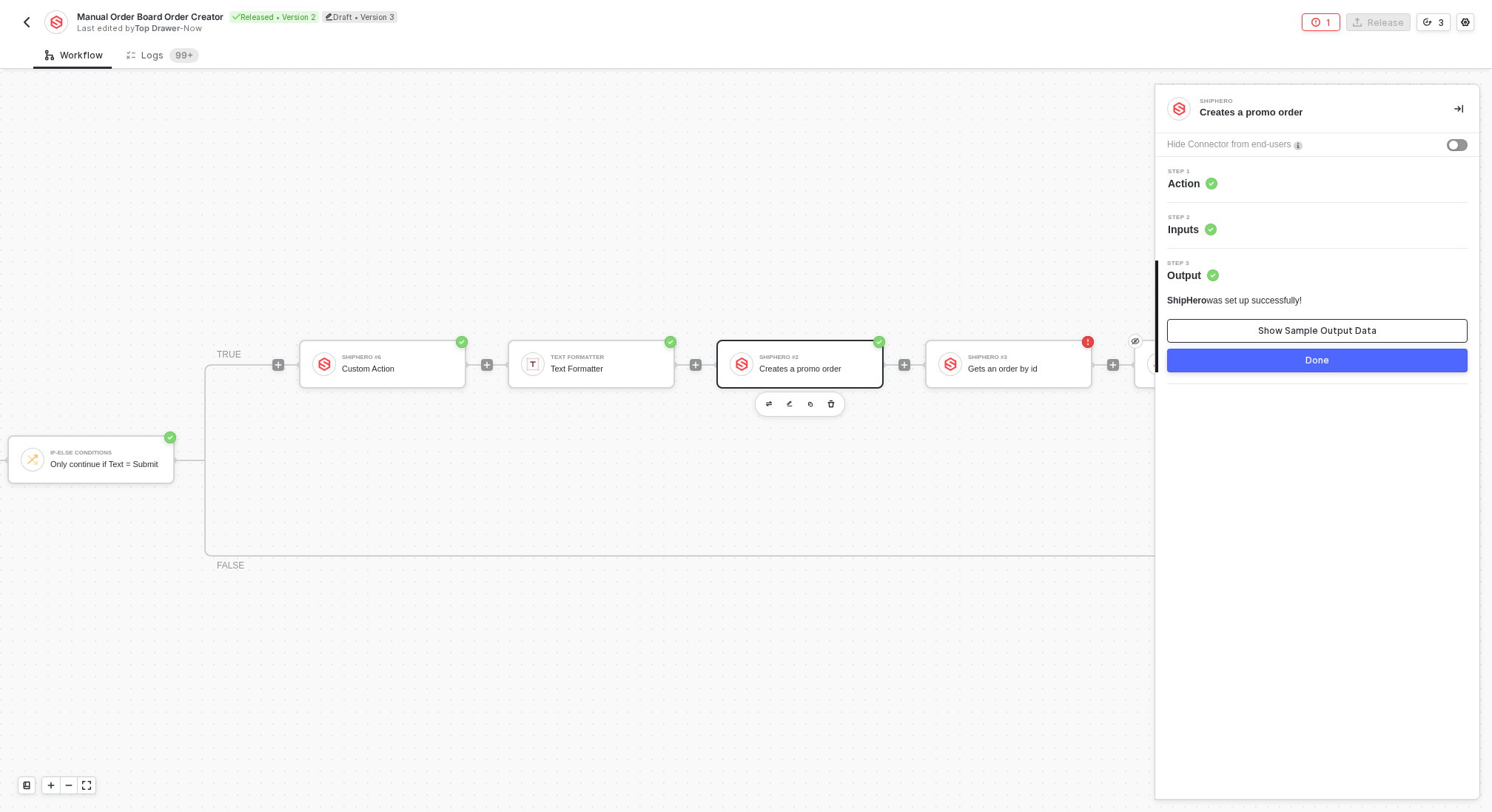
click at [1332, 326] on div "Show Sample Output Data" at bounding box center [1318, 331] width 119 height 12
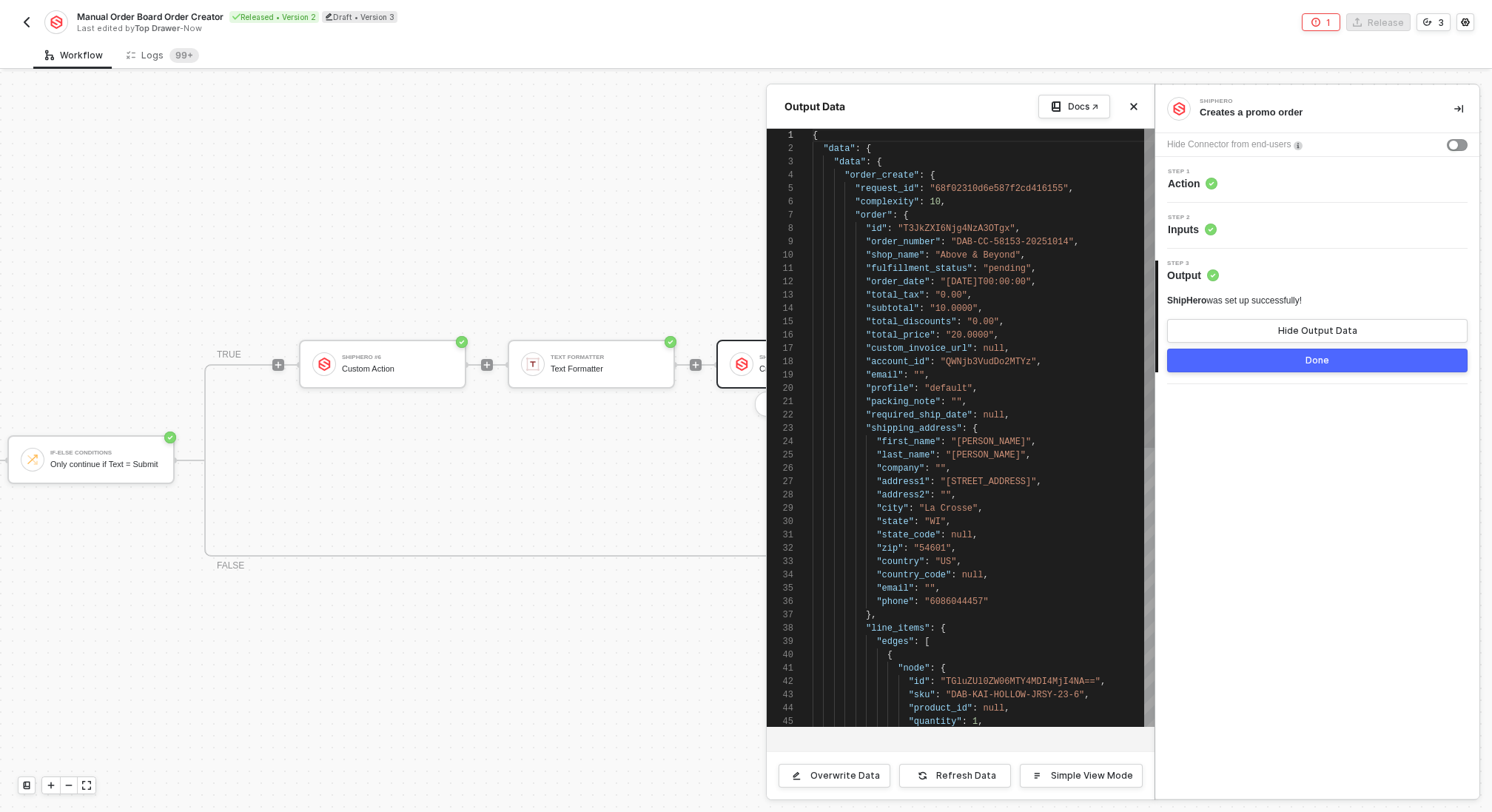
scroll to position [133, 0]
click at [1268, 367] on button "Done" at bounding box center [1318, 360] width 301 height 24
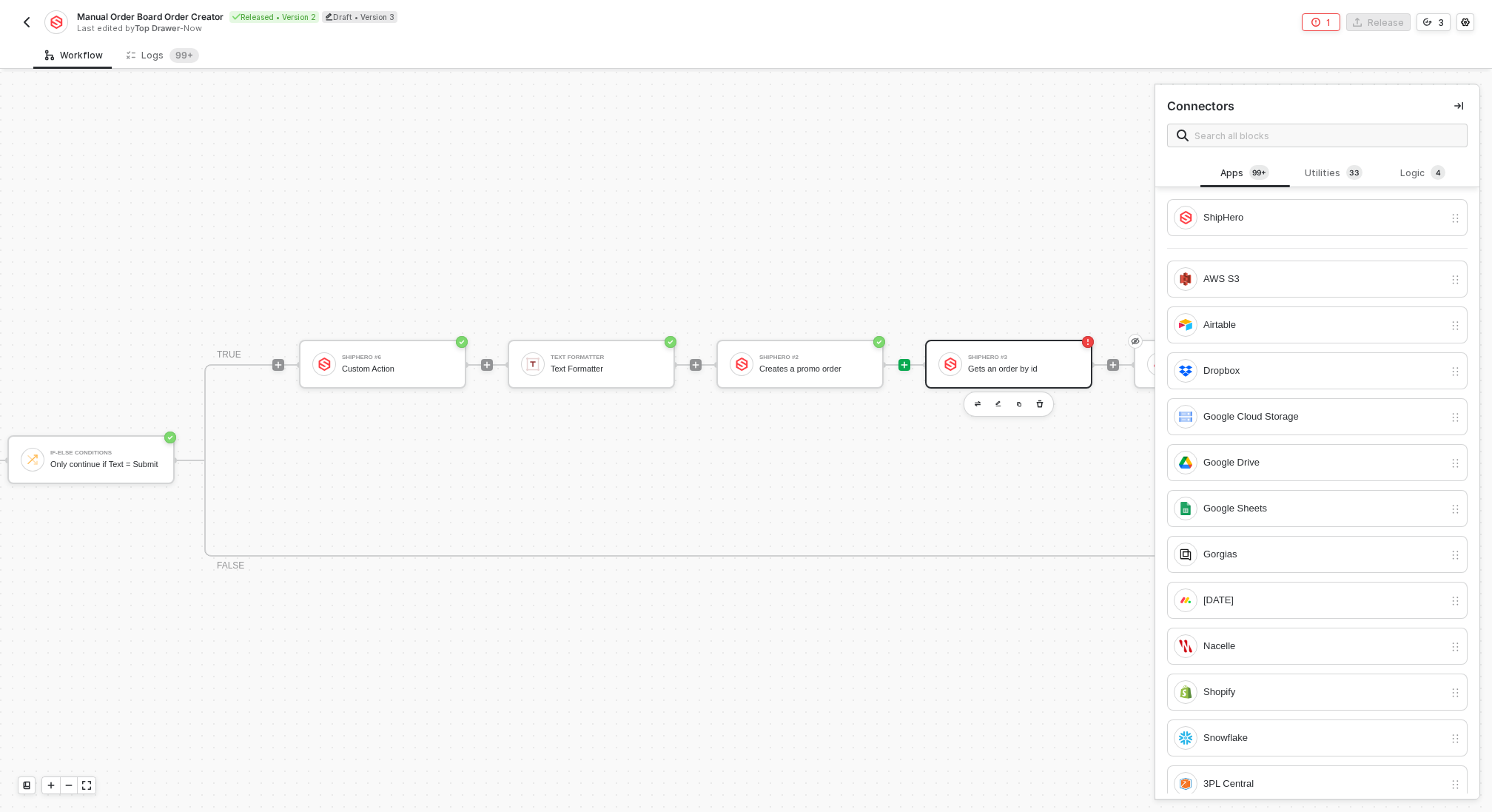
click at [1012, 369] on div "Gets an order by id" at bounding box center [1024, 368] width 111 height 9
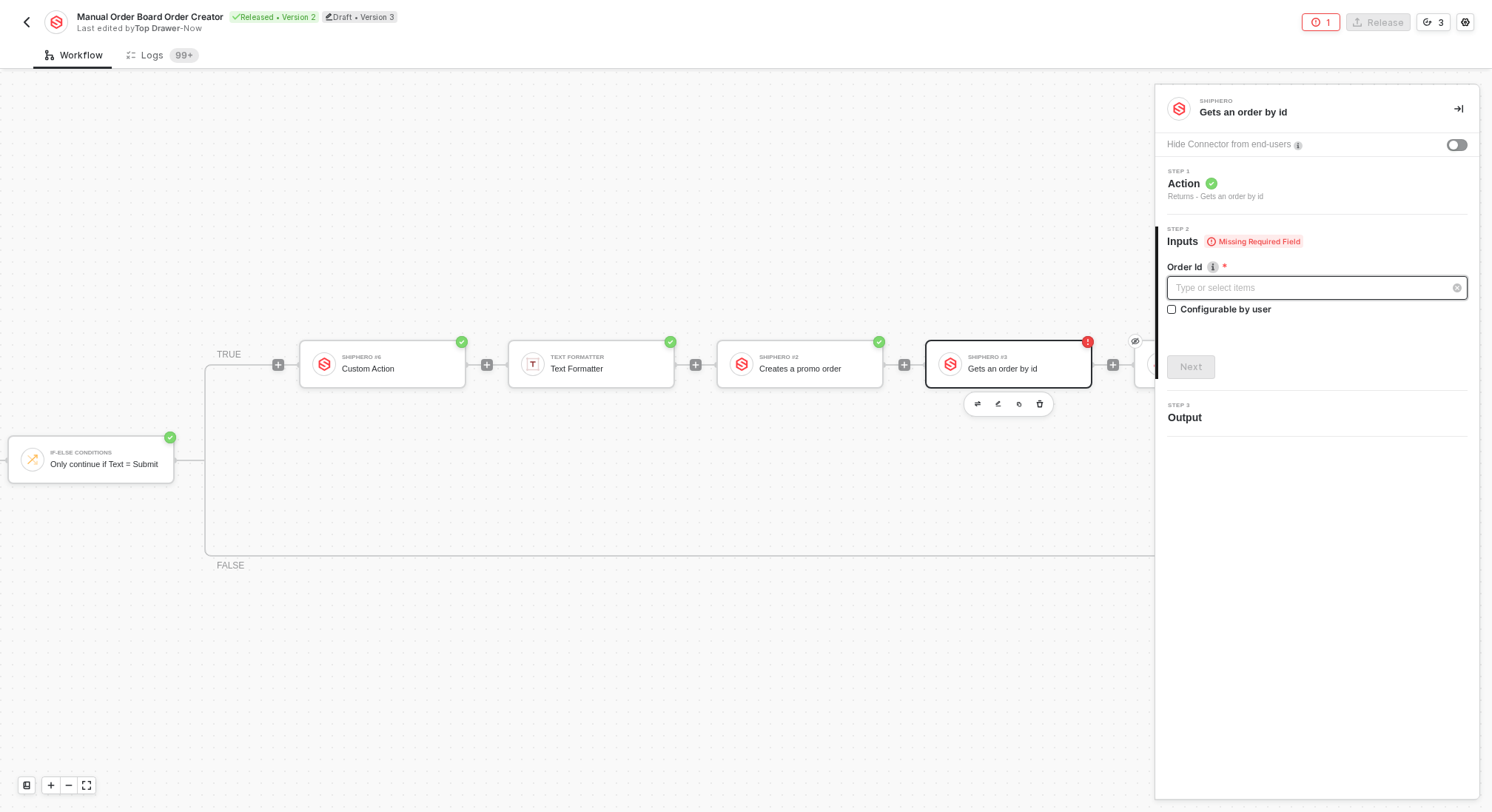
click at [1245, 284] on div "Type or select items ﻿" at bounding box center [1310, 287] width 268 height 14
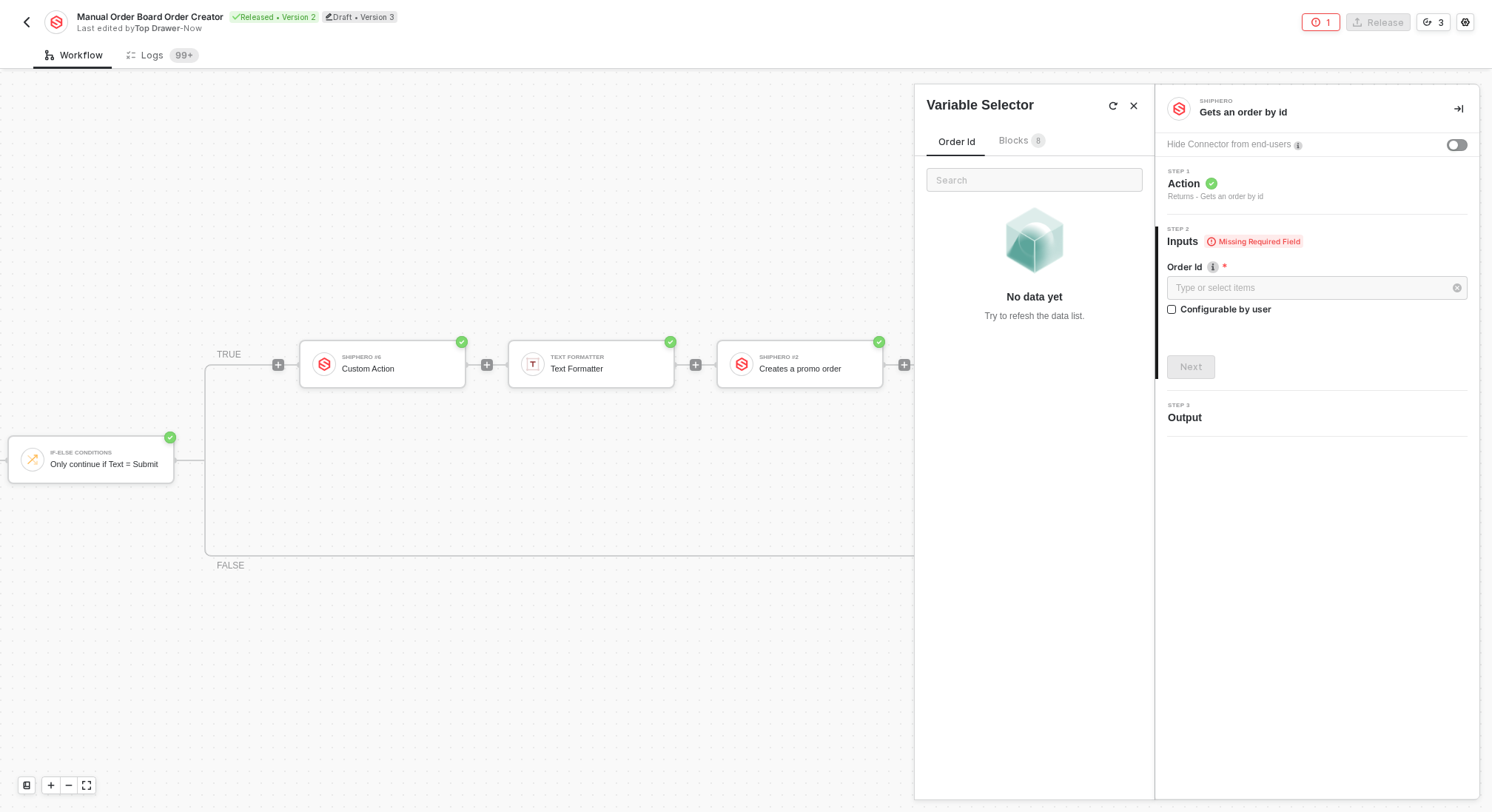
click at [1016, 138] on span "Blocks 8" at bounding box center [1022, 140] width 46 height 11
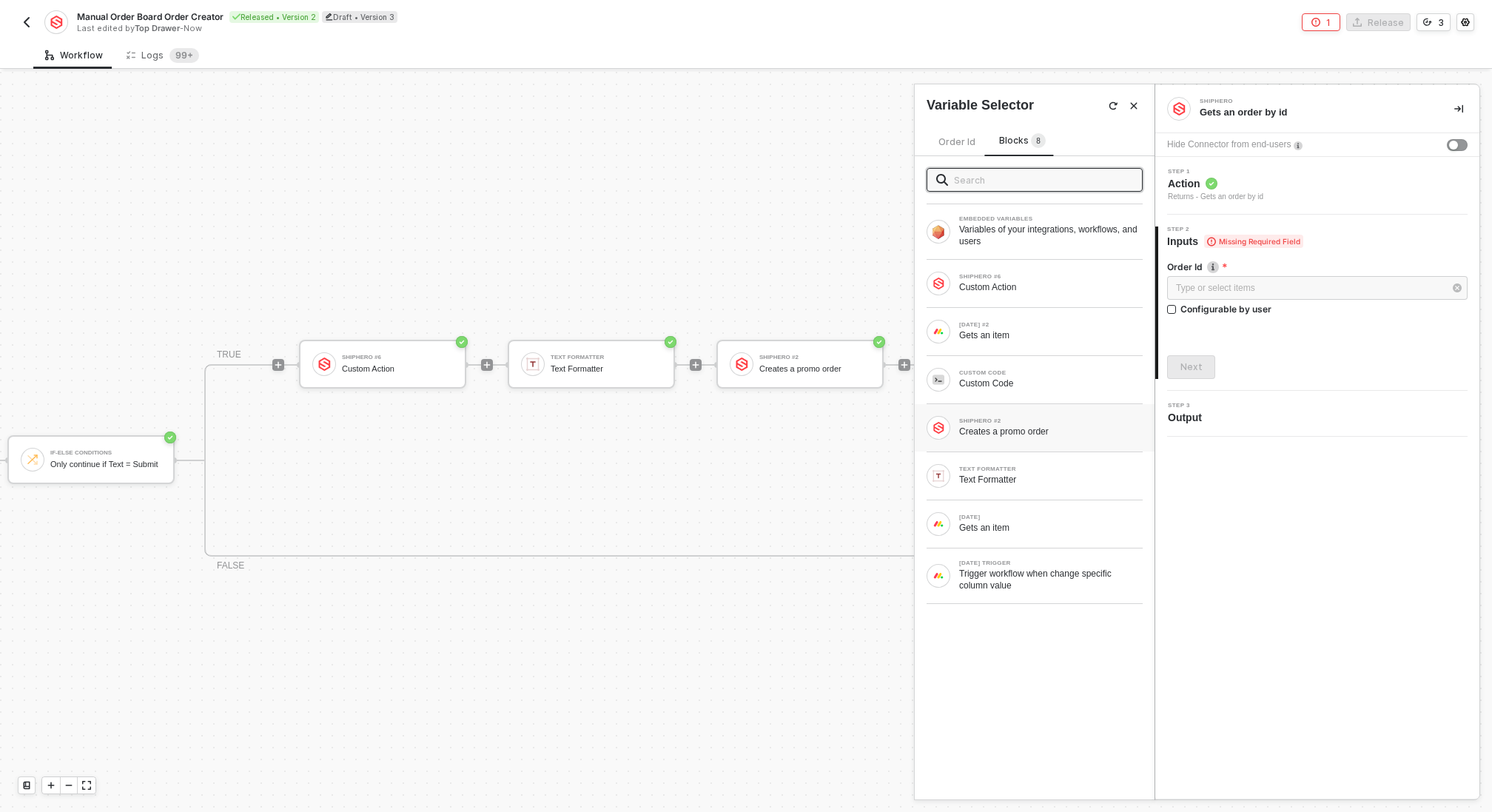
click at [1007, 436] on div "SHIPHERO #2 Creates a promo order" at bounding box center [1034, 427] width 216 height 24
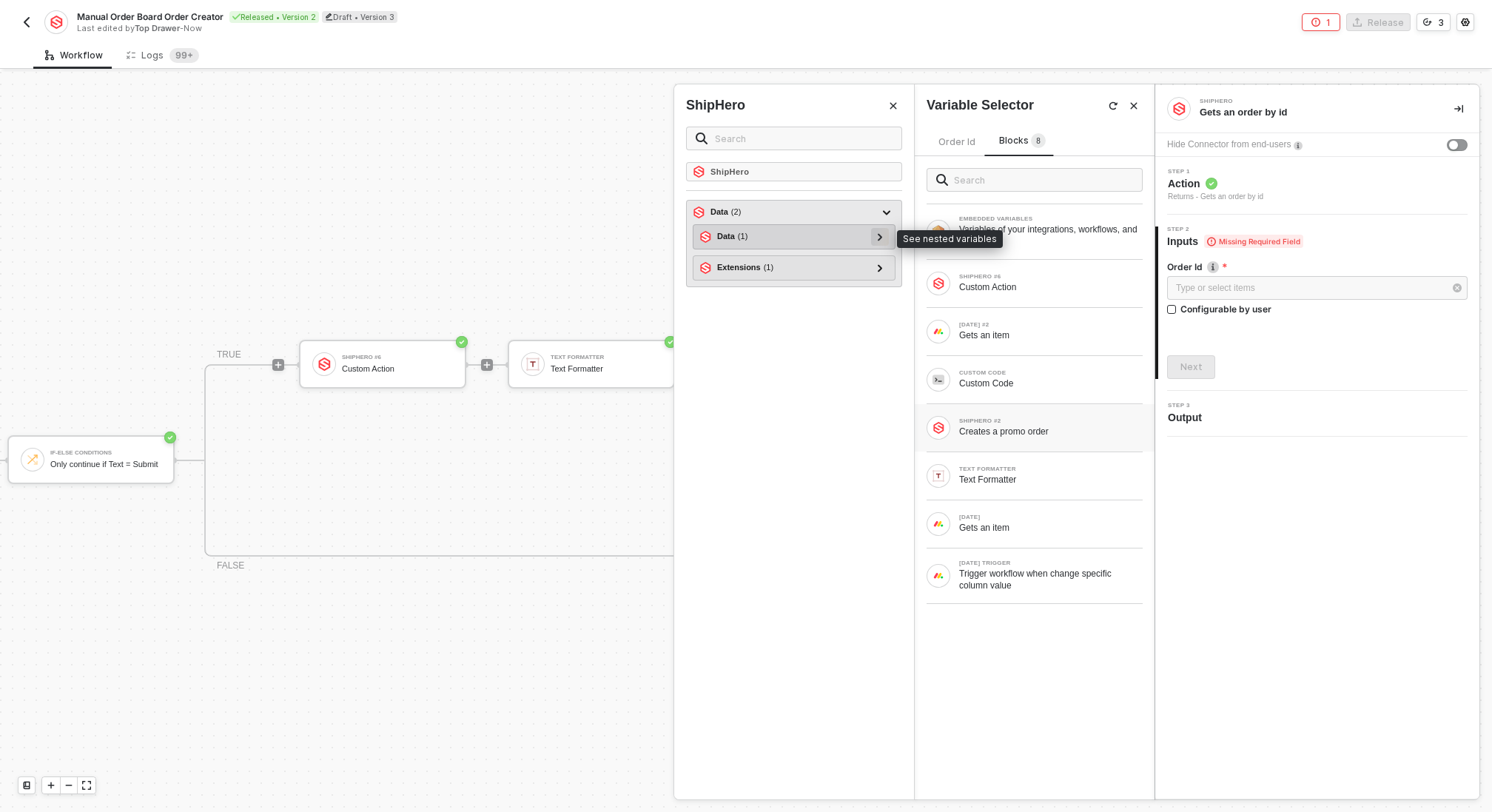
click at [875, 228] on div at bounding box center [879, 236] width 18 height 18
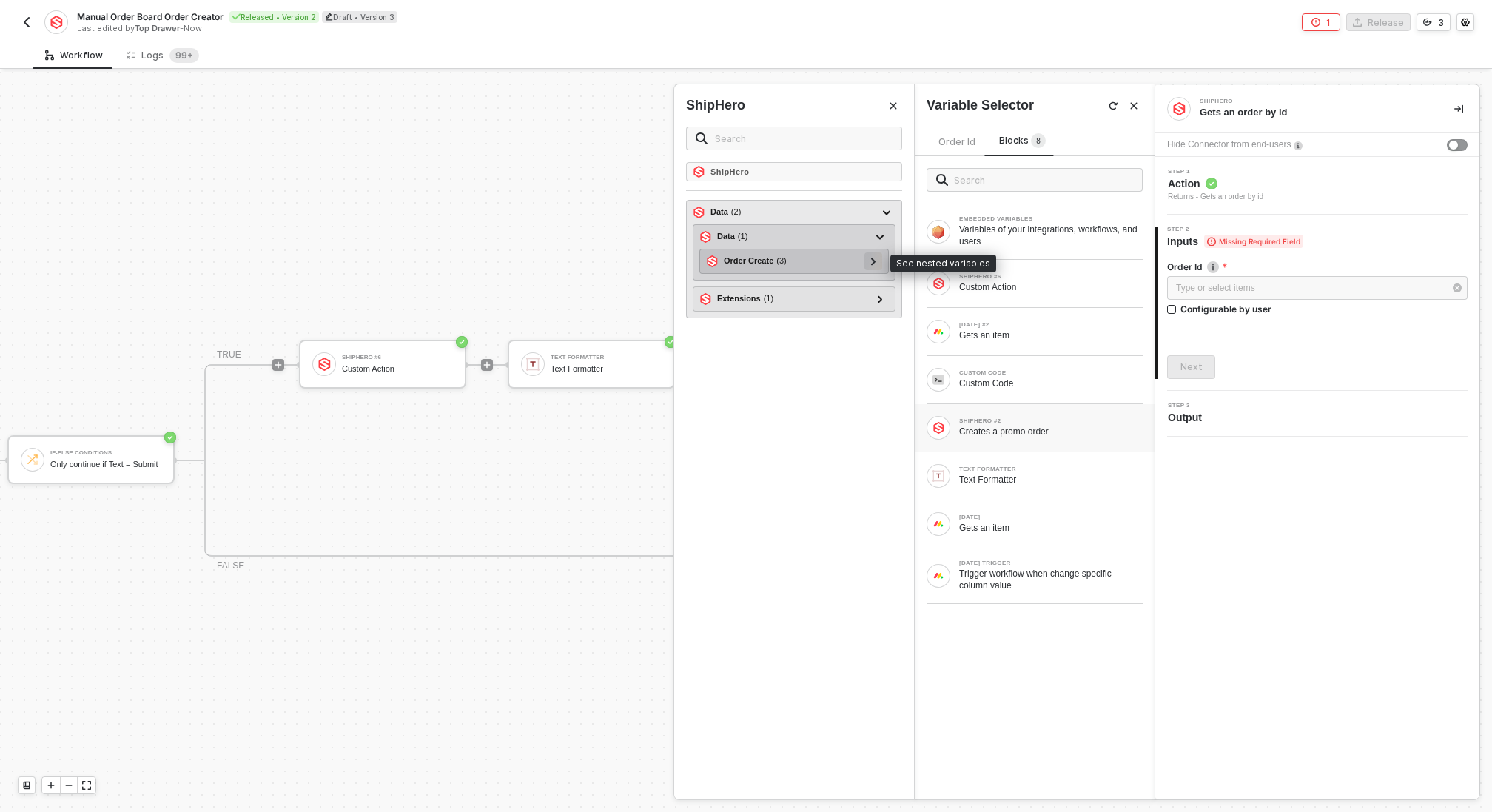
click at [876, 257] on icon at bounding box center [873, 261] width 5 height 8
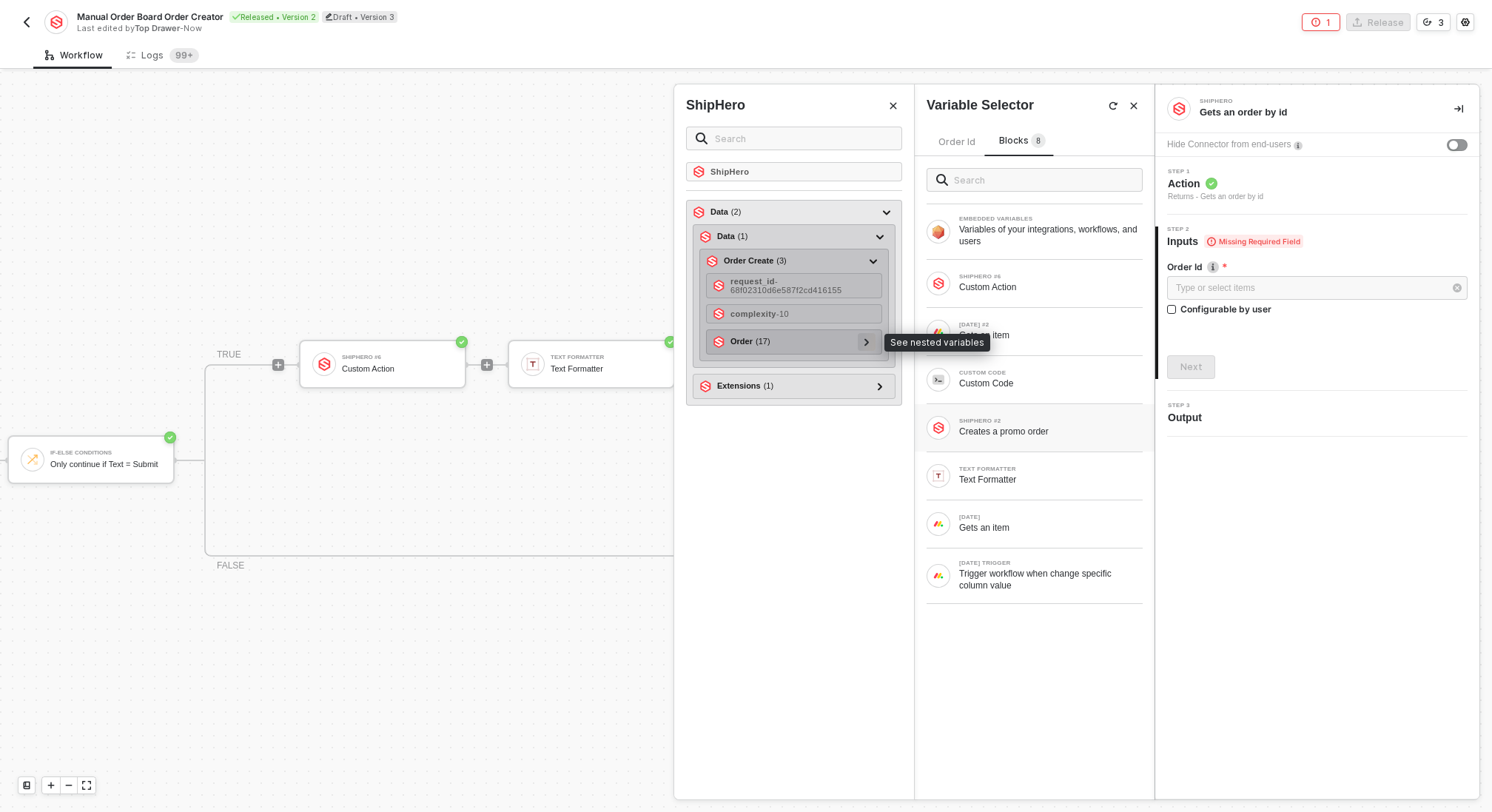
click at [870, 333] on div at bounding box center [867, 340] width 8 height 16
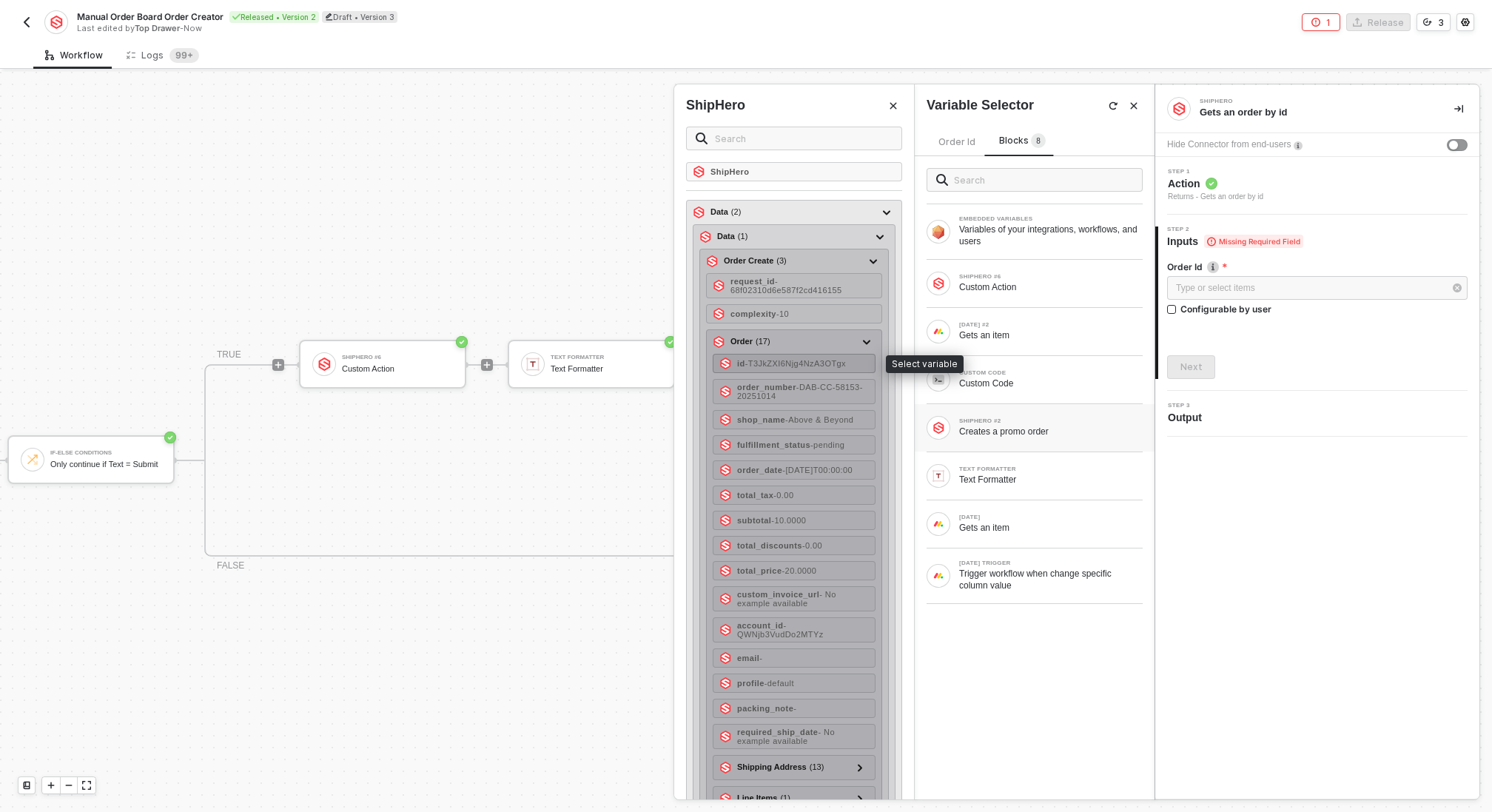
click at [840, 359] on span "- T3JkZXI6Njg4NzA3OTgx" at bounding box center [795, 363] width 101 height 8
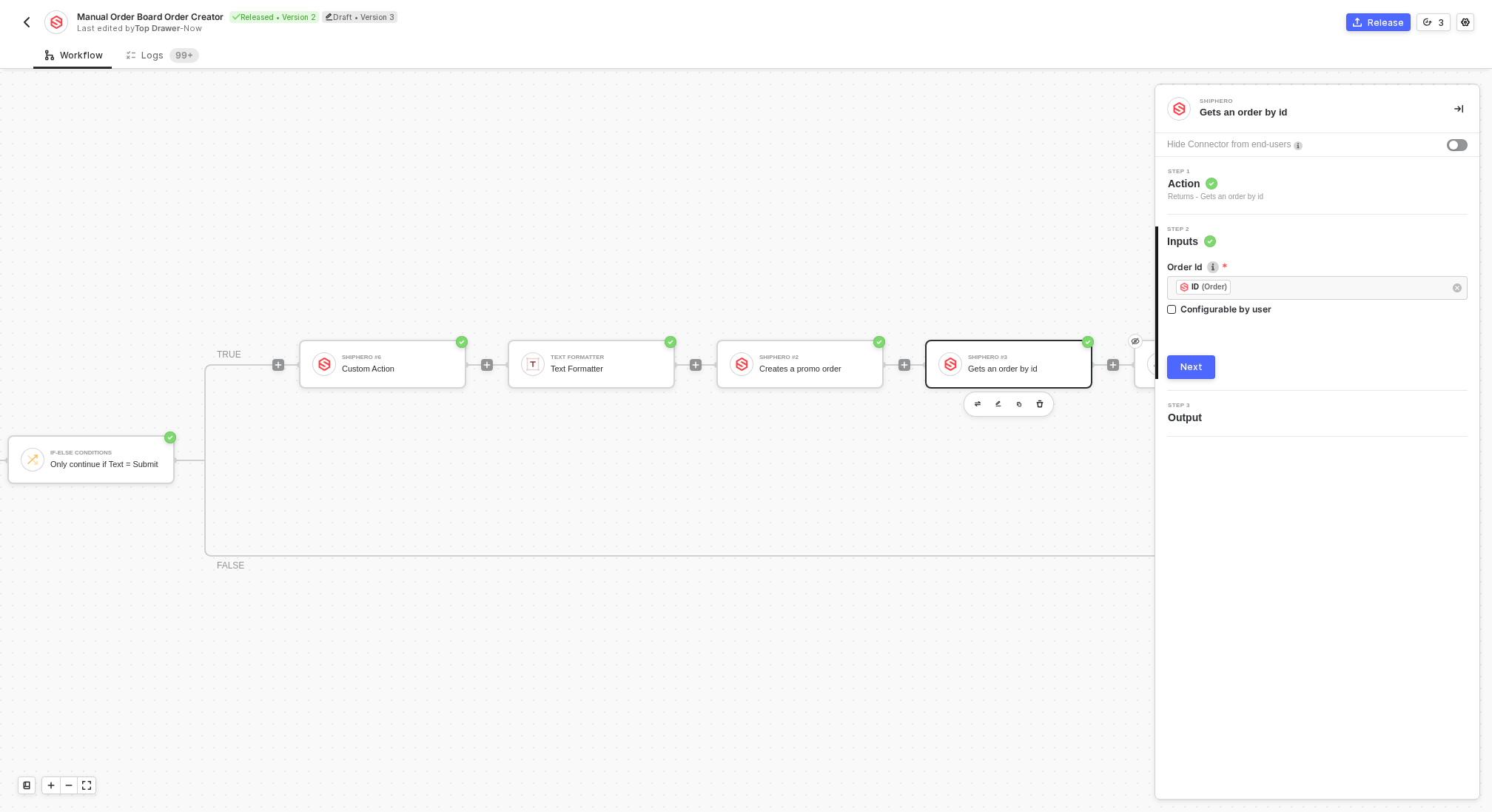
click at [1193, 366] on div "Next" at bounding box center [1192, 366] width 23 height 12
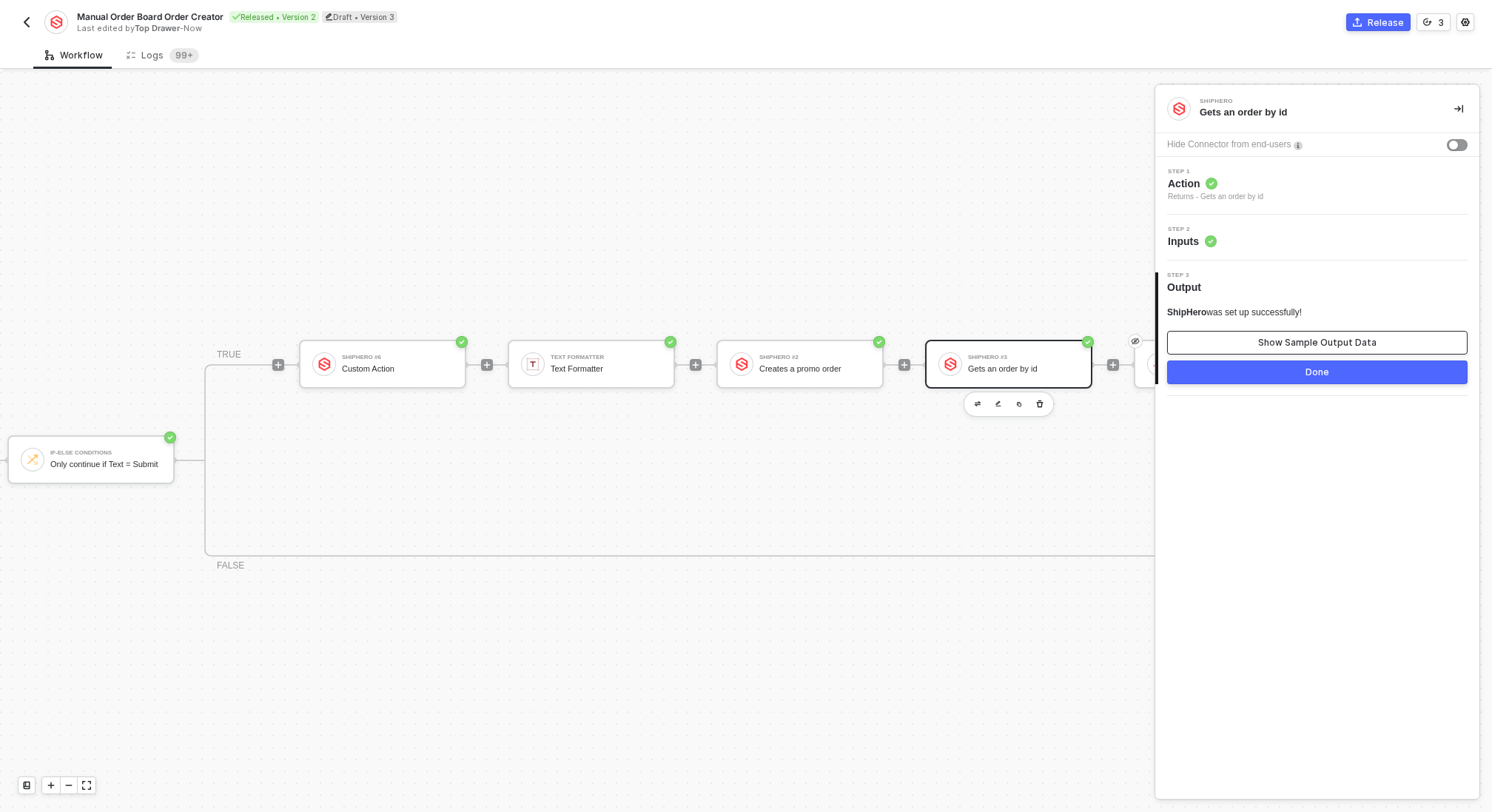
click at [1233, 347] on button "Show Sample Output Data" at bounding box center [1318, 342] width 301 height 24
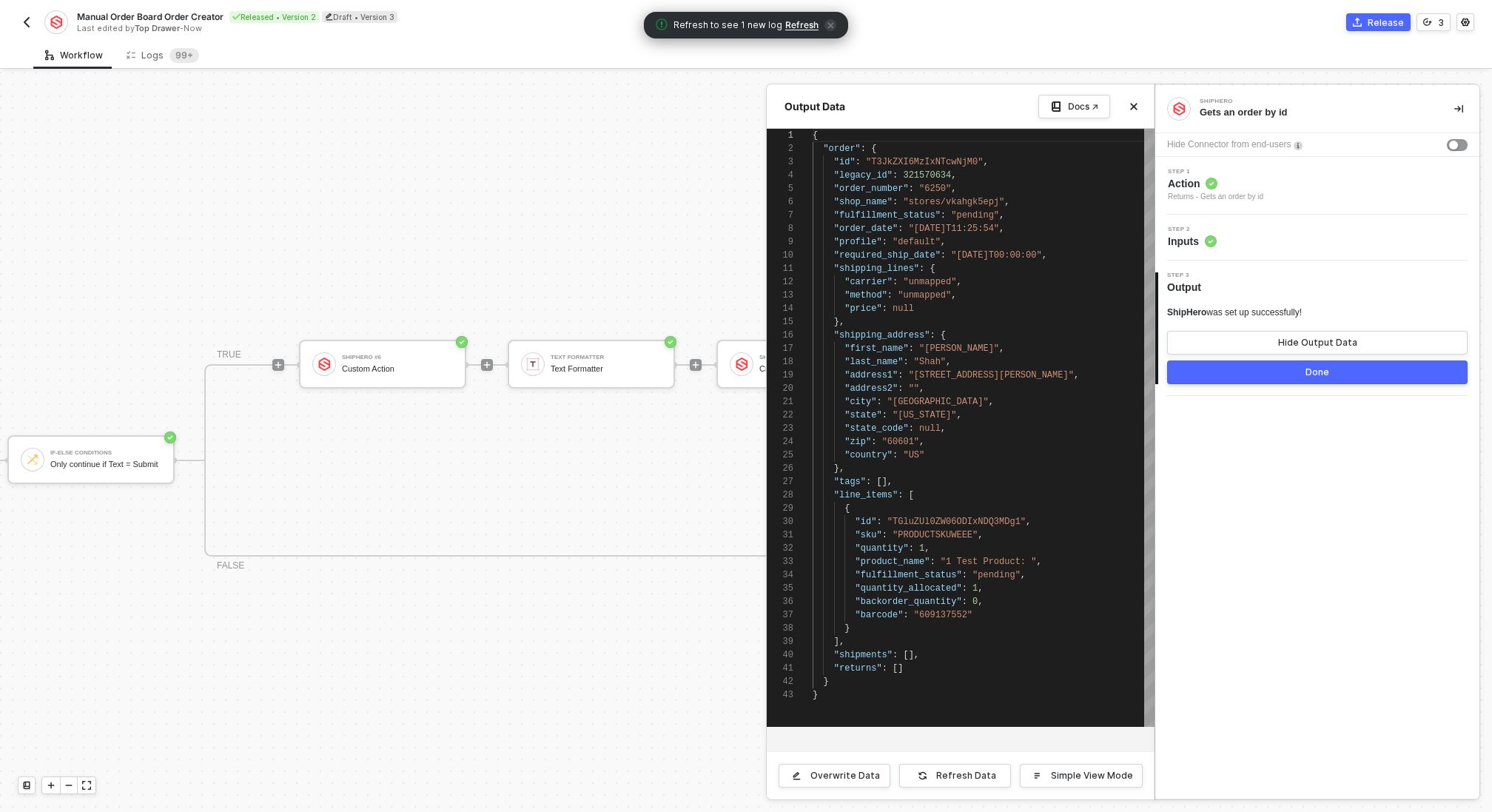
click at [1235, 368] on button "Done" at bounding box center [1318, 371] width 301 height 24
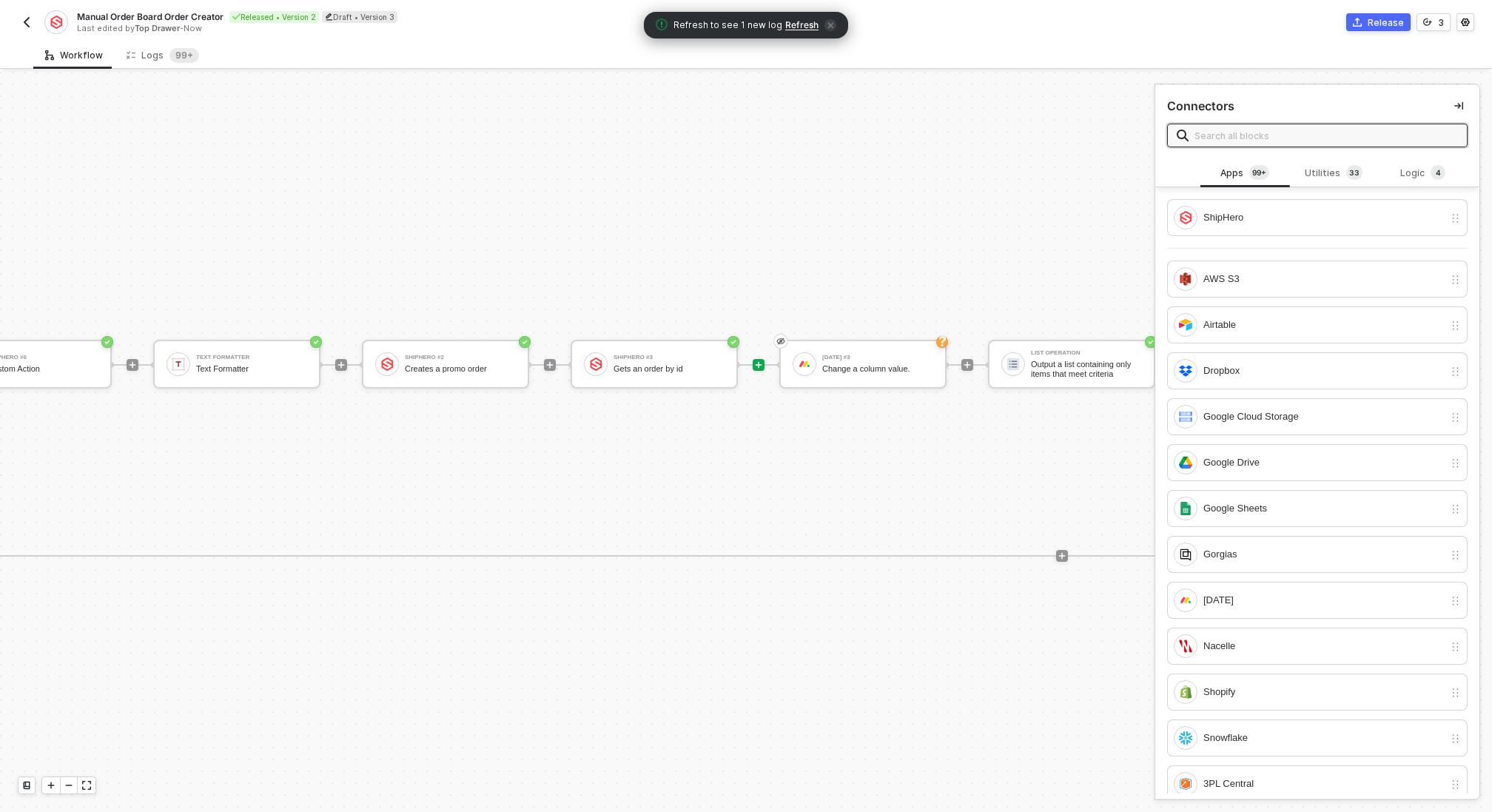
scroll to position [388, 1202]
click at [900, 371] on div "Change a column value." at bounding box center [876, 368] width 111 height 9
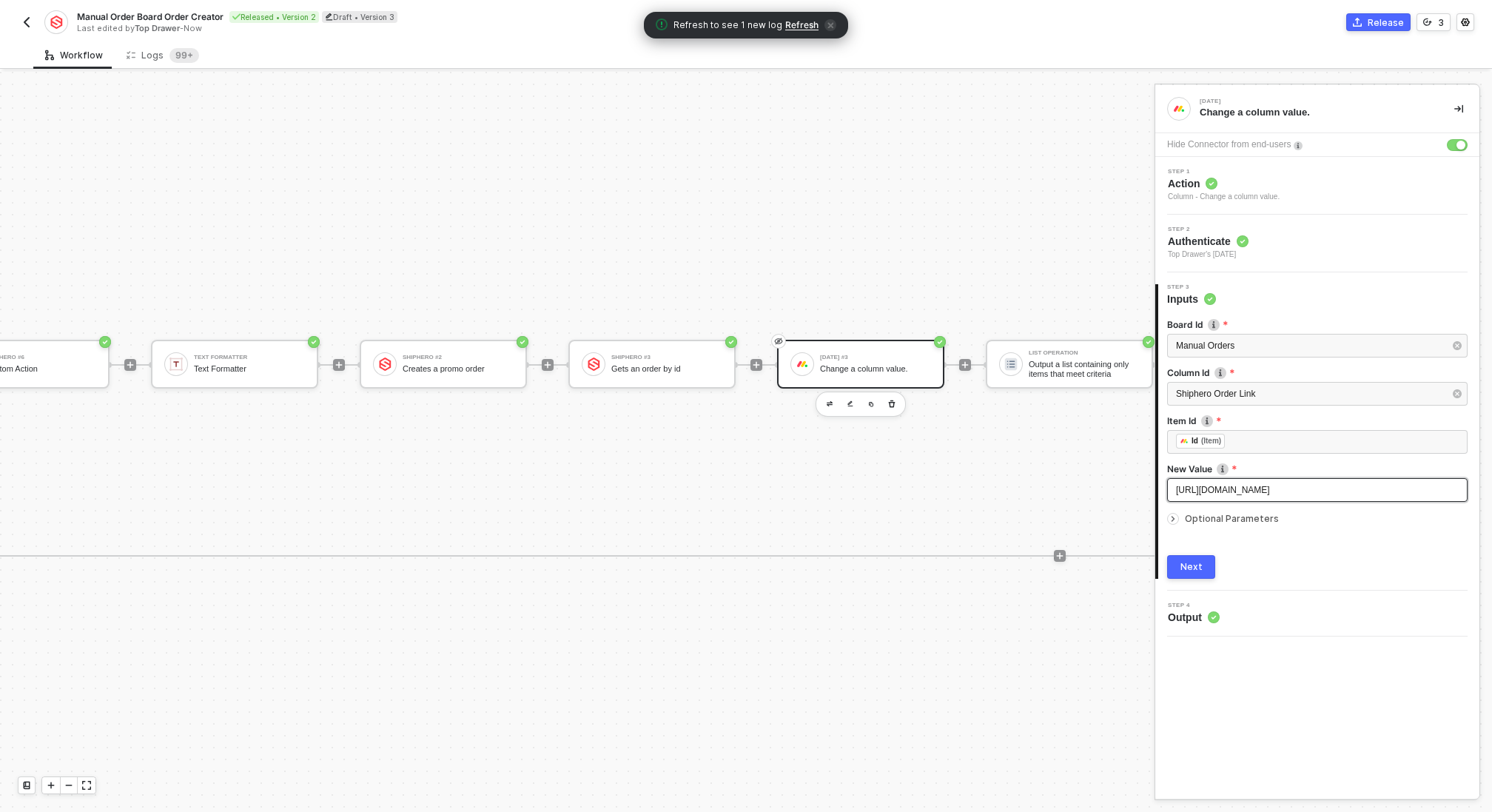
click at [1417, 491] on div "https://app.shiphero.com/dashboard/orders/details/ ﻿" at bounding box center [1318, 490] width 283 height 14
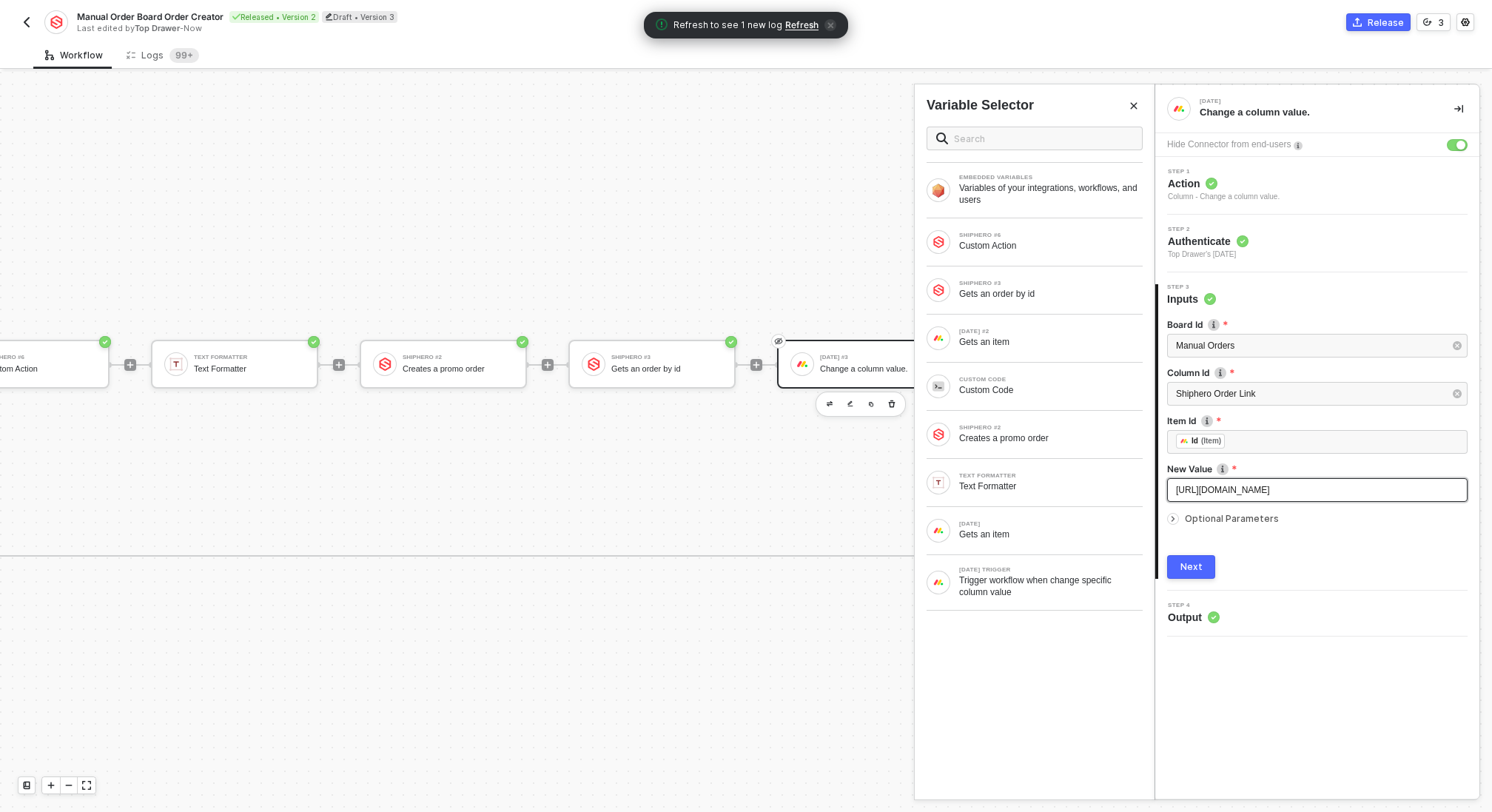
click at [1417, 491] on div "https://app.shiphero.com/dashboard/orders/details/ ﻿" at bounding box center [1318, 490] width 283 height 14
click at [1049, 284] on div "SHIPHERO #3" at bounding box center [1051, 284] width 184 height 6
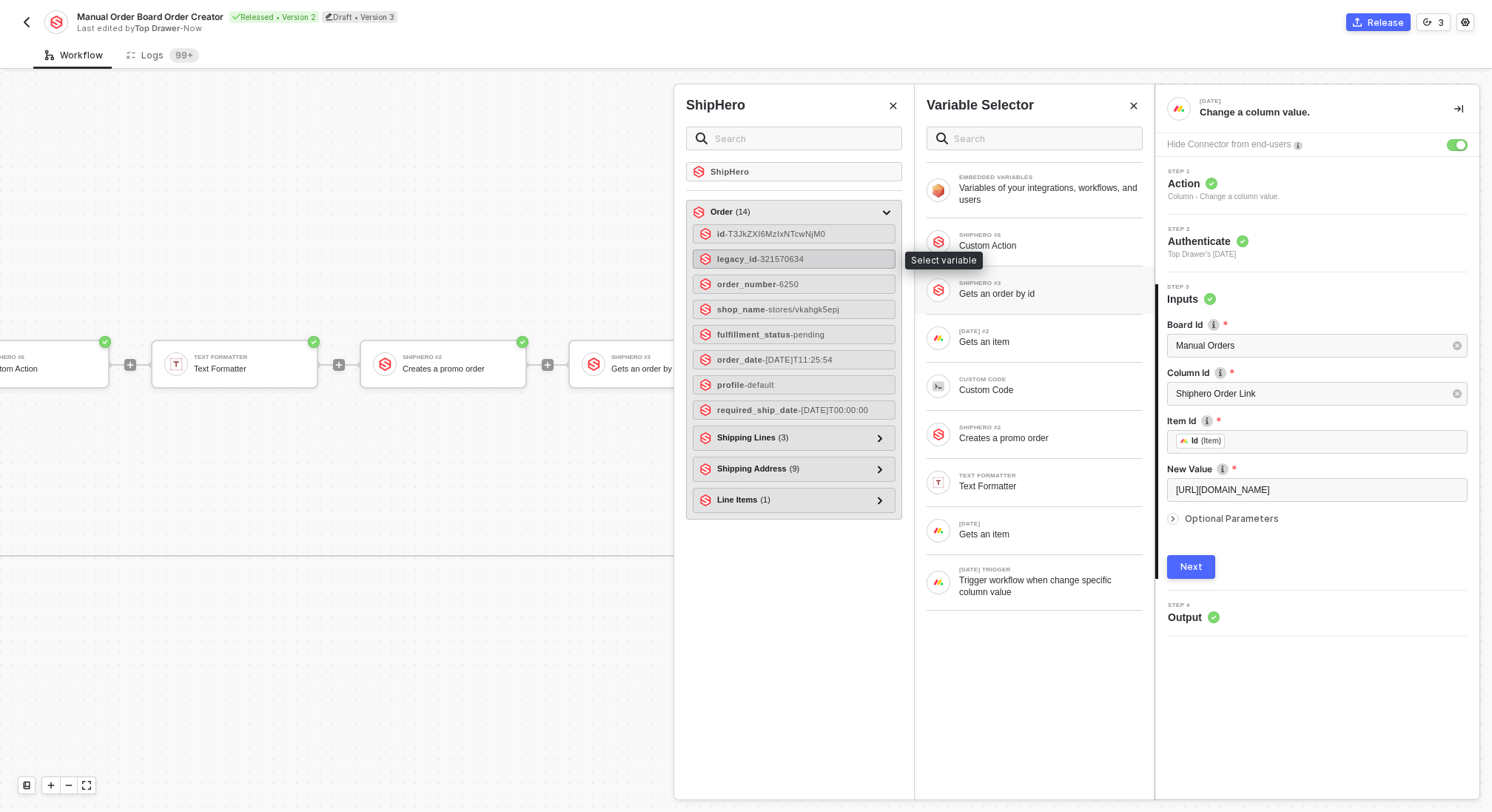
click at [804, 260] on span "- 321570634" at bounding box center [779, 258] width 46 height 8
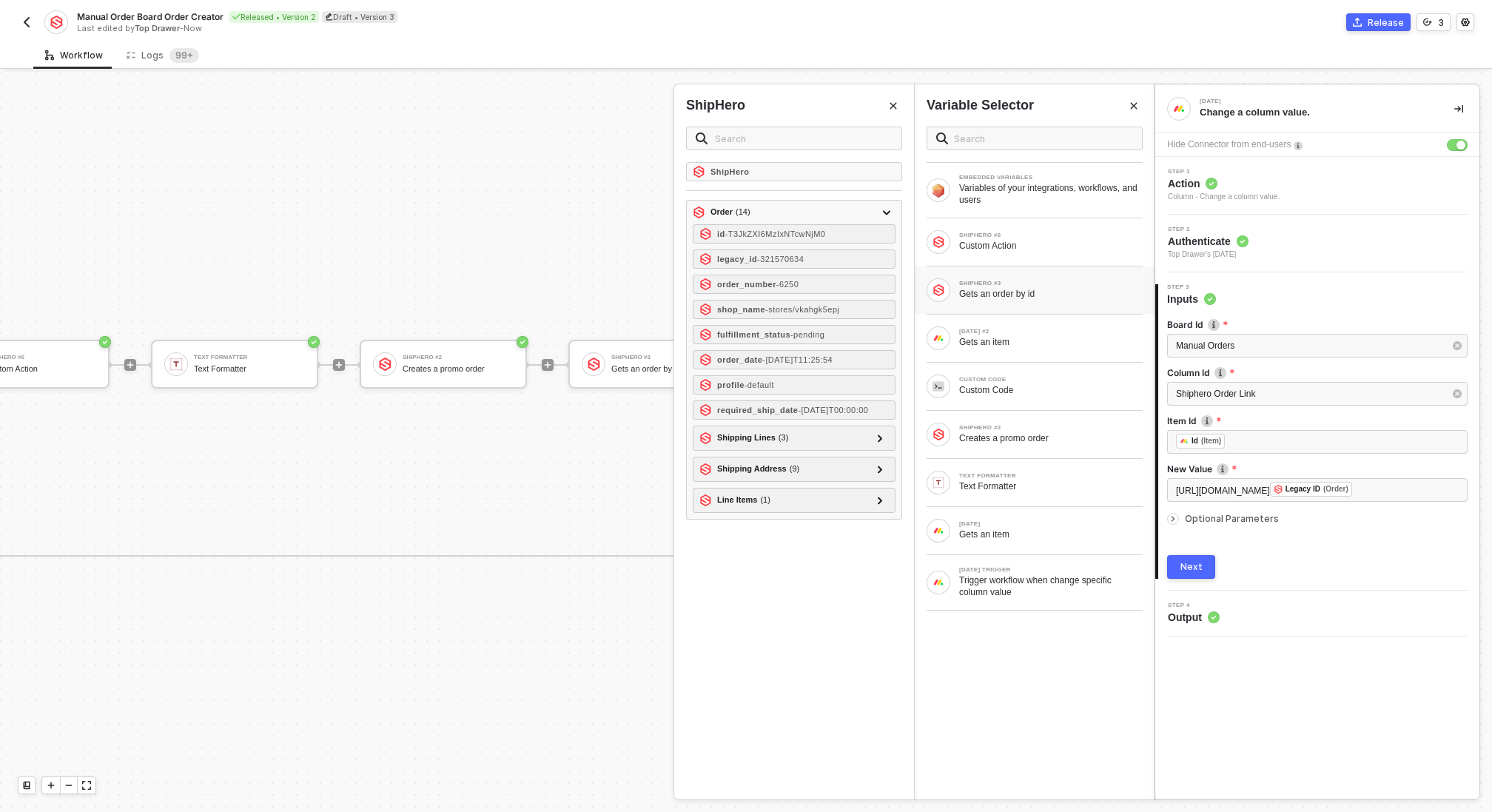
click at [1205, 574] on button "Next" at bounding box center [1191, 566] width 48 height 24
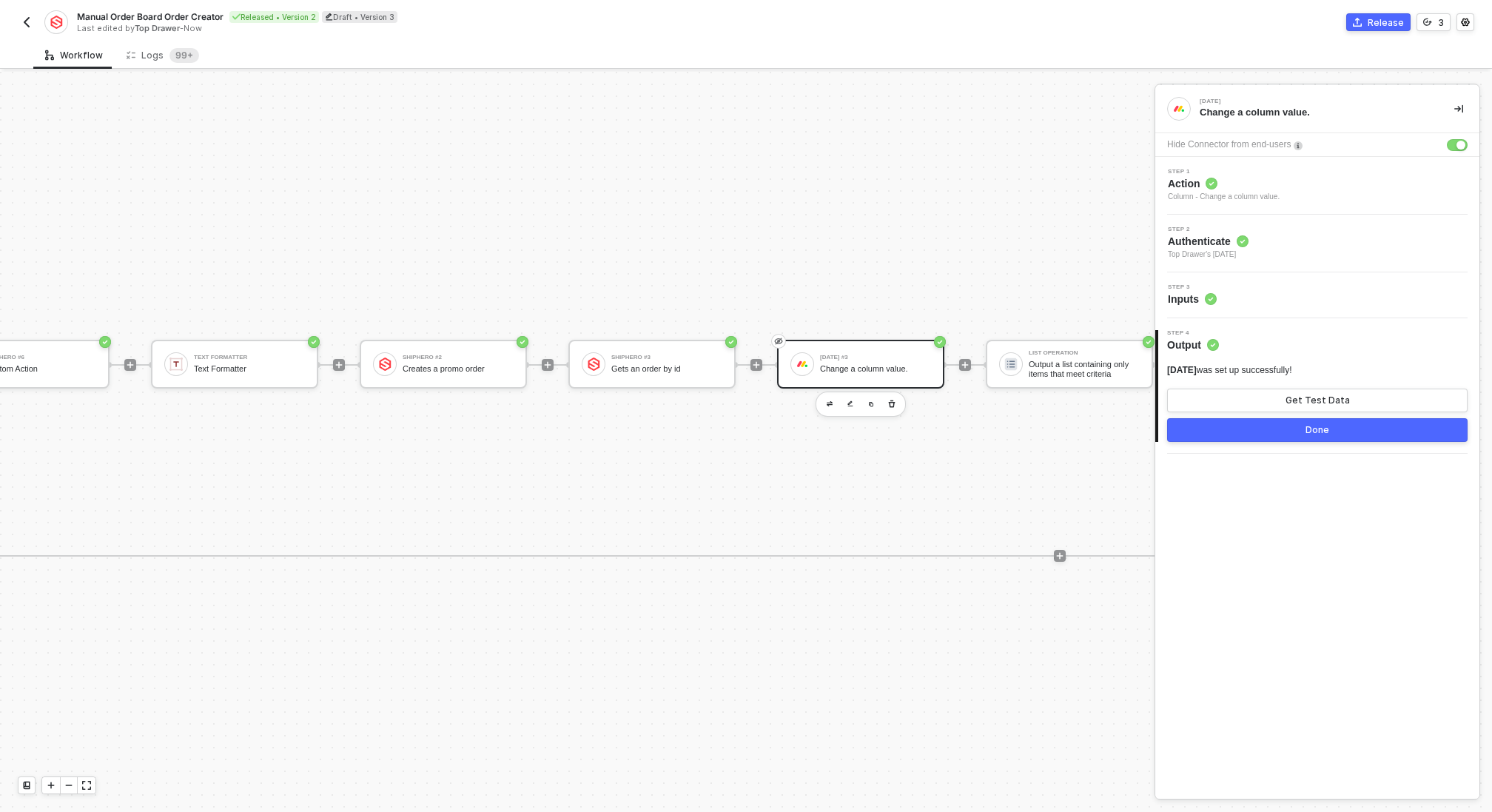
click at [1307, 432] on div "Done" at bounding box center [1317, 430] width 24 height 12
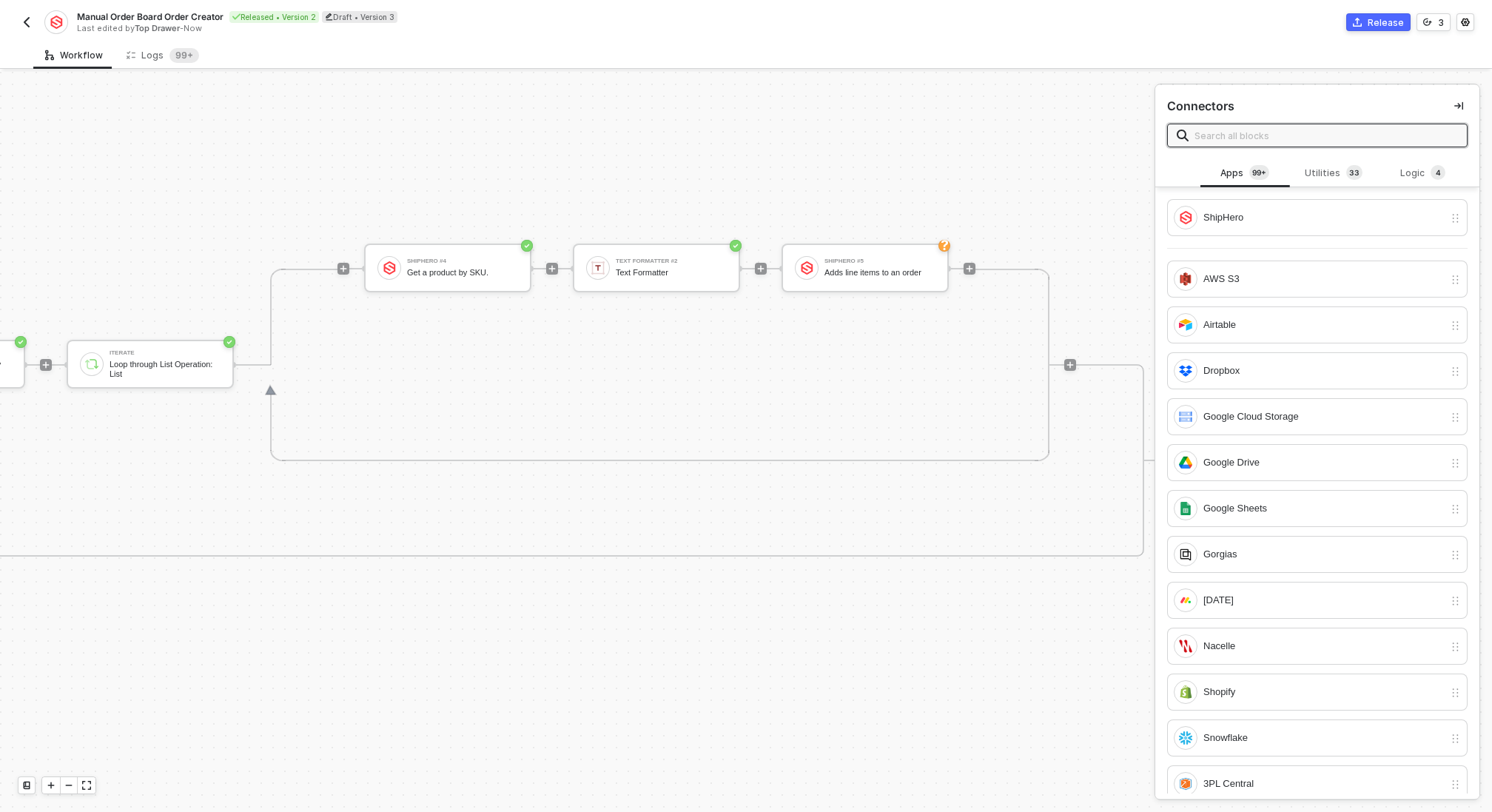
scroll to position [388, 2439]
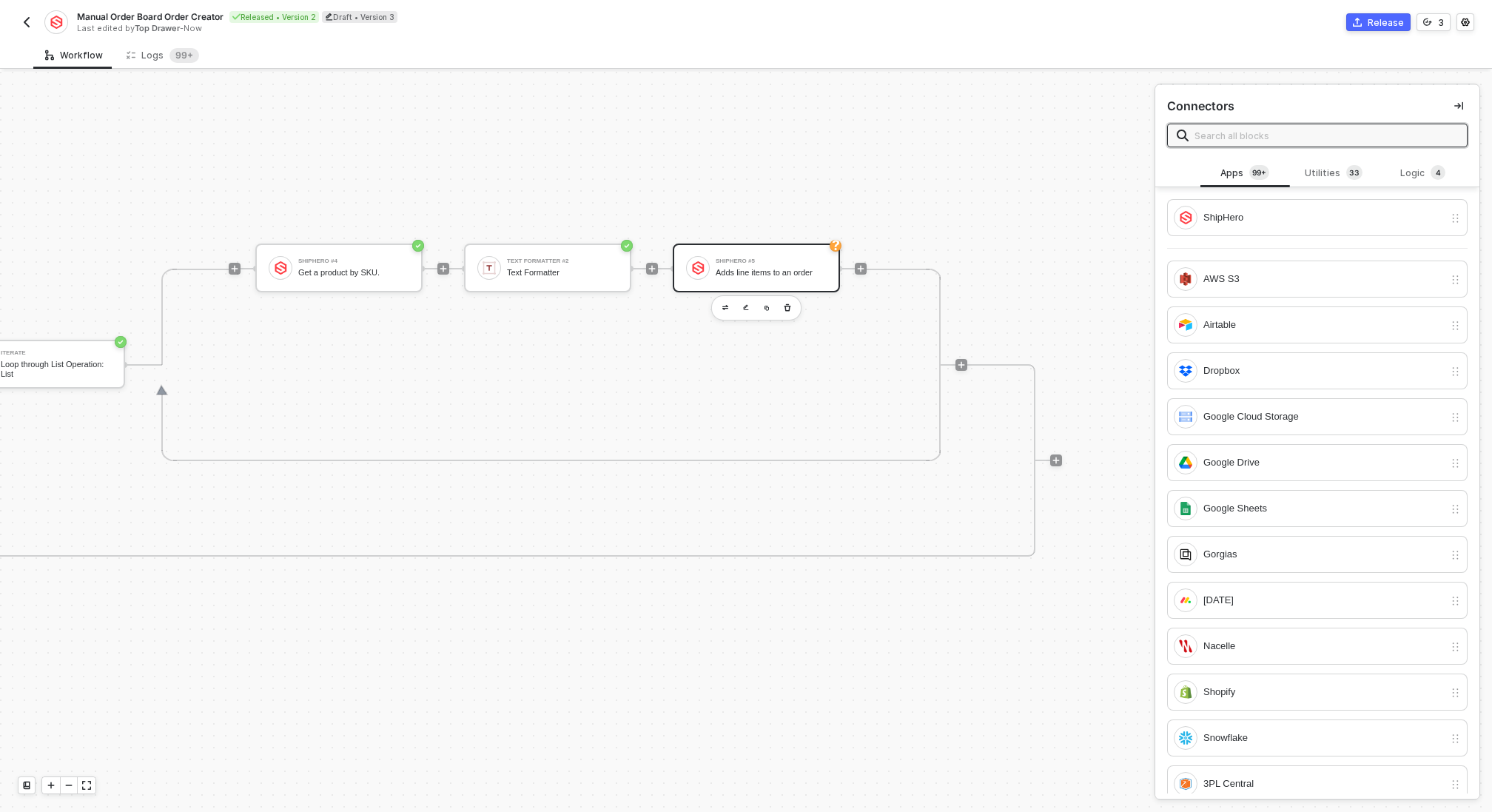
click at [803, 274] on div "Adds line items to an order" at bounding box center [771, 272] width 111 height 9
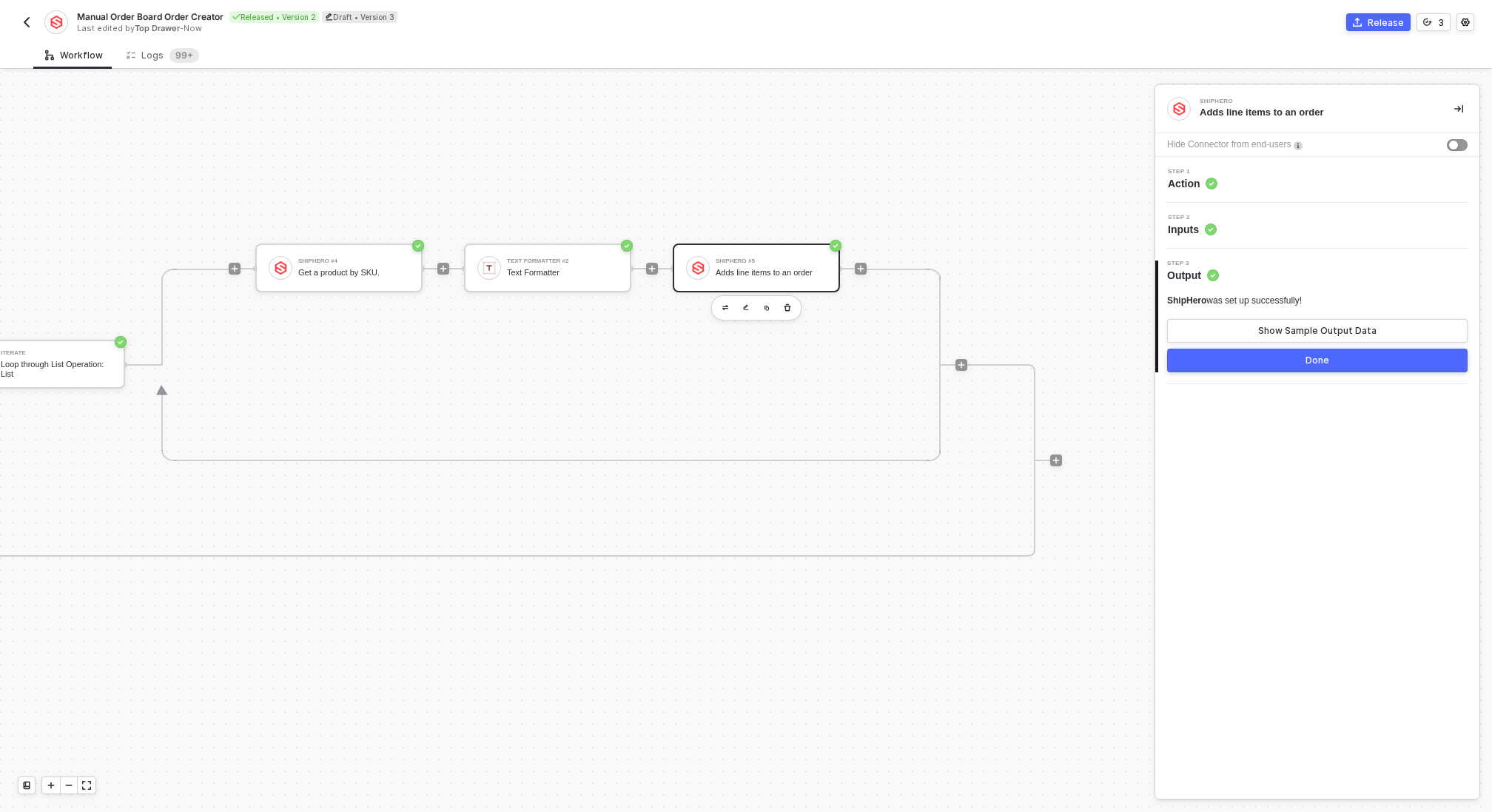
click at [1361, 360] on button "Done" at bounding box center [1318, 360] width 301 height 24
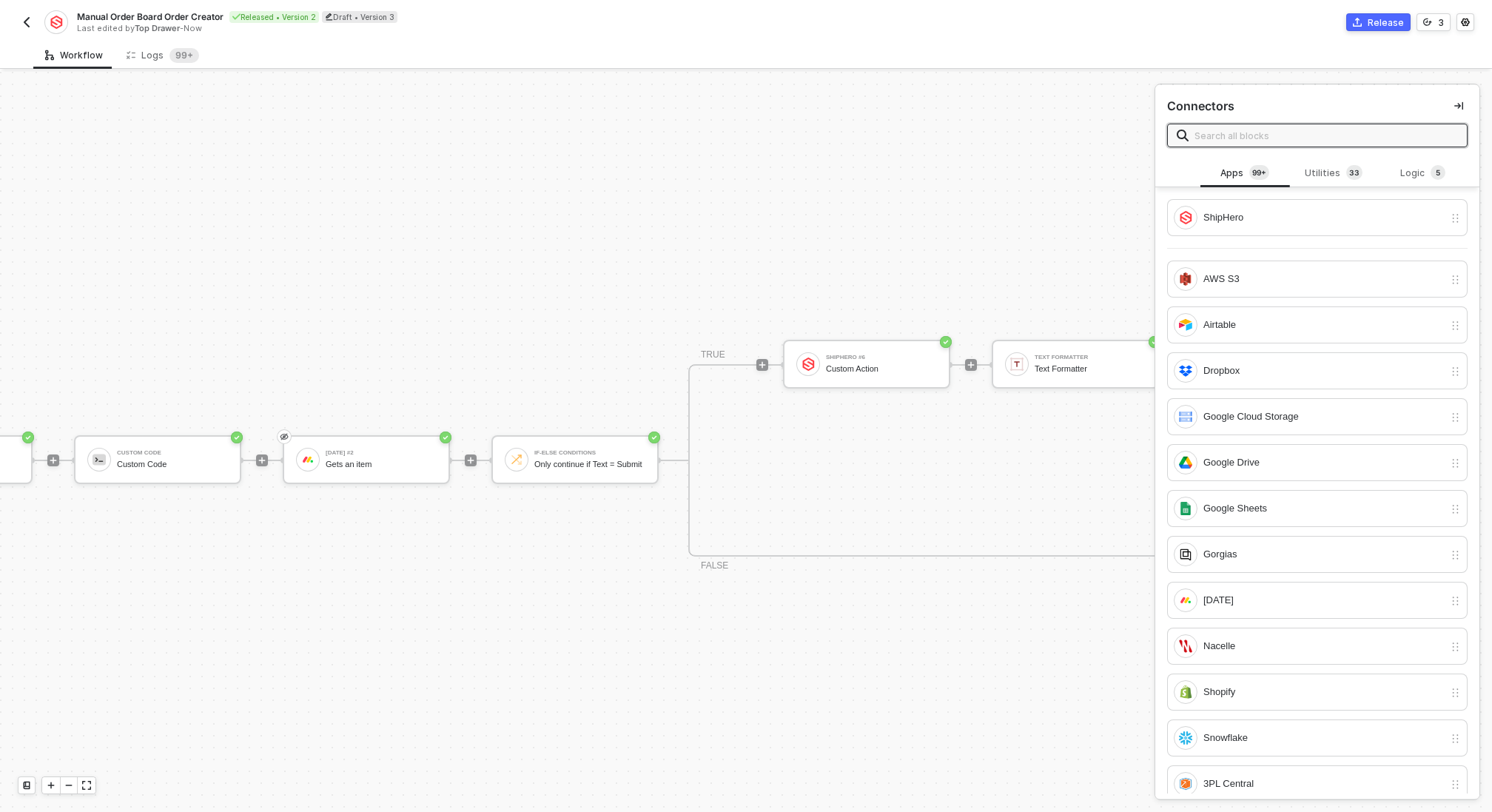
scroll to position [388, 389]
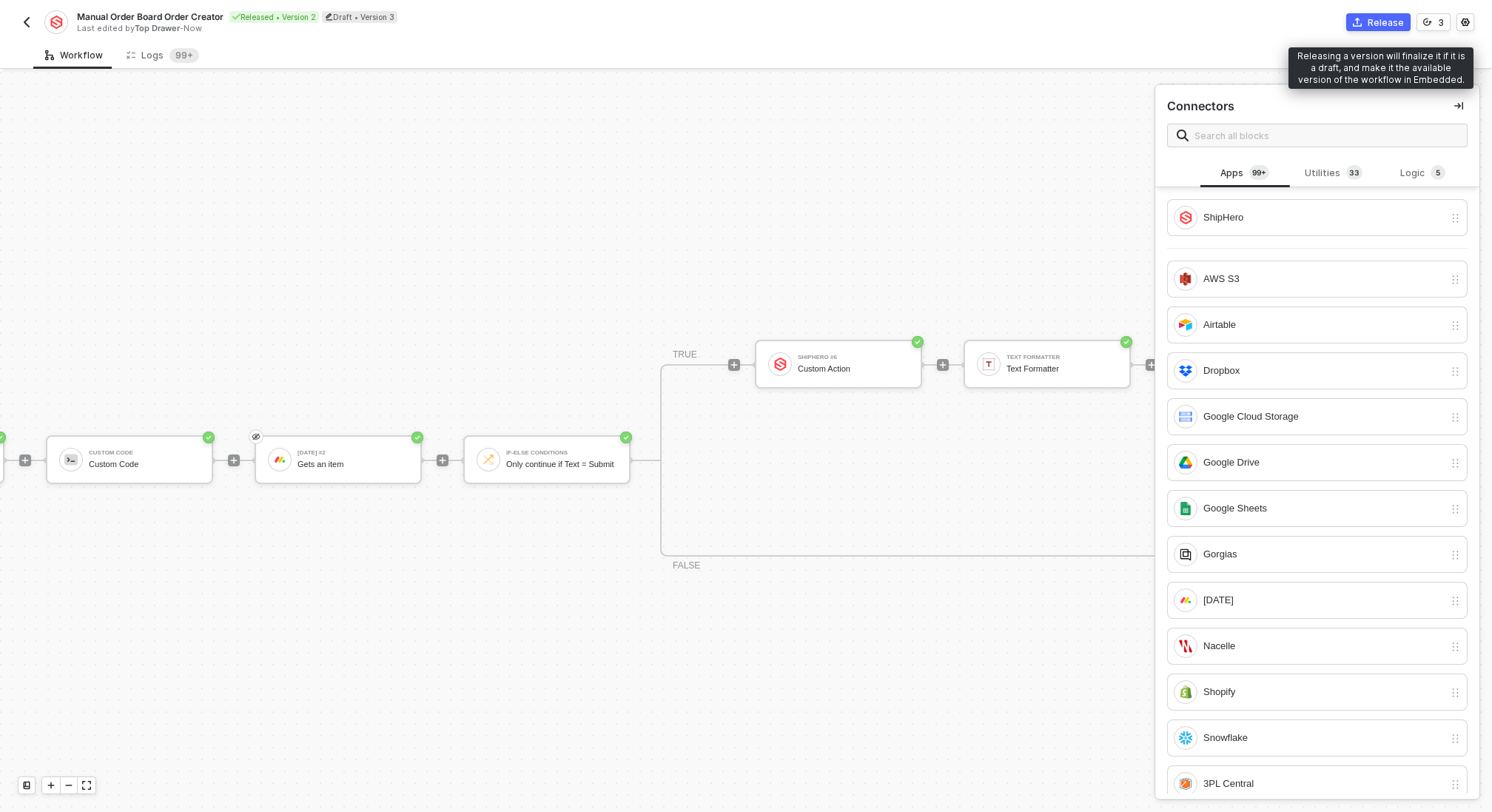
click at [1383, 23] on div "Release" at bounding box center [1385, 22] width 36 height 12
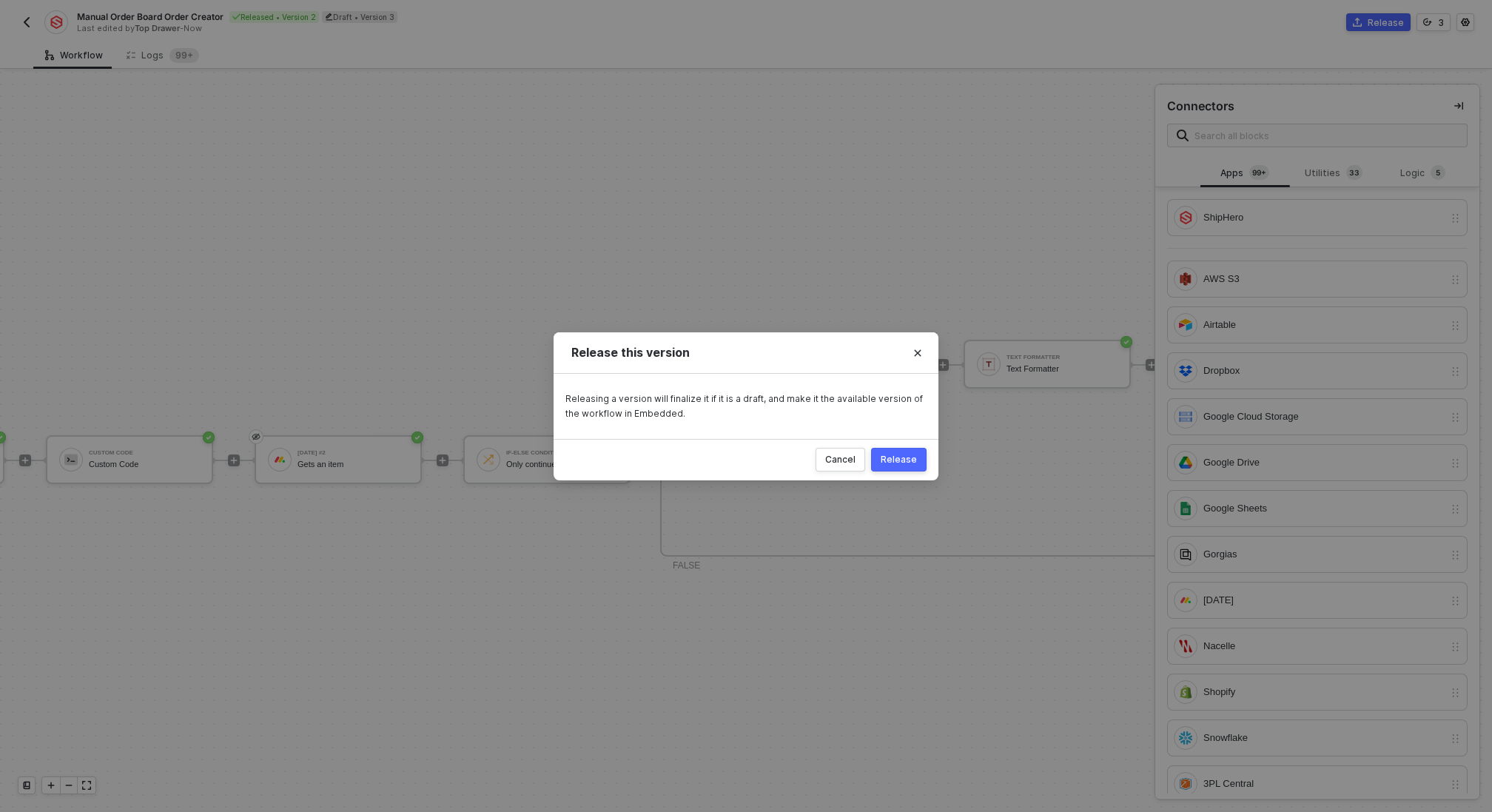
click at [911, 461] on div "Release" at bounding box center [899, 459] width 36 height 12
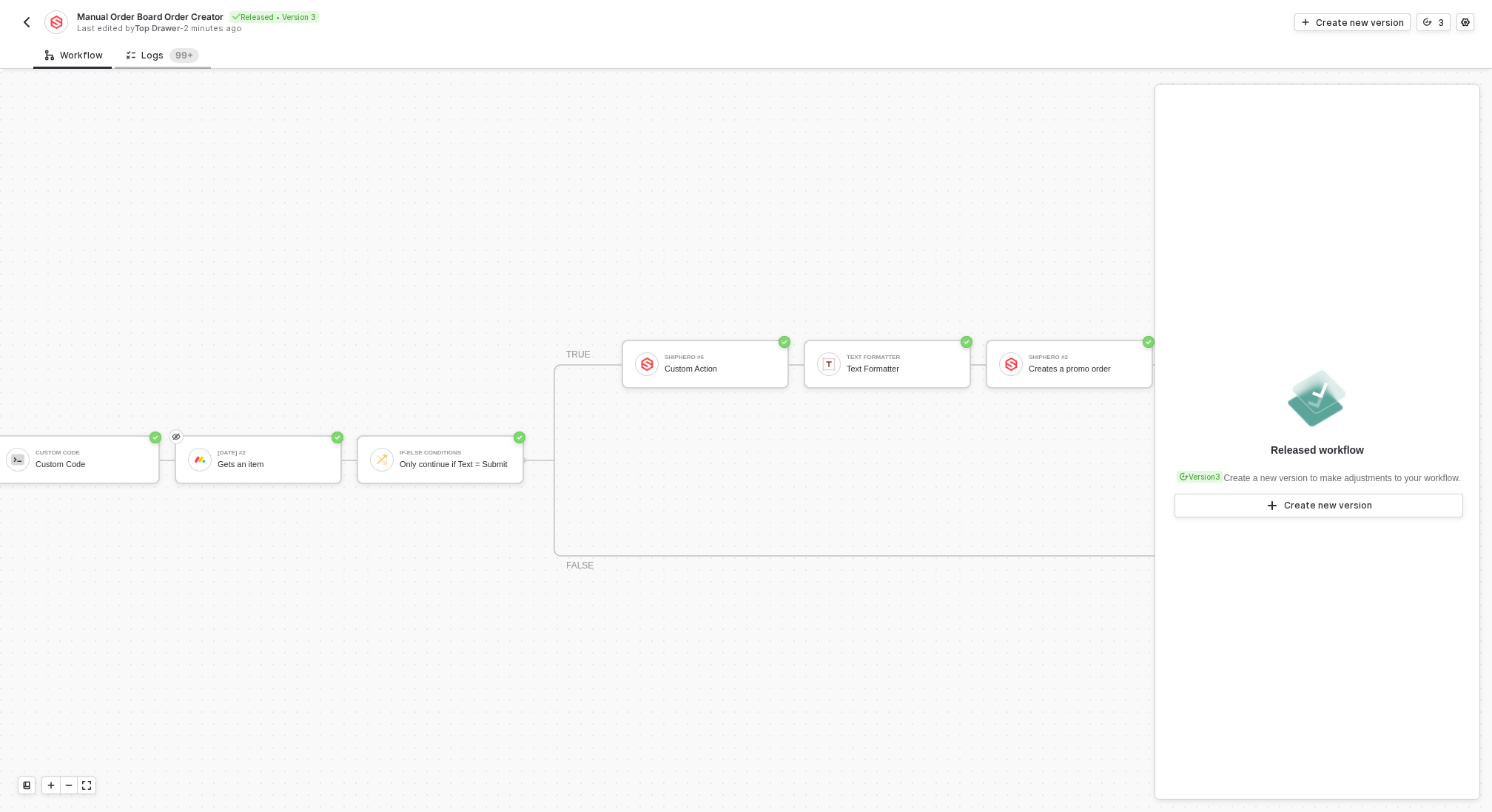
click at [137, 50] on div "Logs 99+" at bounding box center [162, 56] width 73 height 15
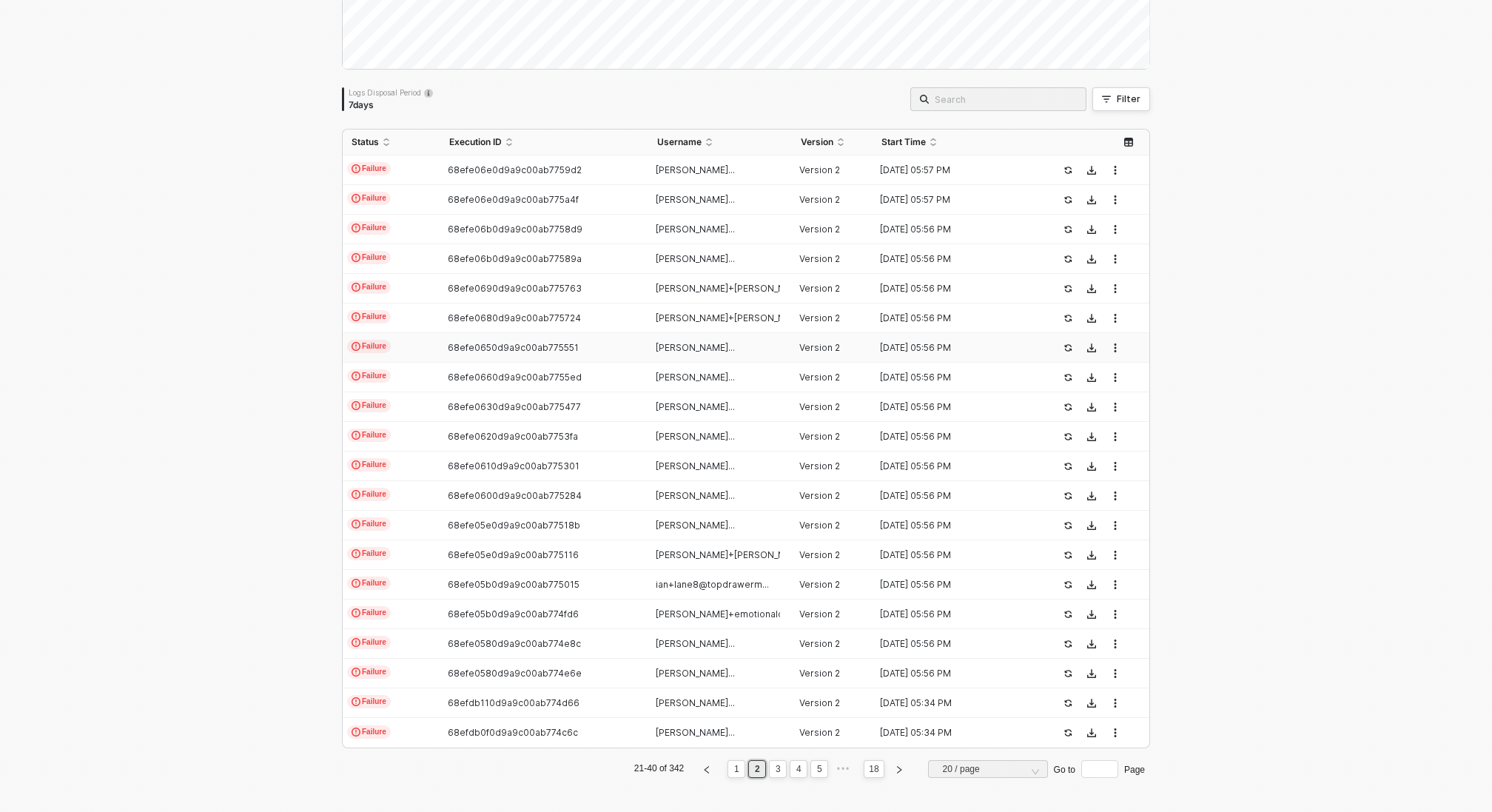
scroll to position [0, 0]
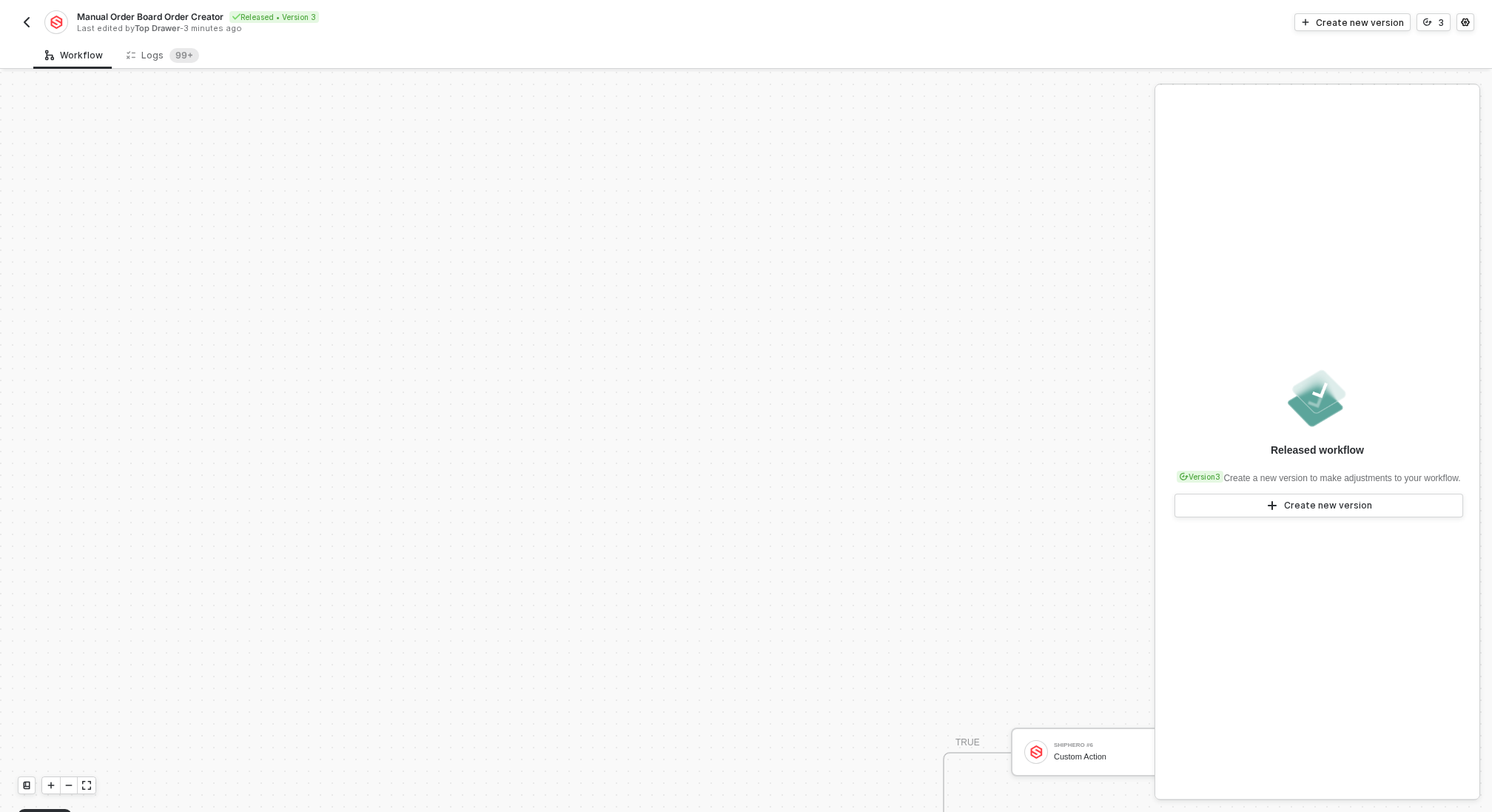
scroll to position [388, 0]
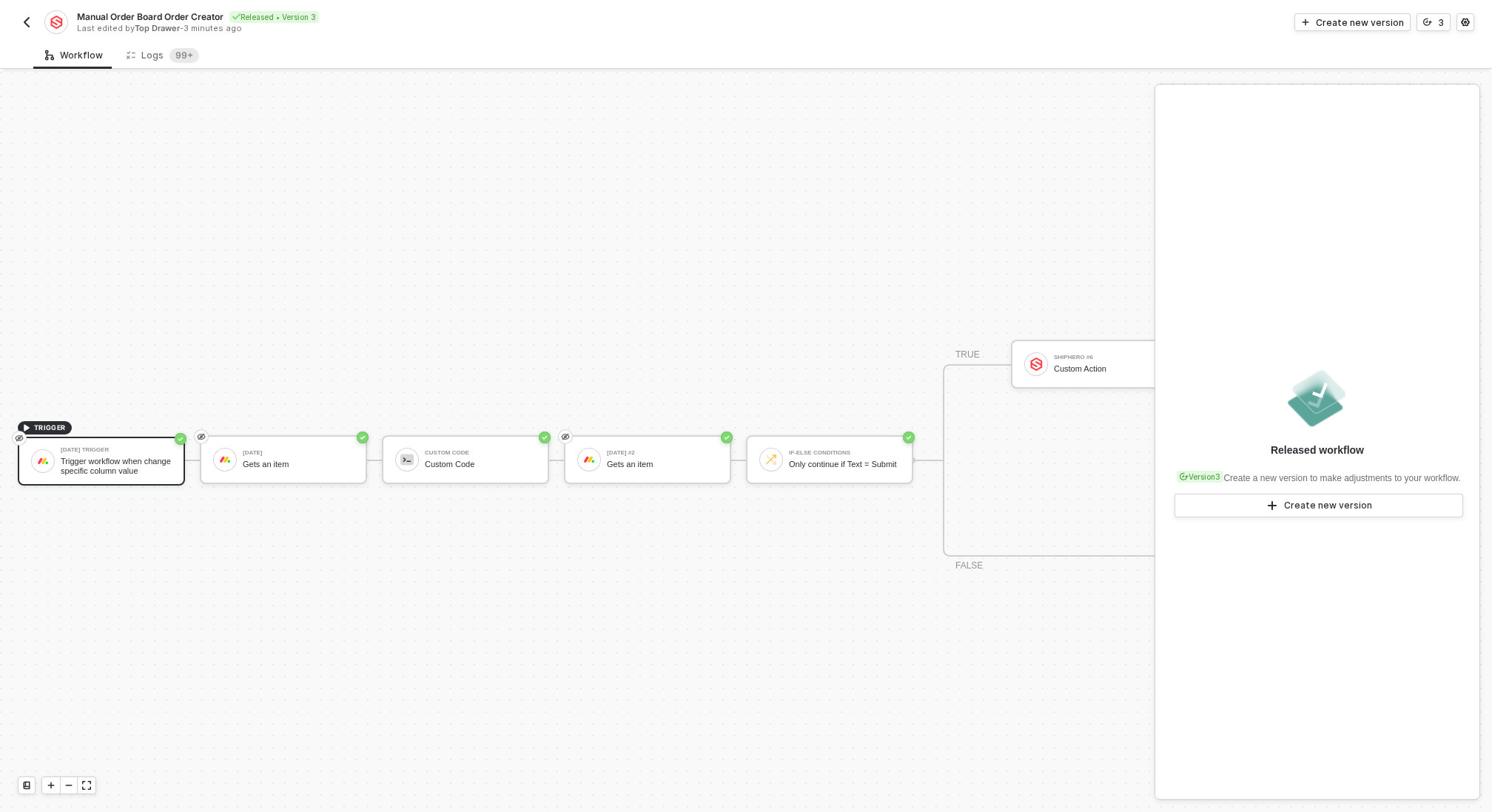
click at [170, 39] on div "Manual Order Board Order Creator Released • Version 3 Last edited by Top Drawer…" at bounding box center [746, 21] width 1457 height 41
click at [170, 68] on div "Logs 99+" at bounding box center [163, 55] width 96 height 27
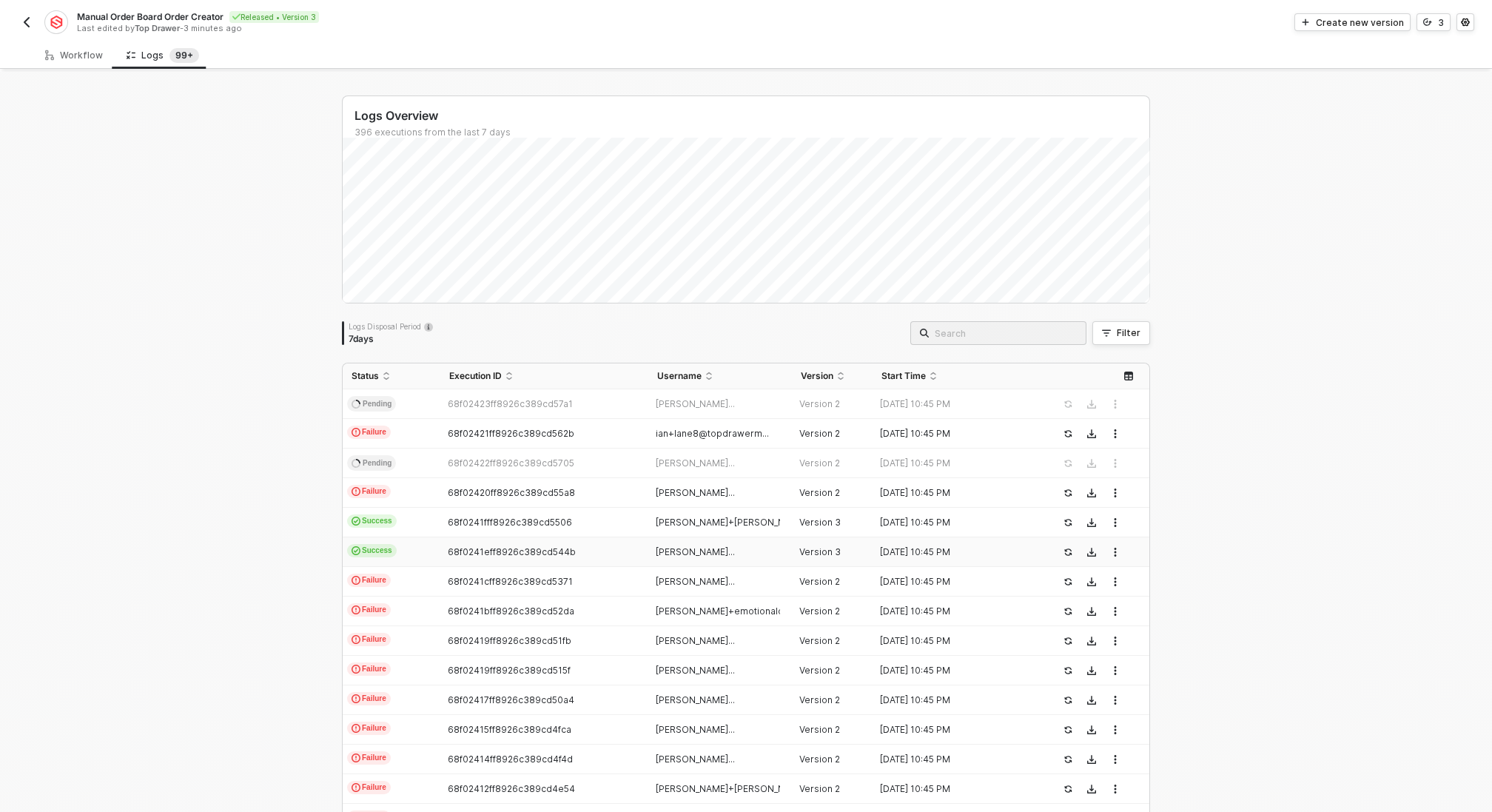
click at [665, 542] on td "[PERSON_NAME]..." at bounding box center [720, 551] width 144 height 29
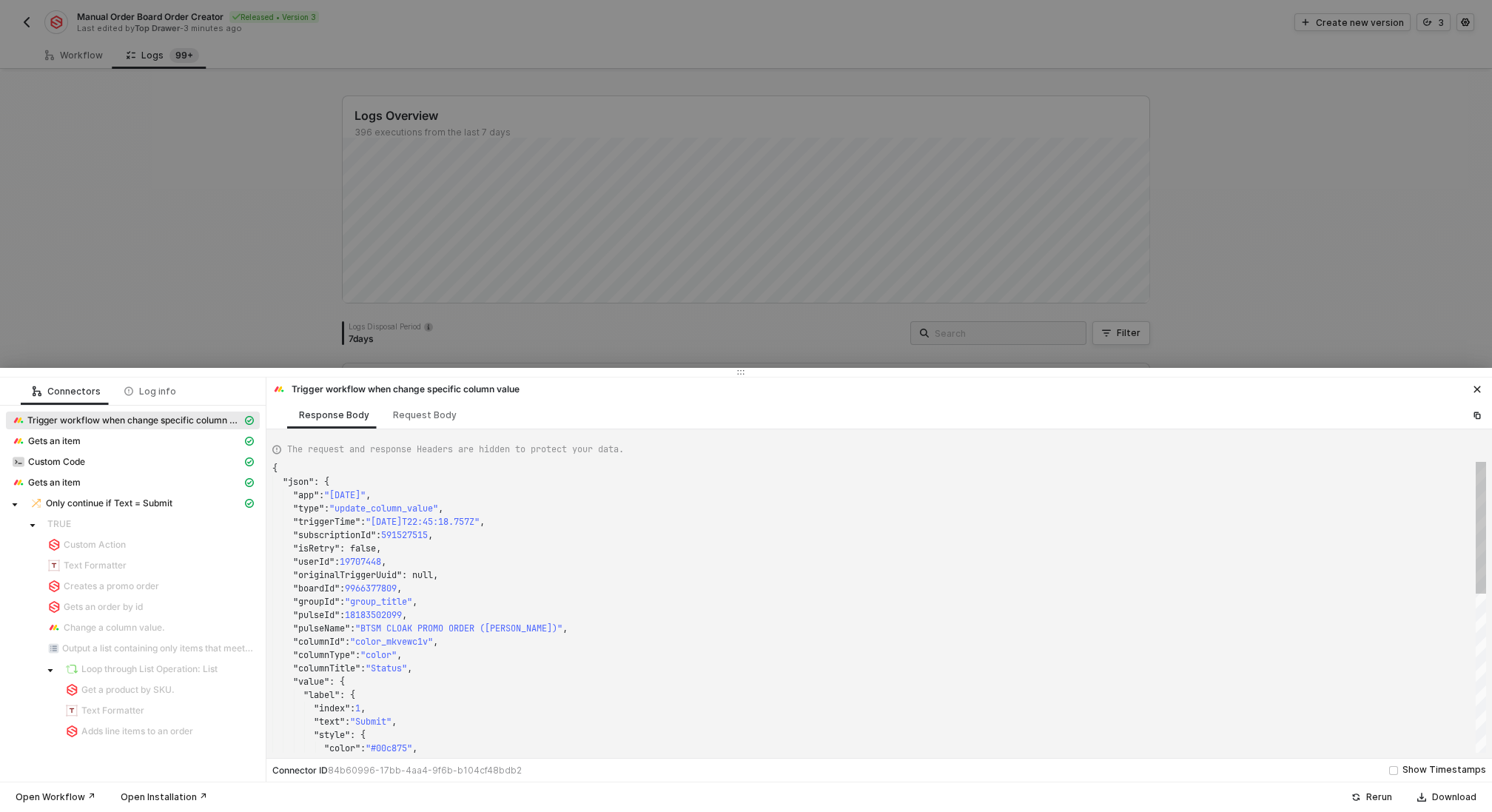
scroll to position [133, 0]
click at [199, 326] on div at bounding box center [746, 406] width 1492 height 812
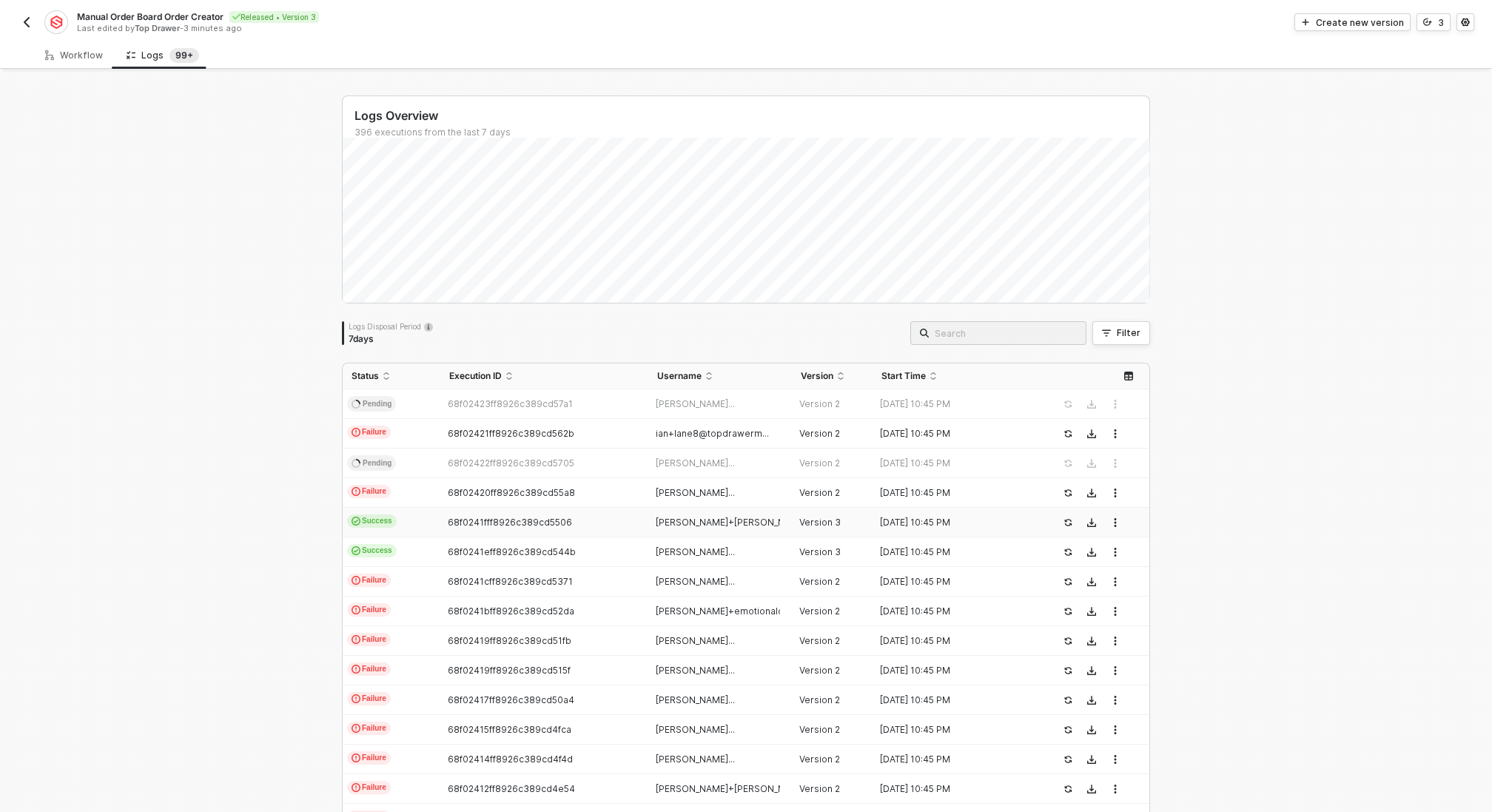
click at [578, 528] on td "68f0241fff8926c389cd5506" at bounding box center [544, 522] width 207 height 29
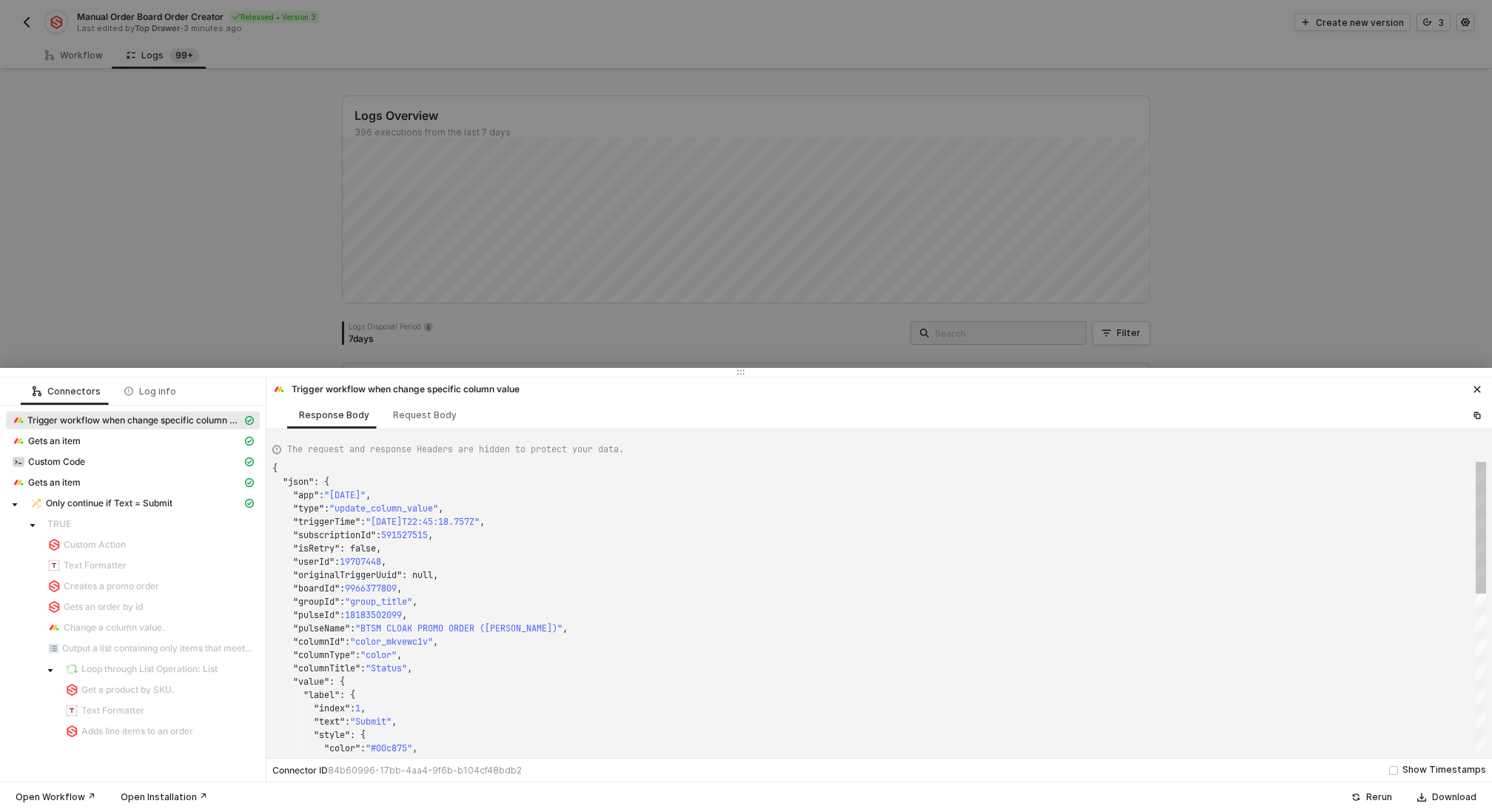
type textarea "{ "json": { "app": "[DATE]", "type": "update_column_value", "triggerTime": "[DA…"
click at [157, 286] on div at bounding box center [746, 406] width 1492 height 812
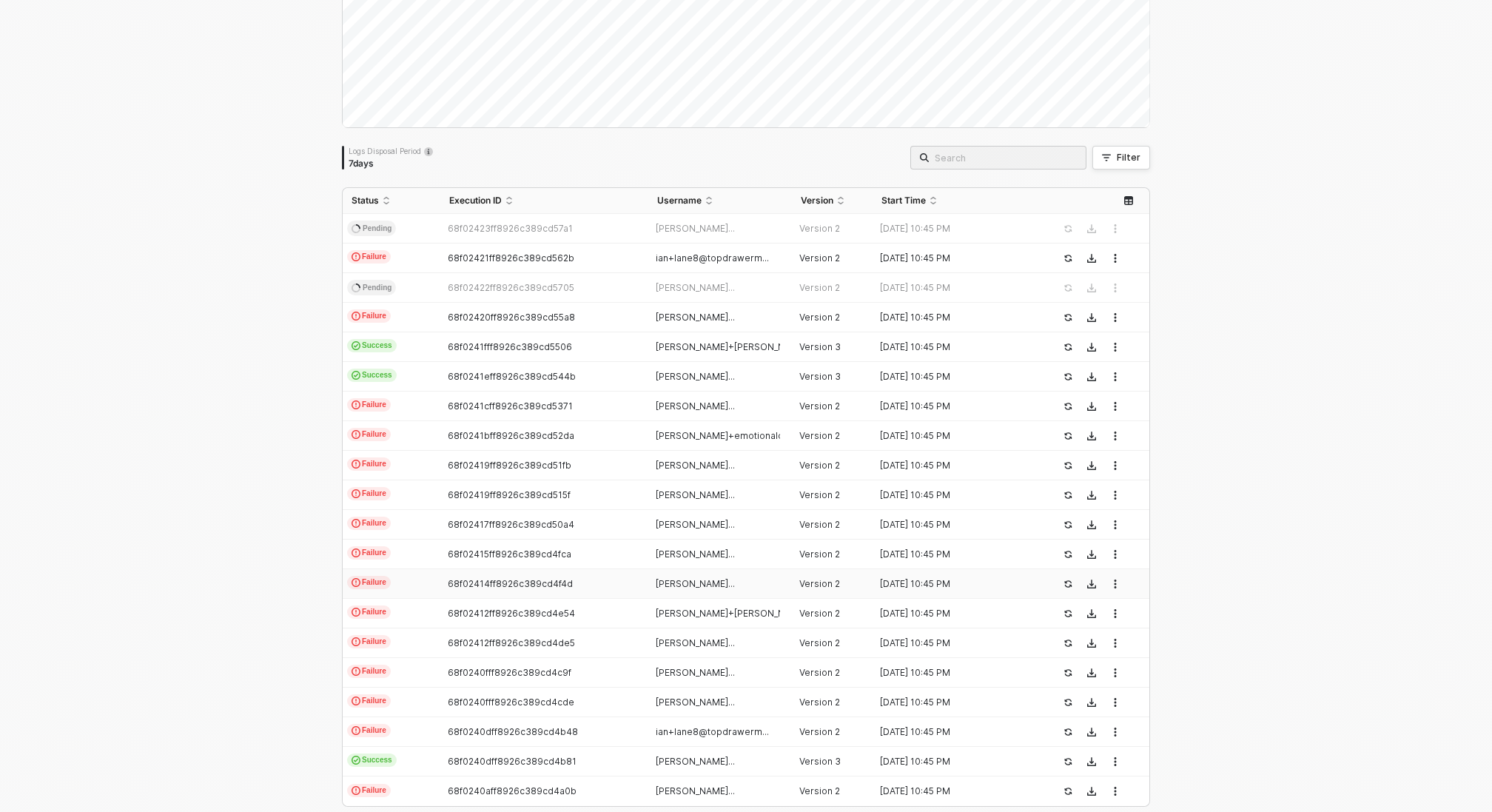
scroll to position [234, 0]
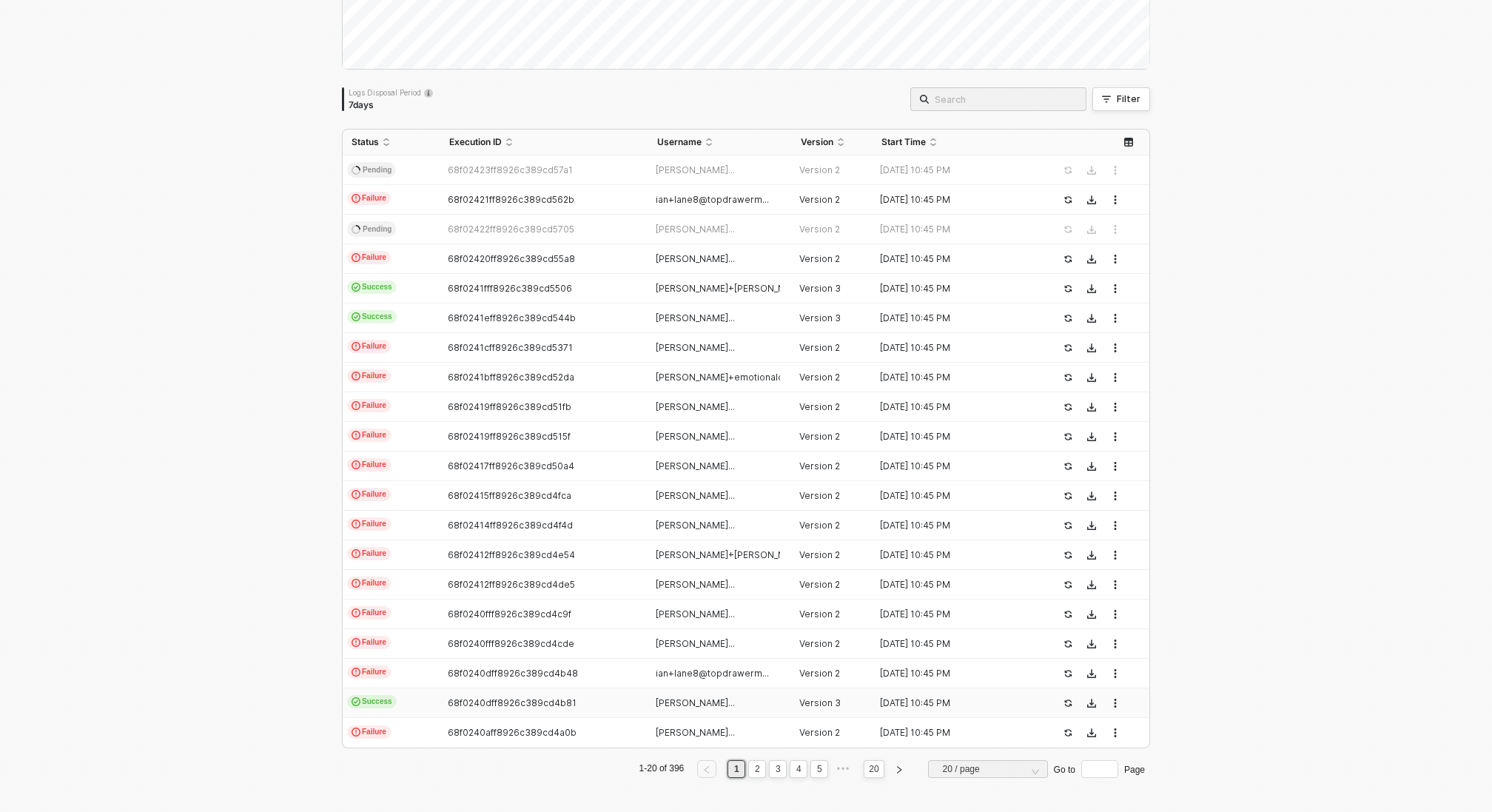
click at [539, 698] on span "68f0240dff8926c389cd4b81" at bounding box center [512, 703] width 129 height 11
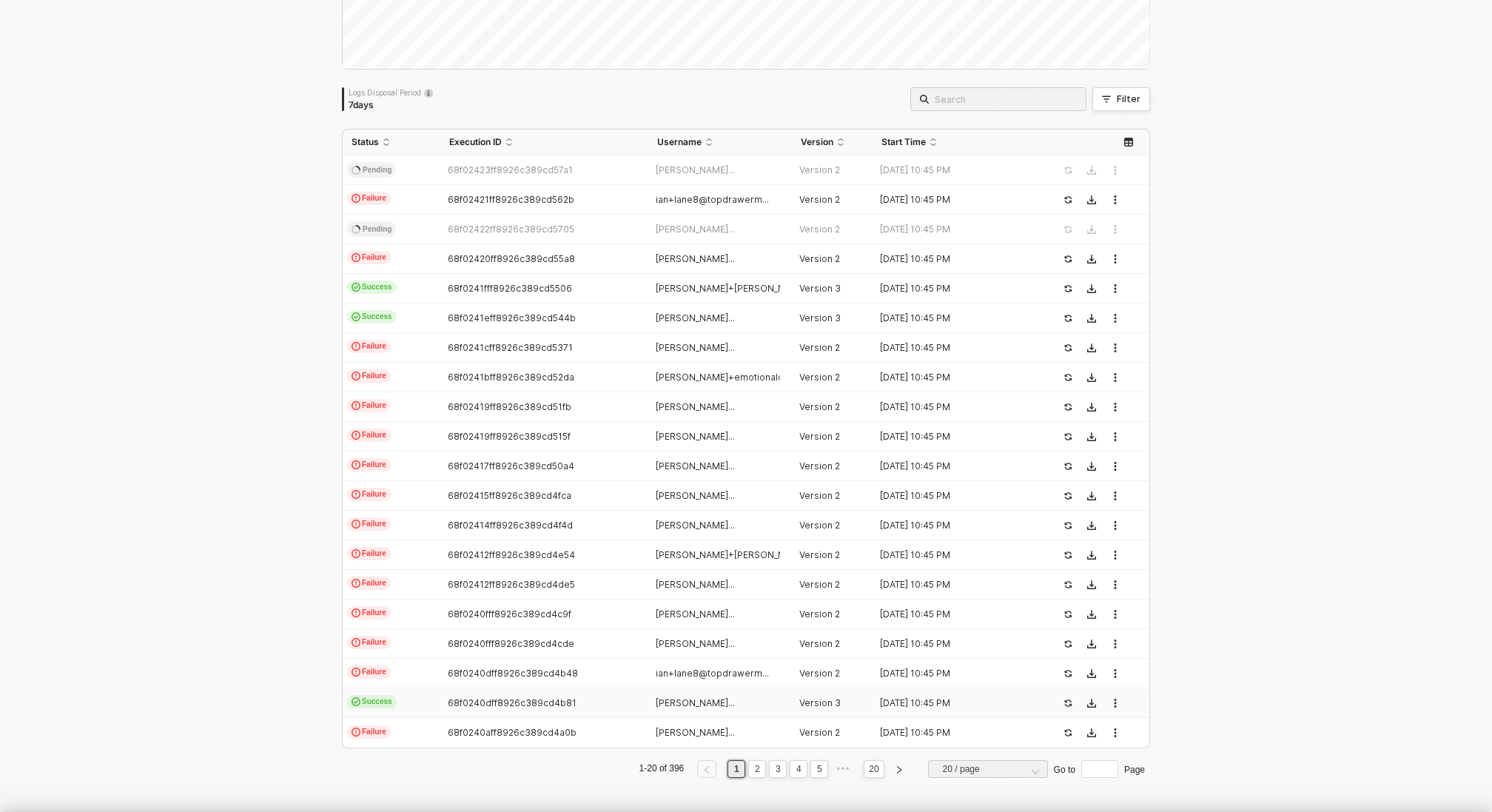
scroll to position [133, 0]
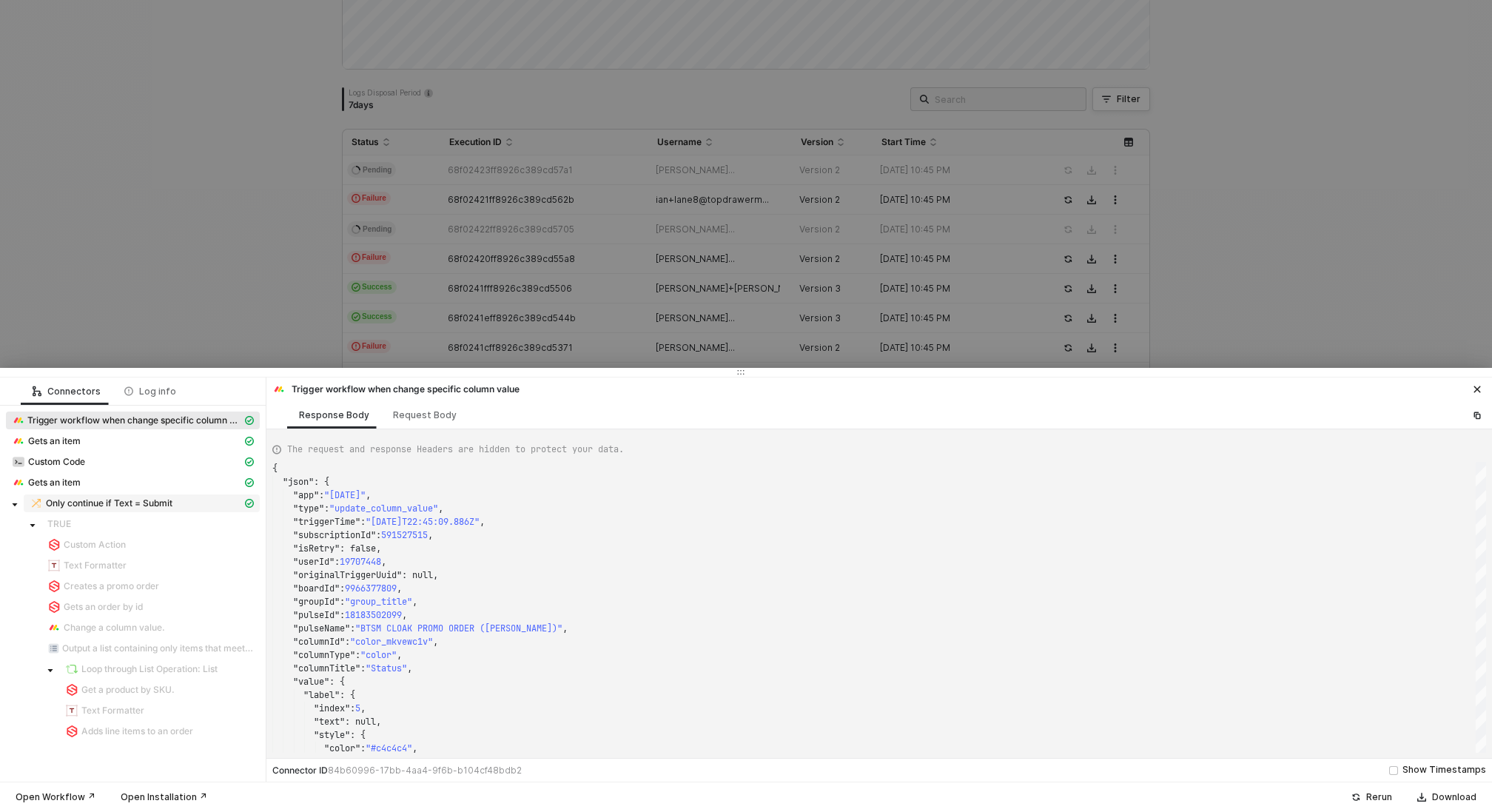
click at [159, 497] on span "Only continue if Text = Submit" at bounding box center [109, 503] width 126 height 12
type textarea "{ "resulting_path": "FALSE" }"
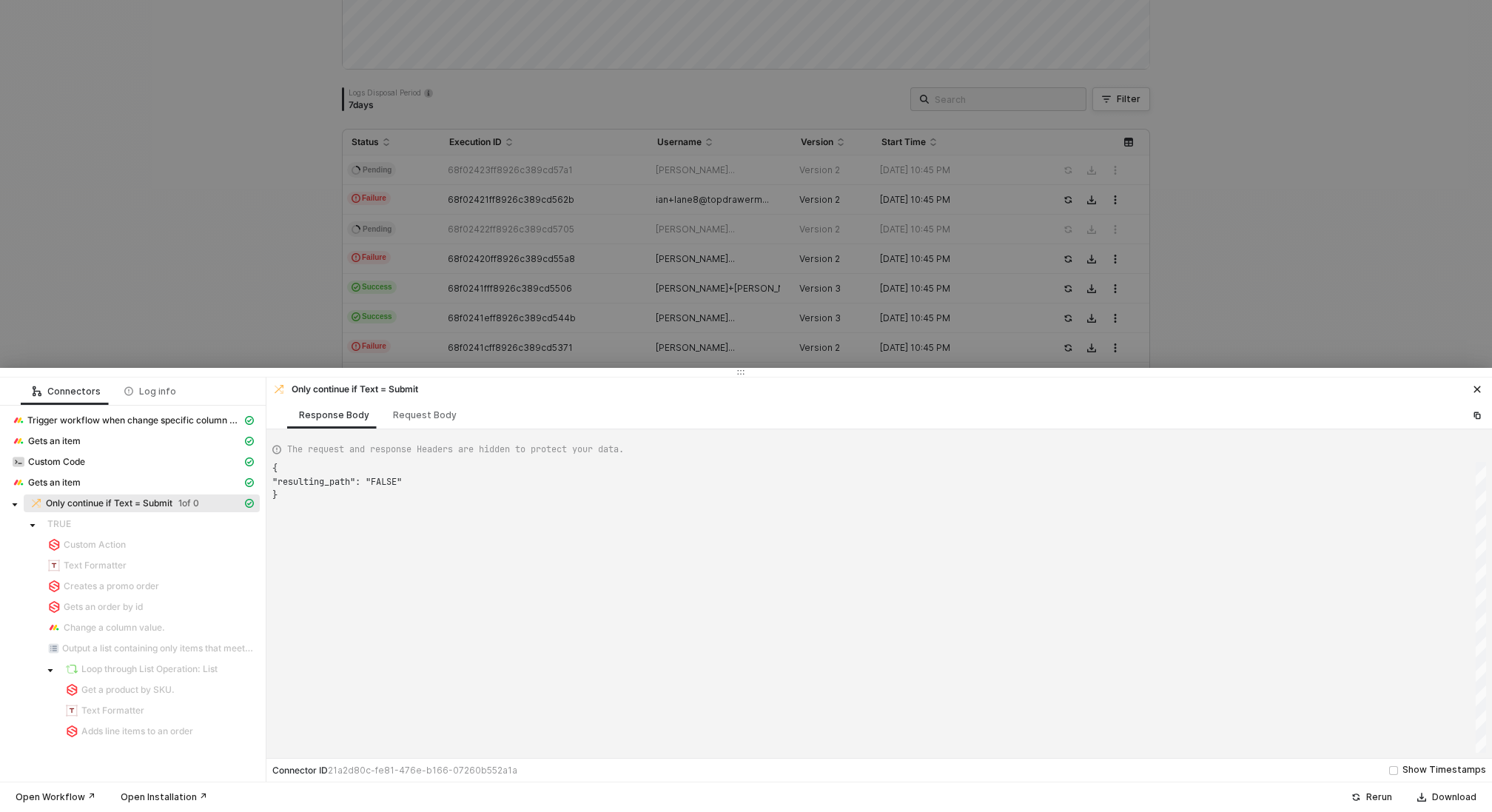
scroll to position [26, 0]
click at [153, 314] on div at bounding box center [746, 406] width 1492 height 812
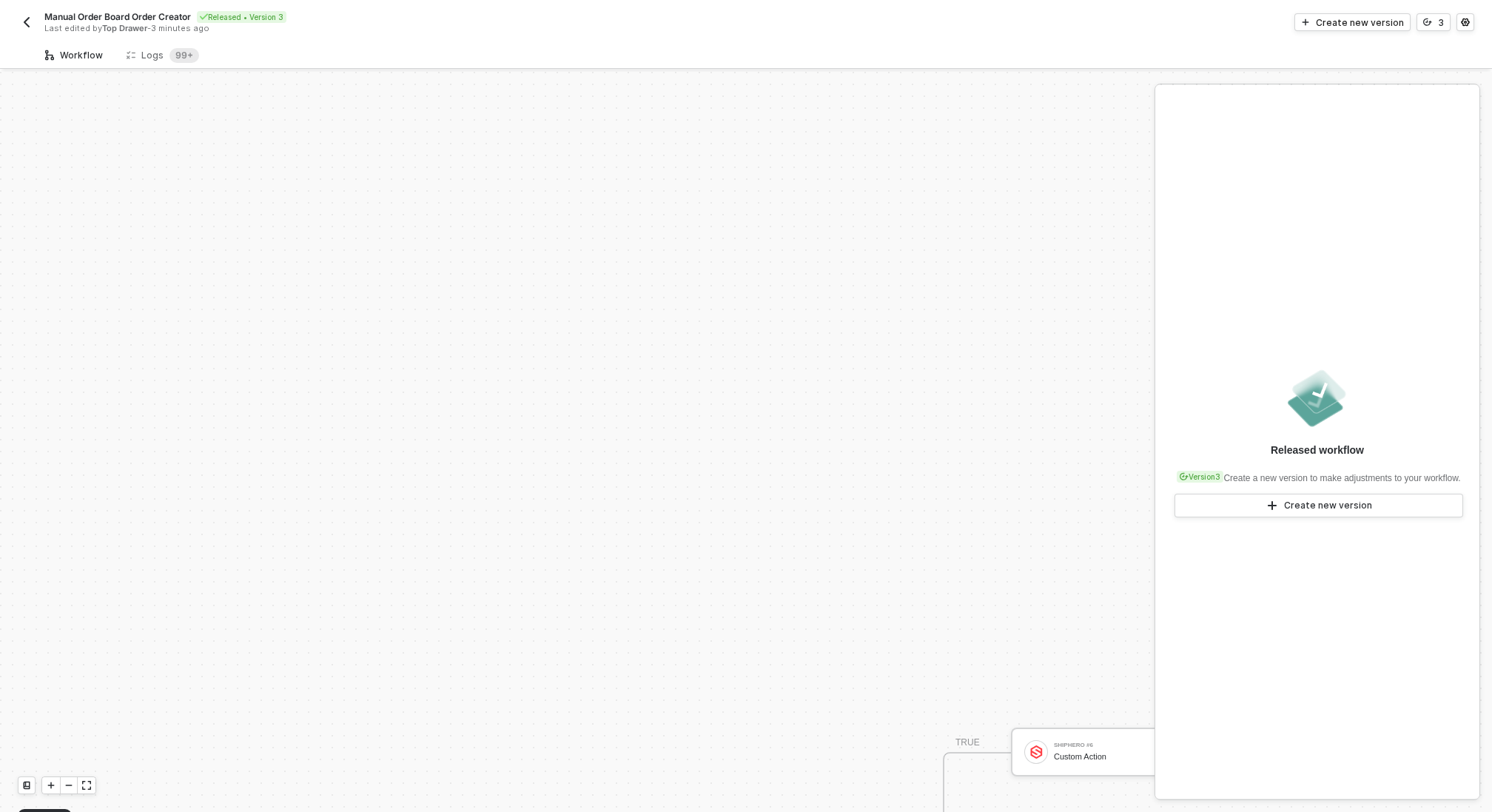
scroll to position [388, 0]
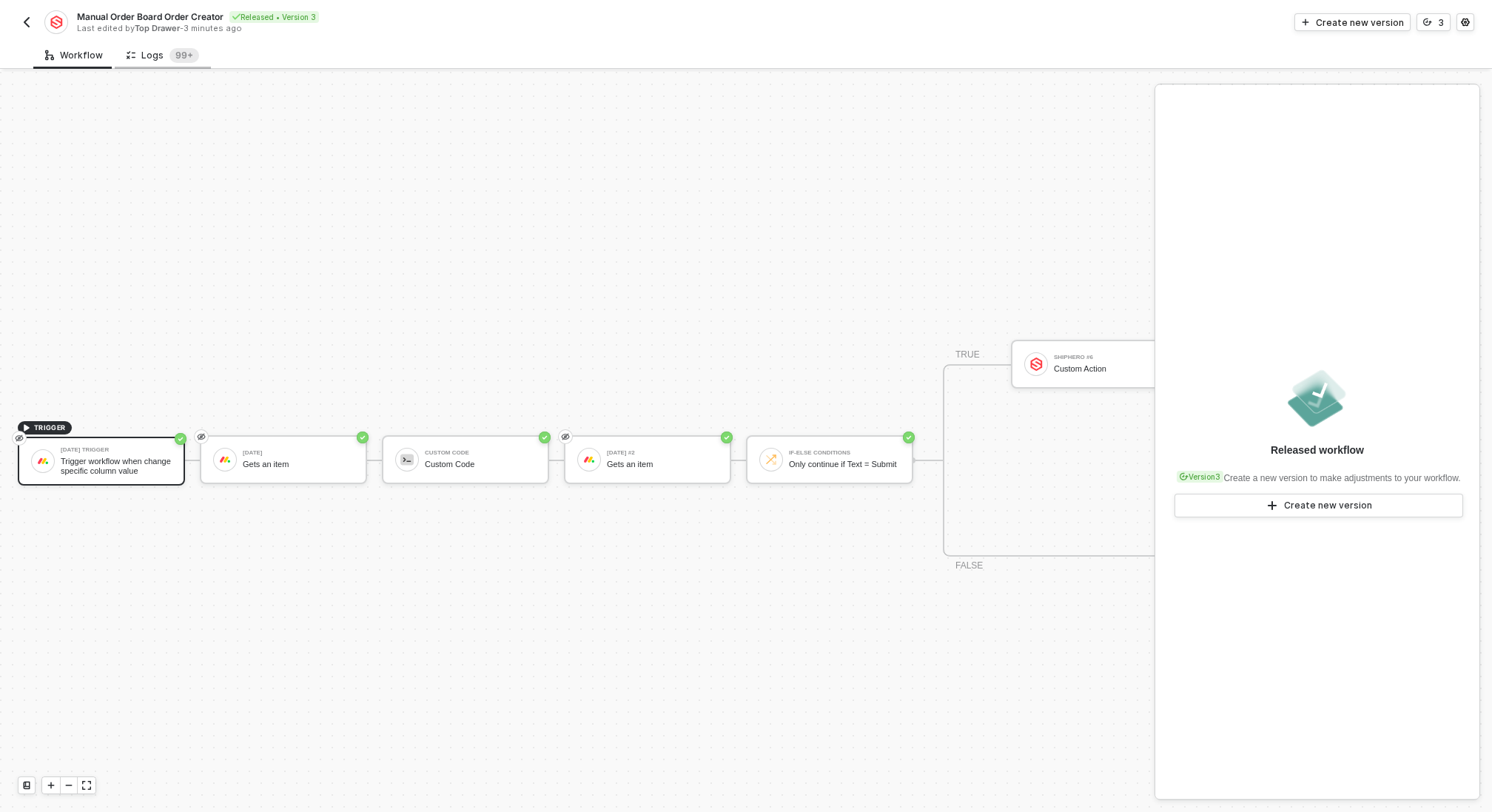
click at [138, 48] on div "Logs 99+" at bounding box center [162, 56] width 73 height 15
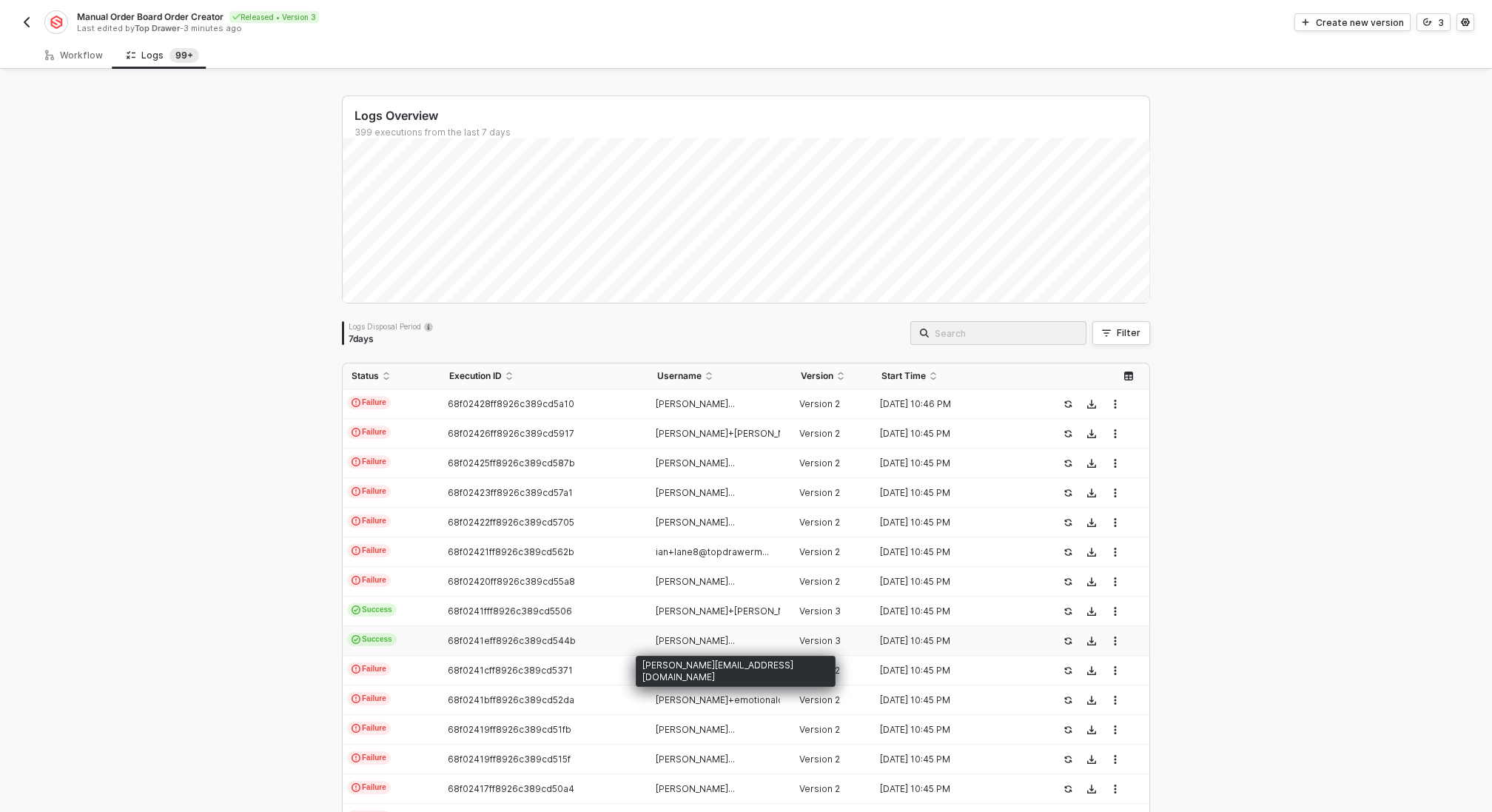
click at [681, 643] on span "[PERSON_NAME]..." at bounding box center [696, 641] width 79 height 11
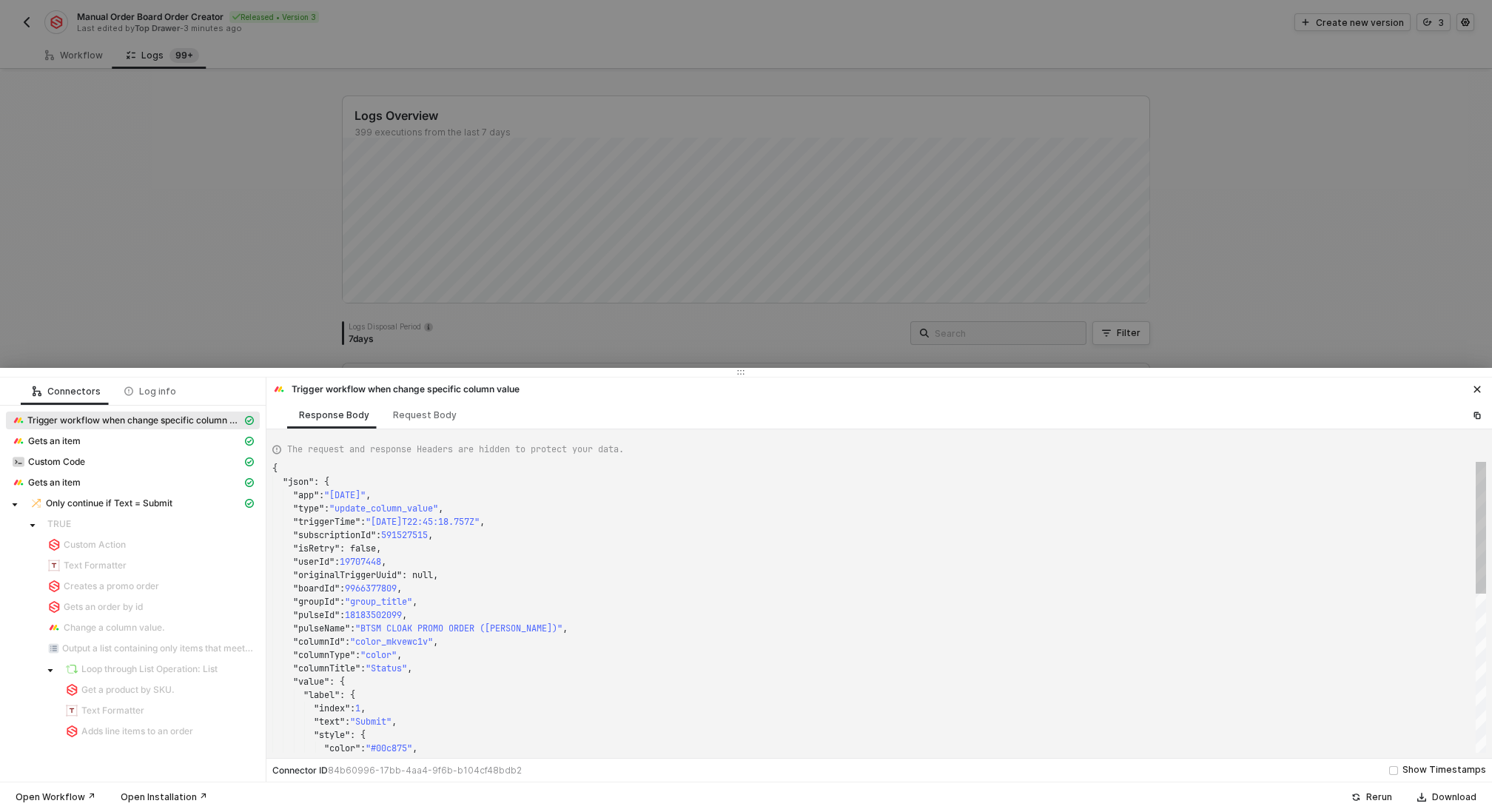
scroll to position [133, 0]
click at [119, 500] on span "Only continue if Text = Submit" at bounding box center [109, 503] width 126 height 12
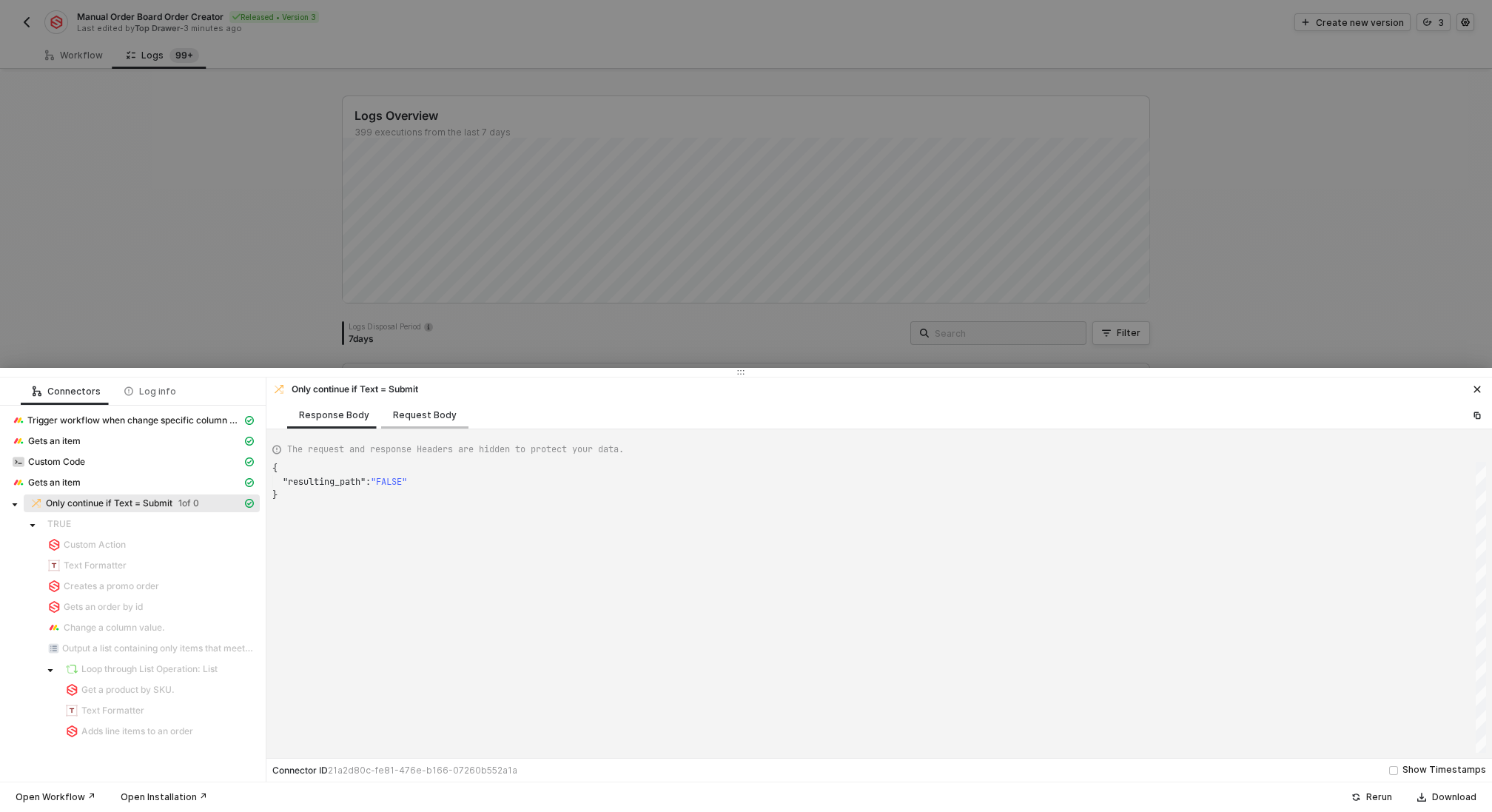
click at [426, 421] on div "Request Body" at bounding box center [424, 414] width 88 height 27
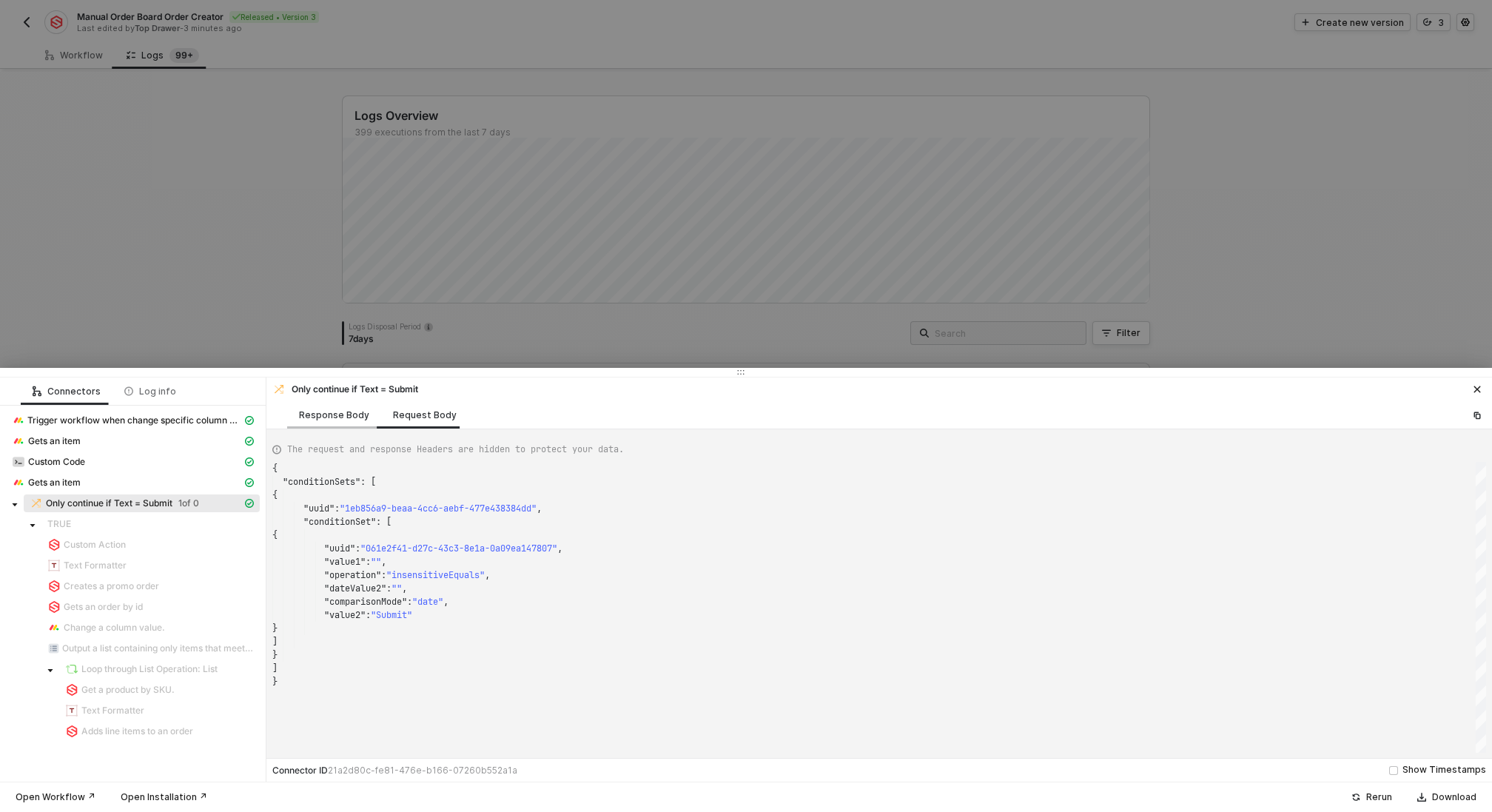
click at [322, 423] on div "Response Body" at bounding box center [335, 414] width 94 height 27
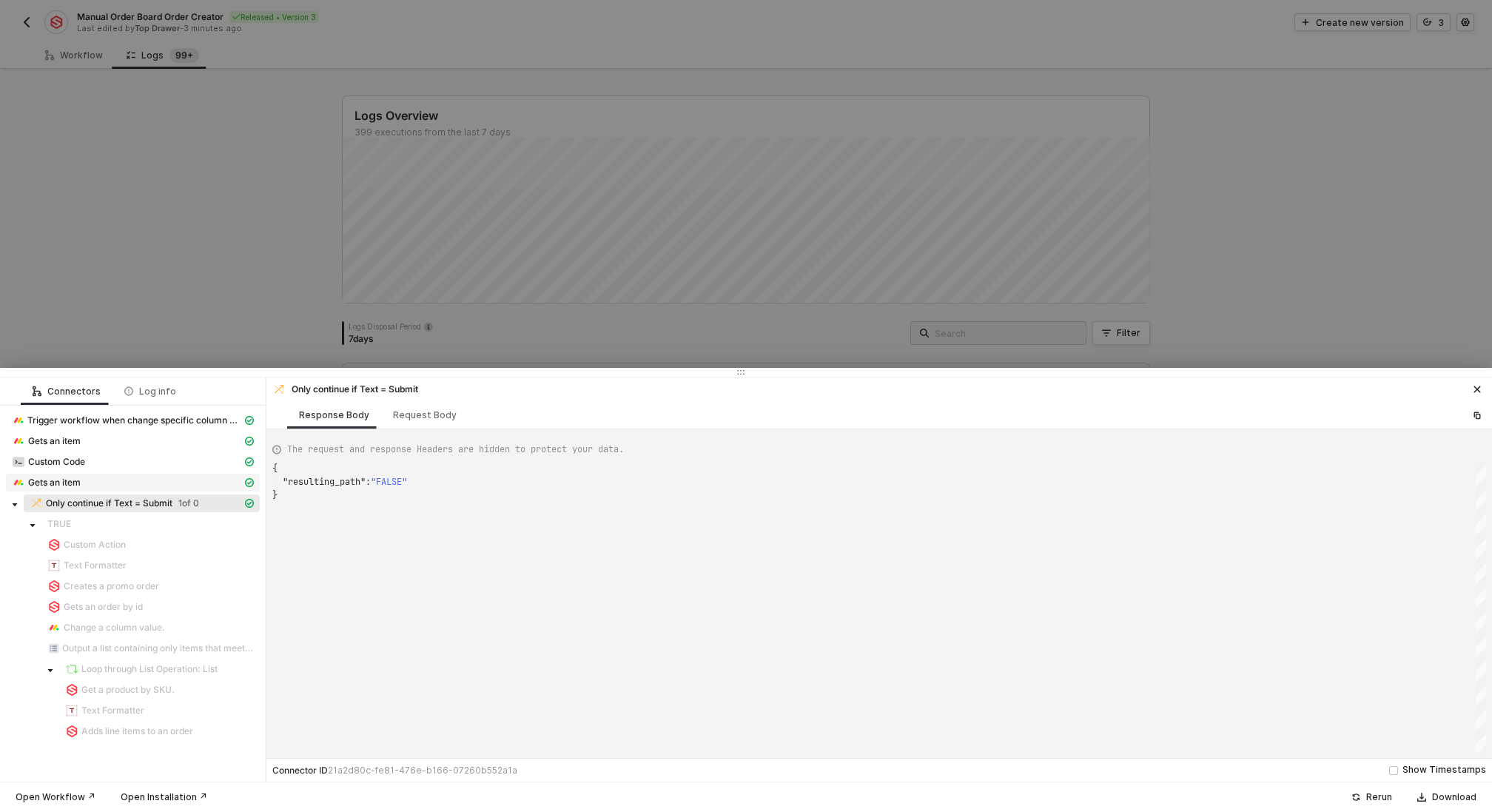
click at [94, 486] on div "Gets an item" at bounding box center [127, 482] width 230 height 13
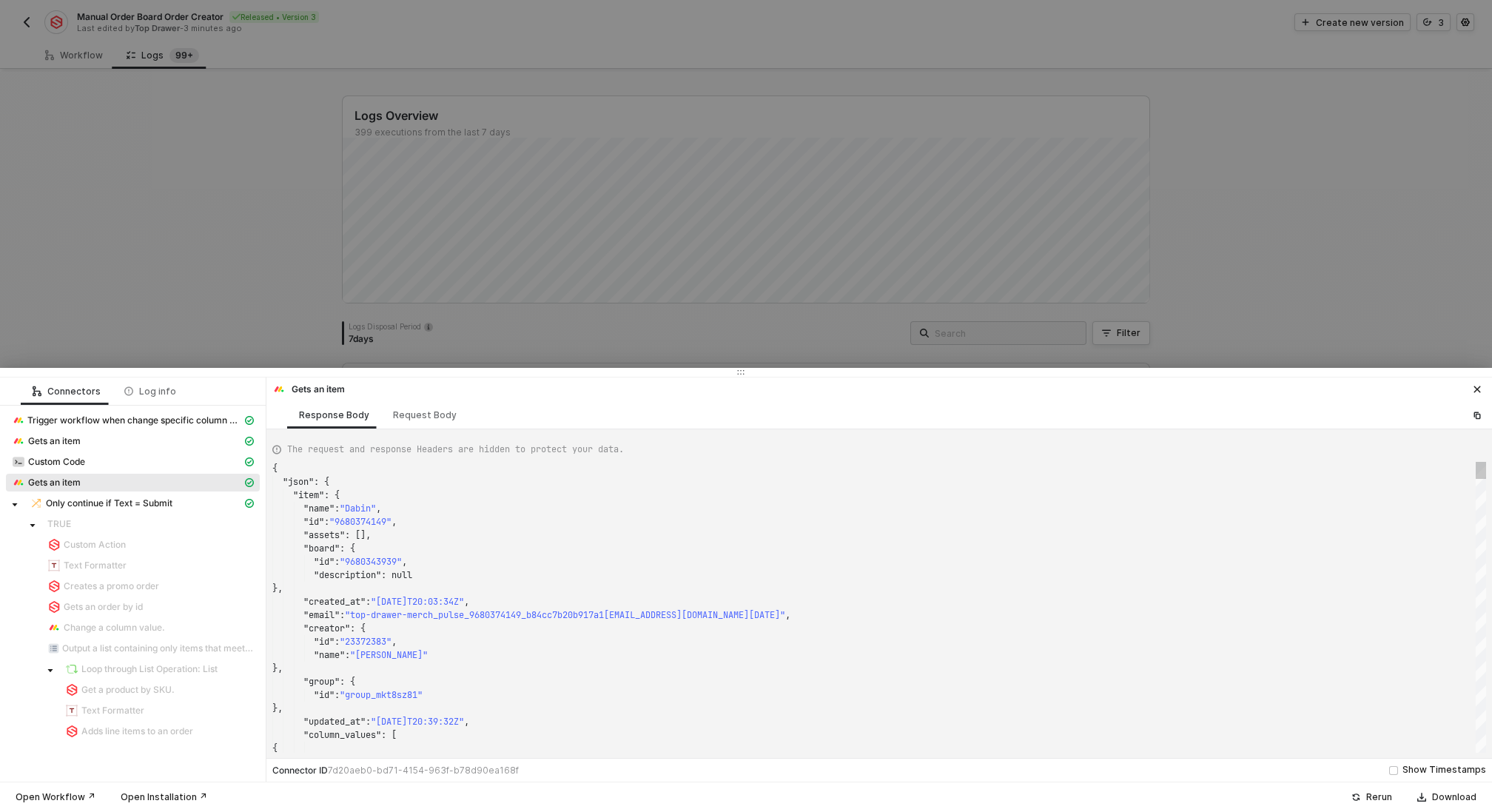
scroll to position [133, 0]
click at [107, 442] on div "Gets an item" at bounding box center [127, 441] width 230 height 13
type textarea "{ "json": { "item": { "name": "Dabin Hollow Jersey Promo Order", "id": "1818295…"
click at [164, 315] on div at bounding box center [746, 406] width 1492 height 812
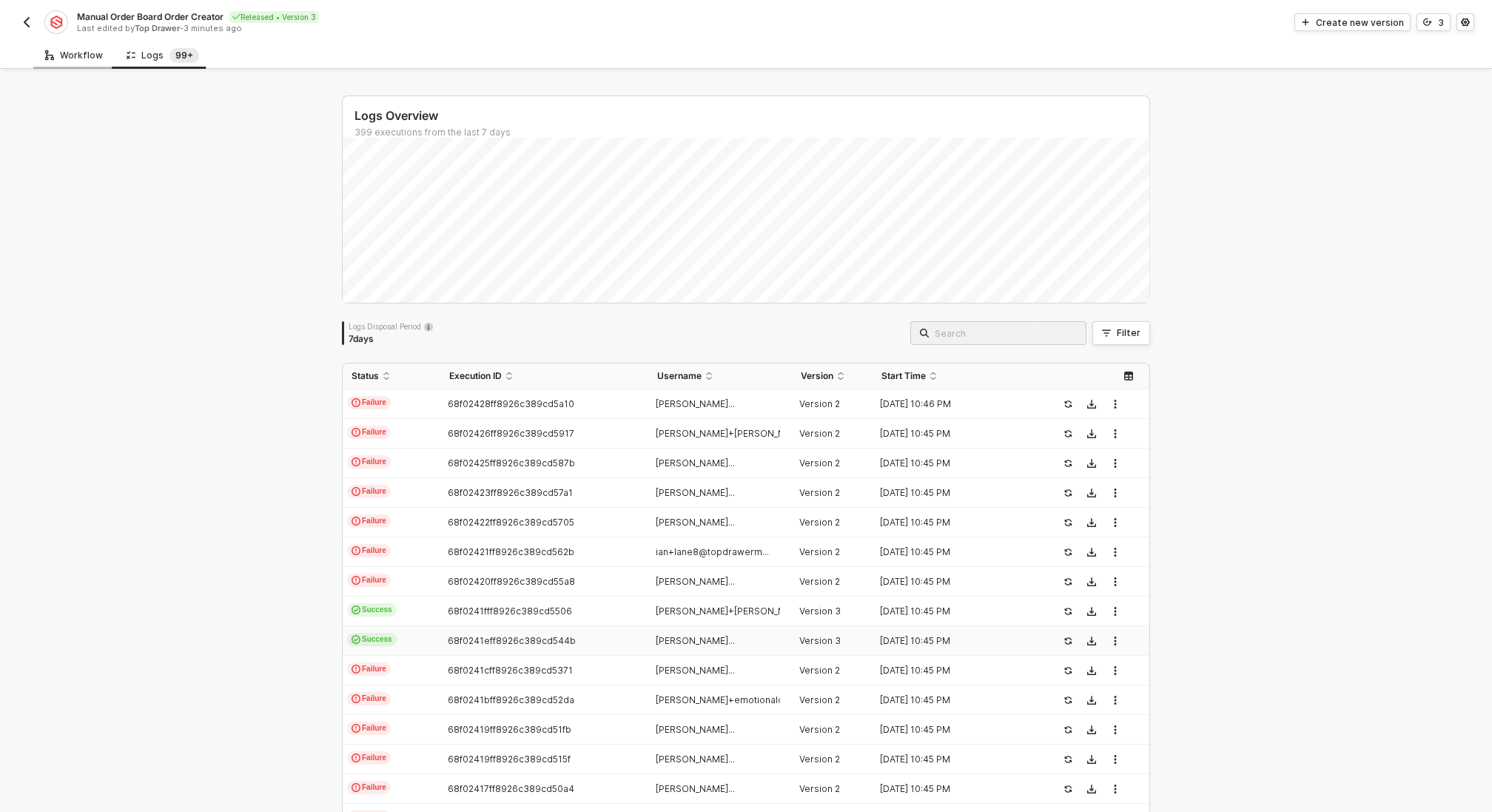
click at [81, 54] on div "Workflow" at bounding box center [74, 56] width 57 height 12
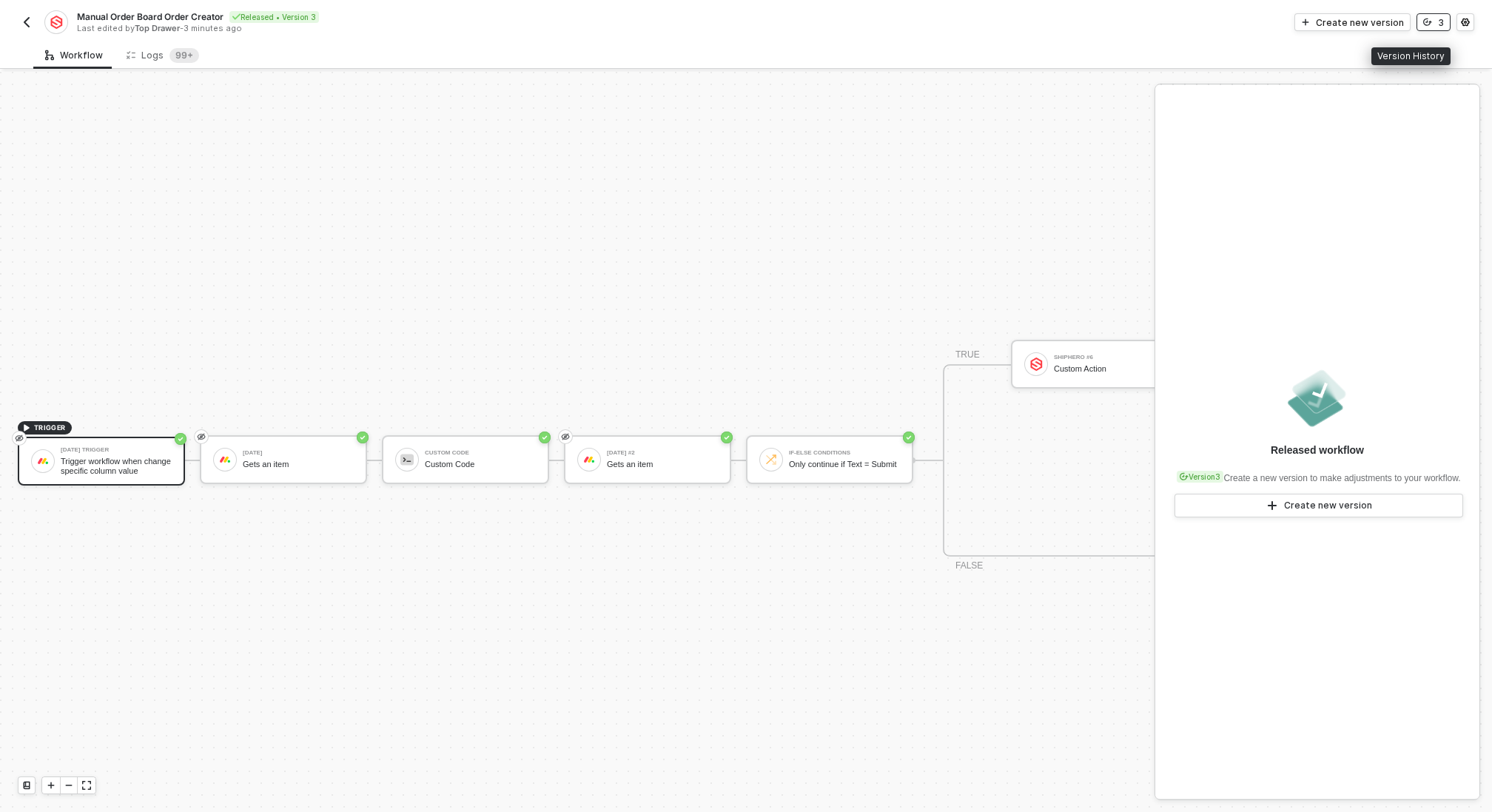
click at [1438, 23] on div "3" at bounding box center [1441, 22] width 6 height 12
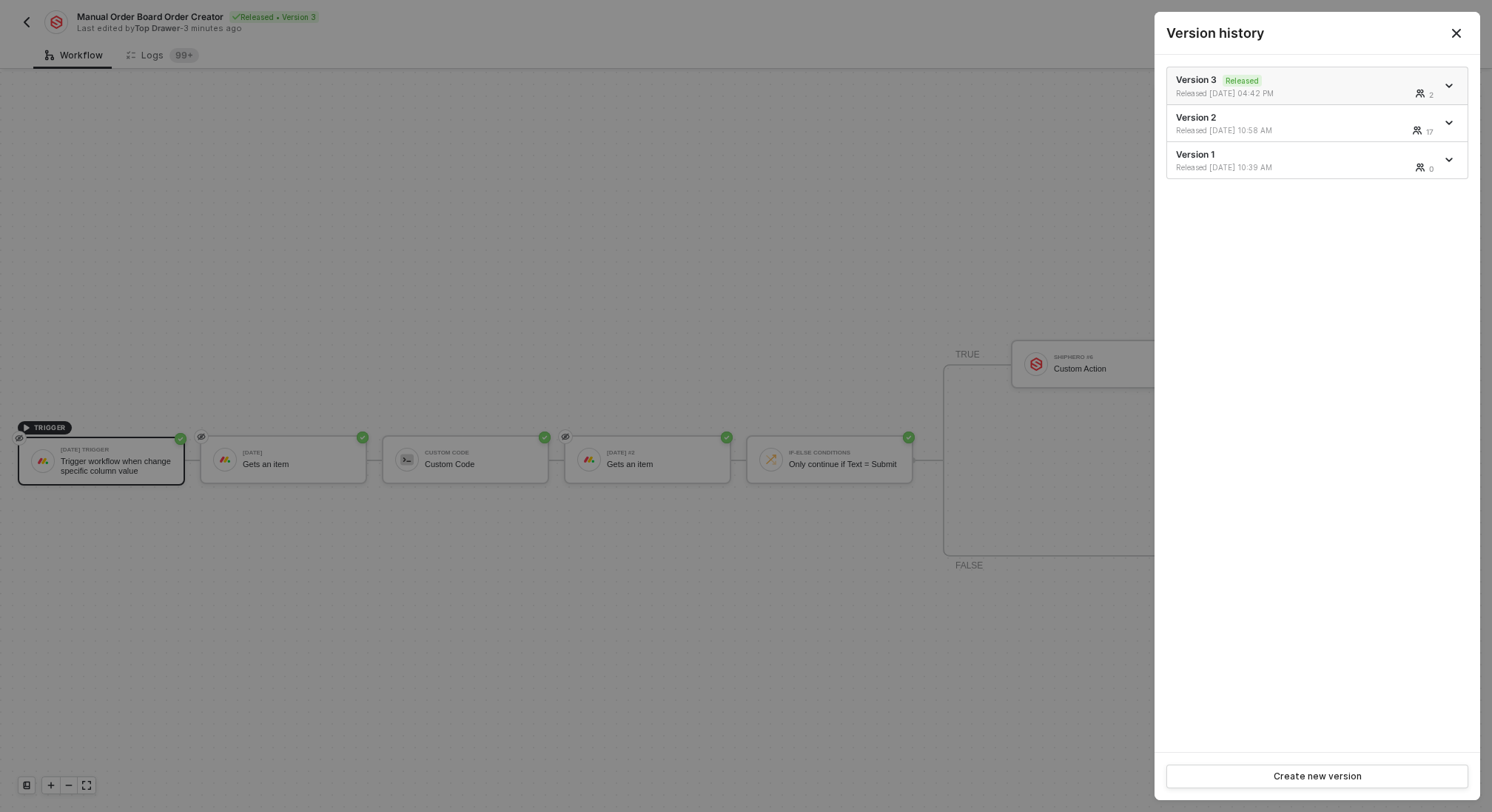
click at [1452, 82] on icon "icon-arrow-down" at bounding box center [1450, 86] width 8 height 8
click at [1419, 111] on div "Make a copy" at bounding box center [1397, 109] width 91 height 14
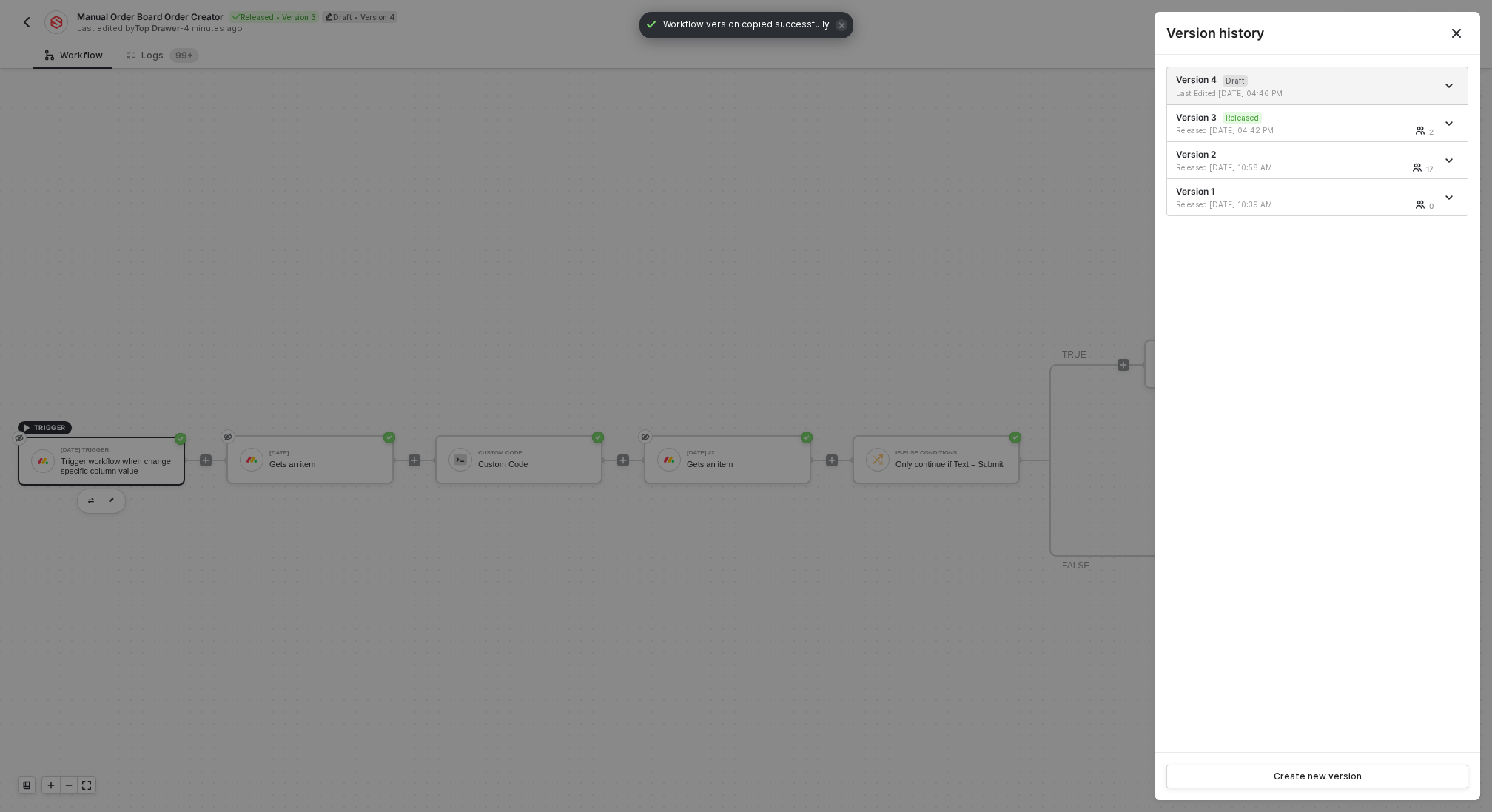
click at [513, 319] on div at bounding box center [746, 406] width 1492 height 812
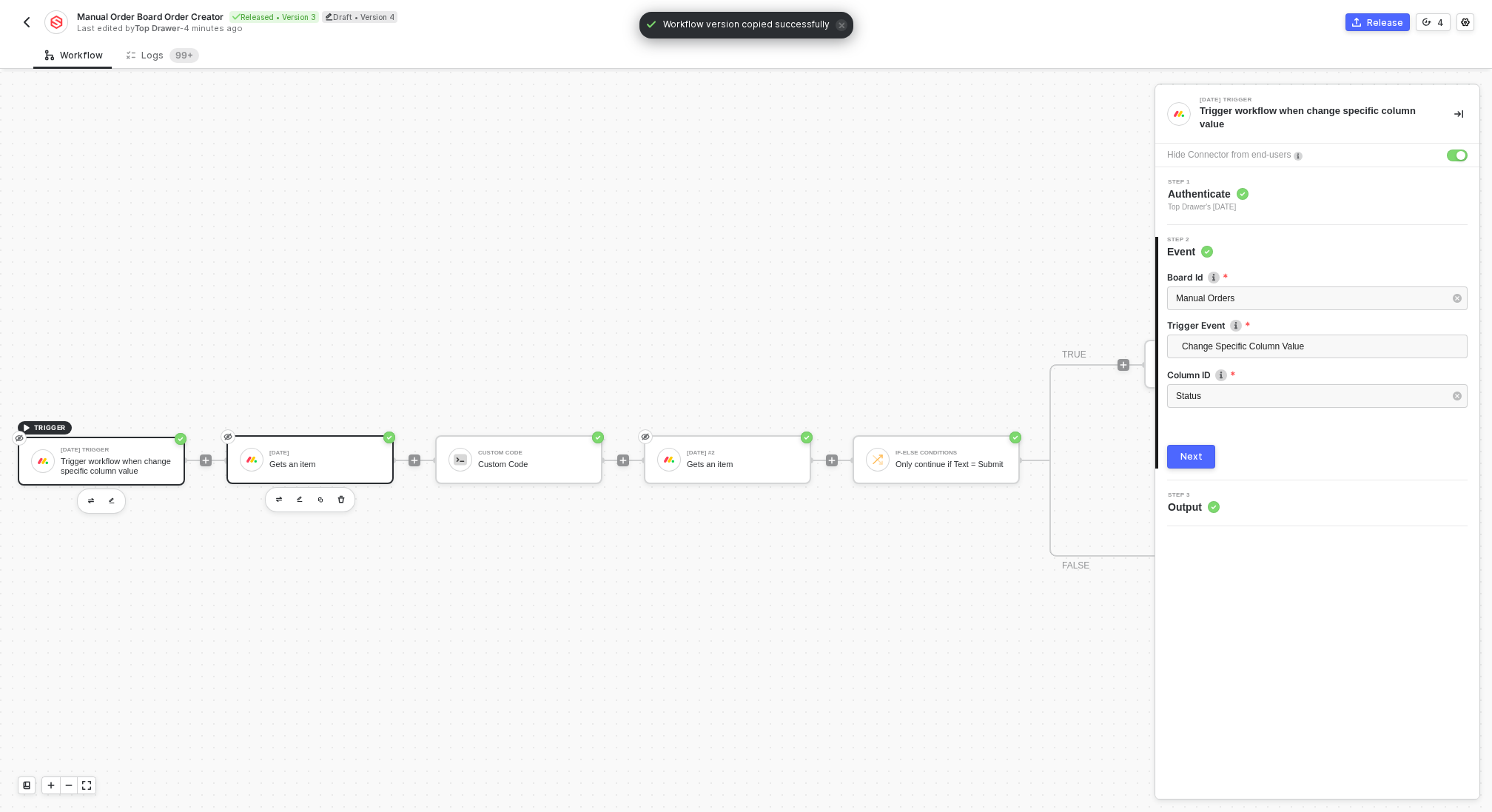
click at [317, 471] on div "Monday Gets an item" at bounding box center [325, 460] width 111 height 28
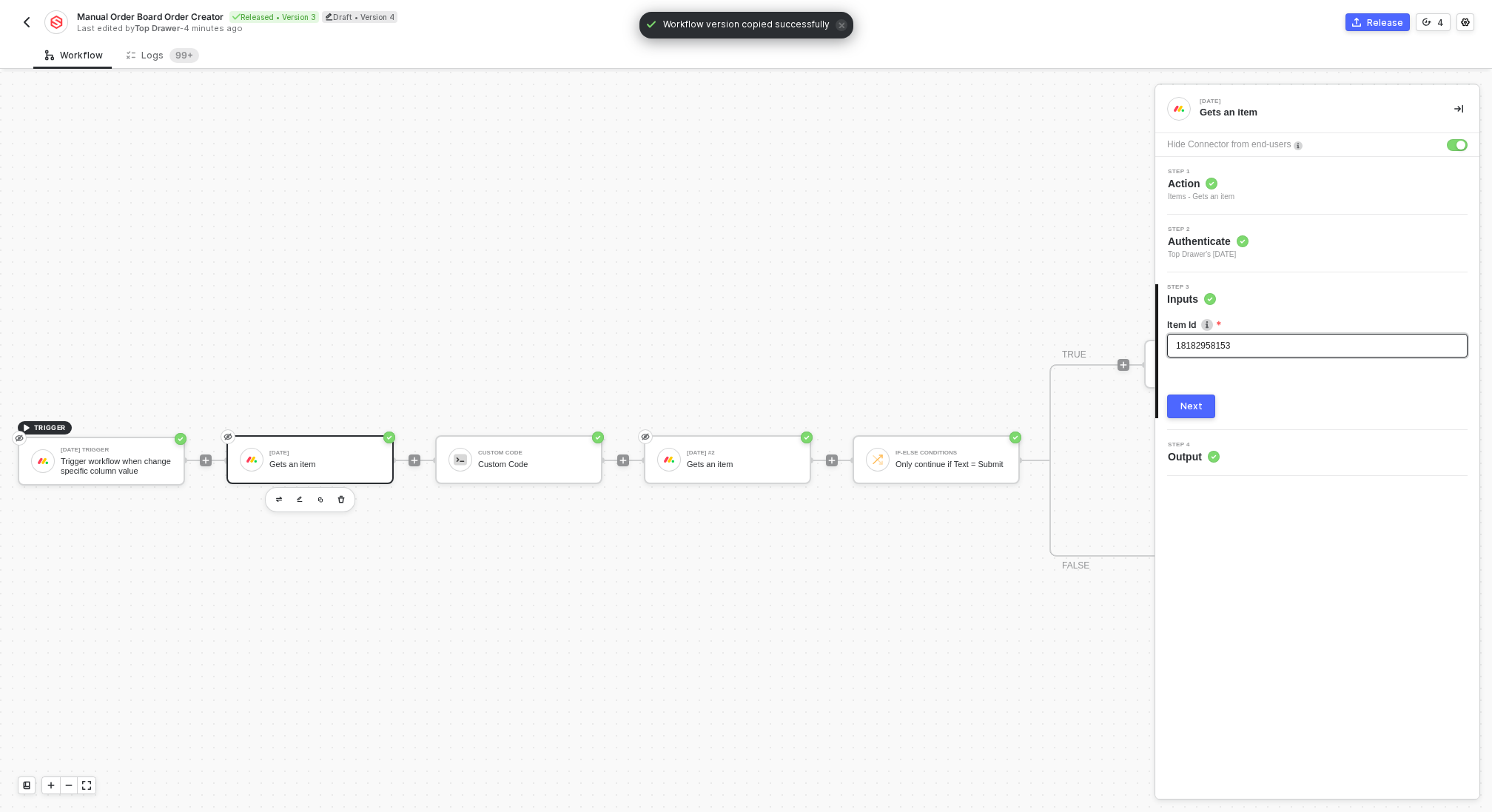
click at [1268, 349] on div "18182958153" at bounding box center [1318, 346] width 283 height 14
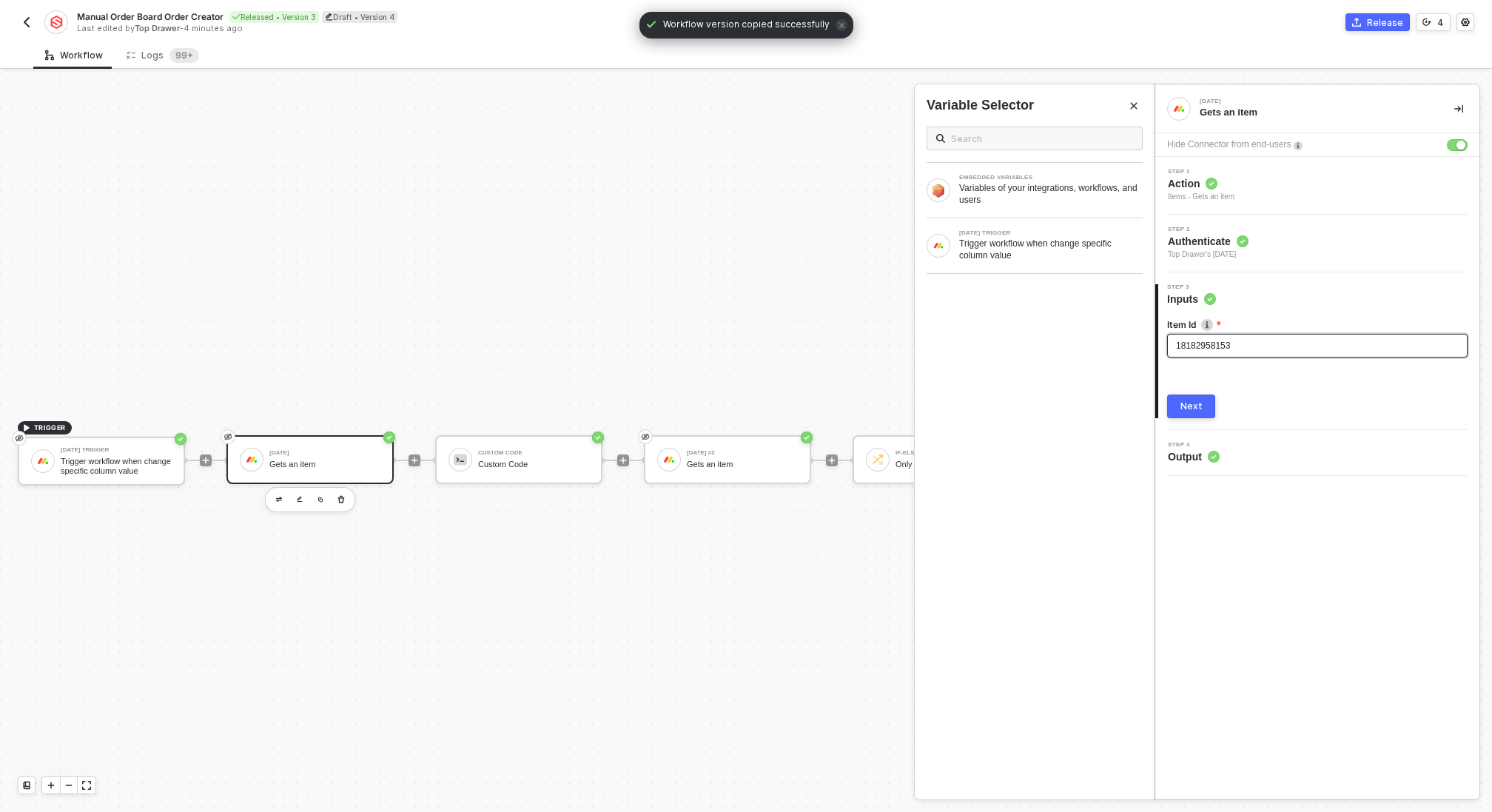
click at [1268, 349] on div "18182958153" at bounding box center [1318, 346] width 283 height 14
click at [1029, 250] on div "Trigger workflow when change specific column value" at bounding box center [1051, 249] width 184 height 24
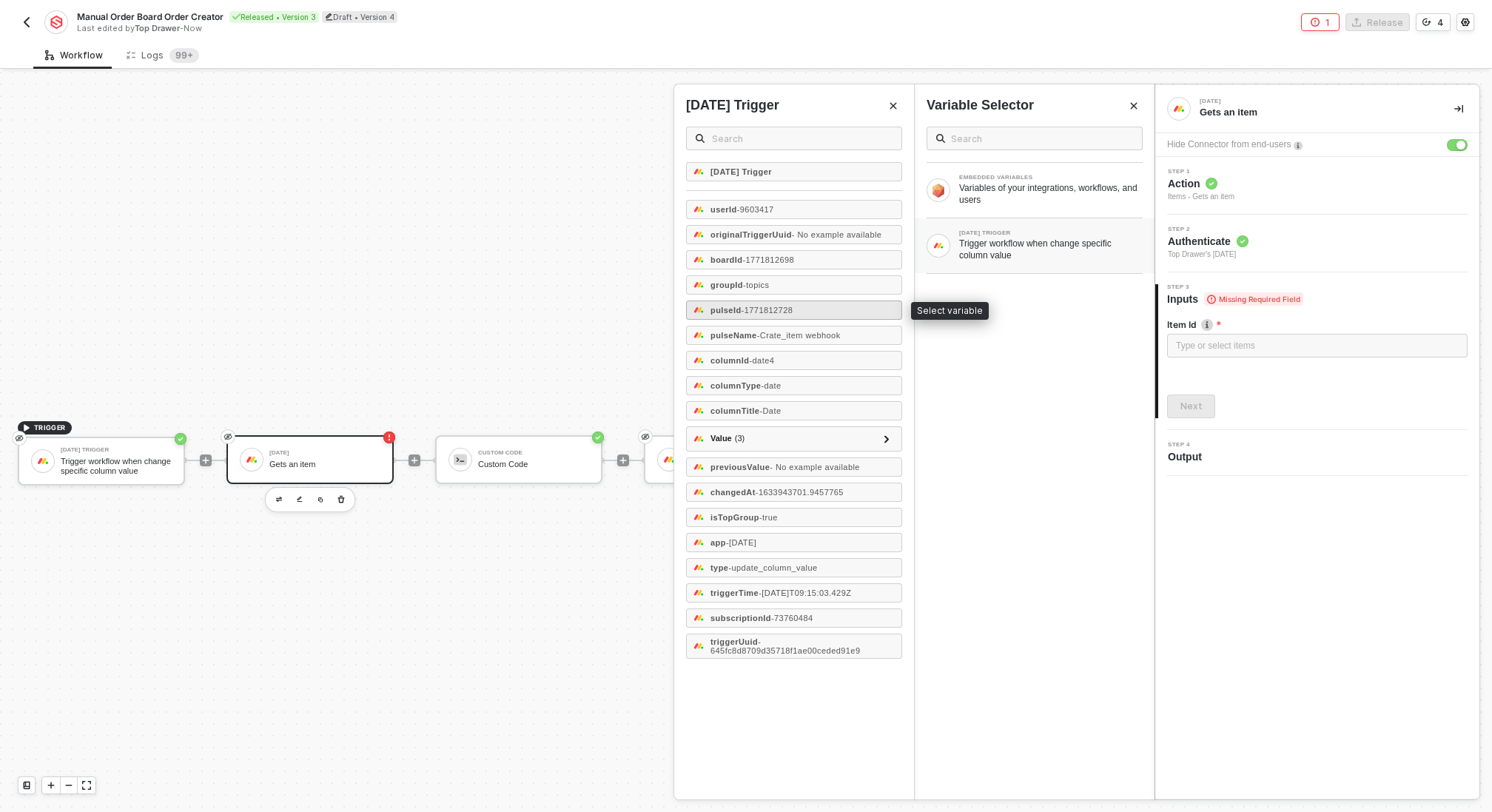
click at [788, 305] on span "- 1771812728" at bounding box center [767, 309] width 52 height 8
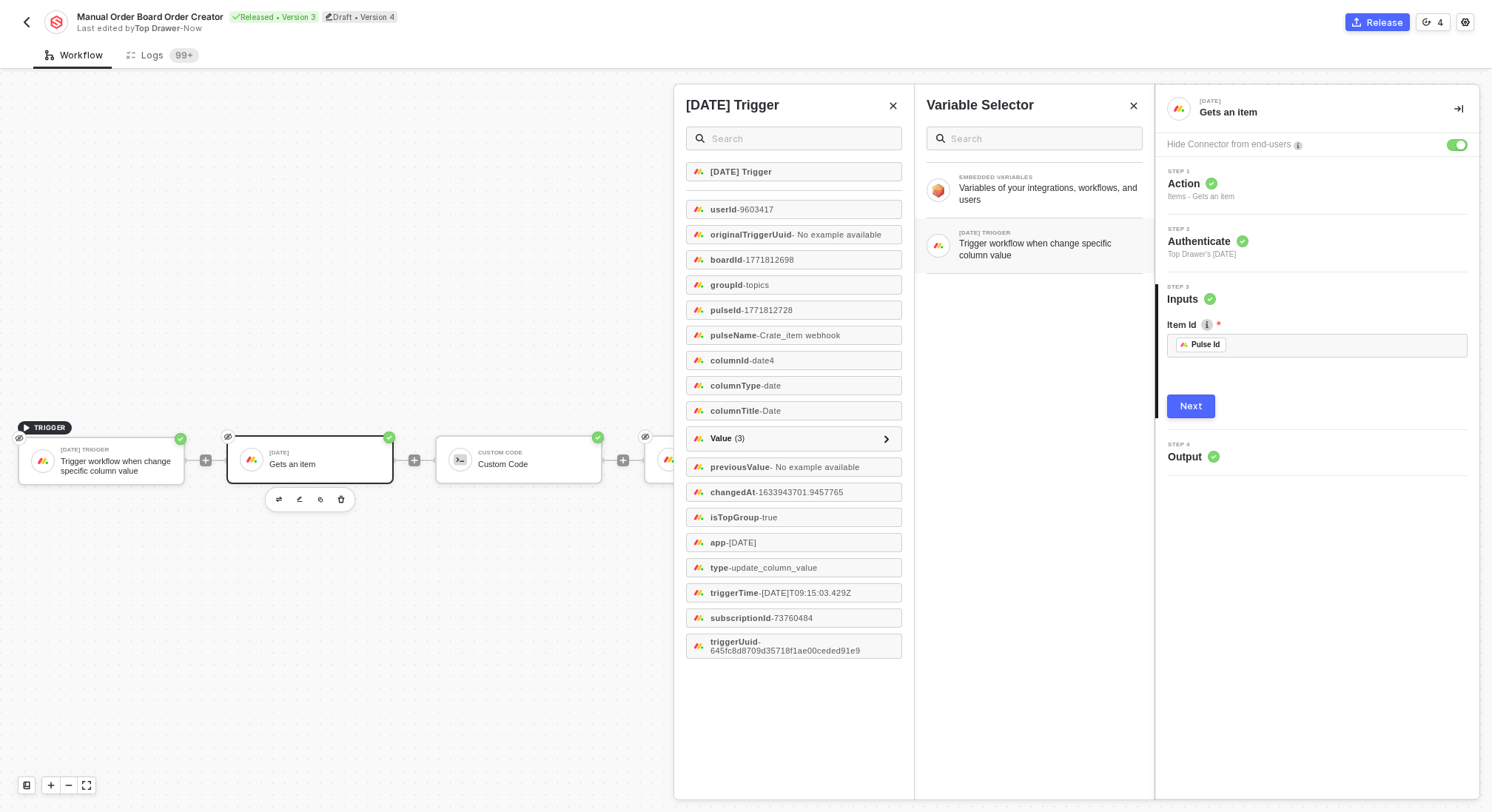
click at [1183, 405] on div "Next" at bounding box center [1192, 406] width 23 height 12
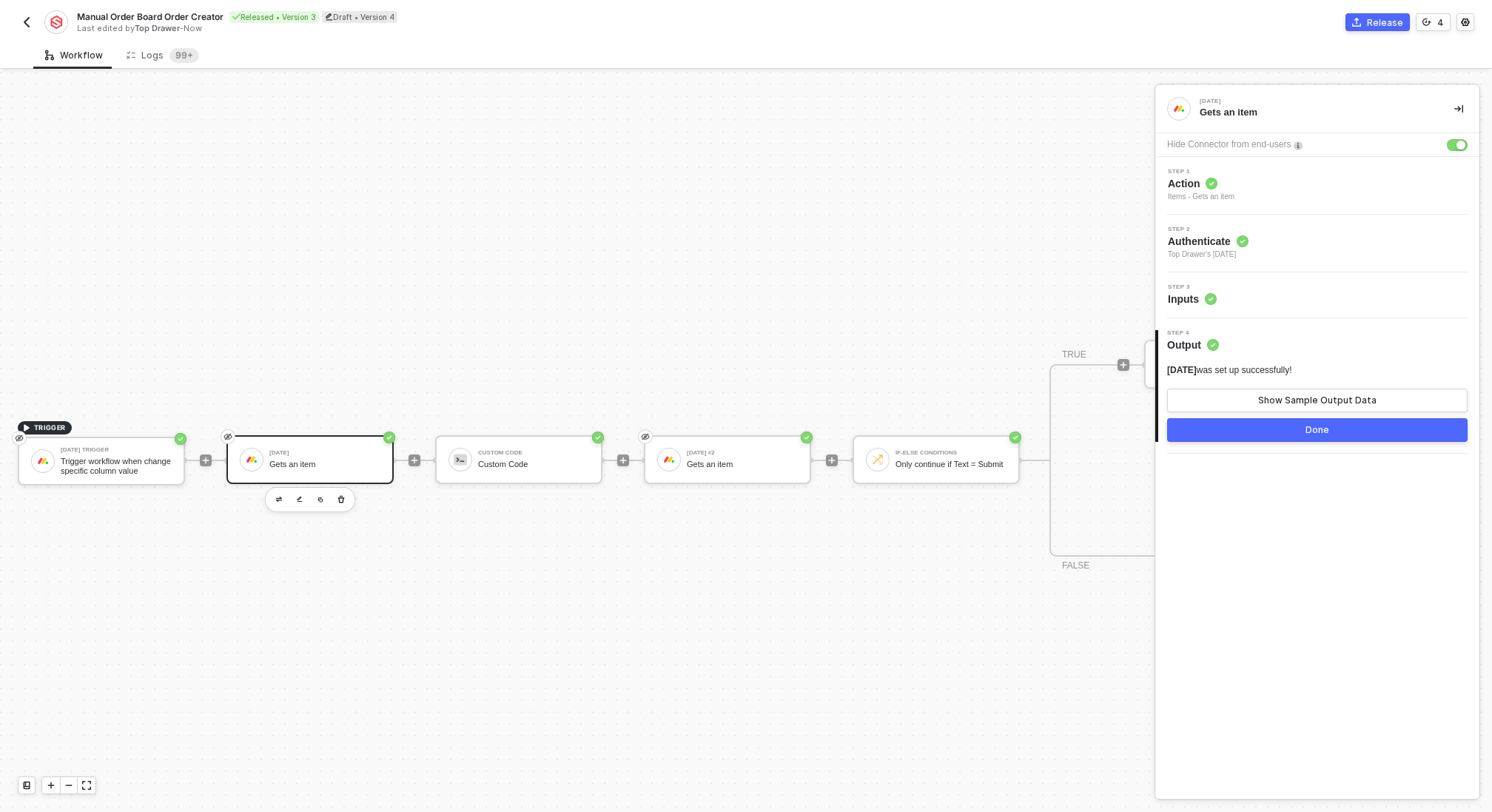
click at [1269, 426] on button "Done" at bounding box center [1318, 430] width 301 height 24
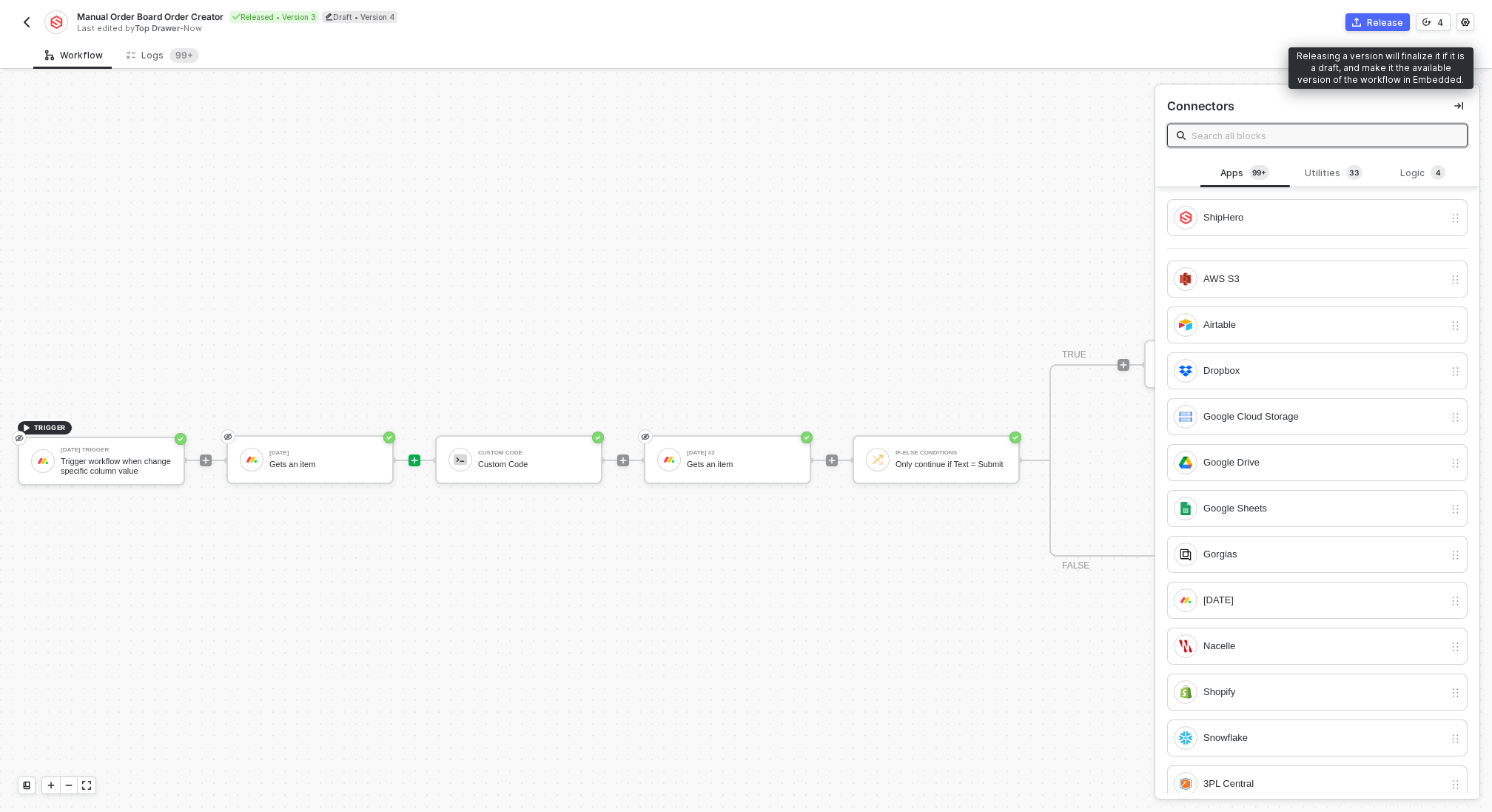
click at [1373, 23] on div "Release" at bounding box center [1385, 22] width 36 height 12
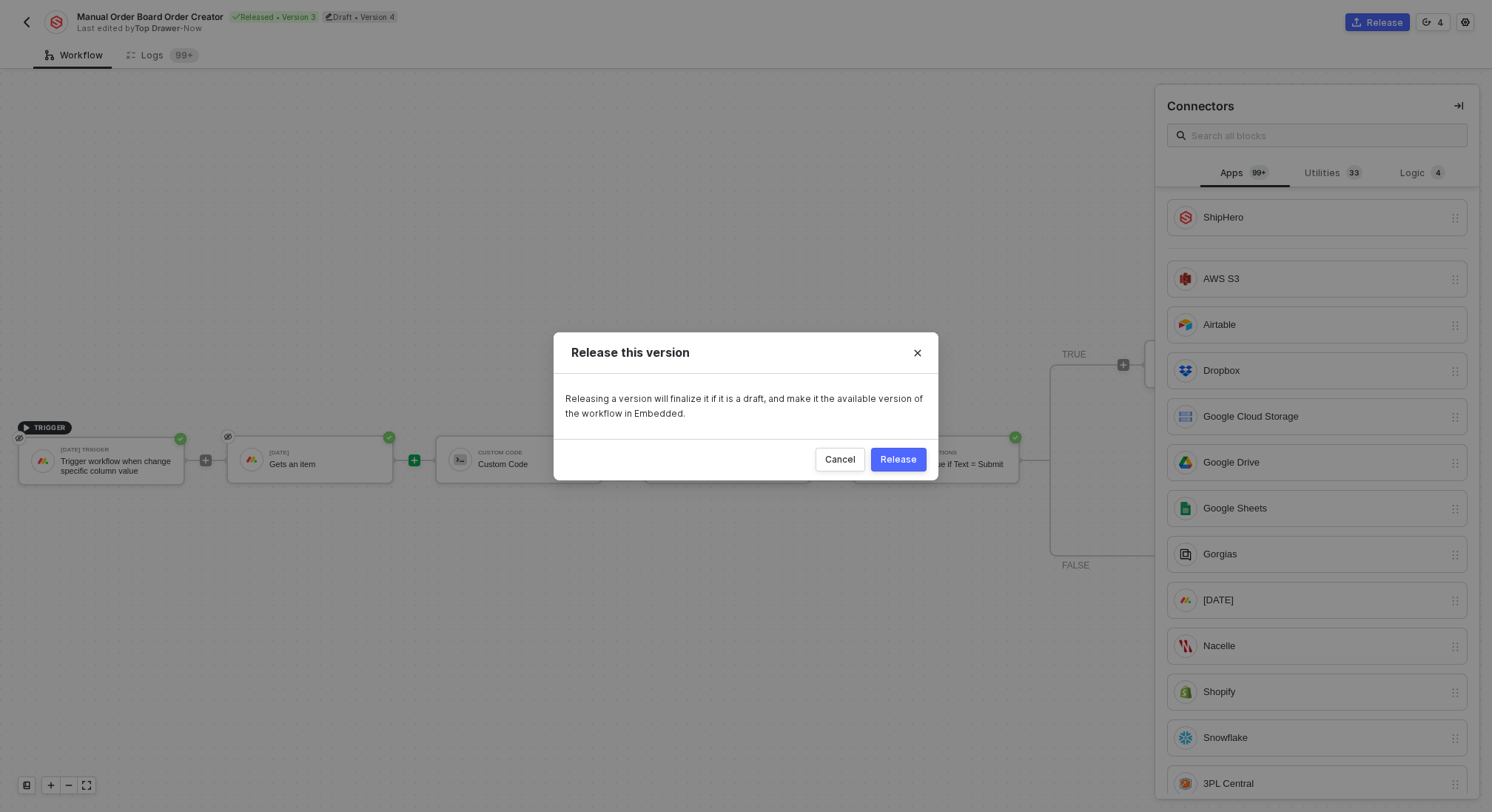
click at [888, 462] on div "Release" at bounding box center [899, 459] width 36 height 12
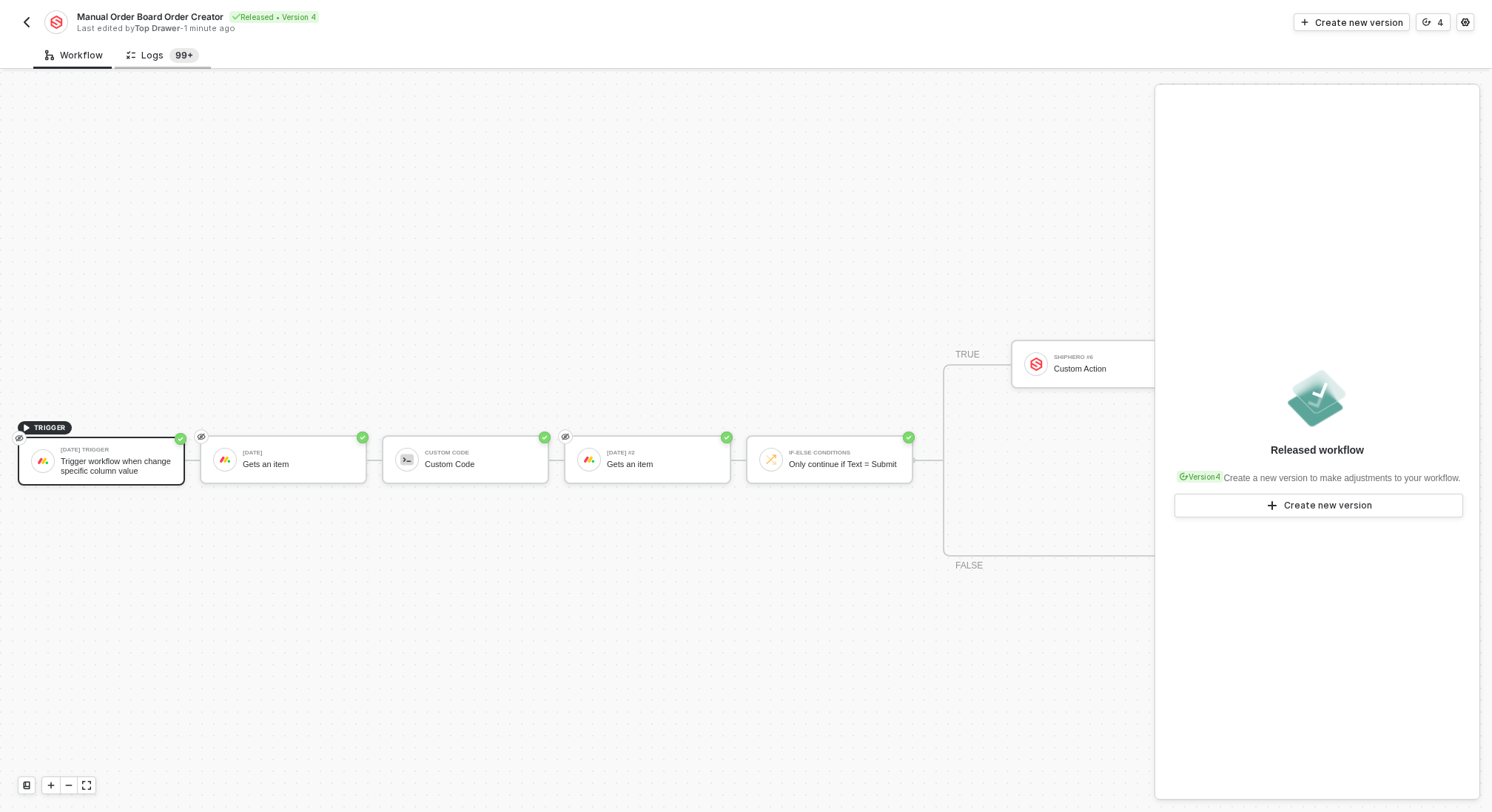
click at [170, 48] on span "99+" at bounding box center [184, 56] width 29 height 15
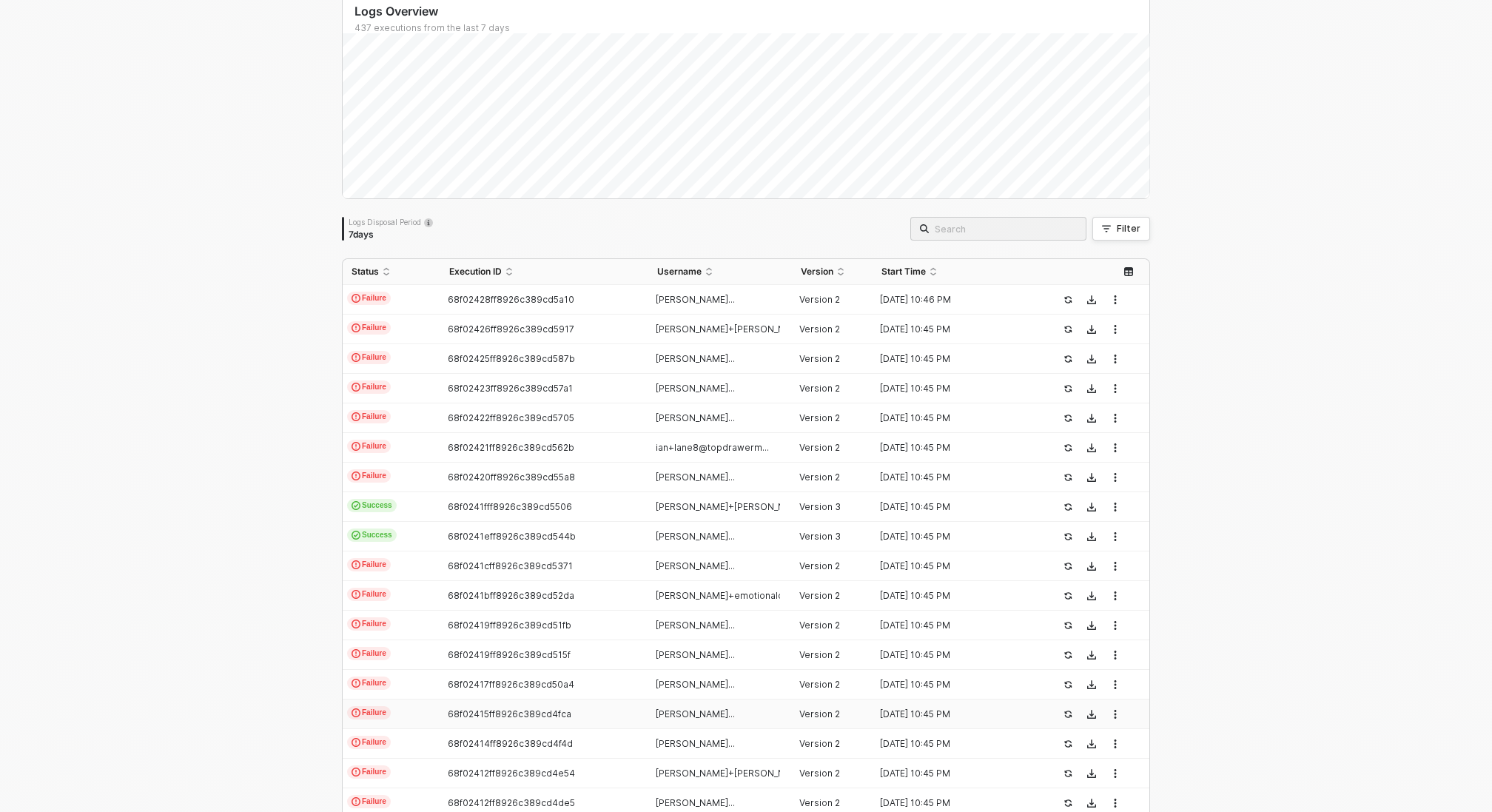
scroll to position [234, 0]
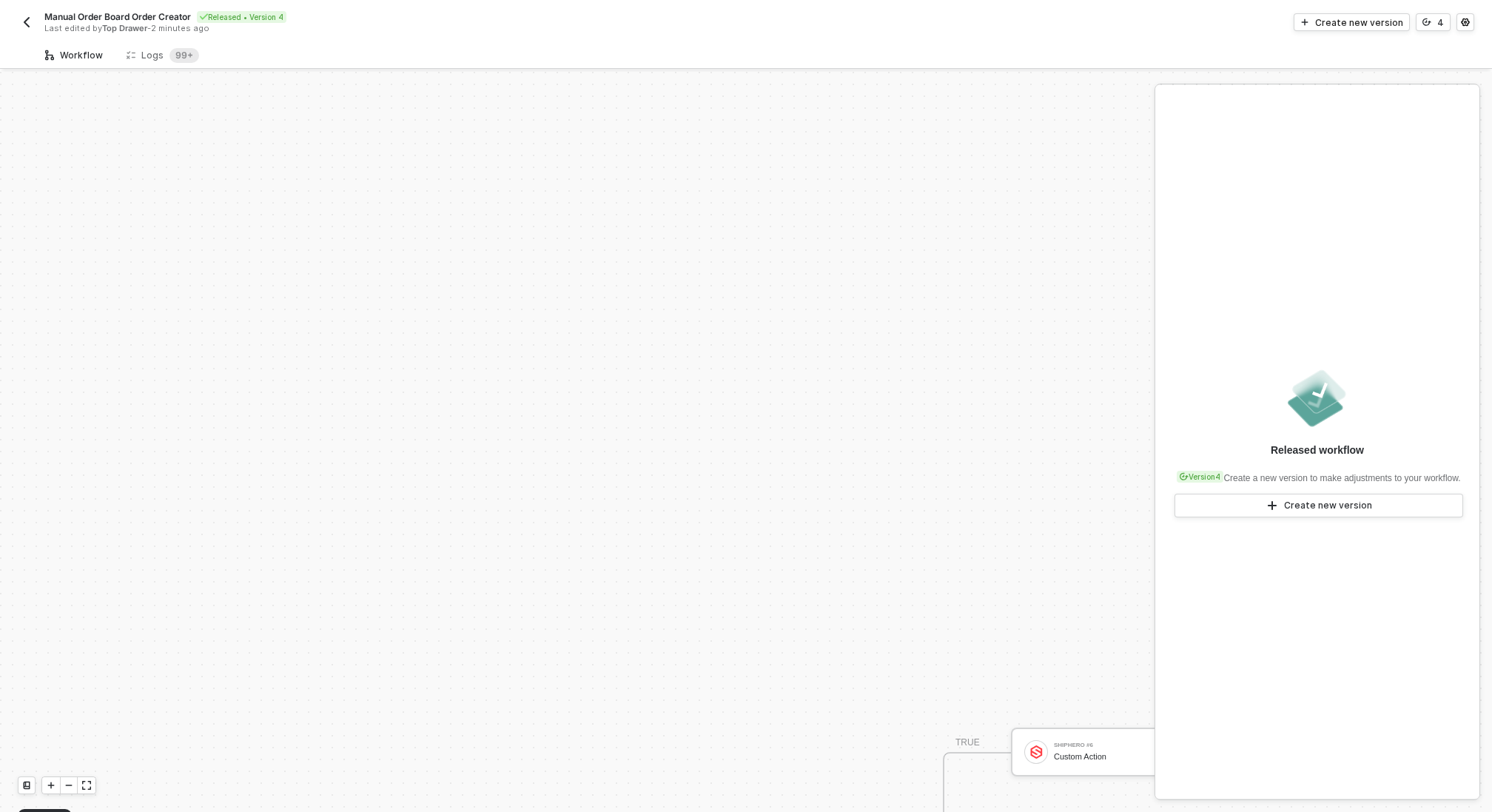
scroll to position [388, 0]
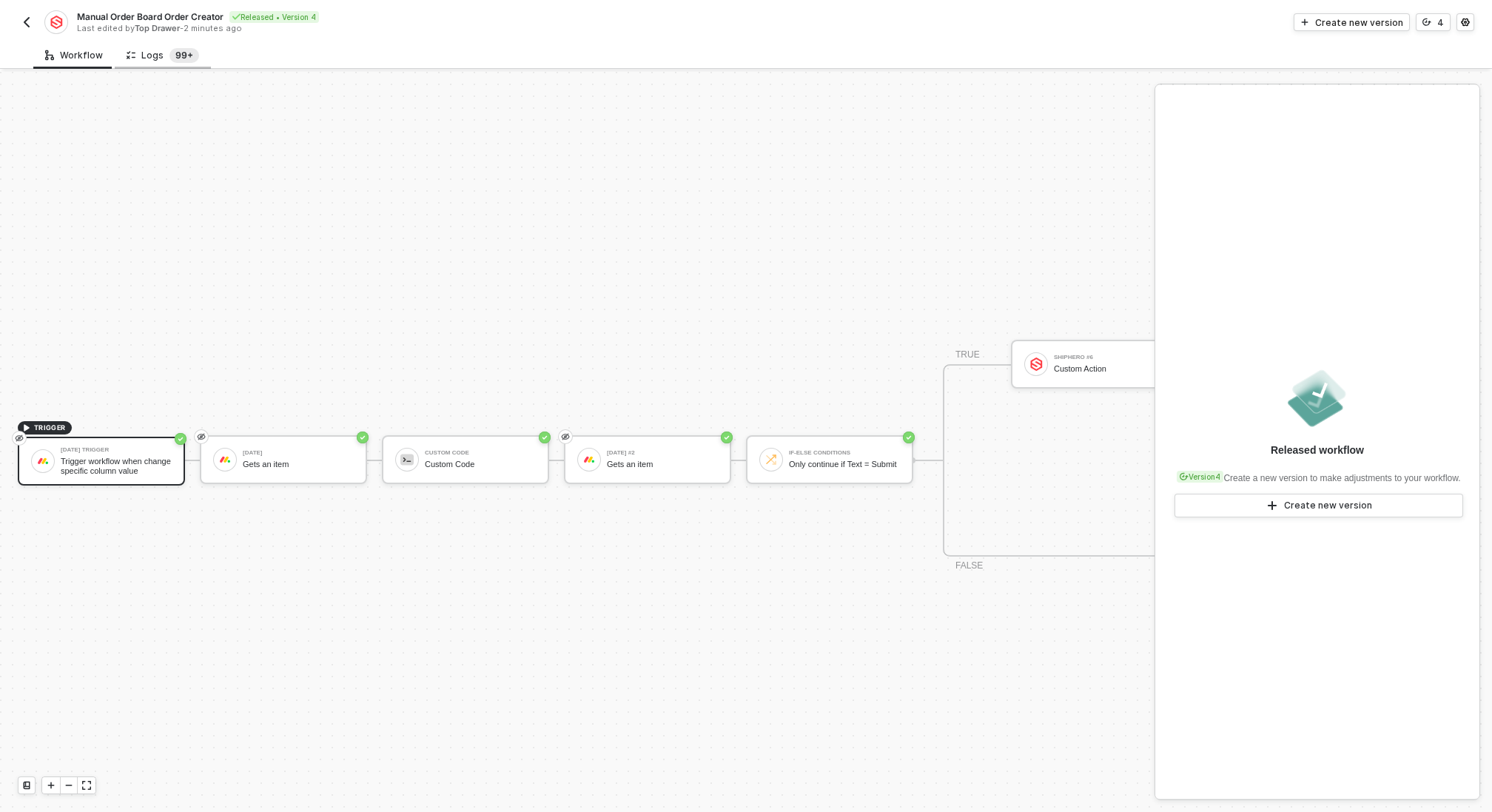
click at [175, 55] on sup "99+" at bounding box center [184, 56] width 29 height 15
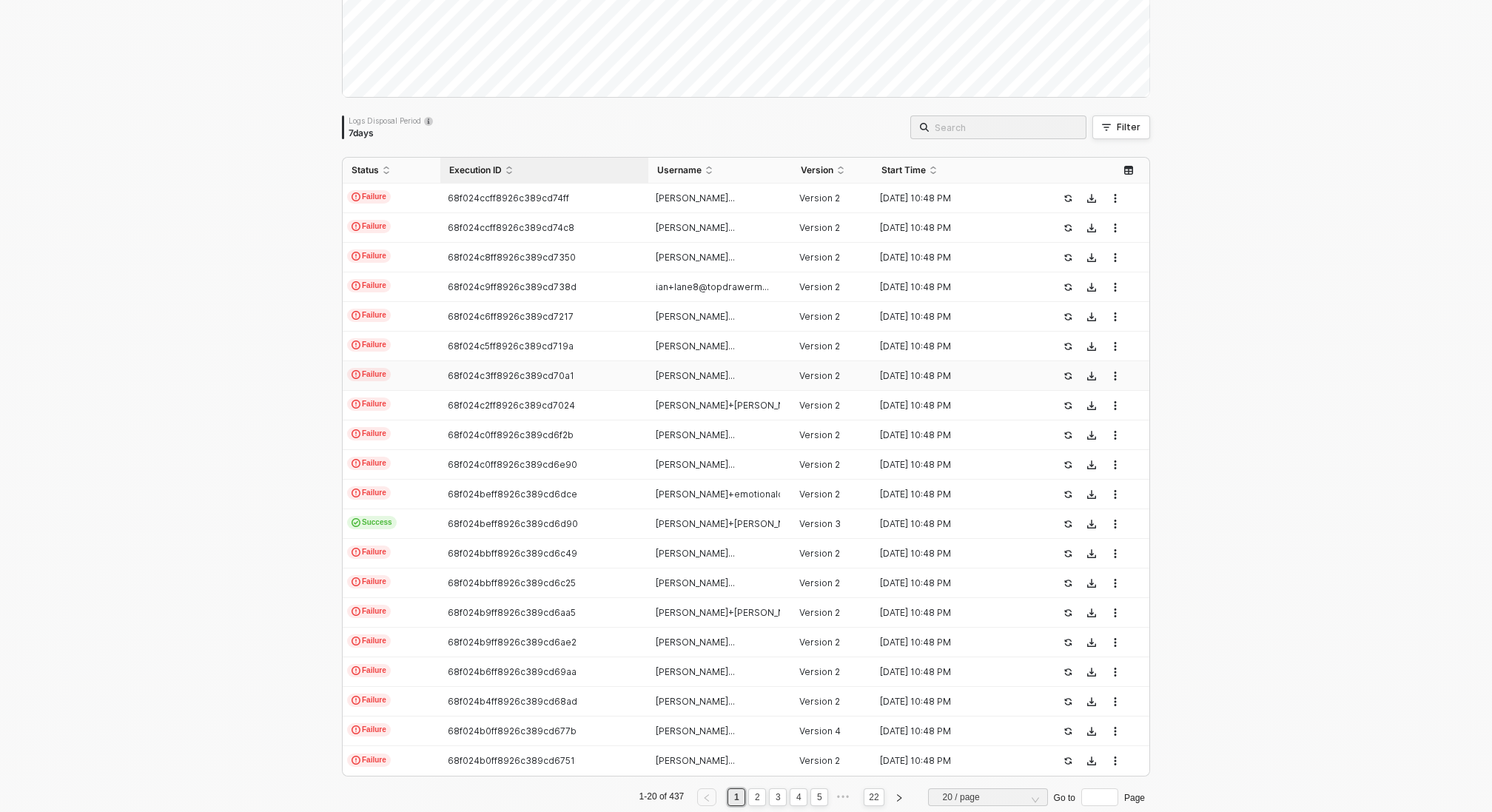
scroll to position [213, 0]
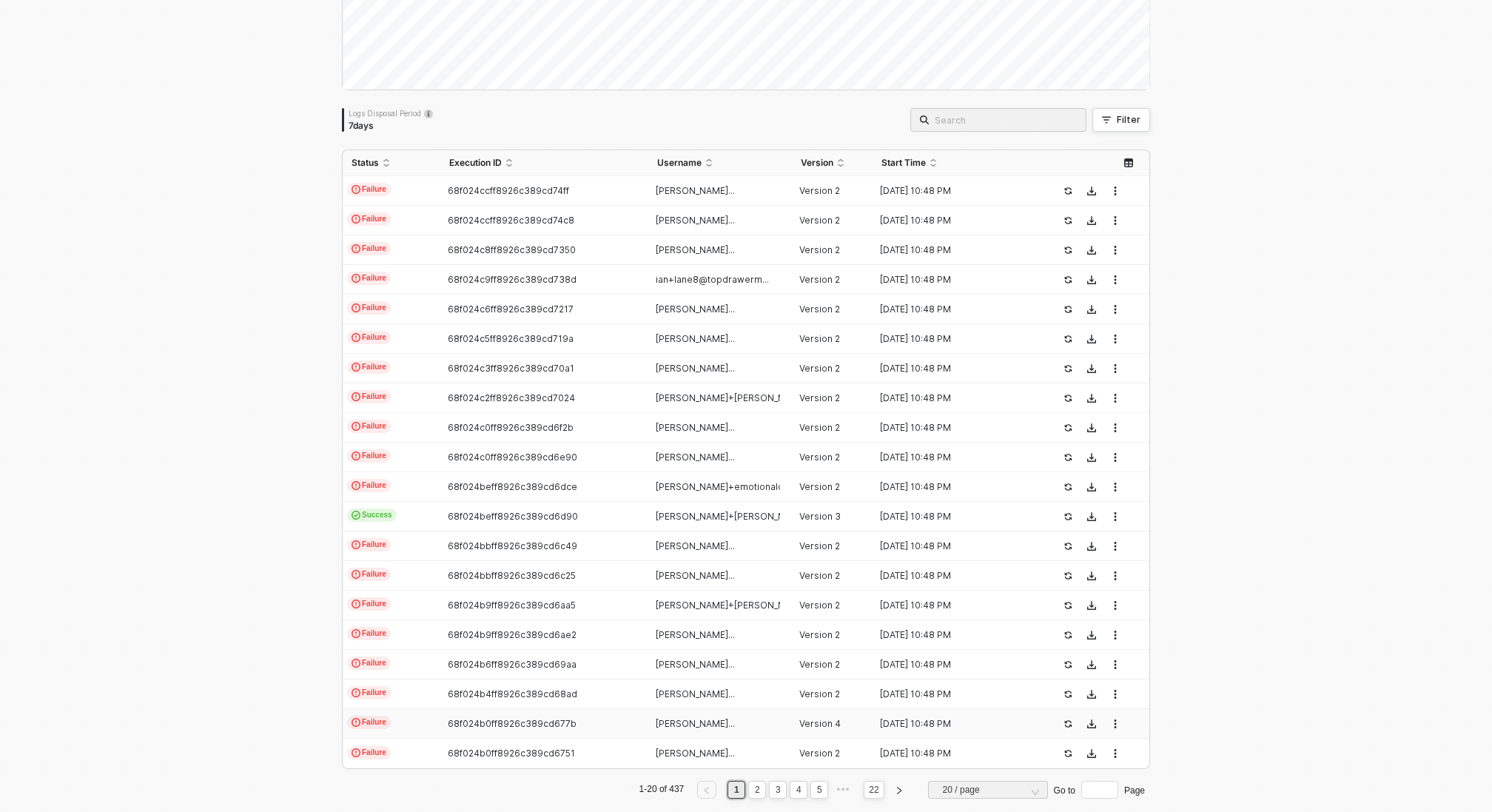
click at [500, 710] on td "68f024b0ff8926c389cd677b" at bounding box center [544, 723] width 207 height 29
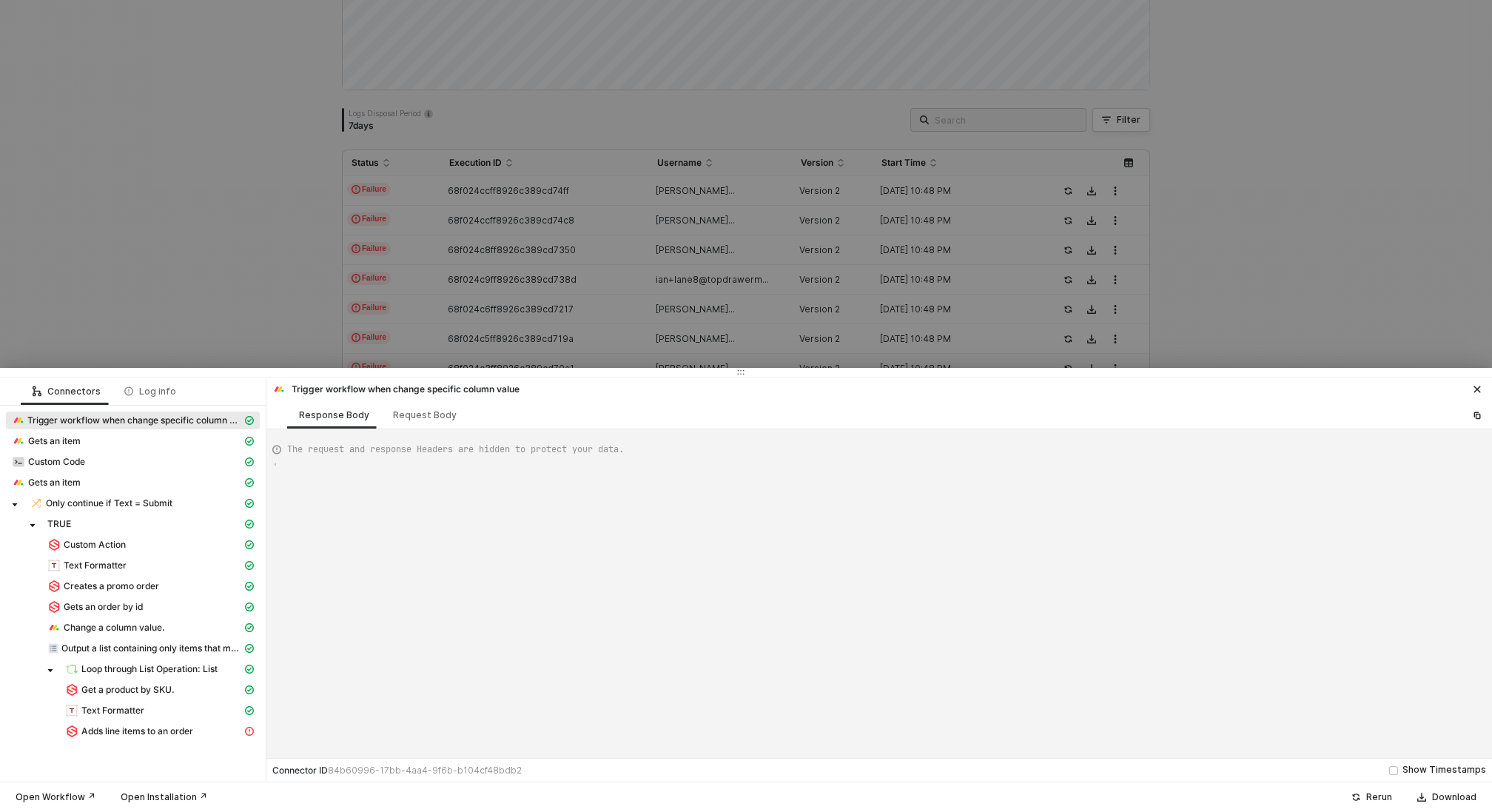
type textarea "{ "json": { "app": "monday", "type": "update_column_value", "triggerTime": "202…"
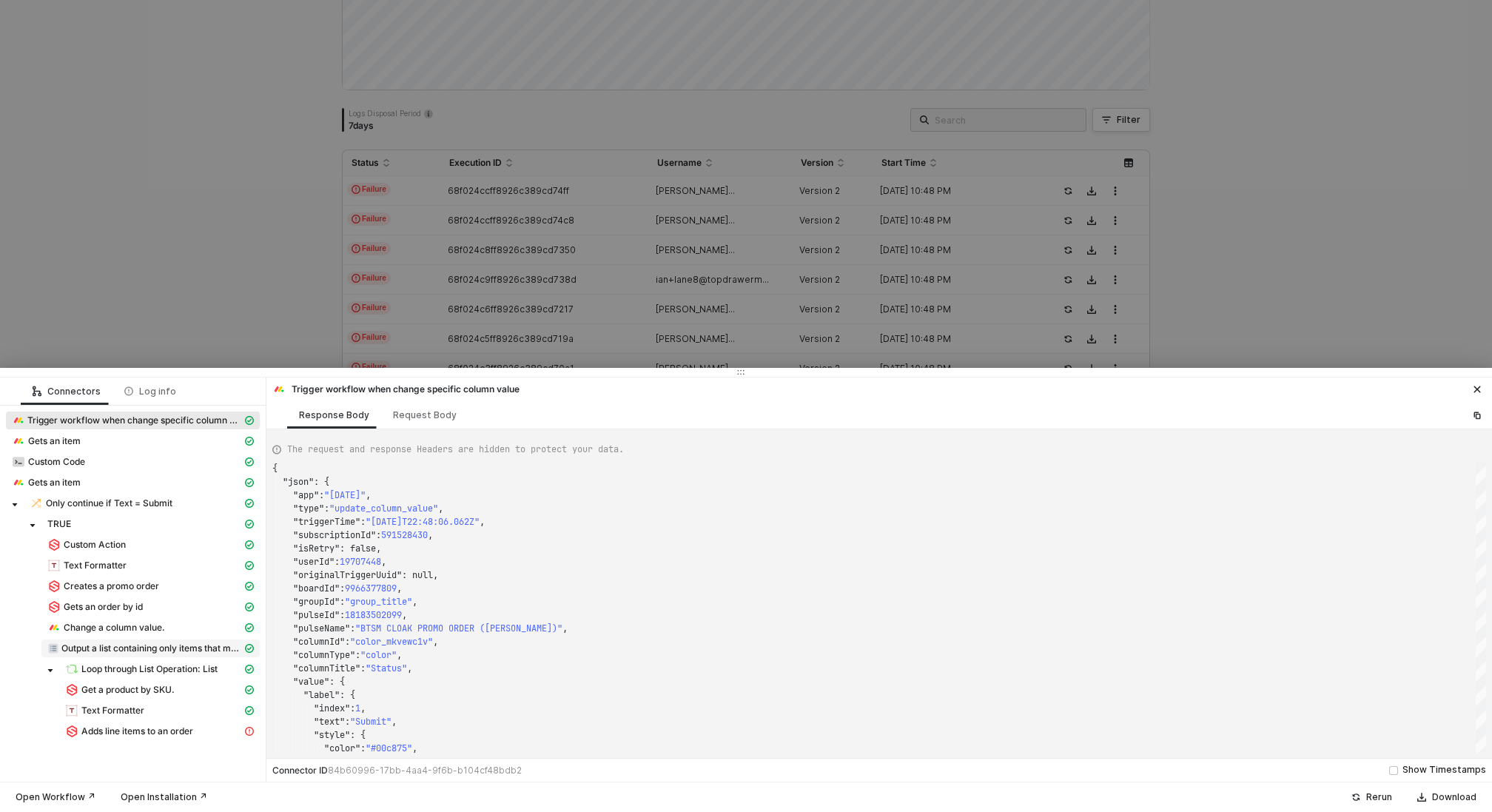
scroll to position [234, 0]
click at [164, 729] on span "Adds line items to an order" at bounding box center [137, 731] width 112 height 12
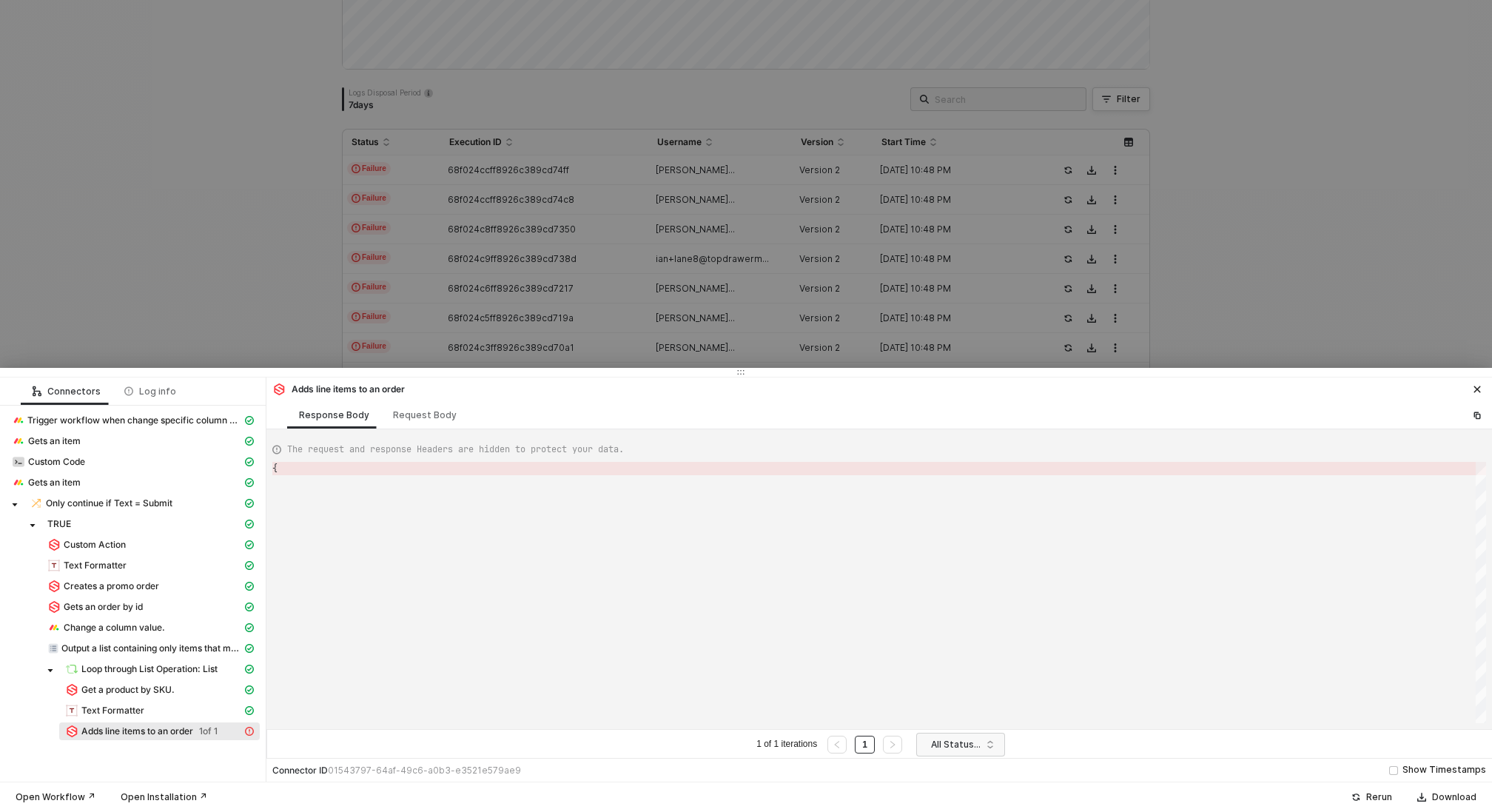
type textarea "{ "error": { "statusCode": 200, "message": "Error : {\"message\":\"Invalid orde…"
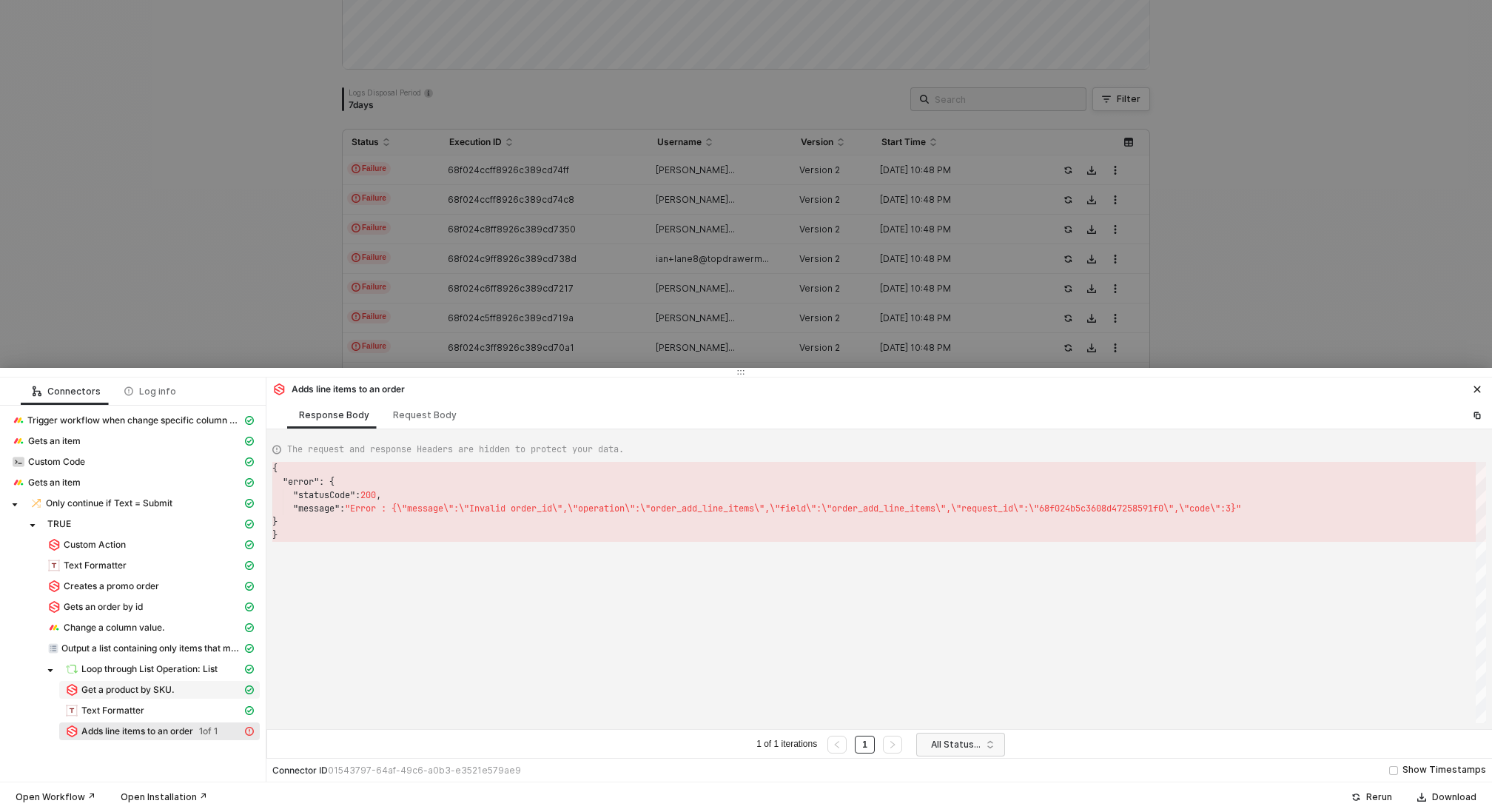
click at [167, 689] on span "Get a product by SKU." at bounding box center [127, 690] width 93 height 12
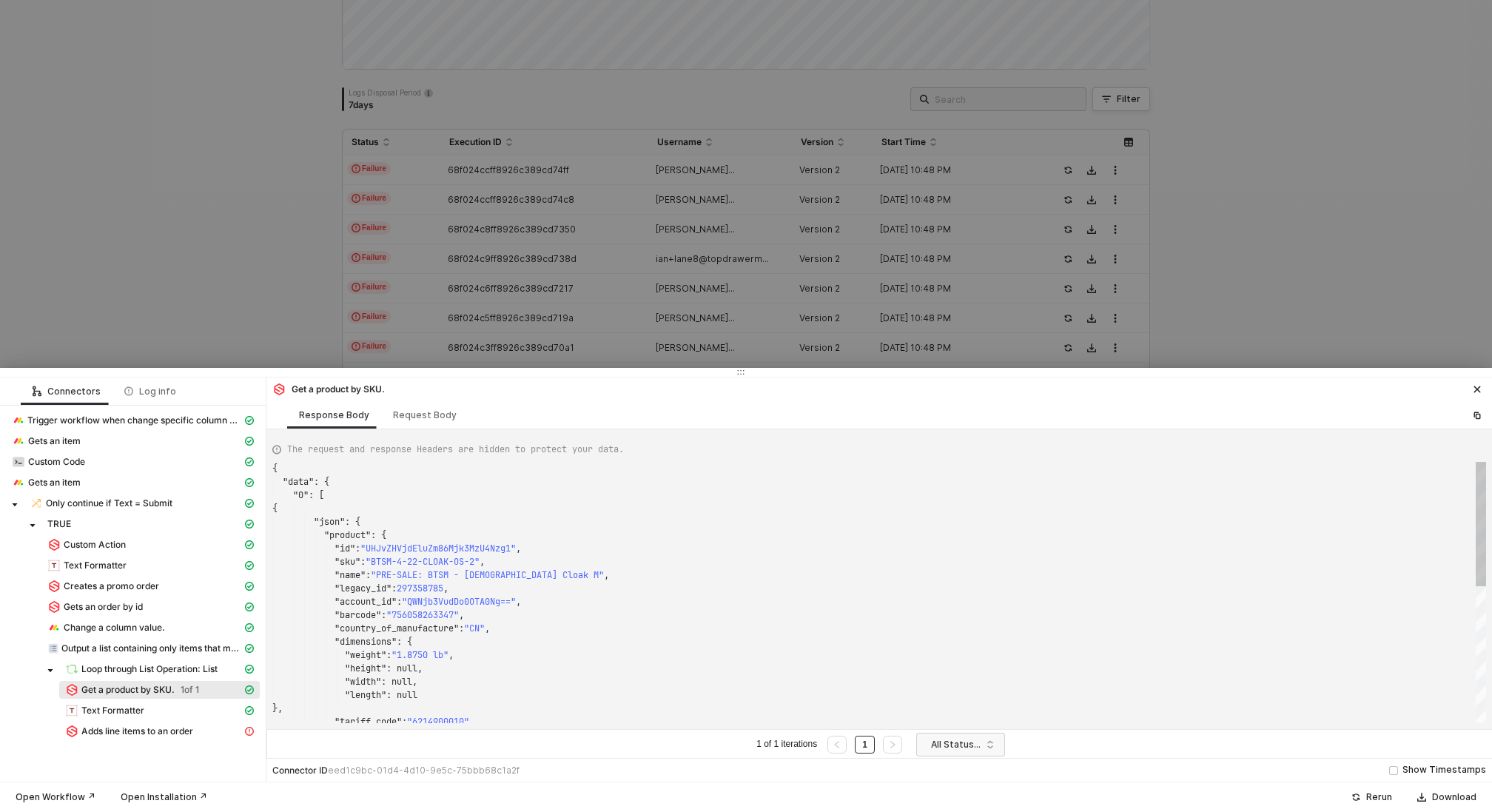
scroll to position [133, 0]
click at [190, 725] on span "Adds line items to an order" at bounding box center [137, 731] width 112 height 12
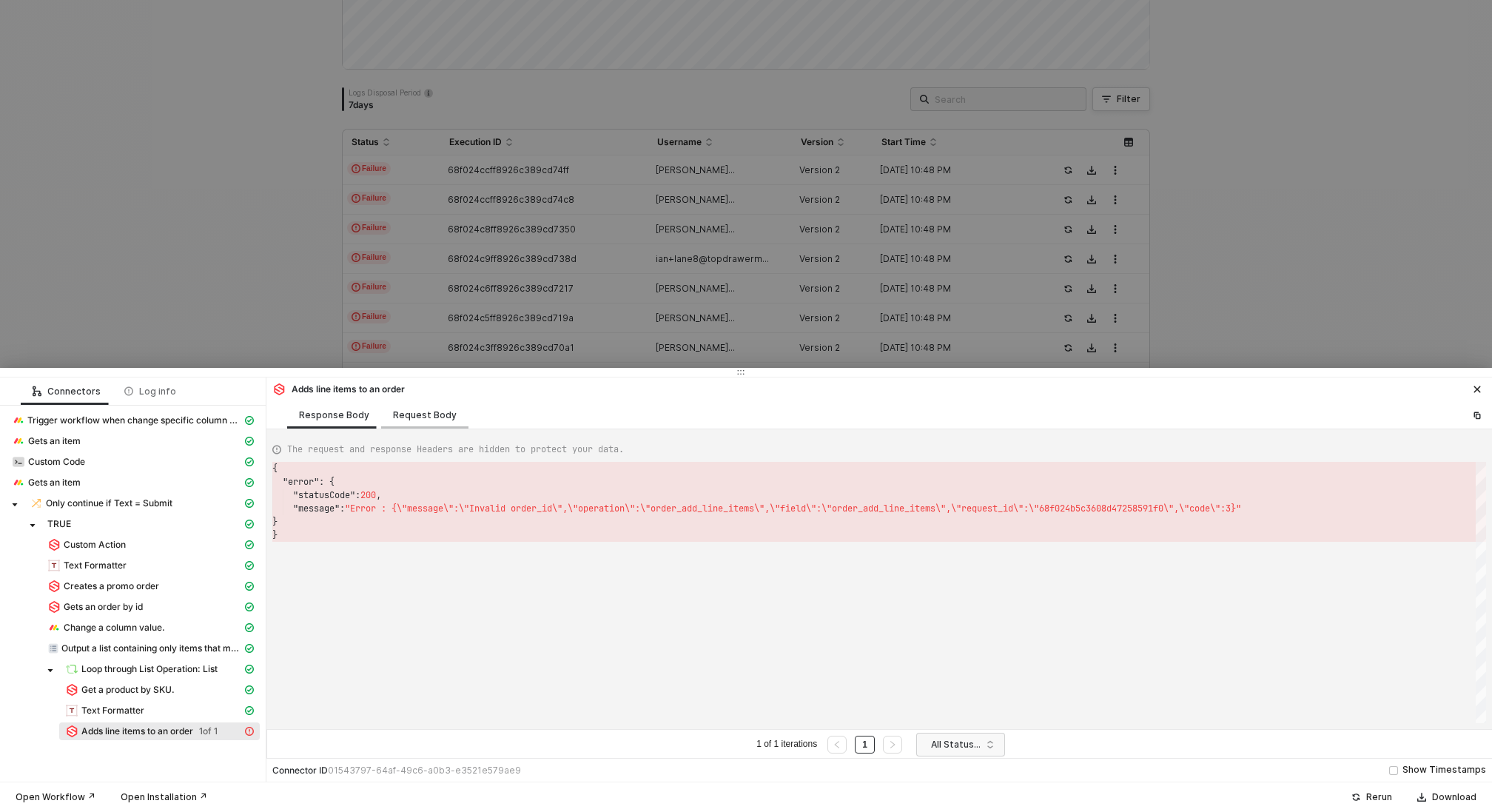
click at [422, 414] on div "Request Body" at bounding box center [425, 414] width 64 height 12
type textarea "[ { "resource": "custom", "operation": "672d607fea22d7dcae0d24e1", "requestMeth…"
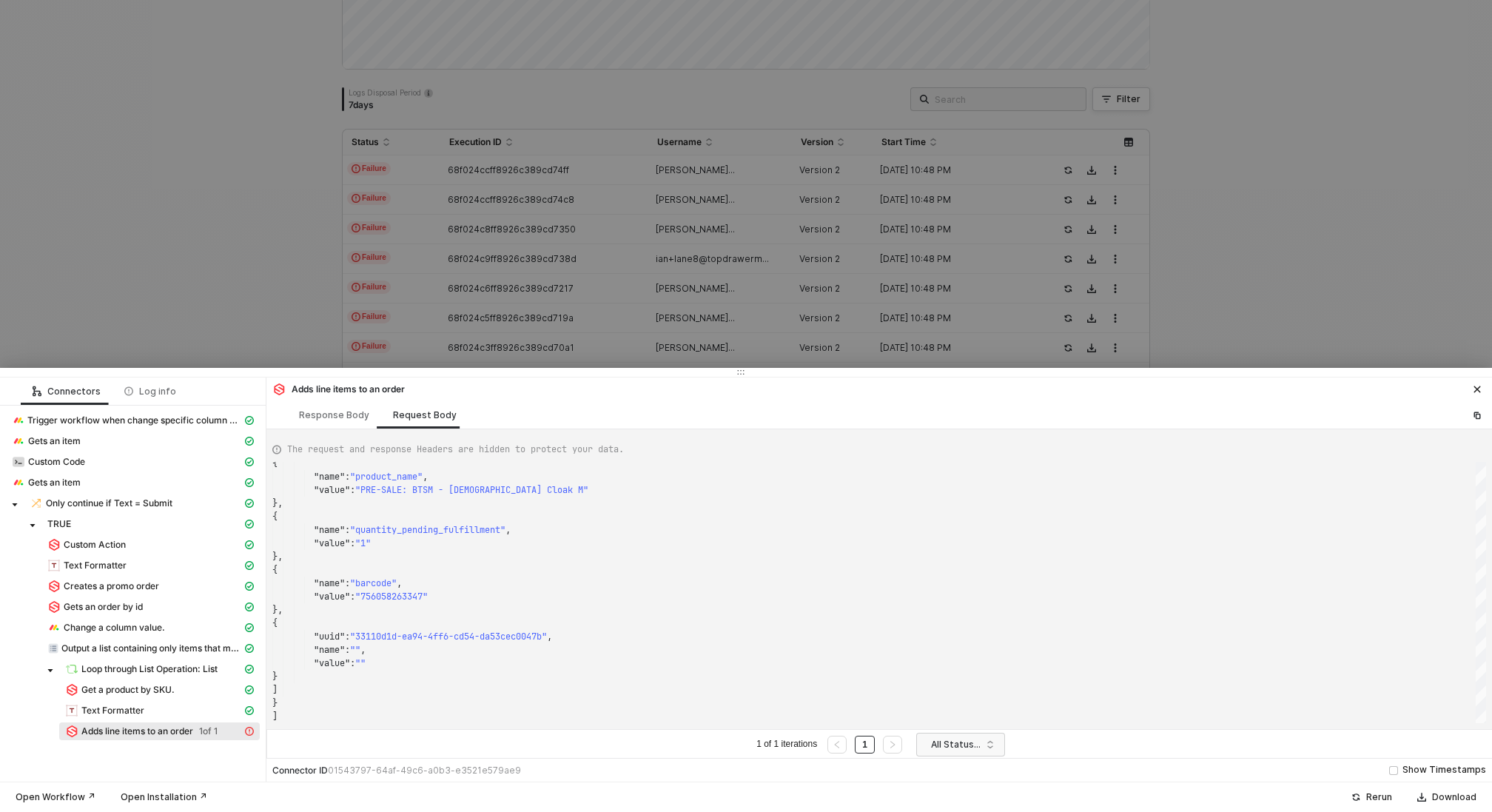
click at [473, 225] on div at bounding box center [746, 406] width 1492 height 812
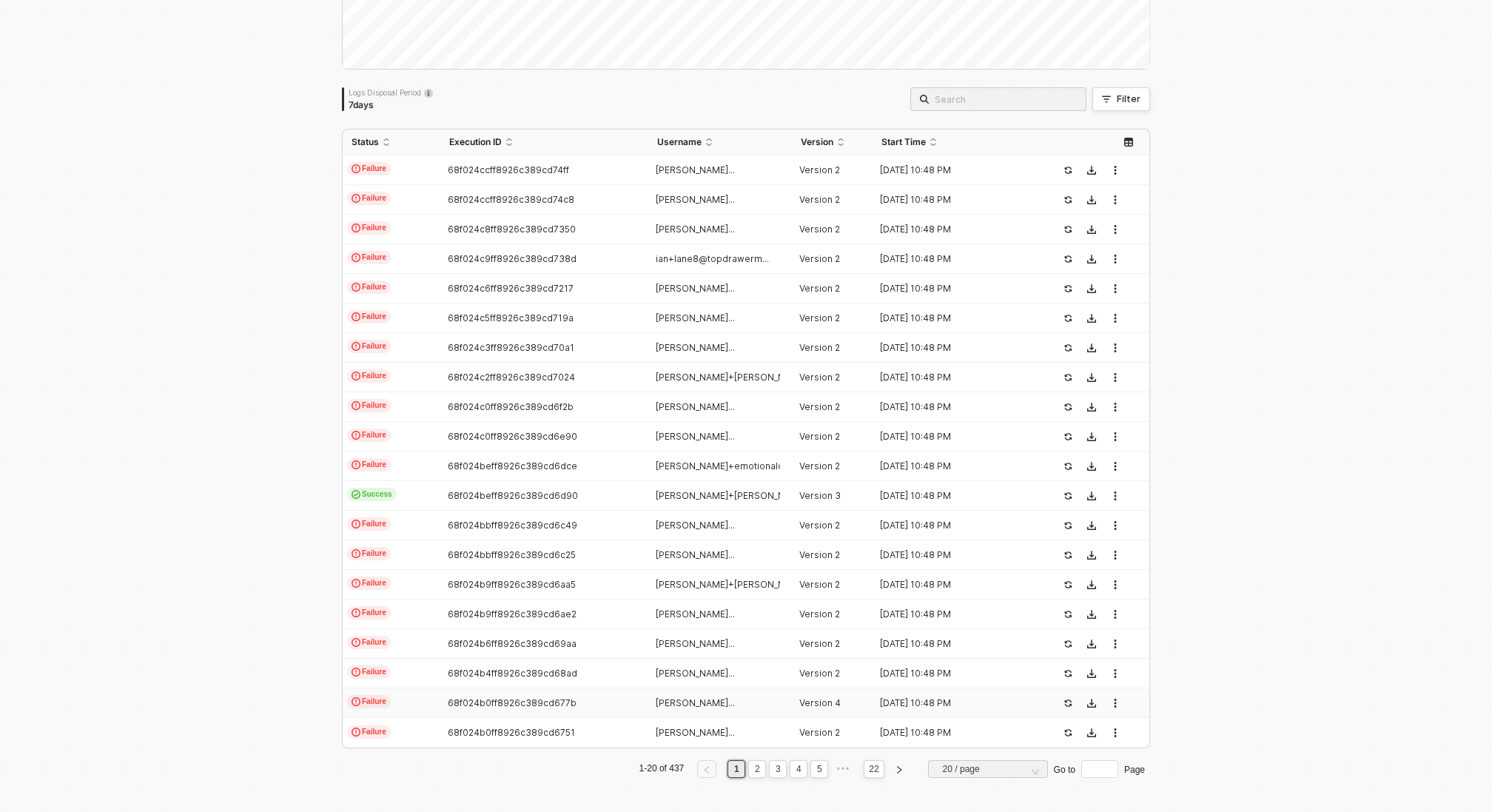
scroll to position [0, 0]
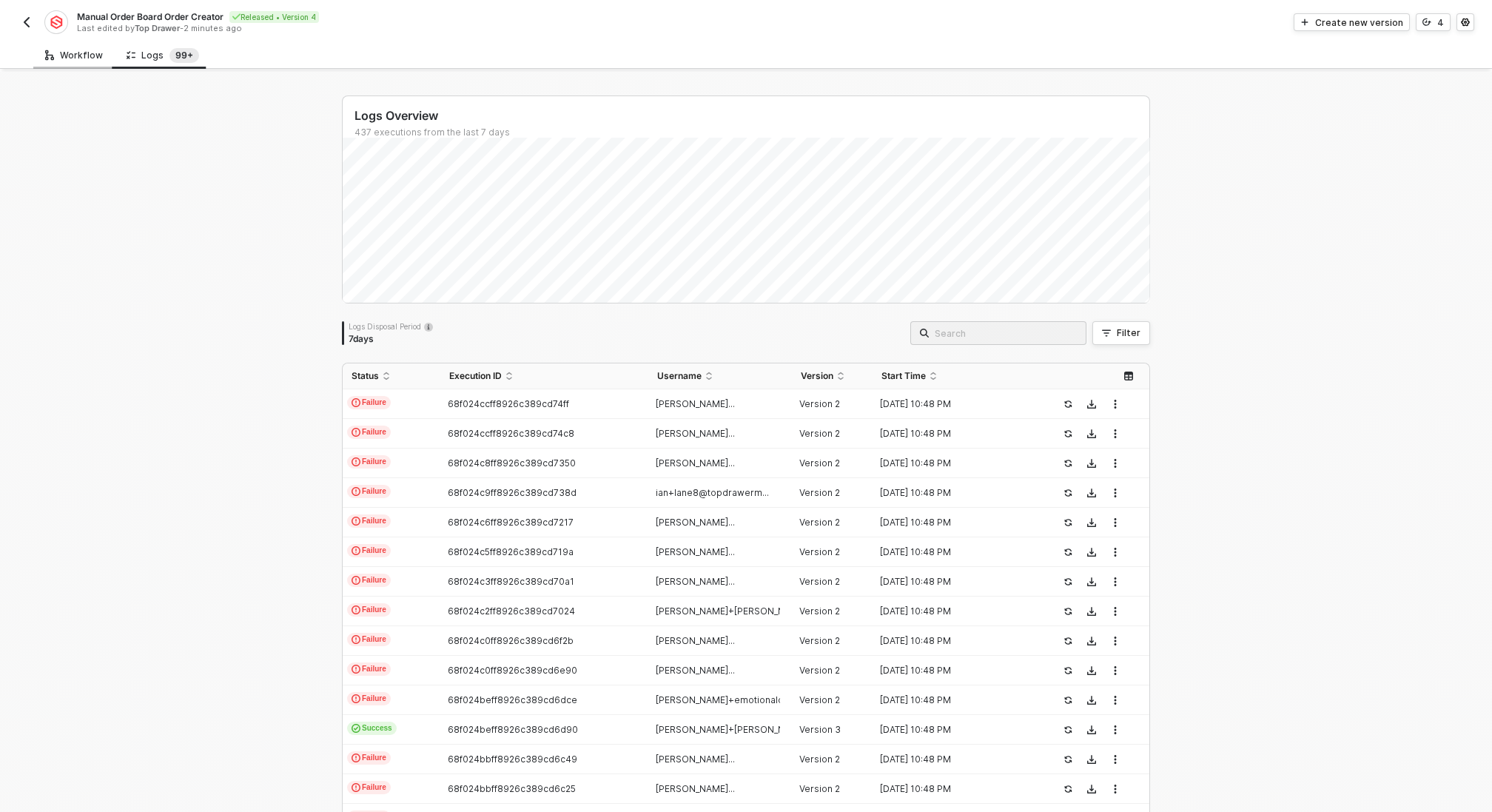
click at [64, 52] on div "Workflow" at bounding box center [74, 56] width 57 height 12
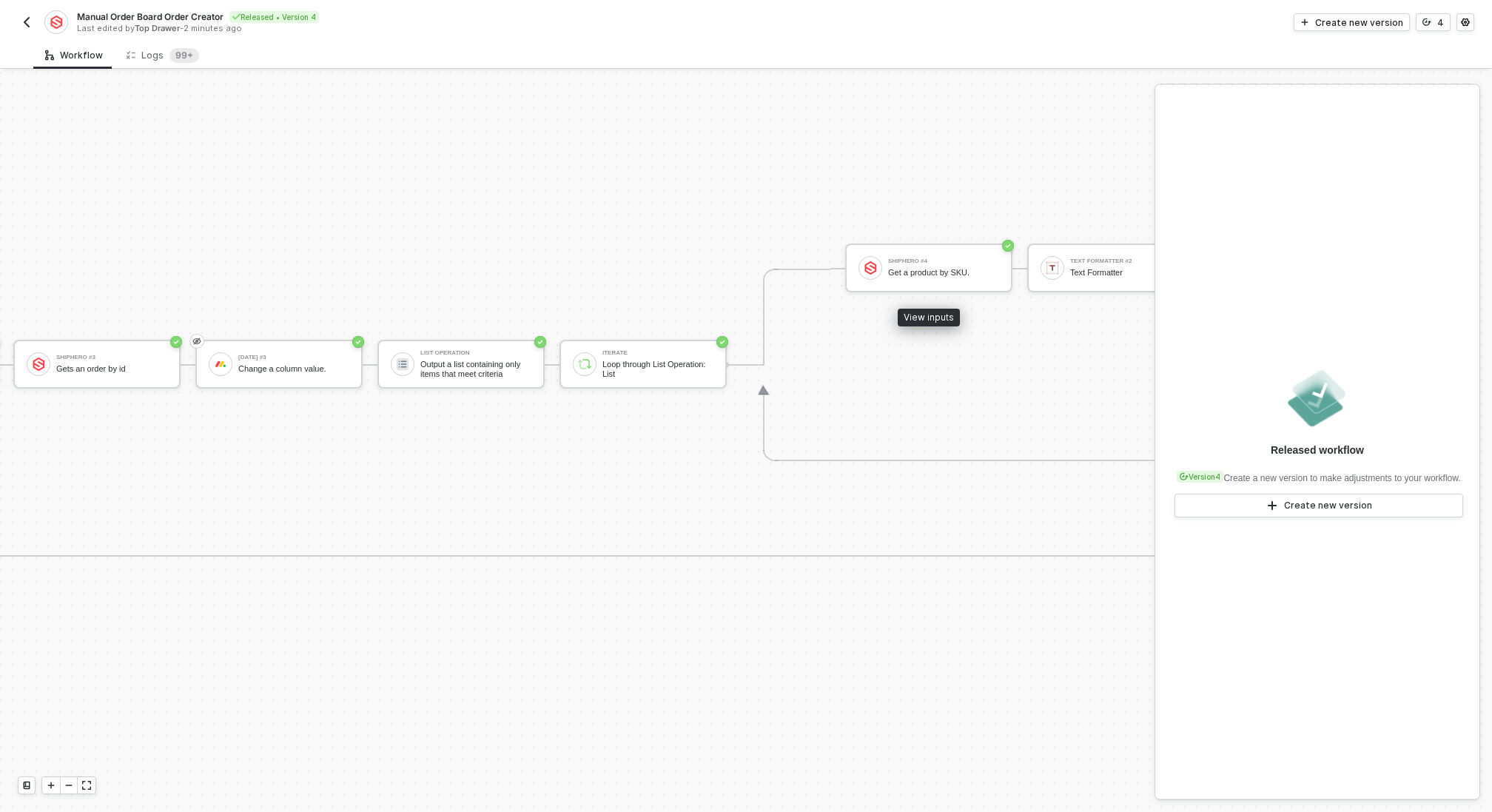
scroll to position [388, 1945]
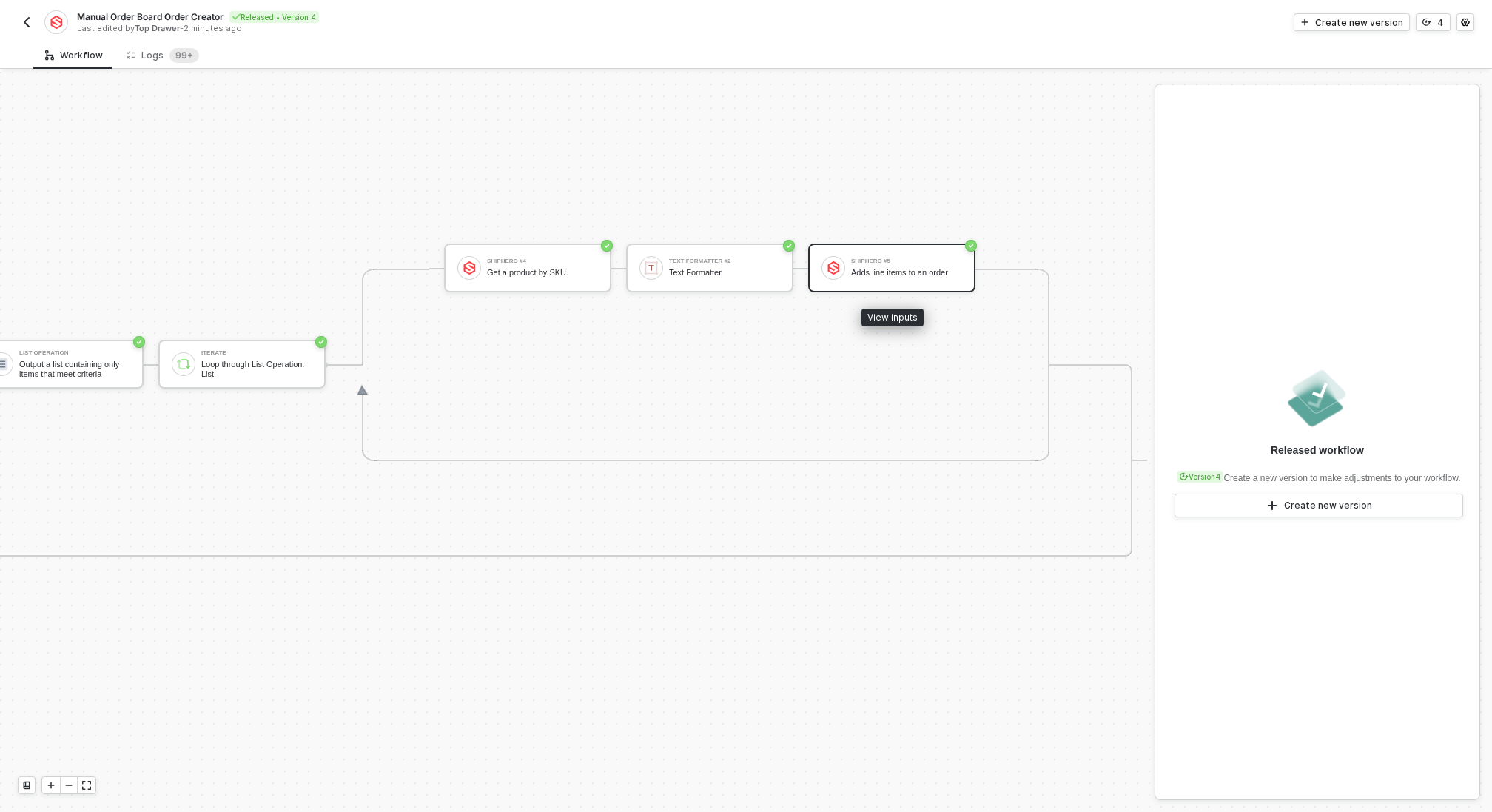
click at [935, 272] on div "Adds line items to an order" at bounding box center [907, 272] width 111 height 9
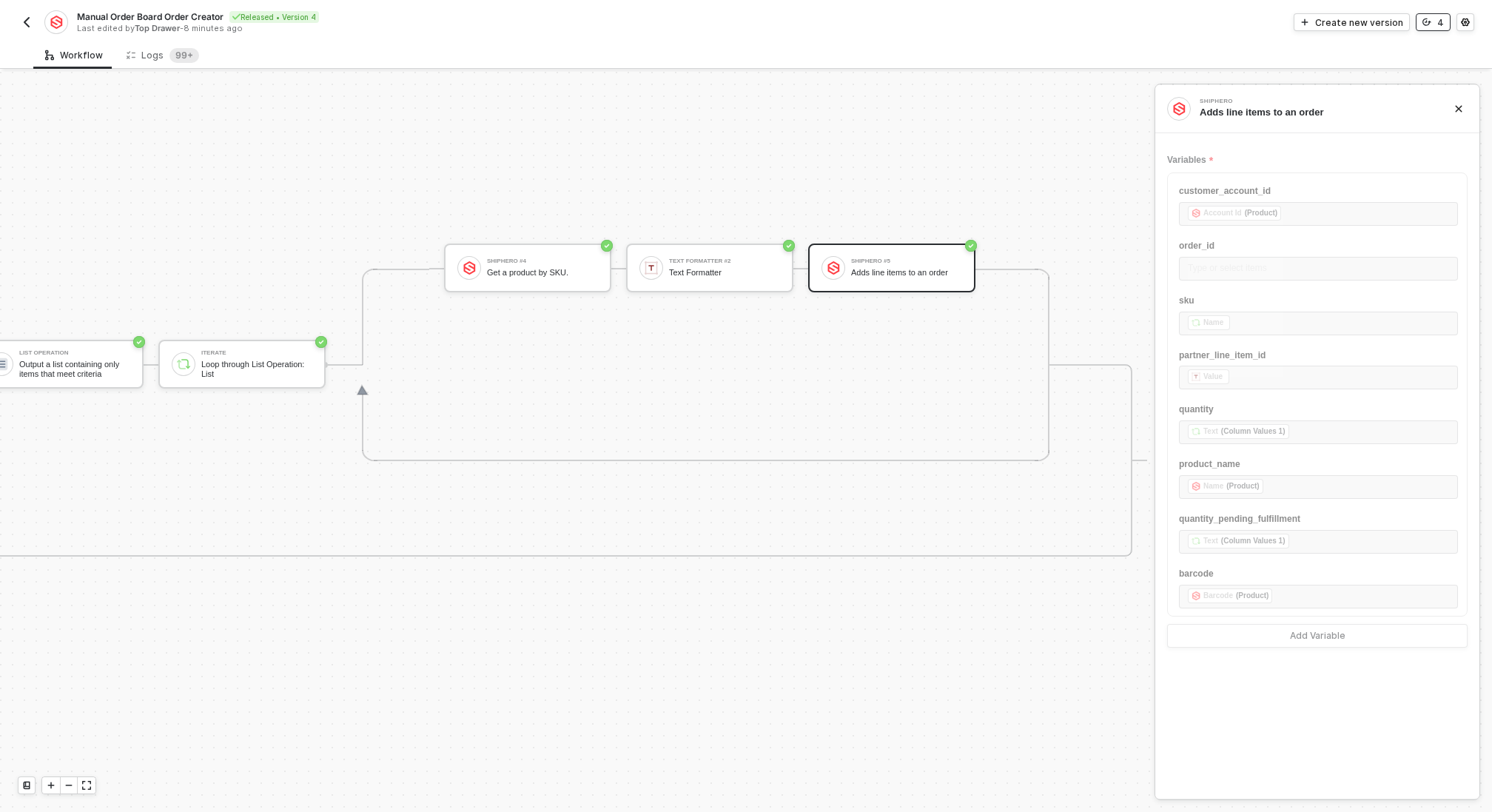
click at [1432, 23] on icon "icon-versioning" at bounding box center [1426, 22] width 8 height 8
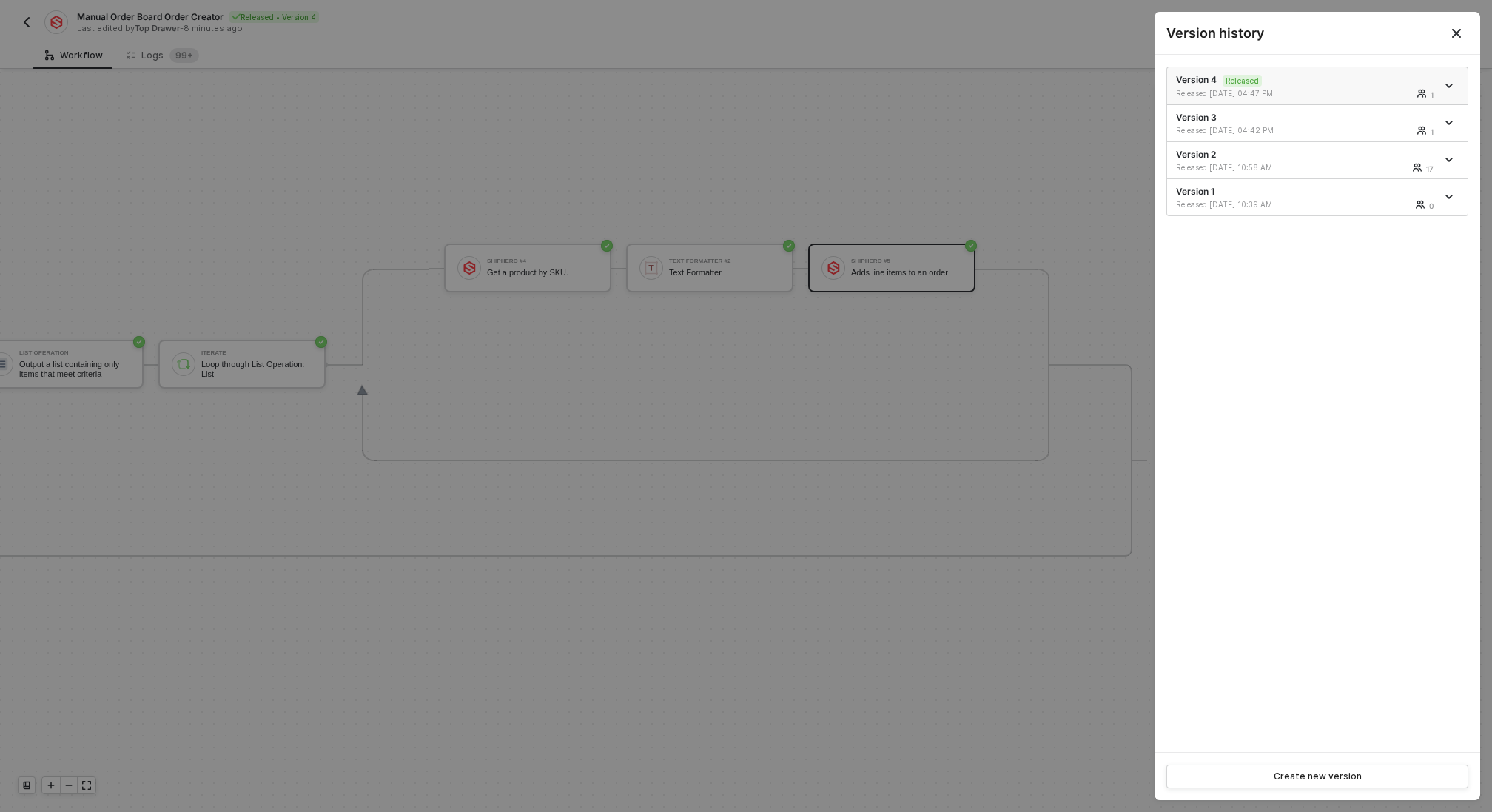
click at [1449, 88] on icon "icon-arrow-down" at bounding box center [1450, 86] width 8 height 8
click at [1413, 108] on div "Make a copy" at bounding box center [1397, 109] width 91 height 14
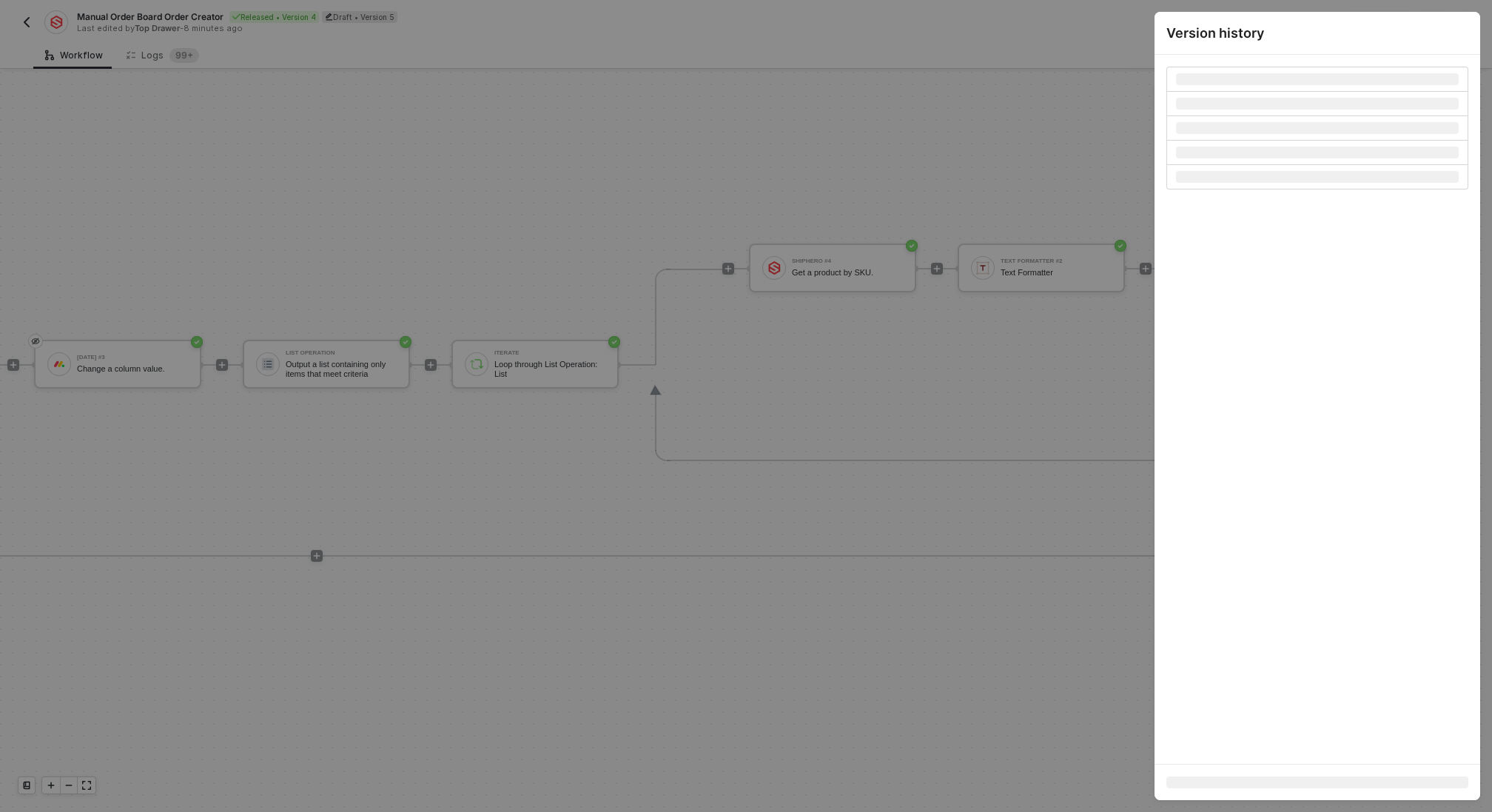
click at [900, 163] on div at bounding box center [746, 406] width 1492 height 812
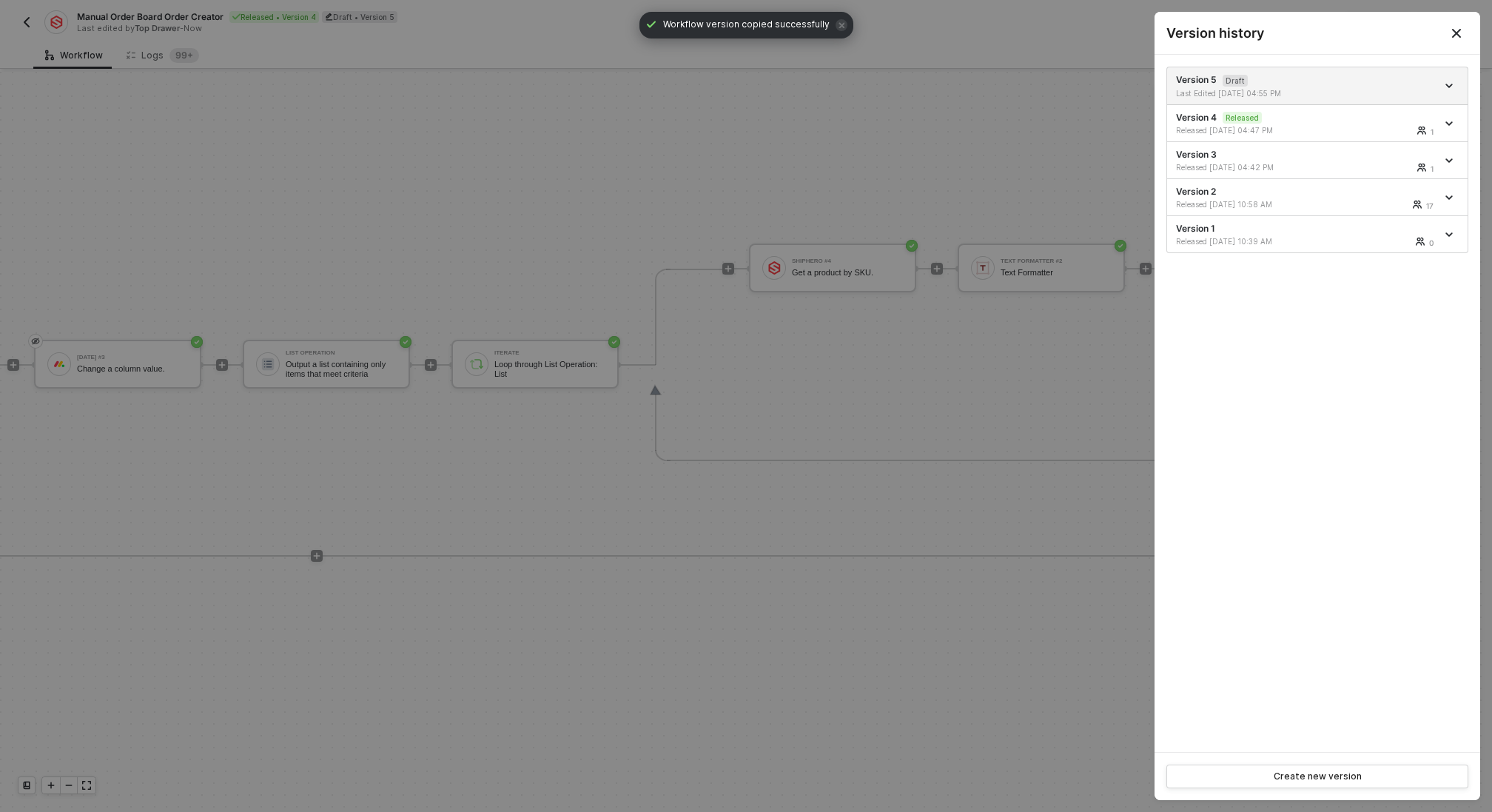
click at [901, 161] on div at bounding box center [746, 406] width 1492 height 812
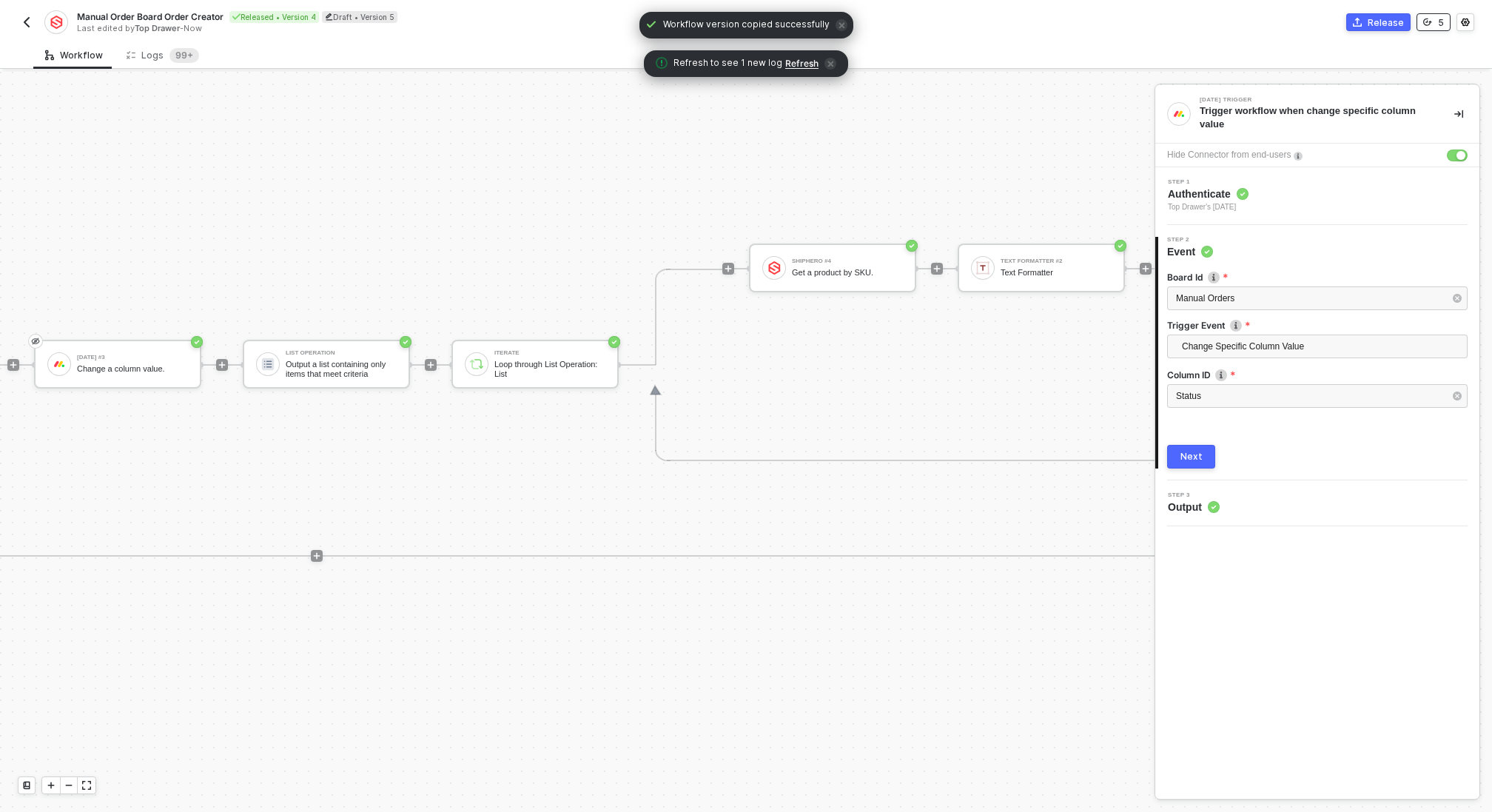
scroll to position [388, 2439]
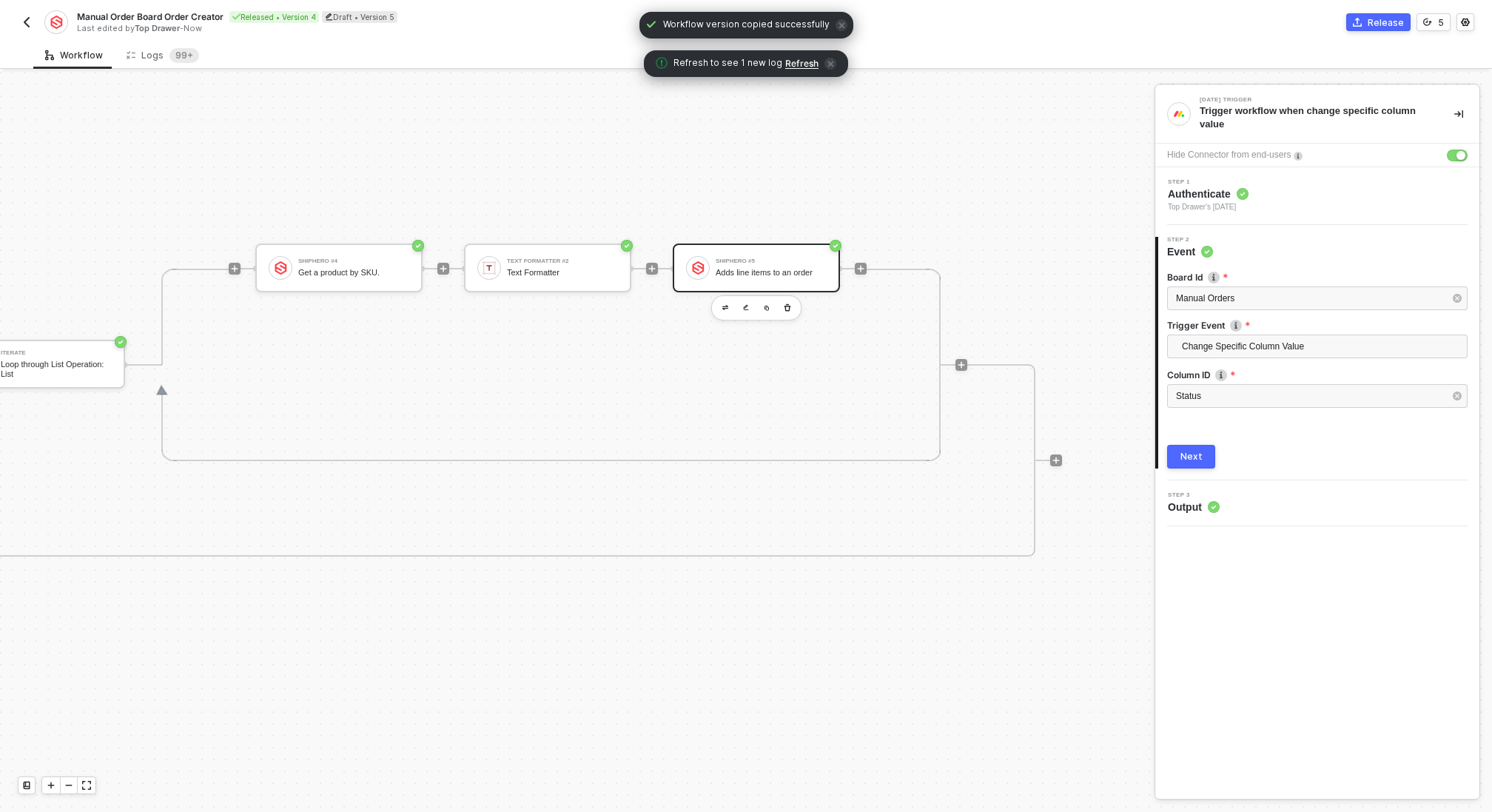
click at [742, 264] on div "ShipHero #5 Adds line items to an order" at bounding box center [771, 268] width 111 height 28
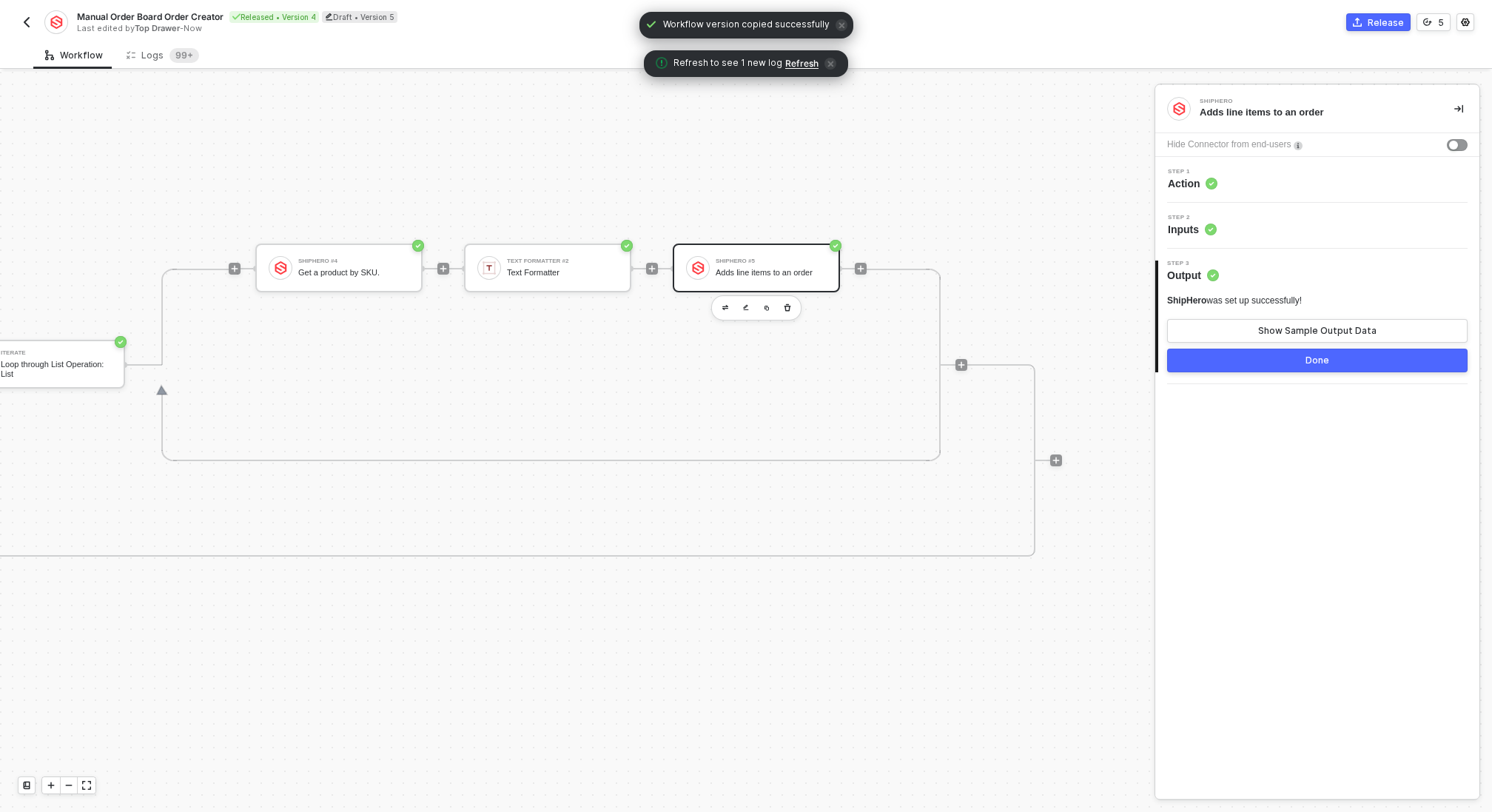
click at [1290, 221] on div "Step 2 Inputs" at bounding box center [1320, 226] width 320 height 23
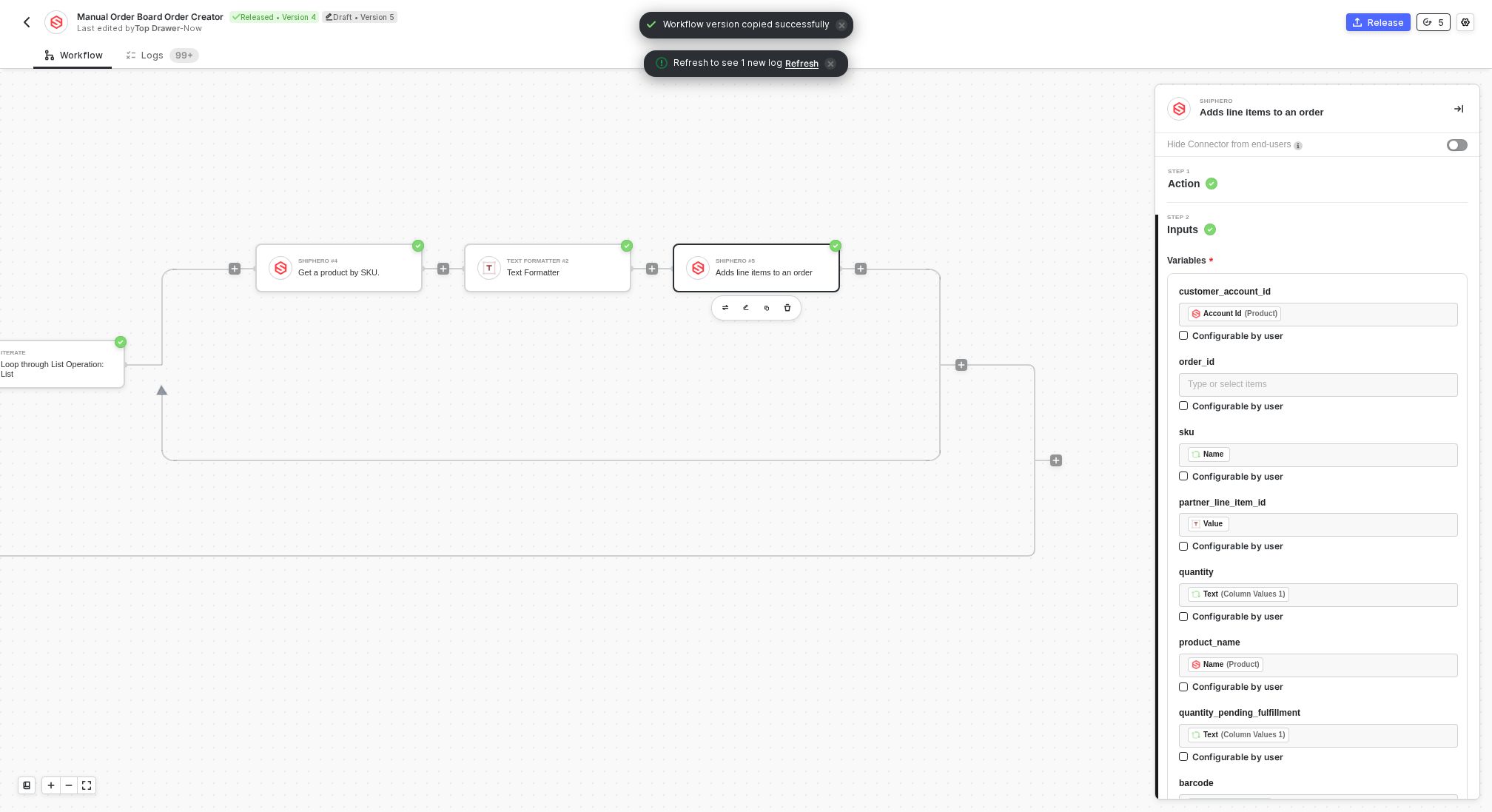
click at [1430, 22] on icon "icon-versioning" at bounding box center [1427, 23] width 8 height 8
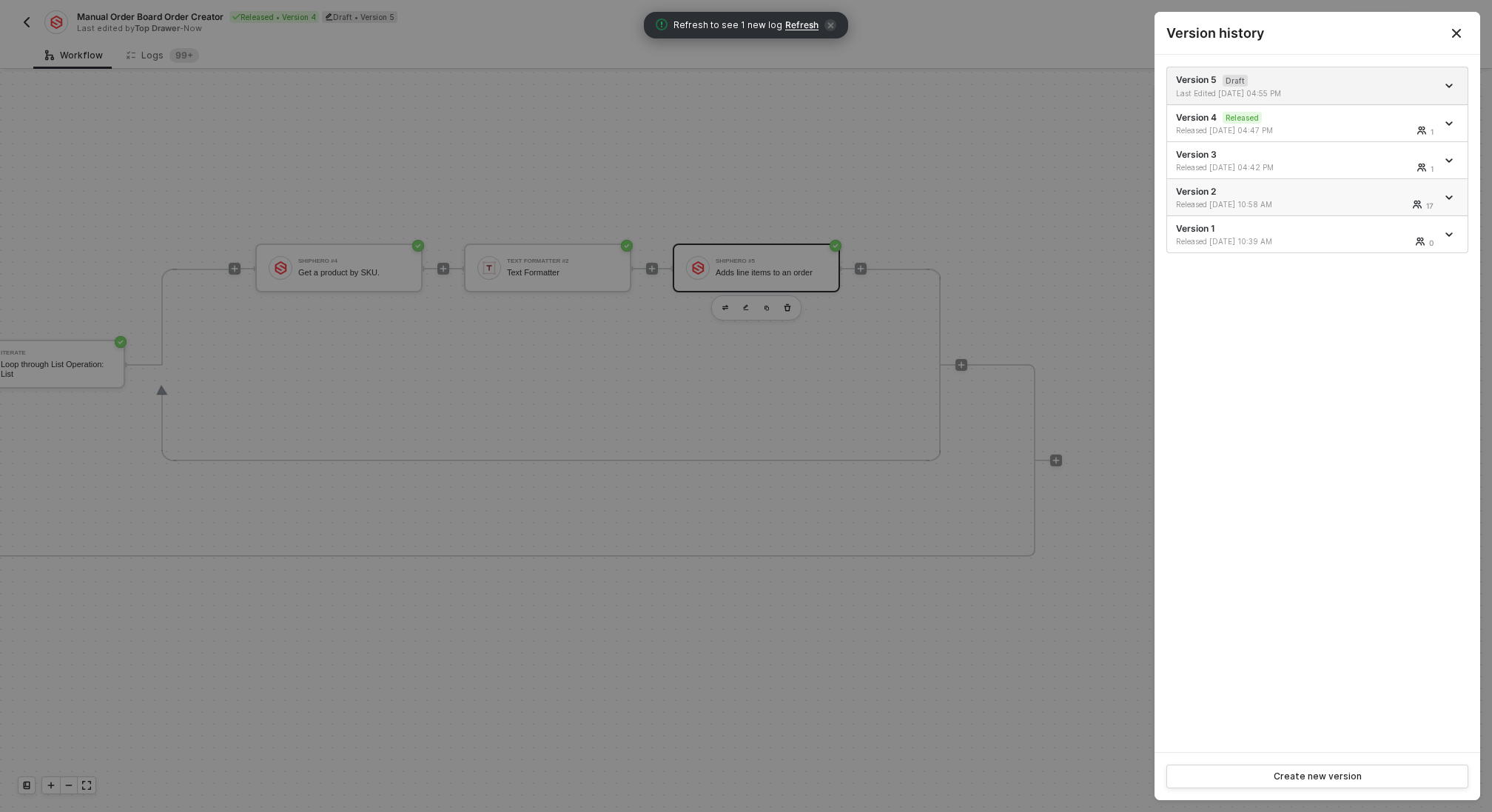
click at [1271, 189] on div "Version 2 Released 09/05/2025 10:58 AM 17" at bounding box center [1306, 197] width 260 height 24
click at [944, 171] on div at bounding box center [746, 406] width 1492 height 812
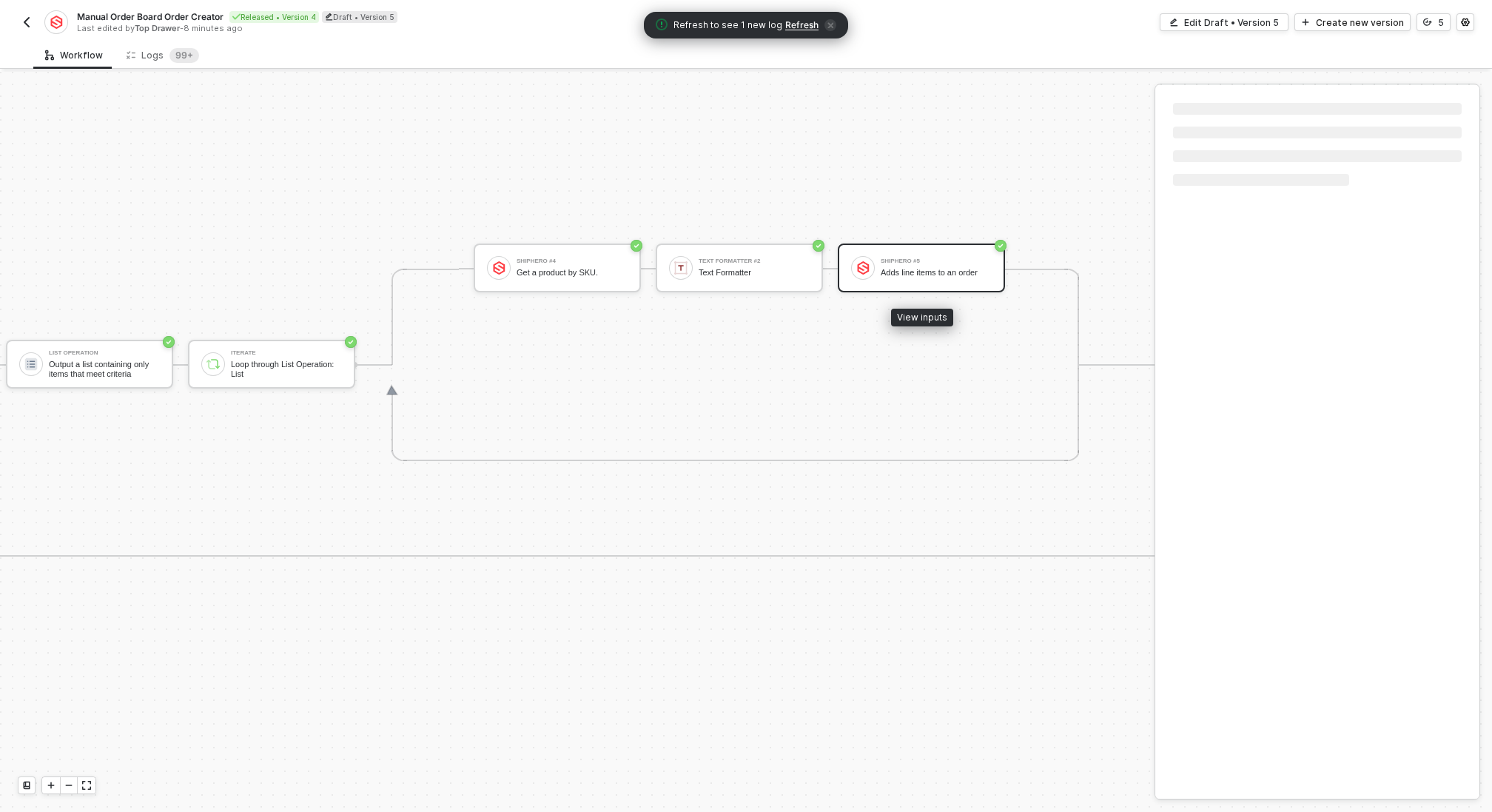
click at [949, 250] on div "ShipHero #5 Adds line items to an order" at bounding box center [921, 268] width 167 height 49
click at [949, 259] on div "ShipHero #5" at bounding box center [937, 261] width 111 height 6
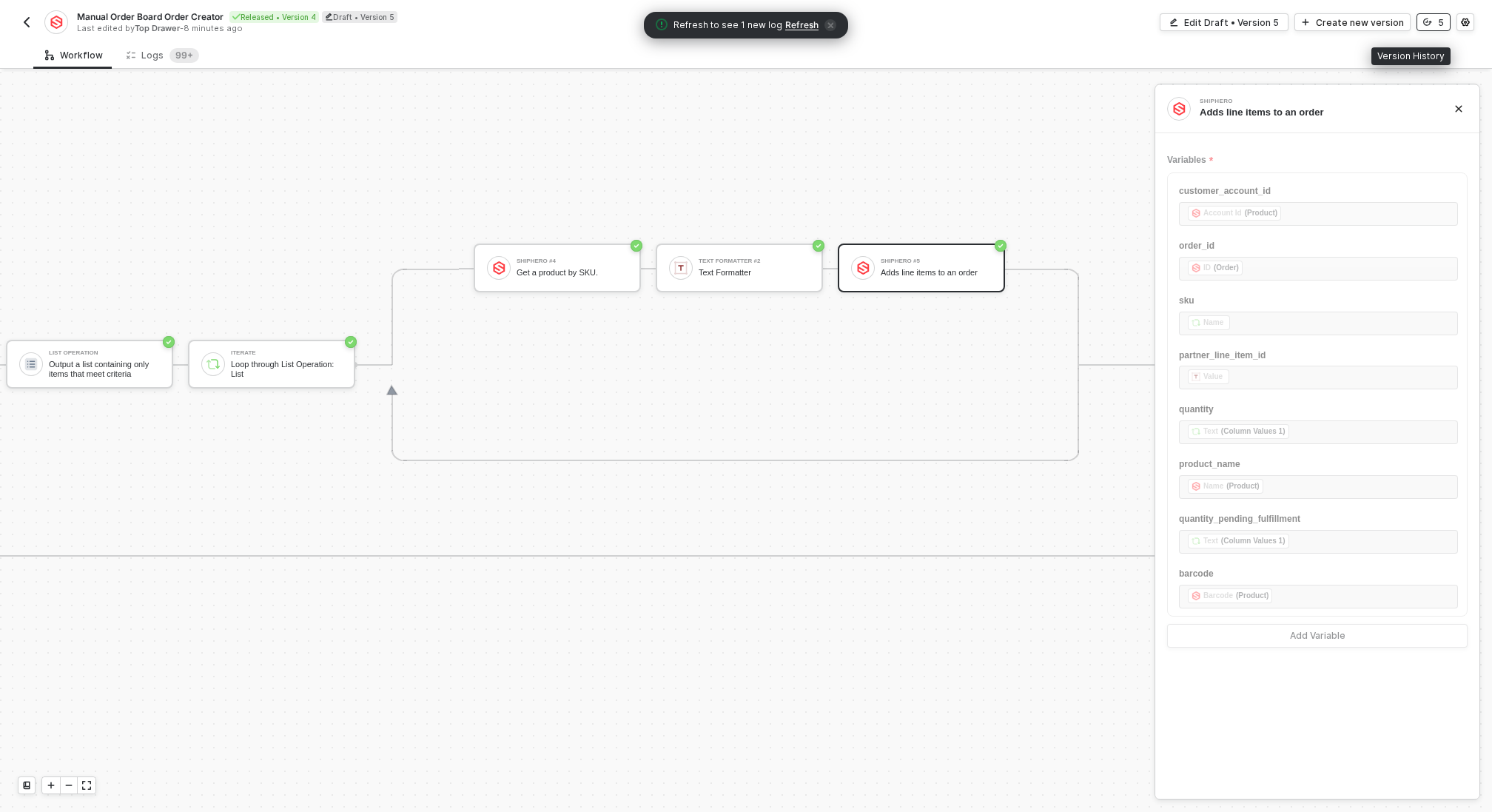
click at [1428, 20] on icon "icon-versioning" at bounding box center [1427, 22] width 8 height 8
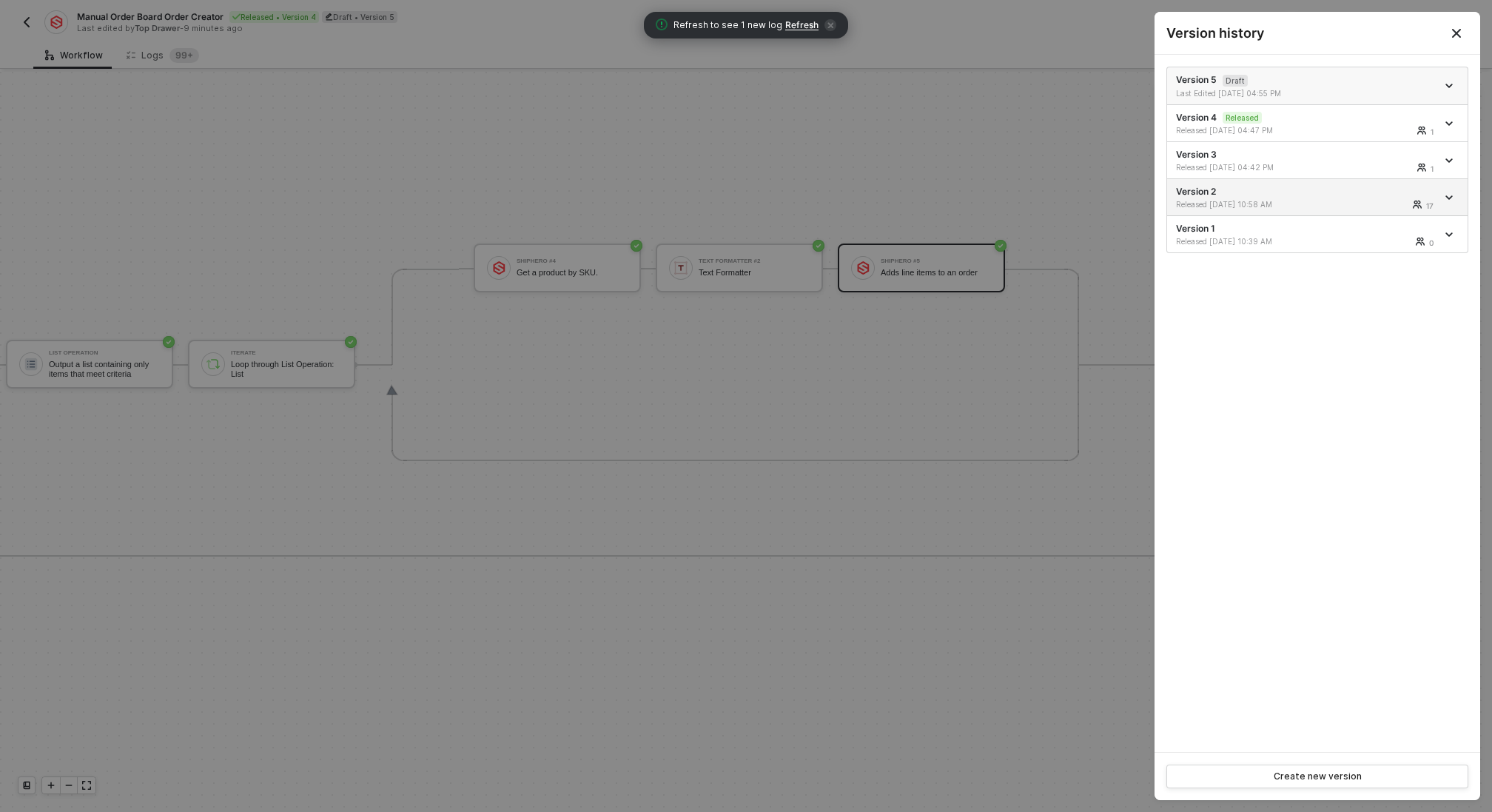
click at [1299, 86] on div "Version 5 Draft Last Edited 10/15/2025 04:55 PM" at bounding box center [1306, 86] width 260 height 25
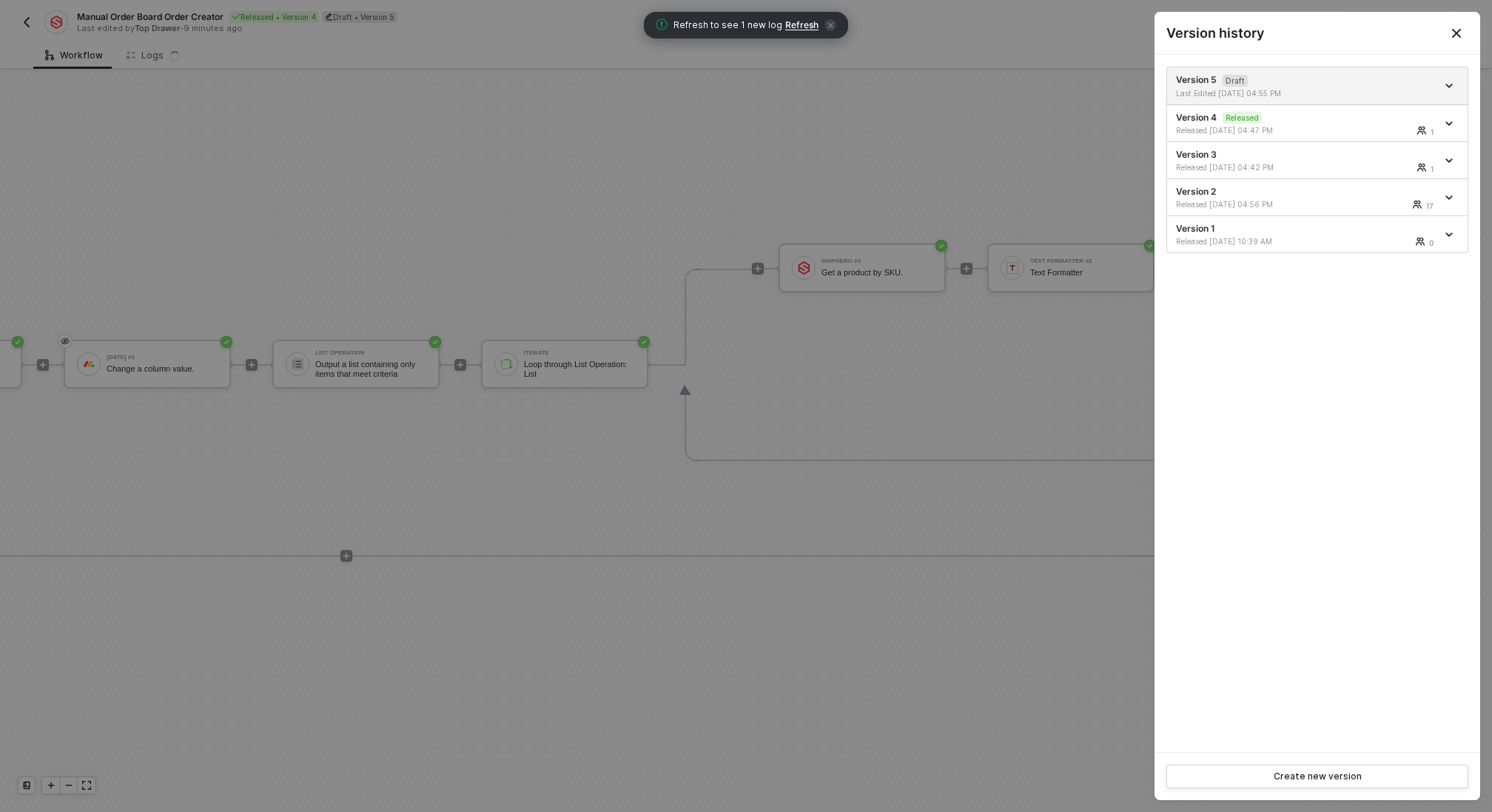
click at [1003, 162] on div at bounding box center [746, 406] width 1492 height 812
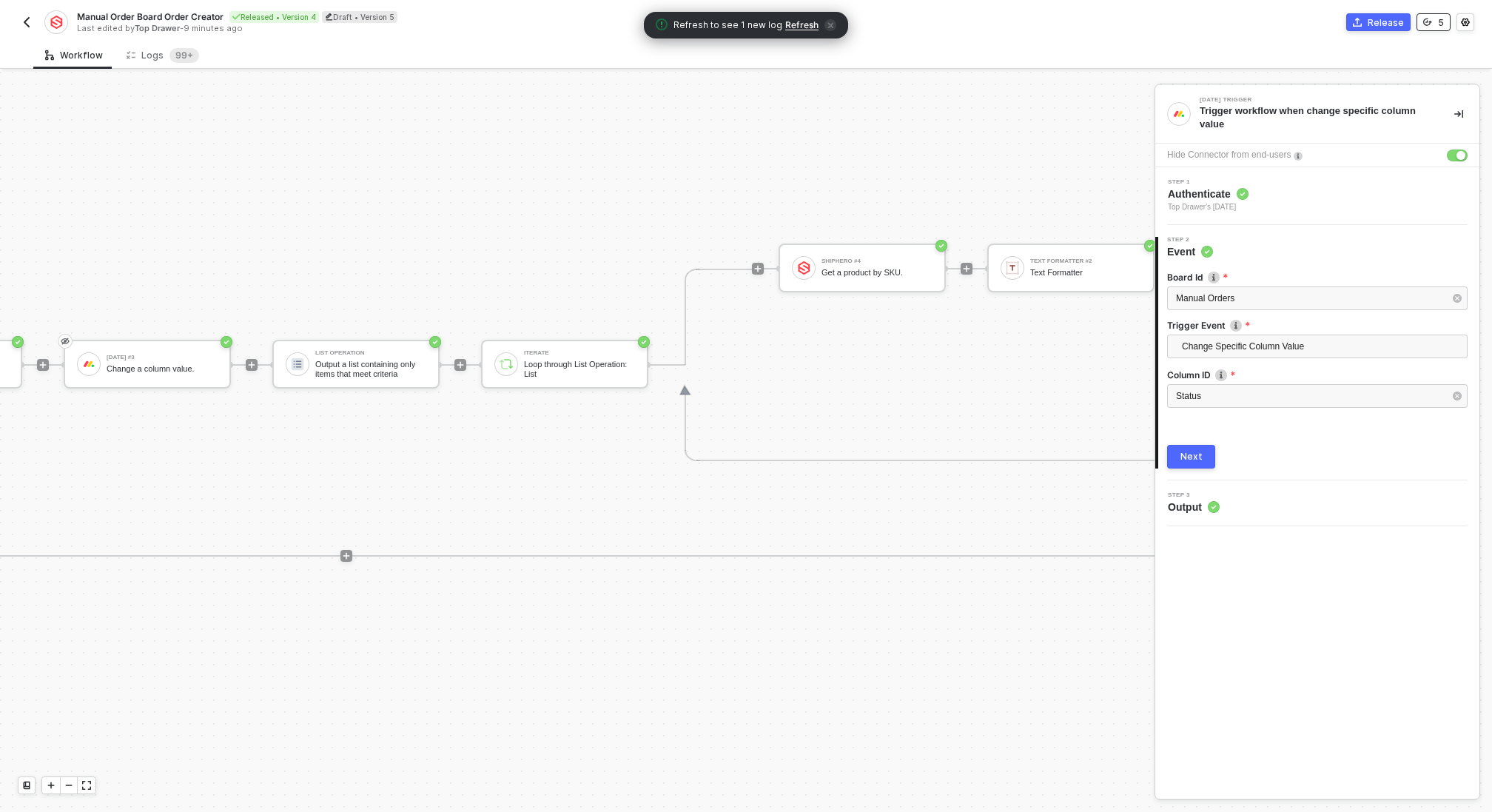
scroll to position [388, 2439]
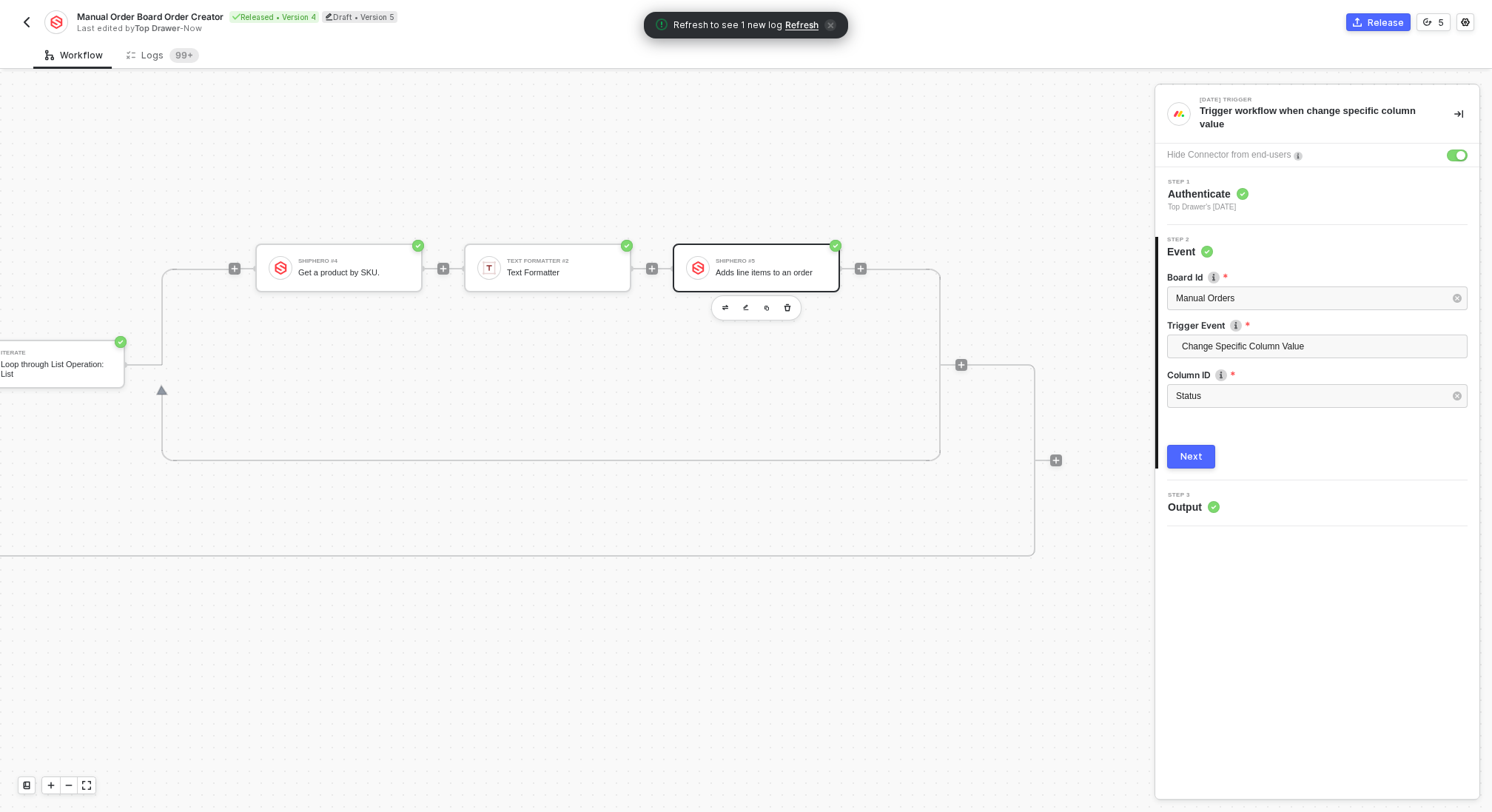
click at [802, 272] on div "Adds line items to an order" at bounding box center [771, 272] width 111 height 9
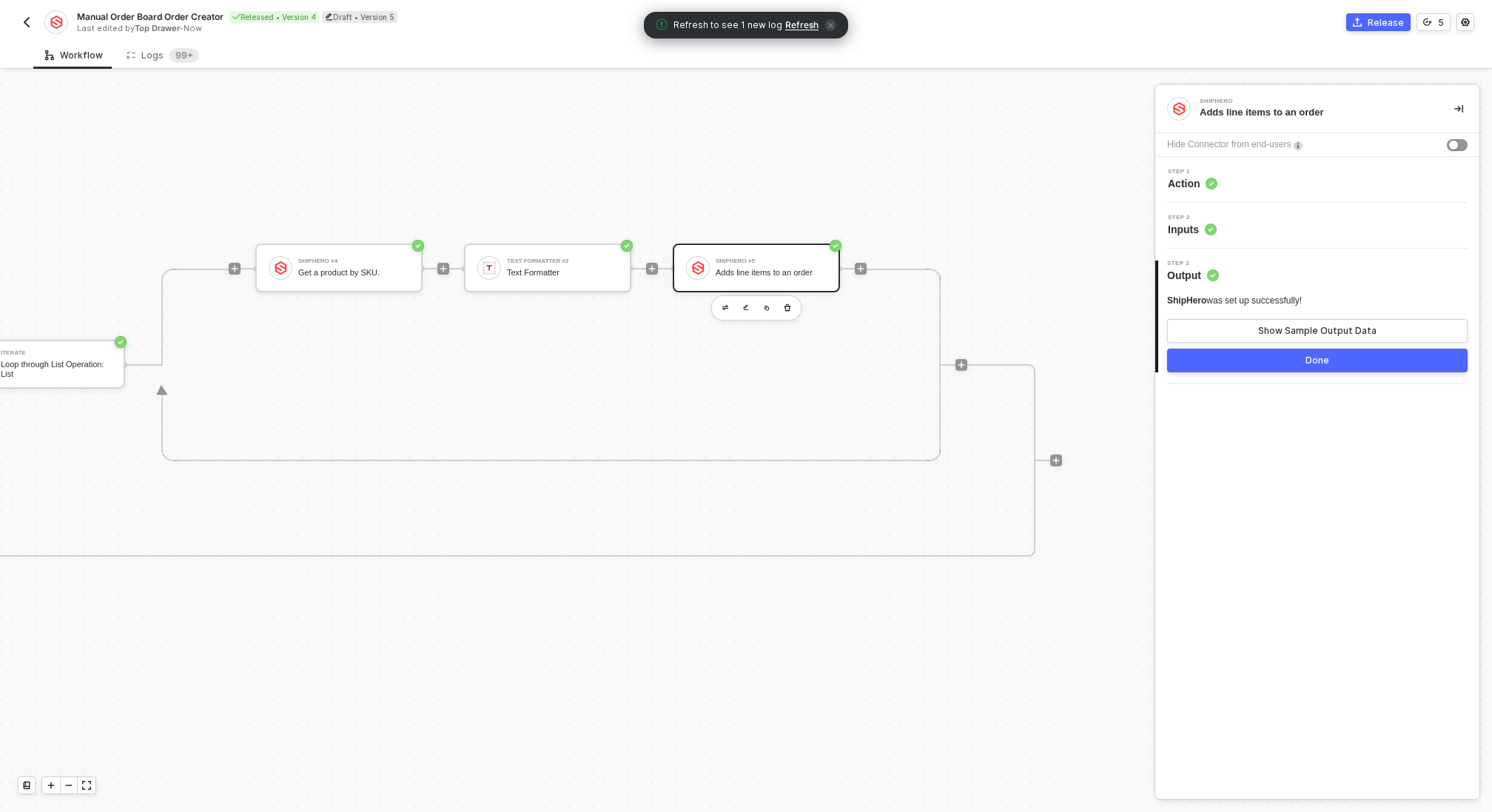
click at [1289, 209] on div "Step 2 Inputs" at bounding box center [1318, 225] width 324 height 46
click at [1280, 238] on div "Step 2 Inputs" at bounding box center [1318, 225] width 324 height 46
click at [1280, 230] on div "Step 2 Inputs" at bounding box center [1320, 226] width 320 height 23
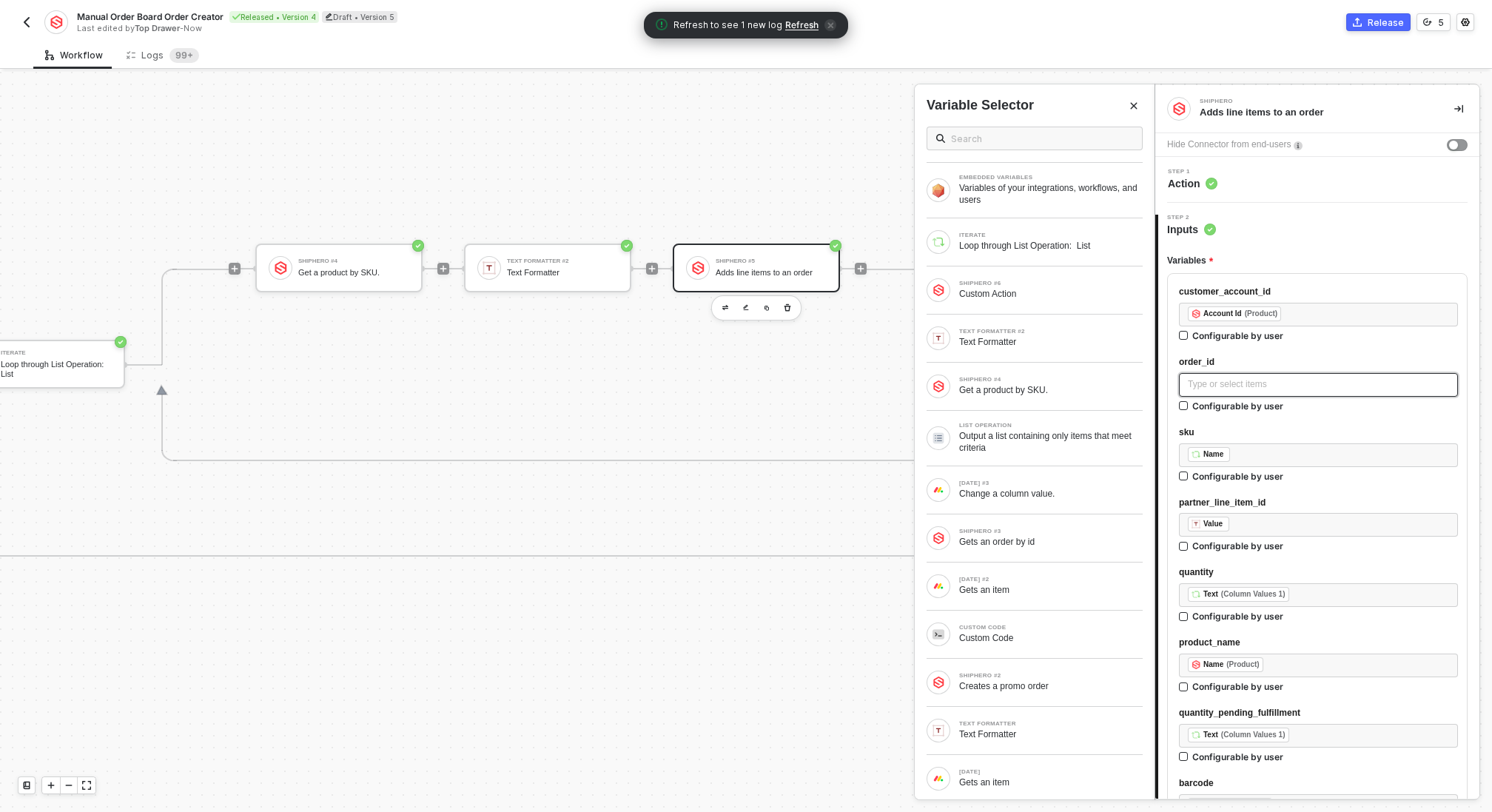
click at [1238, 390] on div "Type or select items ﻿" at bounding box center [1319, 384] width 261 height 14
click at [1040, 540] on div "Gets an order by id" at bounding box center [1051, 542] width 184 height 12
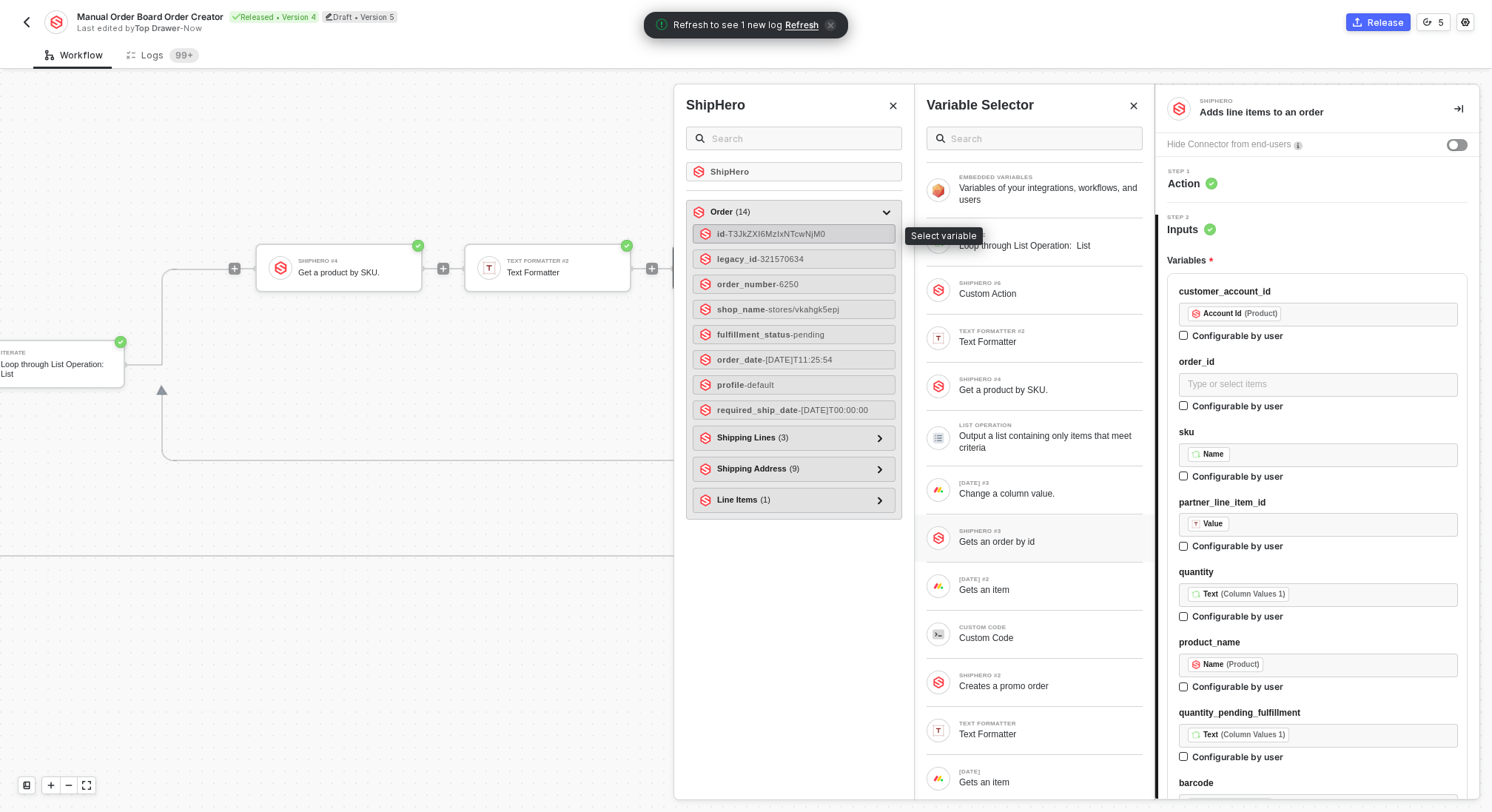
click at [741, 230] on span "- T3JkZXI6MzIxNTcwNjM0" at bounding box center [776, 233] width 101 height 8
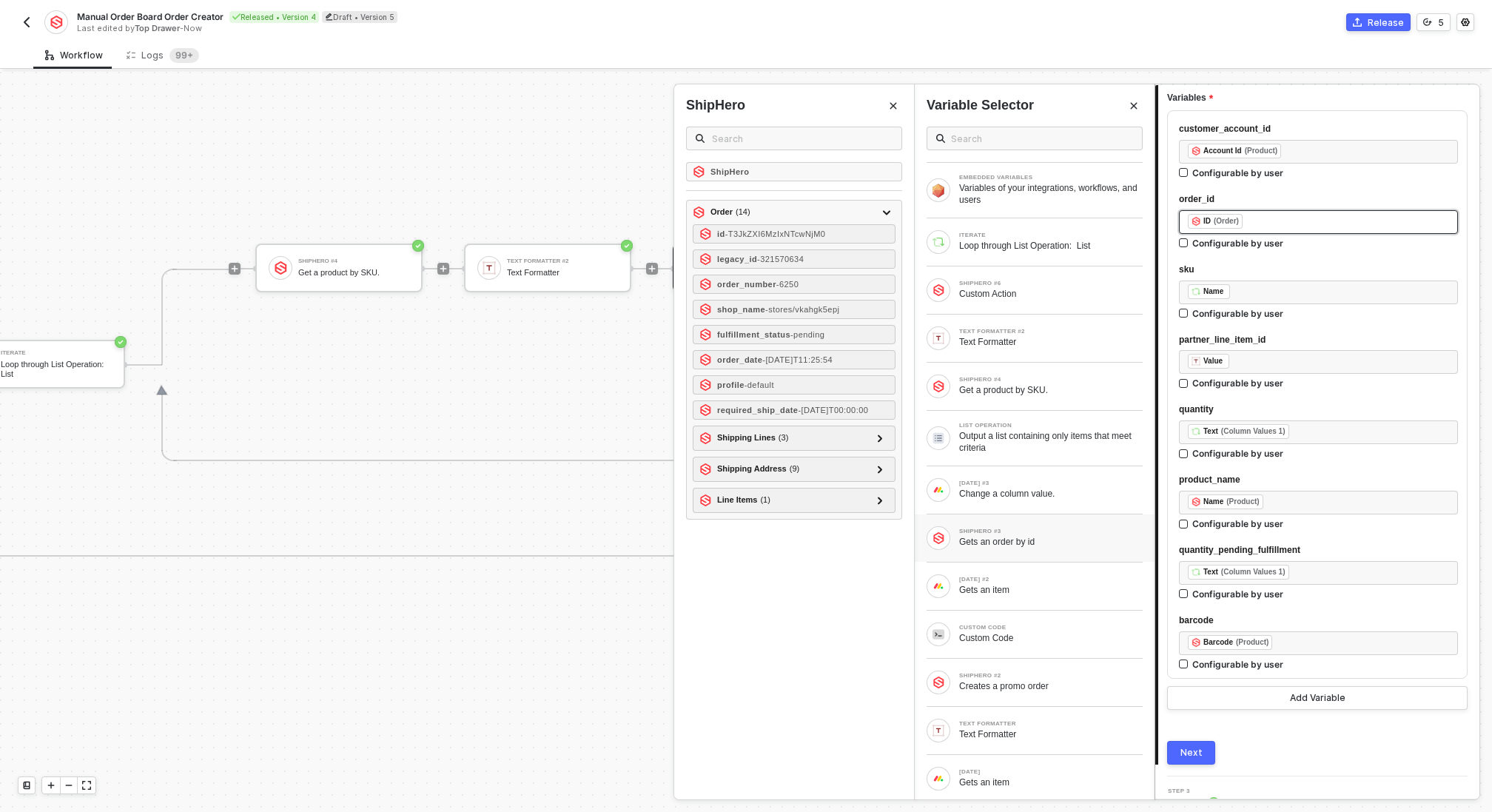
scroll to position [185, 0]
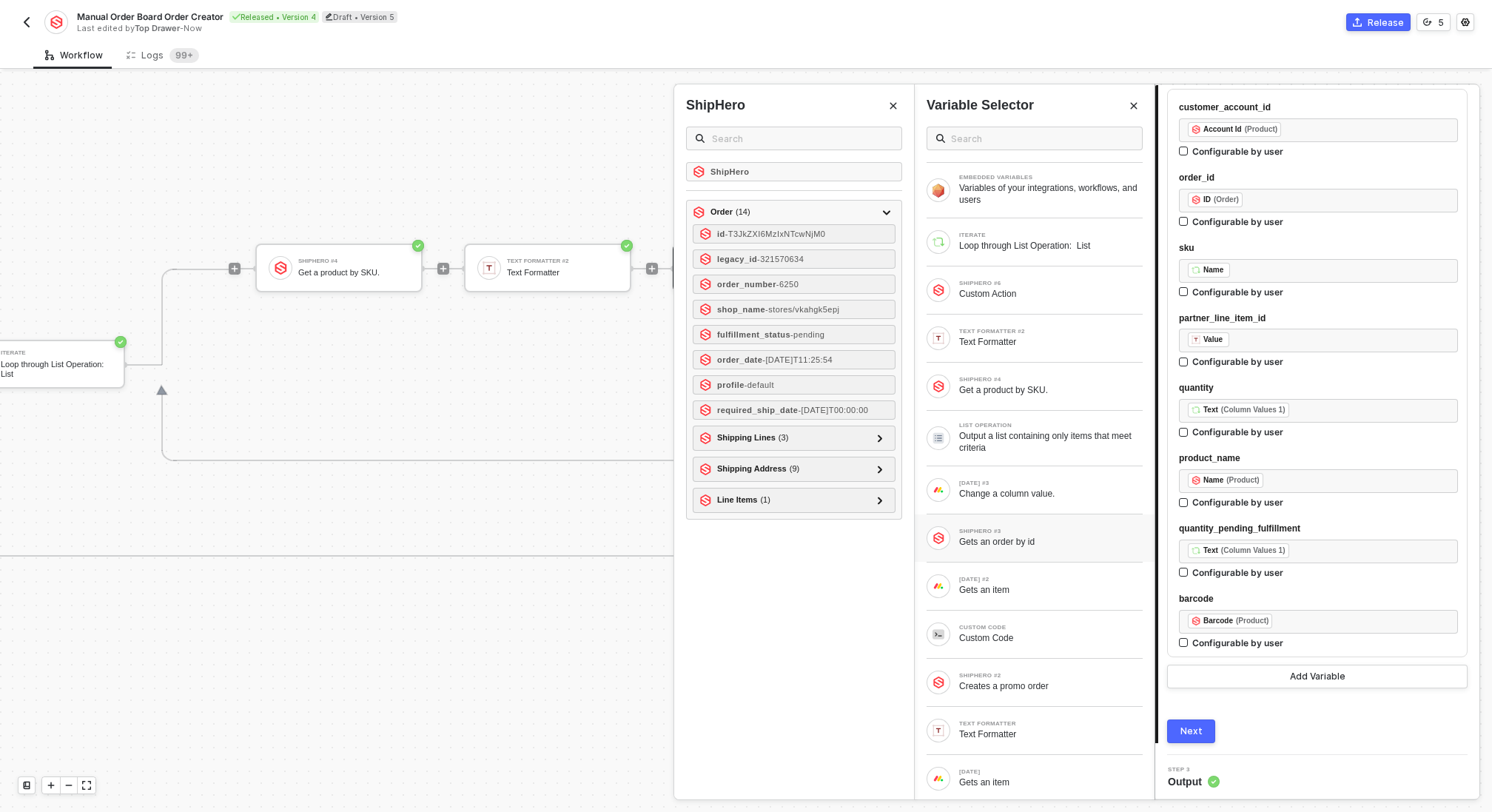
click at [1184, 736] on button "Next" at bounding box center [1191, 730] width 48 height 24
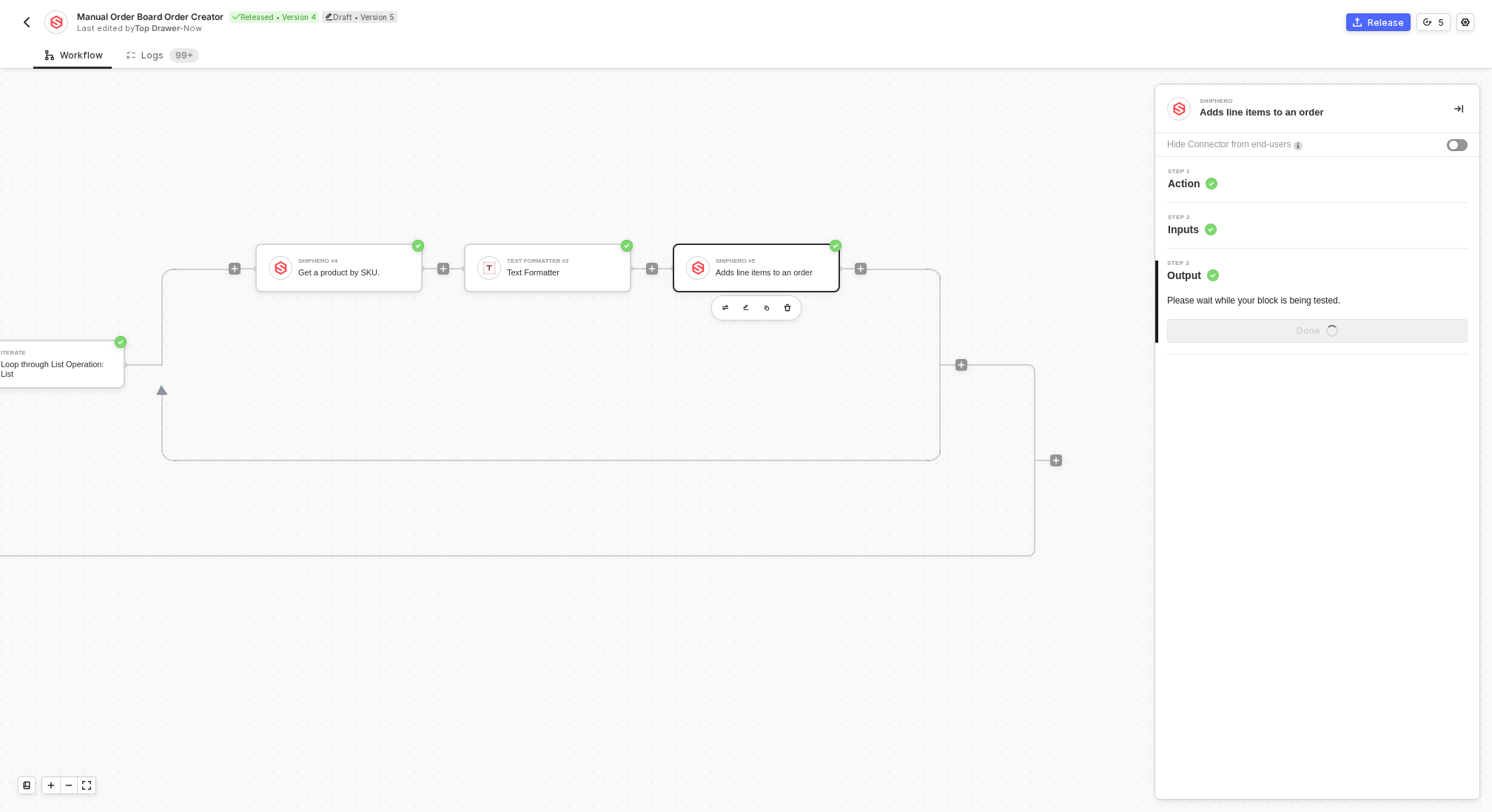
scroll to position [0, 0]
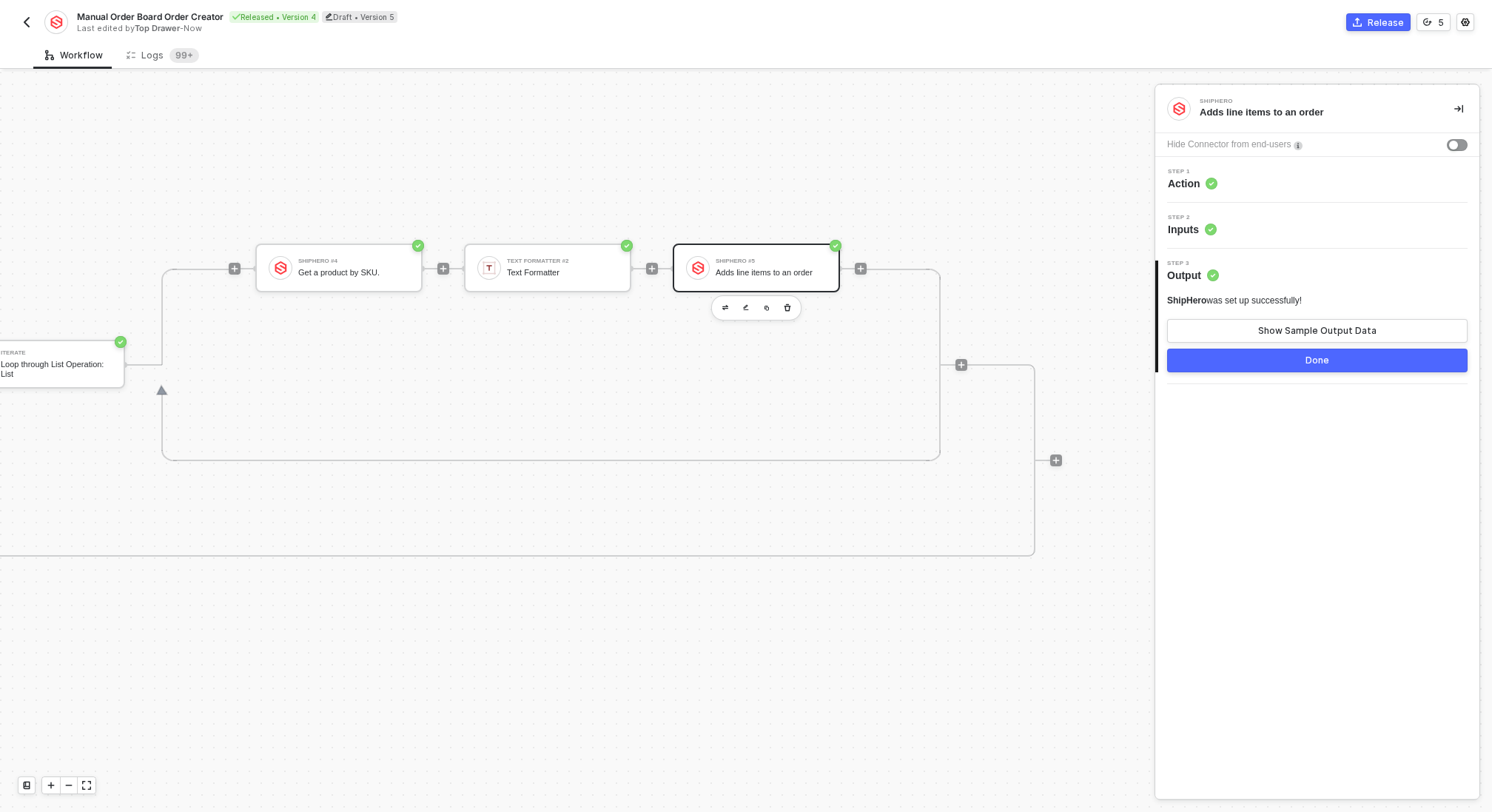
click at [1333, 365] on button "Done" at bounding box center [1318, 360] width 301 height 24
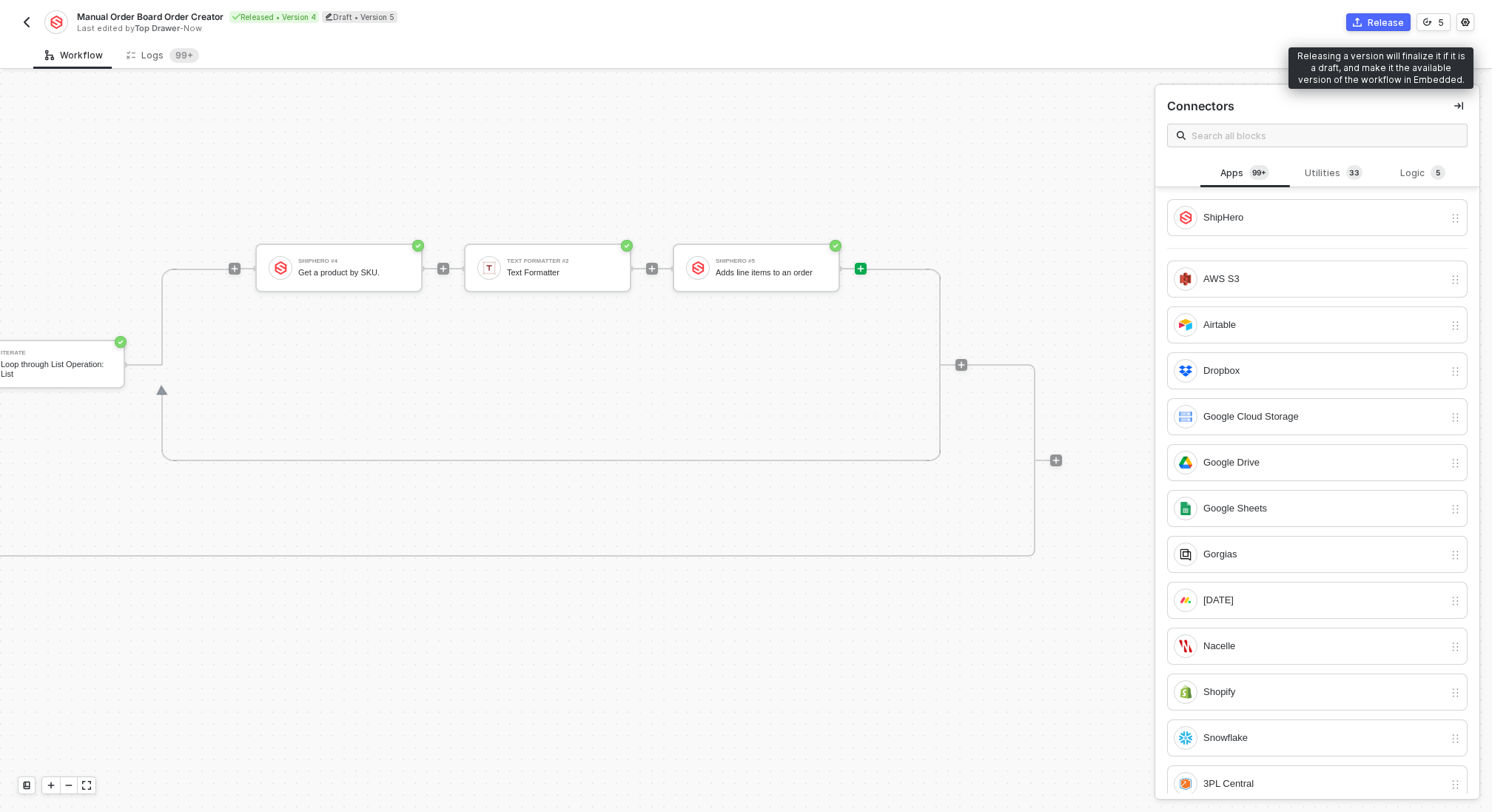
click at [1381, 16] on div "Release" at bounding box center [1385, 22] width 36 height 12
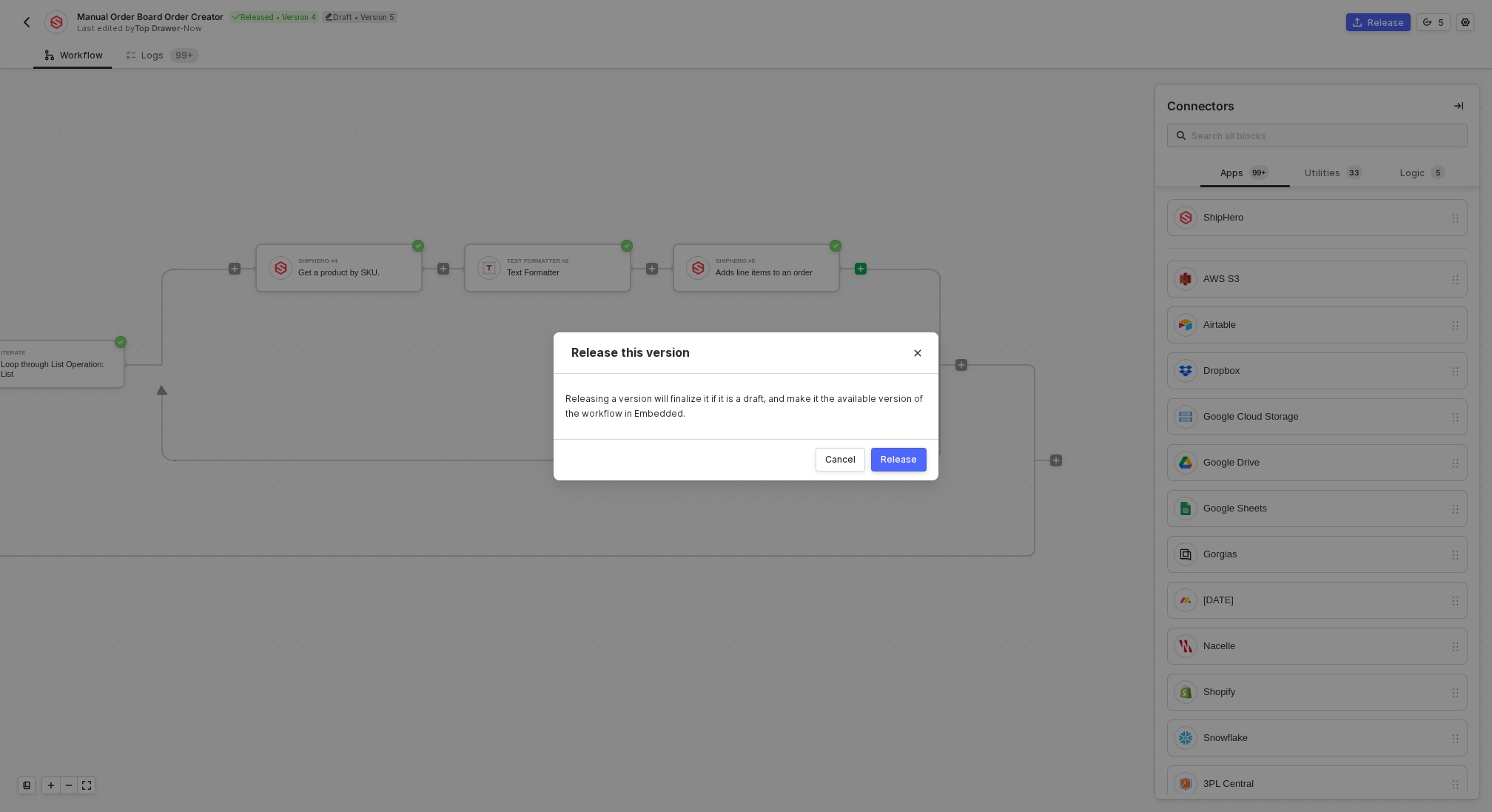
click at [906, 461] on div "Release" at bounding box center [899, 459] width 36 height 12
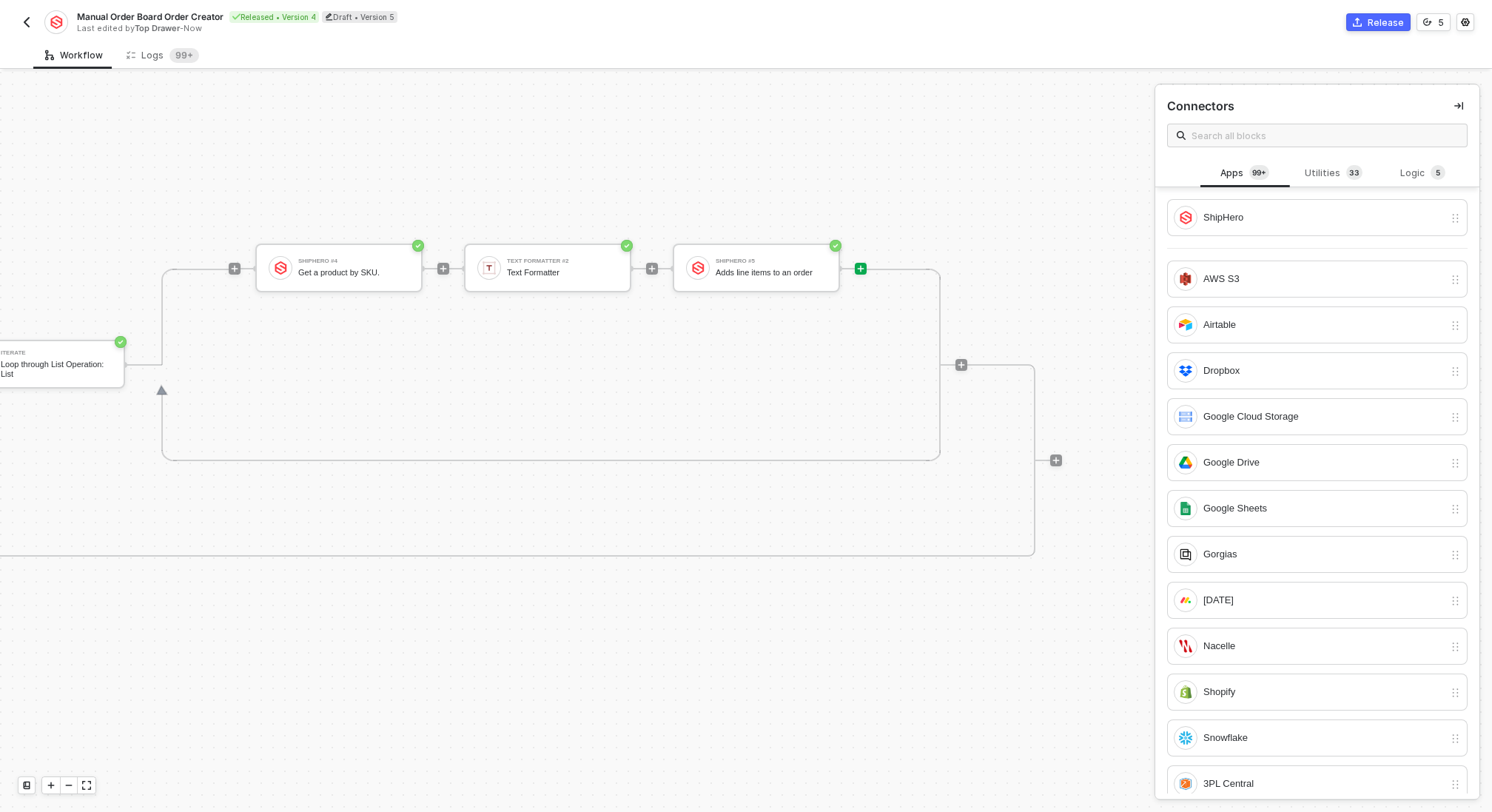
scroll to position [388, 1916]
